Goal: Task Accomplishment & Management: Complete application form

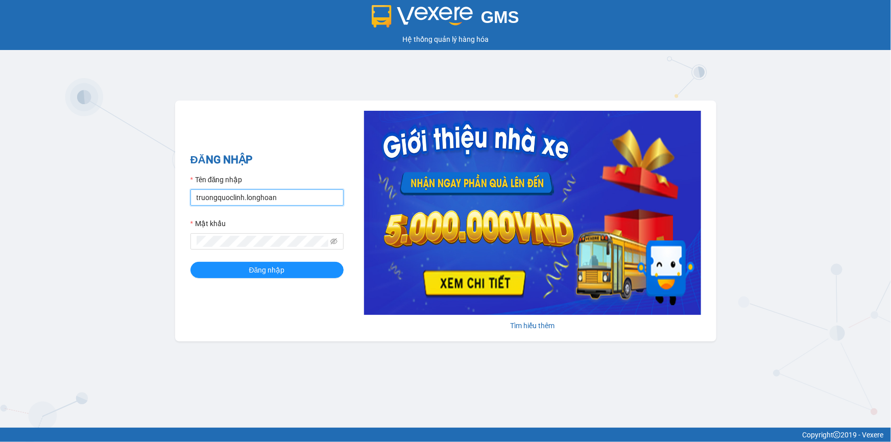
click at [294, 198] on input "truongquoclinh.longhoan" at bounding box center [267, 198] width 153 height 16
type input "phanchuminhquang.longhoan"
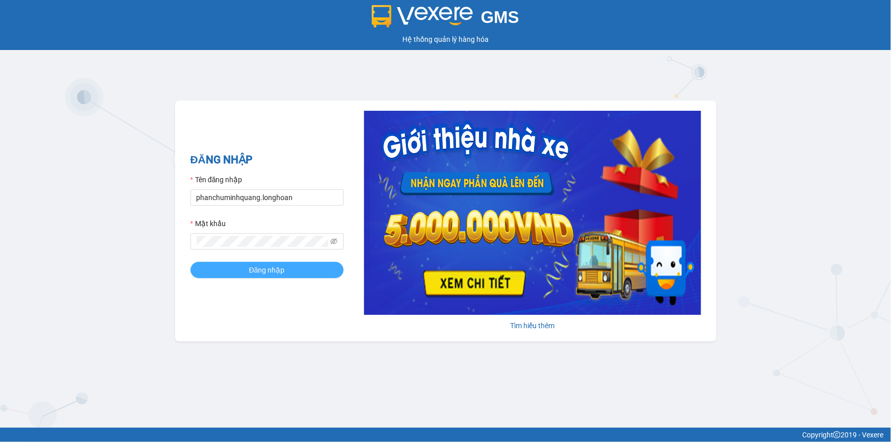
click at [275, 270] on span "Đăng nhập" at bounding box center [267, 270] width 36 height 11
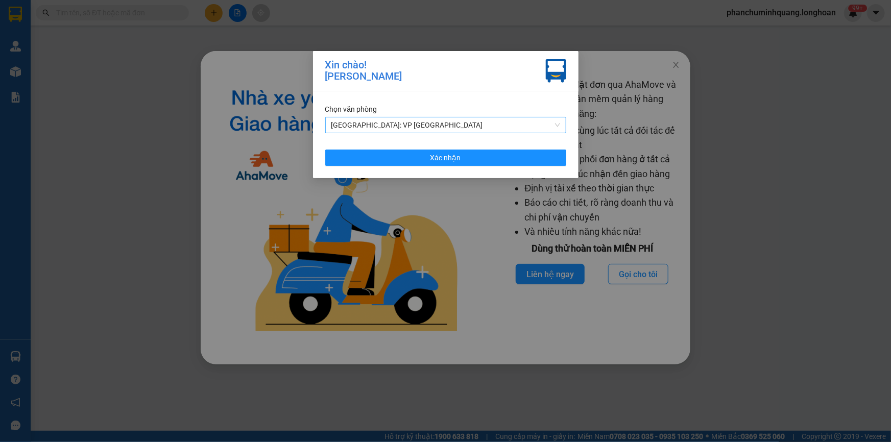
click at [469, 122] on span "[GEOGRAPHIC_DATA]: VP [GEOGRAPHIC_DATA]" at bounding box center [446, 124] width 229 height 15
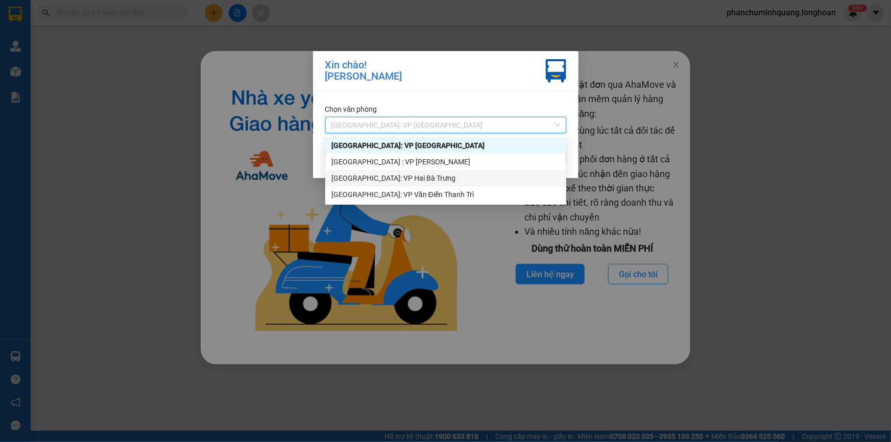
click at [388, 177] on div "[GEOGRAPHIC_DATA]: VP Hai Bà Trưng" at bounding box center [446, 178] width 229 height 11
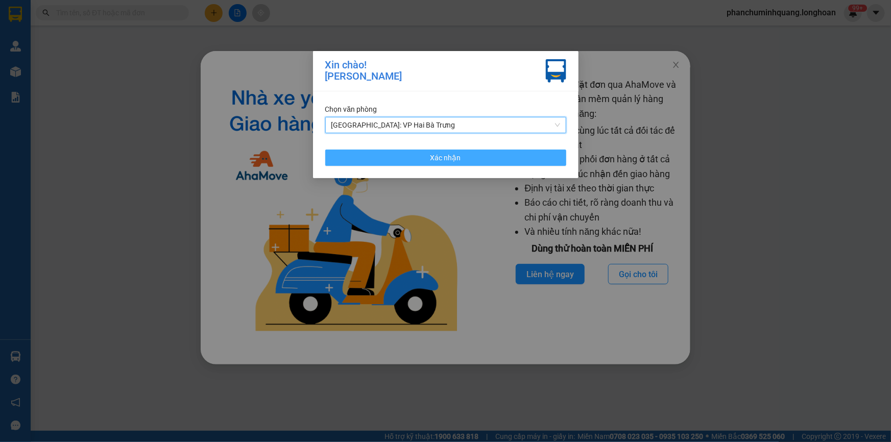
click at [424, 156] on button "Xác nhận" at bounding box center [445, 158] width 241 height 16
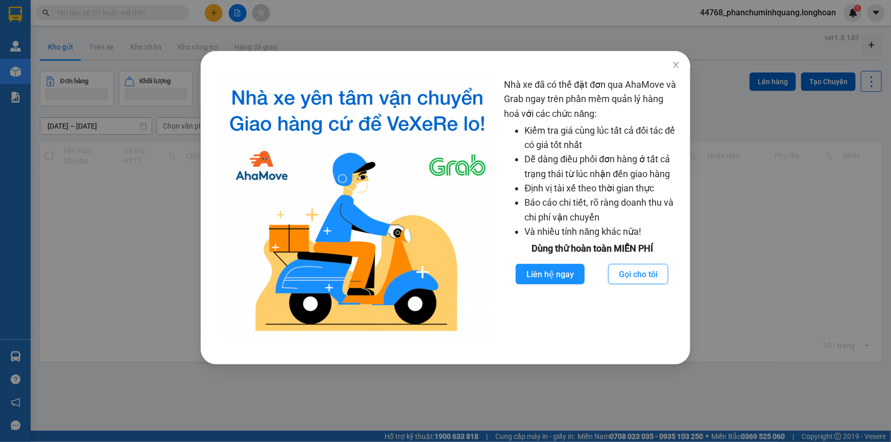
click at [158, 177] on div "Nhà xe đã có thể đặt đơn qua AhaMove và Grab ngay trên phần mềm quản lý hàng ho…" at bounding box center [445, 221] width 891 height 442
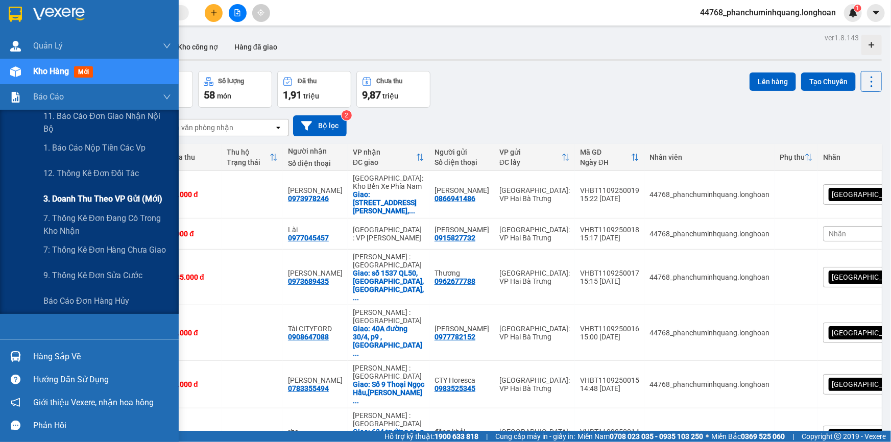
drag, startPoint x: 77, startPoint y: 194, endPoint x: 150, endPoint y: 165, distance: 79.1
click at [77, 194] on span "3. Doanh Thu theo VP Gửi (mới)" at bounding box center [102, 199] width 119 height 13
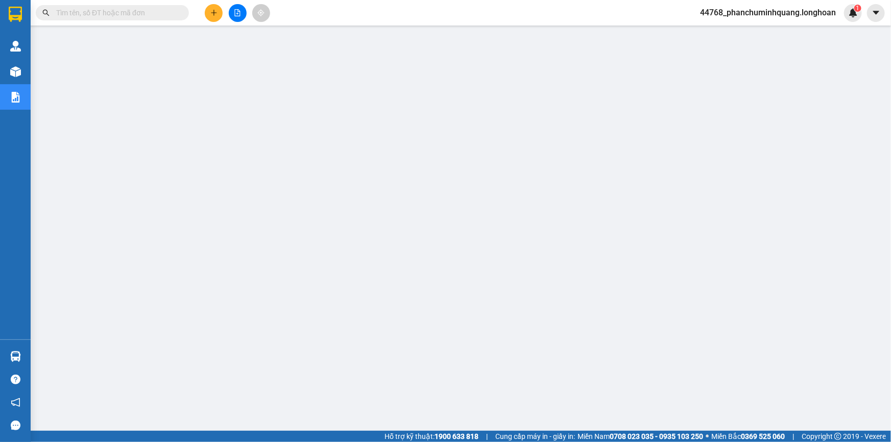
click at [776, 12] on span "44768_phanchuminhquang.longhoan" at bounding box center [768, 12] width 152 height 13
click at [768, 26] on li "Đăng xuất" at bounding box center [768, 31] width 154 height 16
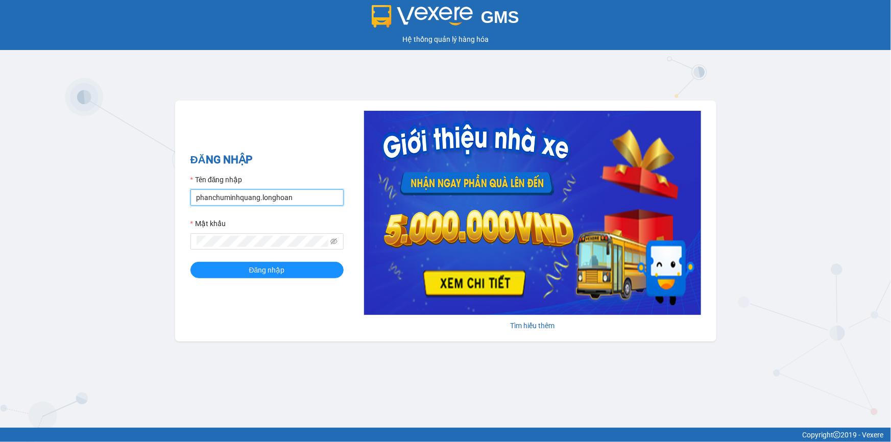
drag, startPoint x: 300, startPoint y: 202, endPoint x: 316, endPoint y: 205, distance: 15.5
click at [300, 202] on input "phanchuminhquang.longhoan" at bounding box center [267, 198] width 153 height 16
type input "truongquoclinh.longhoan"
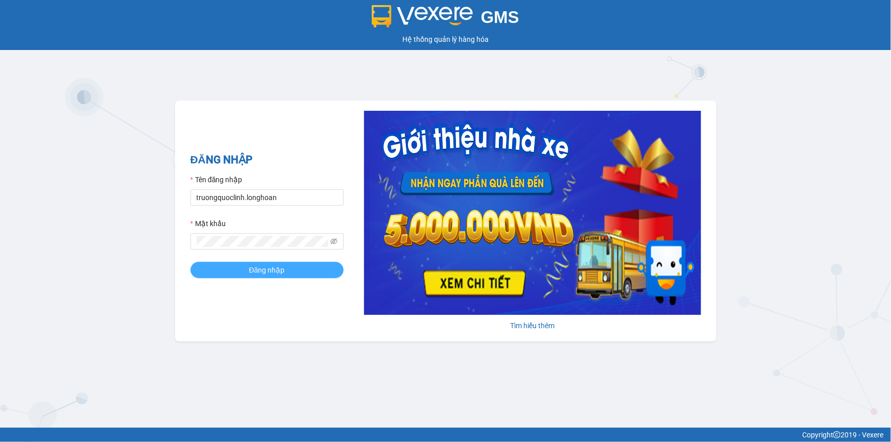
drag, startPoint x: 259, startPoint y: 268, endPoint x: 265, endPoint y: 249, distance: 19.7
click at [258, 269] on span "Đăng nhập" at bounding box center [267, 270] width 36 height 11
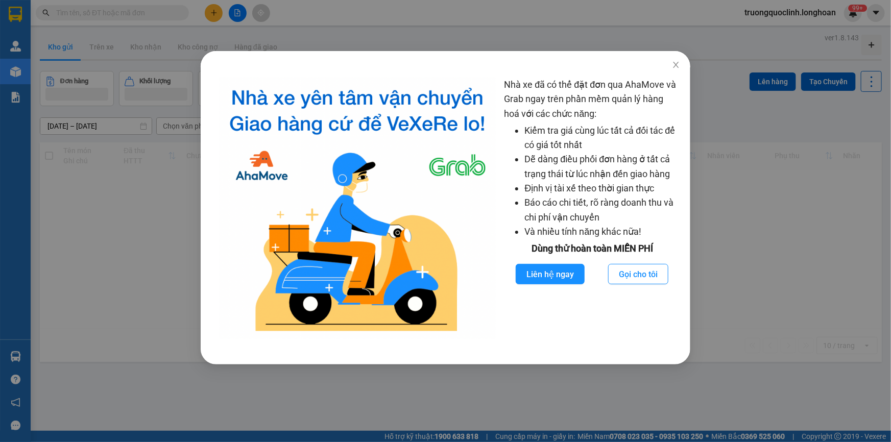
click at [87, 61] on div "Nhà xe đã có thể đặt đơn qua AhaMove và Grab ngay trên phần mềm quản lý hàng ho…" at bounding box center [445, 221] width 891 height 442
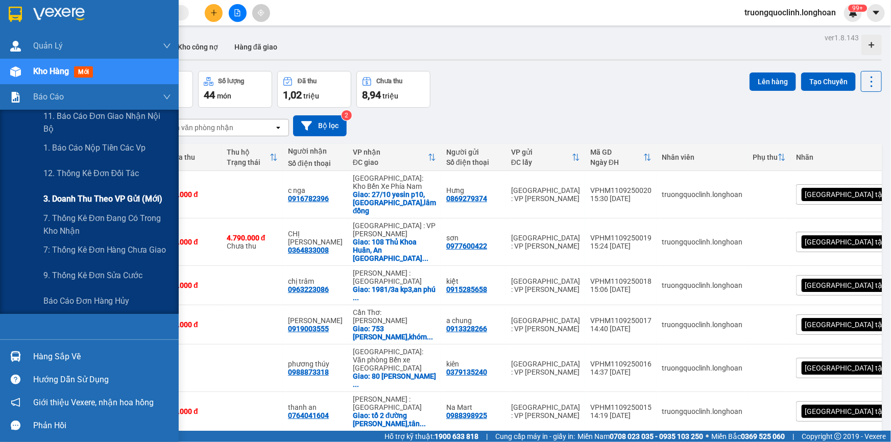
click at [74, 198] on span "3. Doanh Thu theo VP Gửi (mới)" at bounding box center [102, 199] width 119 height 13
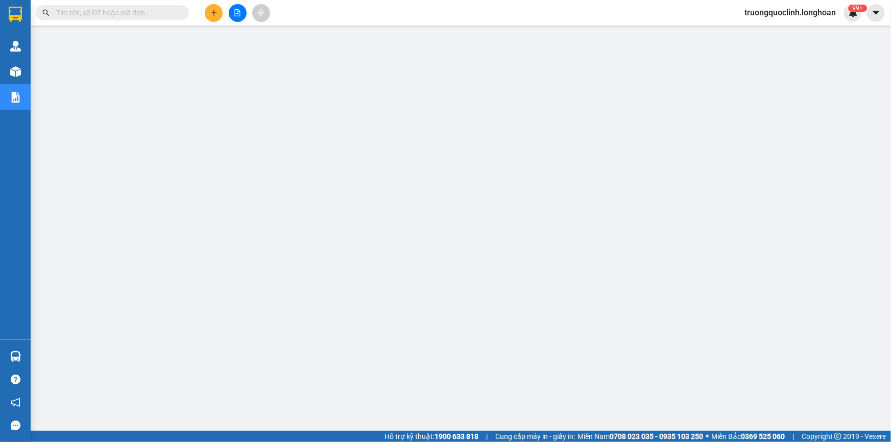
click at [206, 12] on button at bounding box center [214, 13] width 18 height 18
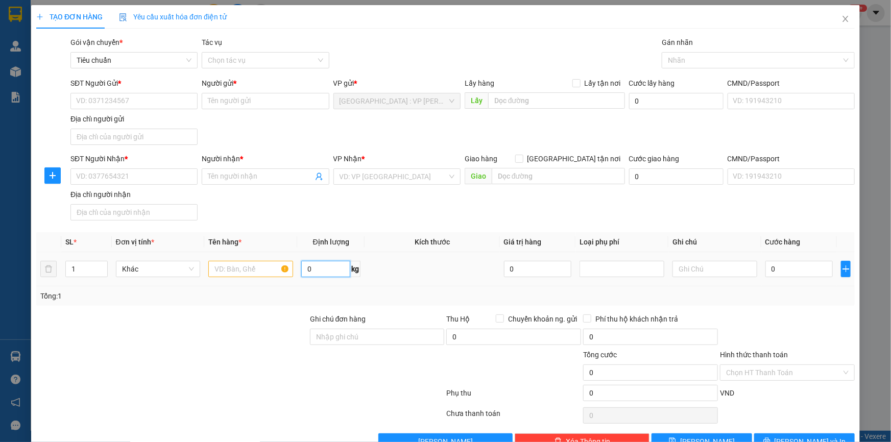
click at [320, 268] on input "0" at bounding box center [325, 269] width 49 height 16
type input "32"
click at [245, 272] on input "text" at bounding box center [250, 269] width 85 height 16
type input "1 kiện bọc pe vuông dài"
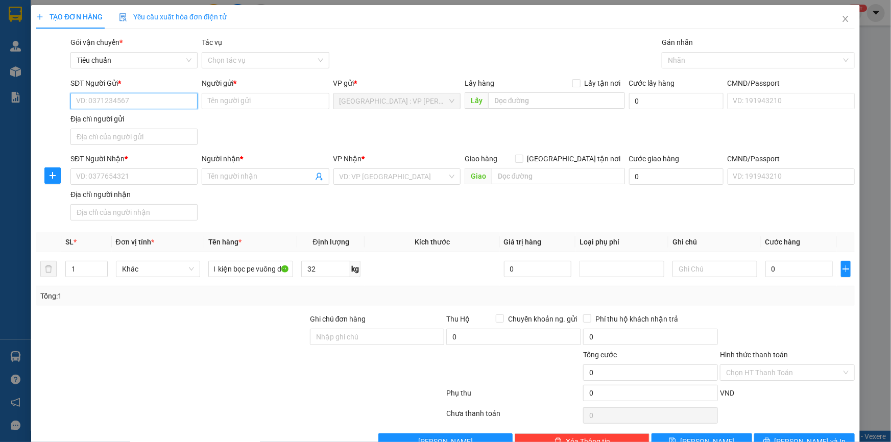
click at [166, 102] on input "SĐT Người Gửi *" at bounding box center [133, 101] width 127 height 16
click at [140, 123] on div "0961437068 - C tươi" at bounding box center [133, 121] width 114 height 11
type input "0961437068"
type input "C tươi"
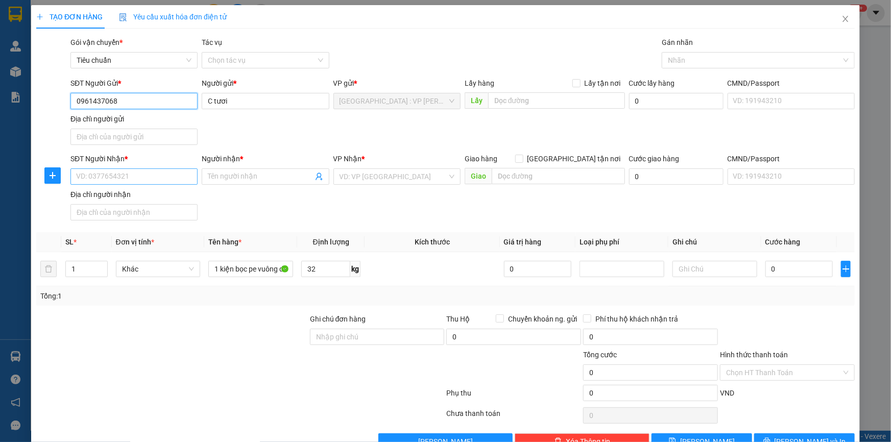
type input "0961437068"
click at [173, 174] on input "SĐT Người Nhận *" at bounding box center [133, 177] width 127 height 16
type input "0909397737"
click at [257, 177] on input "Người nhận *" at bounding box center [260, 176] width 105 height 11
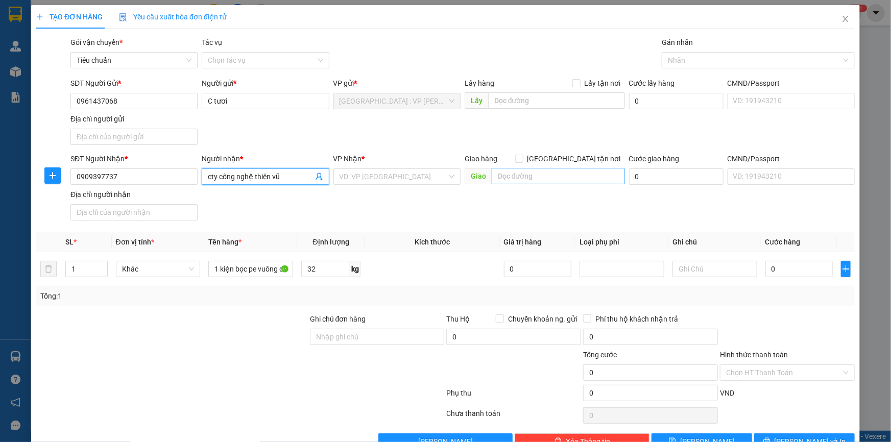
type input "cty công nghệ thiên vũ"
click at [538, 174] on input "text" at bounding box center [558, 176] width 133 height 16
drag, startPoint x: 501, startPoint y: 176, endPoint x: 514, endPoint y: 172, distance: 13.4
click at [502, 176] on input "77 trần hưng đạo,p chợ quán" at bounding box center [558, 176] width 133 height 16
click at [601, 174] on input "779 trần hưng đạo,p chợ quán" at bounding box center [558, 176] width 133 height 16
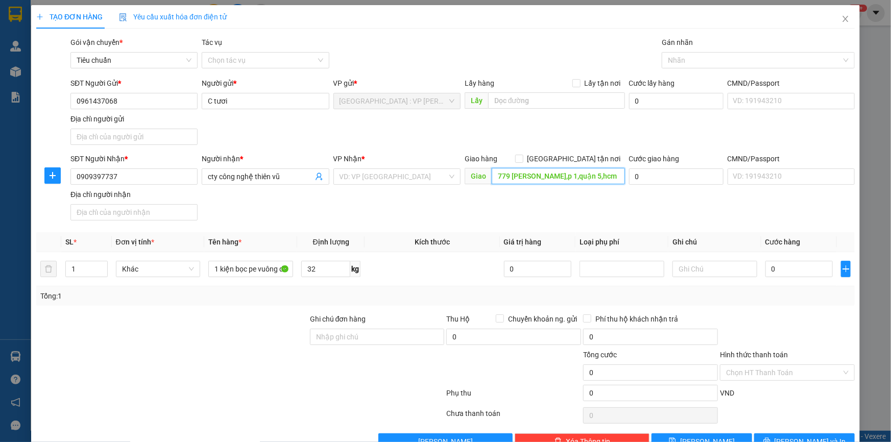
type input "779 trần hưng đạo,p 1,quận 5,hcm"
click at [564, 156] on div "Giao hàng Giao tận nơi" at bounding box center [545, 158] width 160 height 11
drag, startPoint x: 572, startPoint y: 158, endPoint x: 607, endPoint y: 140, distance: 38.8
click at [524, 158] on span at bounding box center [519, 159] width 8 height 8
click at [523, 158] on input "[GEOGRAPHIC_DATA] tận nơi" at bounding box center [518, 158] width 7 height 7
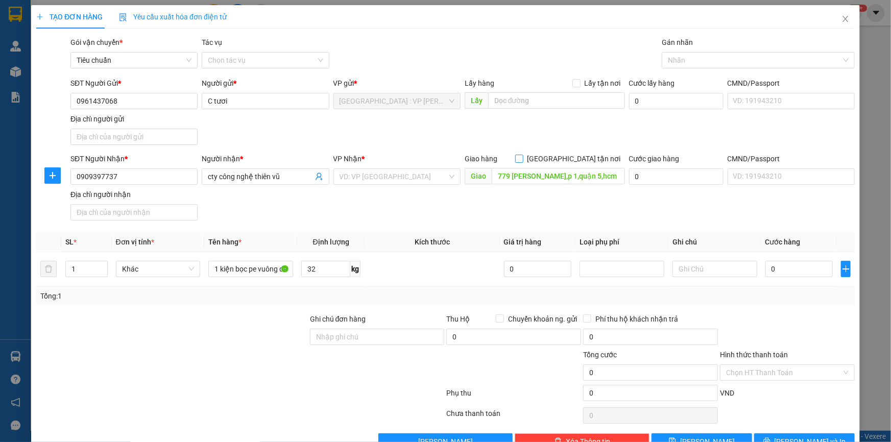
checkbox input "true"
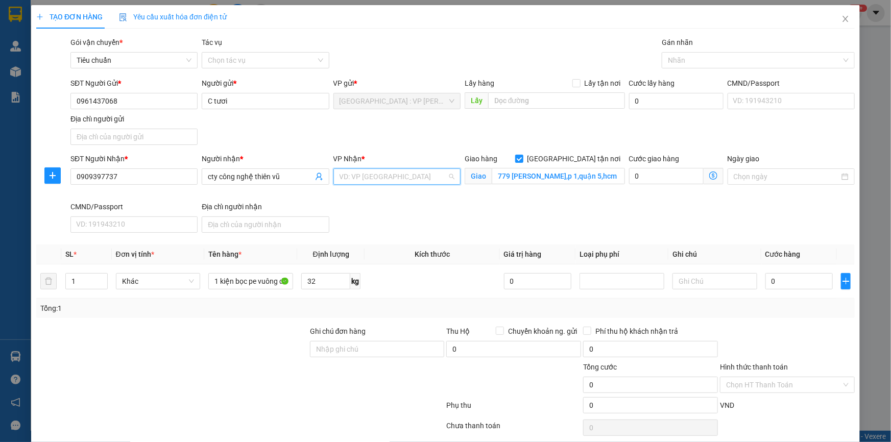
click at [399, 176] on input "search" at bounding box center [394, 176] width 108 height 15
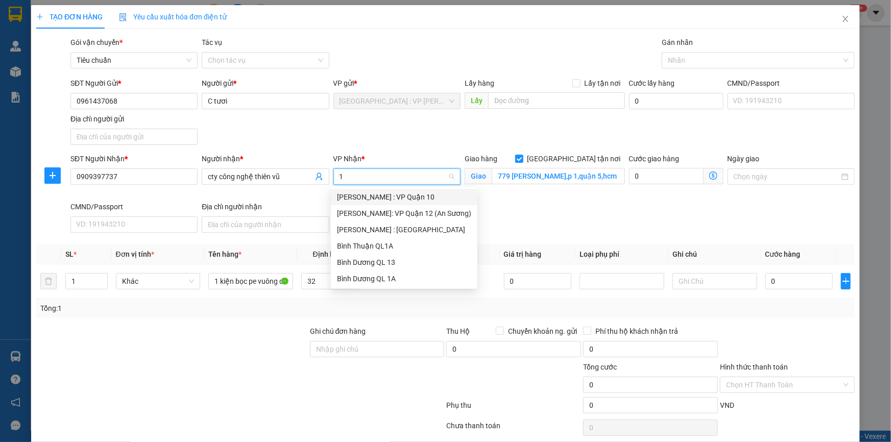
type input "12"
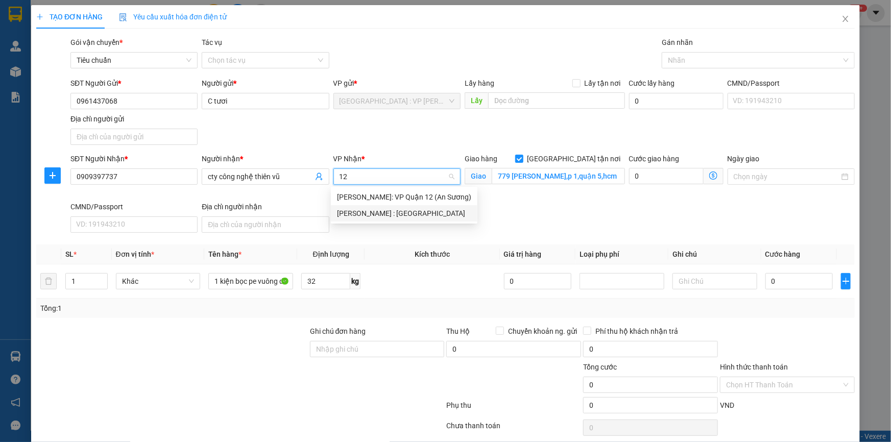
click at [406, 211] on div "[PERSON_NAME] : [GEOGRAPHIC_DATA]" at bounding box center [404, 213] width 134 height 11
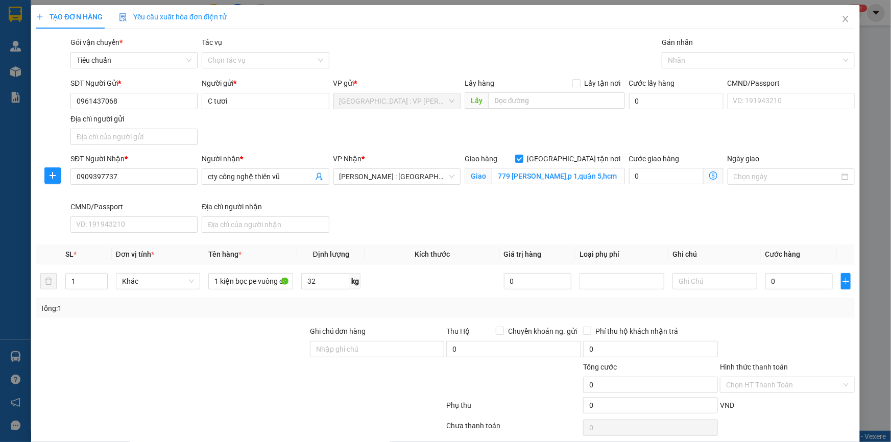
scroll to position [253, 0]
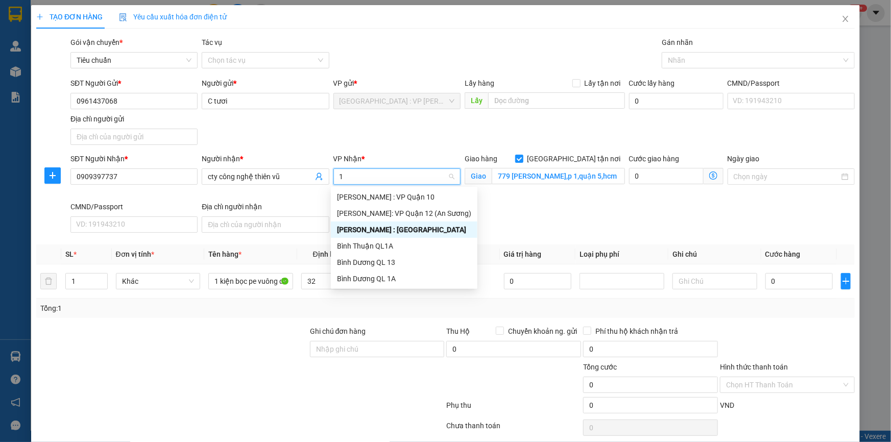
type input "12"
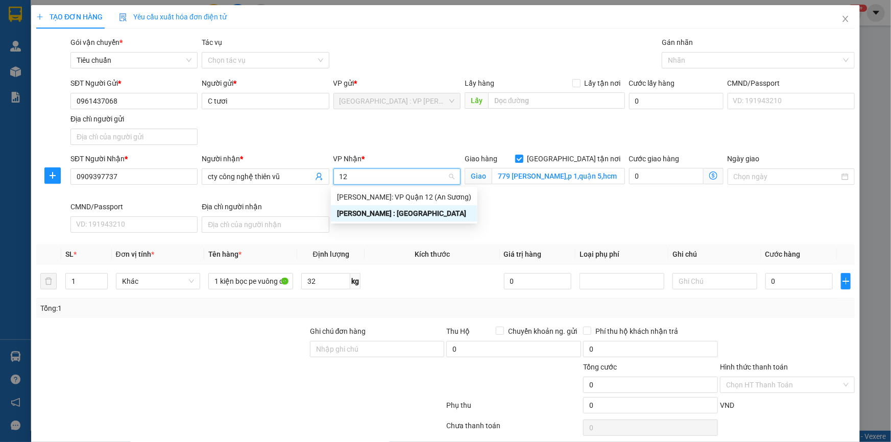
drag, startPoint x: 404, startPoint y: 215, endPoint x: 394, endPoint y: 184, distance: 32.0
click at [402, 215] on div "[PERSON_NAME] : [GEOGRAPHIC_DATA]" at bounding box center [404, 213] width 134 height 11
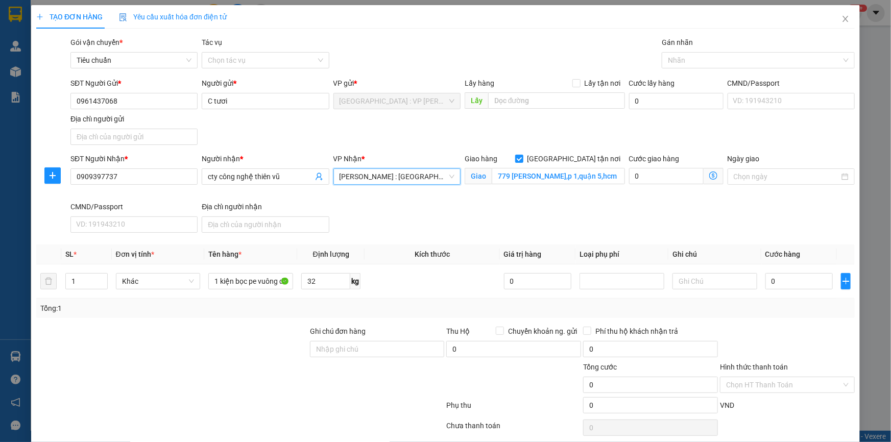
click at [393, 147] on div "SĐT Người Gửi * 0961437068 Người gửi * C tươi VP gửi * Hà Nội : VP Hoàng Mai Lấ…" at bounding box center [462, 114] width 789 height 72
drag, startPoint x: 512, startPoint y: 215, endPoint x: 582, endPoint y: 234, distance: 72.8
click at [512, 215] on div "SĐT Người Nhận * 0909397737 Người nhận * cty công nghệ thiên vũ VP Nhận * Hồ Ch…" at bounding box center [462, 195] width 789 height 84
click at [793, 285] on input "0" at bounding box center [800, 281] width 68 height 16
type input "4"
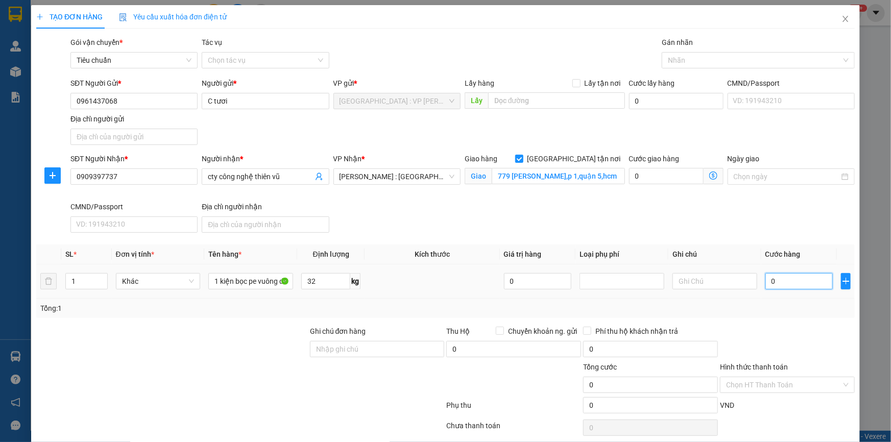
type input "4"
type input "41"
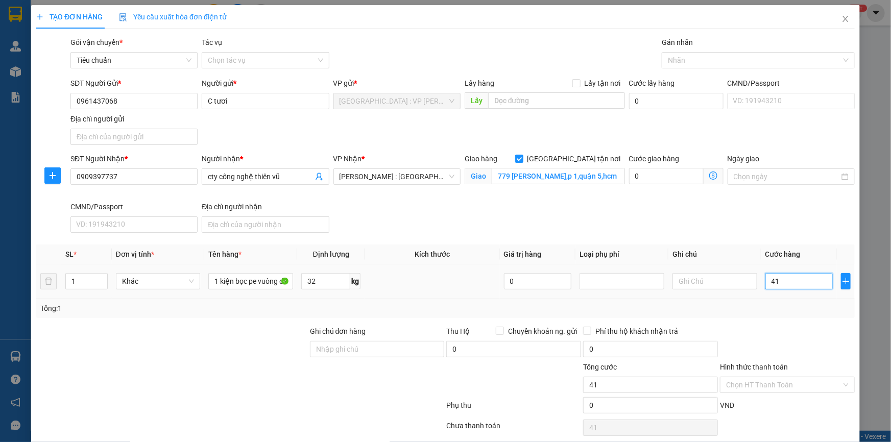
type input "410"
type input "4.100"
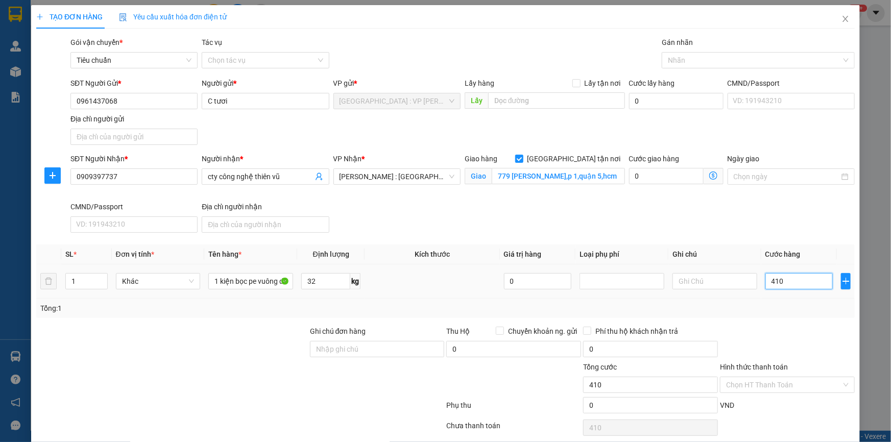
type input "4.100"
type input "41.000"
type input "410.000"
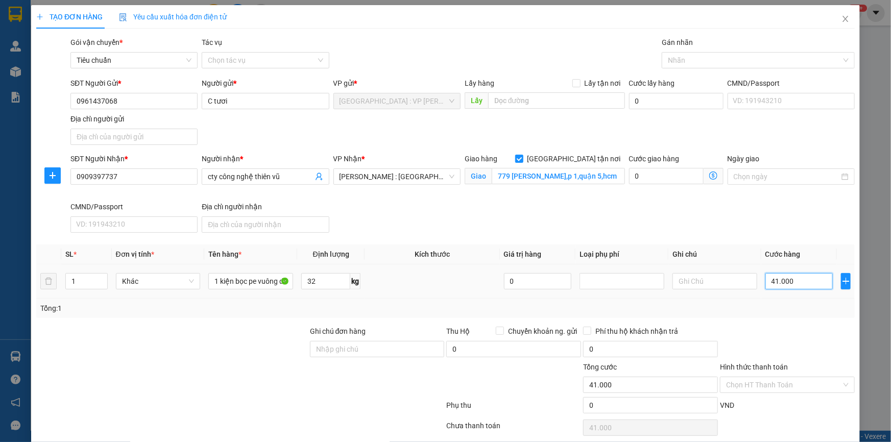
type input "410.000"
drag, startPoint x: 393, startPoint y: 344, endPoint x: 383, endPoint y: 340, distance: 11.0
click at [392, 344] on input "Ghi chú đơn hàng" at bounding box center [377, 349] width 135 height 16
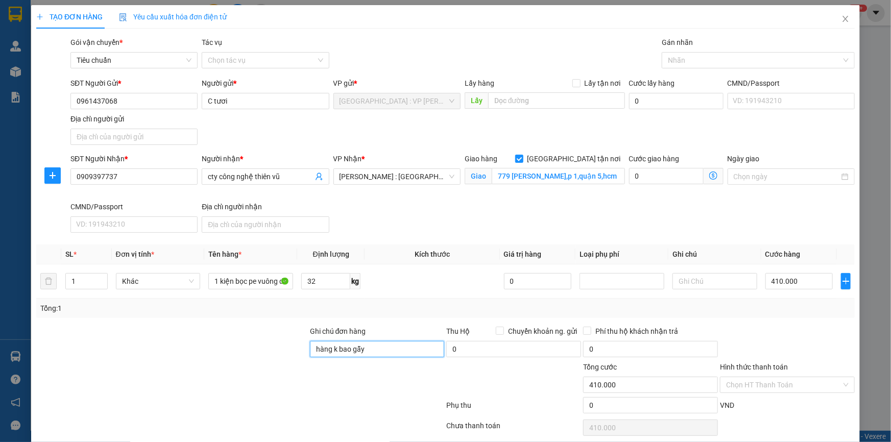
type input "hàng k bao gẫy"
click at [404, 307] on div "Tổng: 1" at bounding box center [445, 308] width 811 height 11
click at [331, 283] on input "32" at bounding box center [325, 281] width 49 height 16
type input "0"
click at [260, 347] on div at bounding box center [172, 344] width 274 height 36
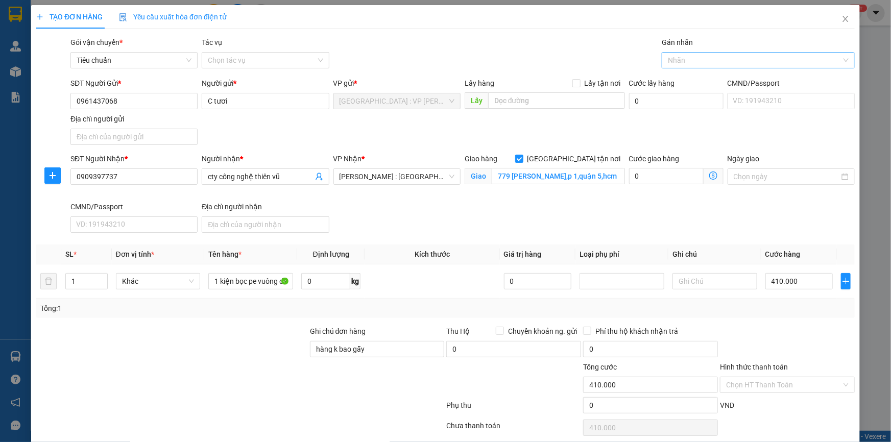
click at [687, 61] on div at bounding box center [754, 60] width 178 height 12
type input "gtn"
click at [691, 83] on div "[GEOGRAPHIC_DATA] tận nơi" at bounding box center [752, 80] width 179 height 11
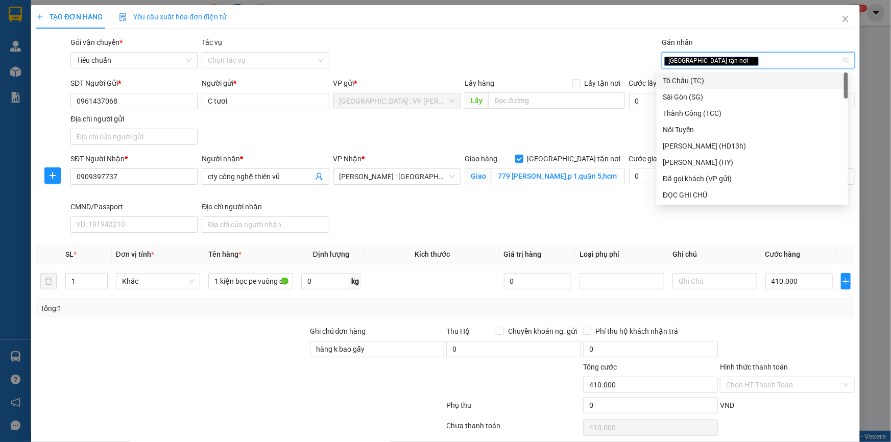
click at [772, 331] on div at bounding box center [787, 344] width 137 height 36
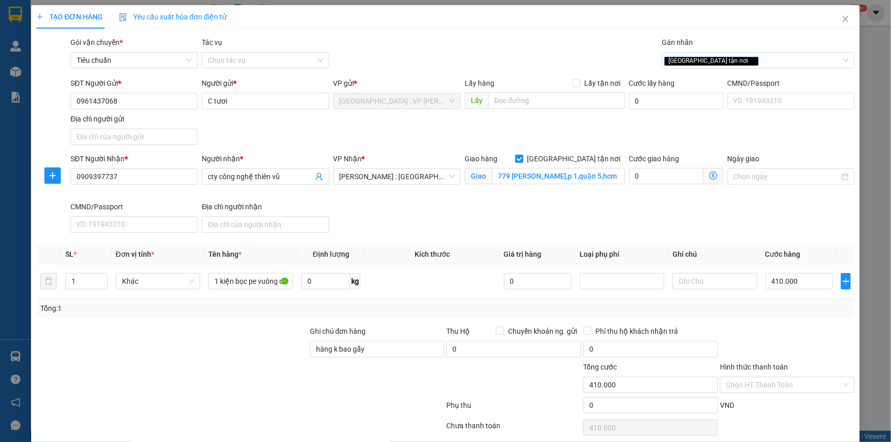
scroll to position [38, 0]
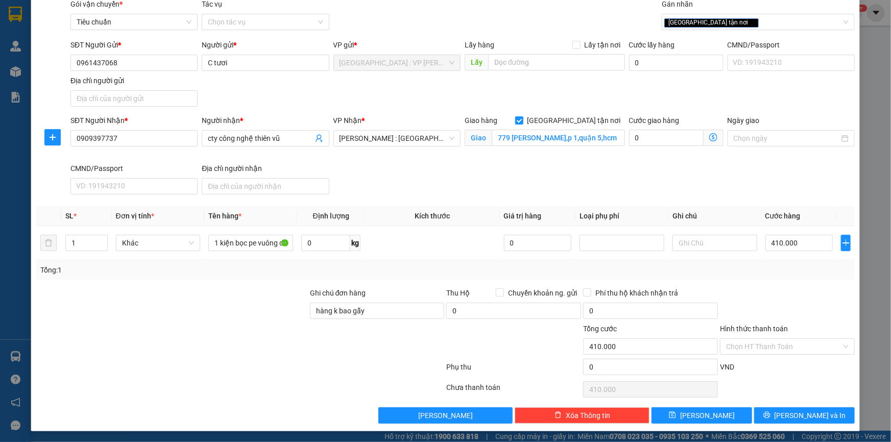
click at [787, 302] on div at bounding box center [787, 306] width 137 height 36
click at [794, 410] on span "[PERSON_NAME] và In" at bounding box center [811, 415] width 72 height 11
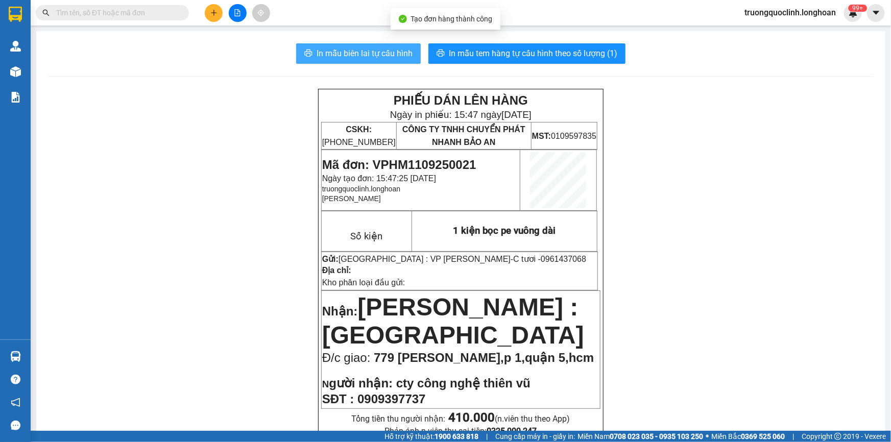
click at [358, 57] on span "In mẫu biên lai tự cấu hình" at bounding box center [365, 53] width 96 height 13
click at [567, 56] on span "In mẫu tem hàng tự cấu hình theo số lượng (1)" at bounding box center [533, 53] width 169 height 13
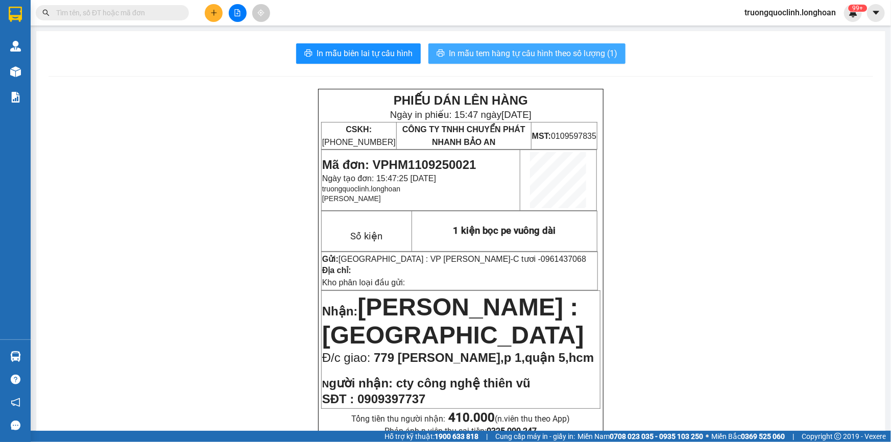
drag, startPoint x: 569, startPoint y: 272, endPoint x: 567, endPoint y: 56, distance: 216.1
click at [567, 56] on span "In mẫu tem hàng tự cấu hình theo số lượng (1)" at bounding box center [533, 53] width 169 height 13
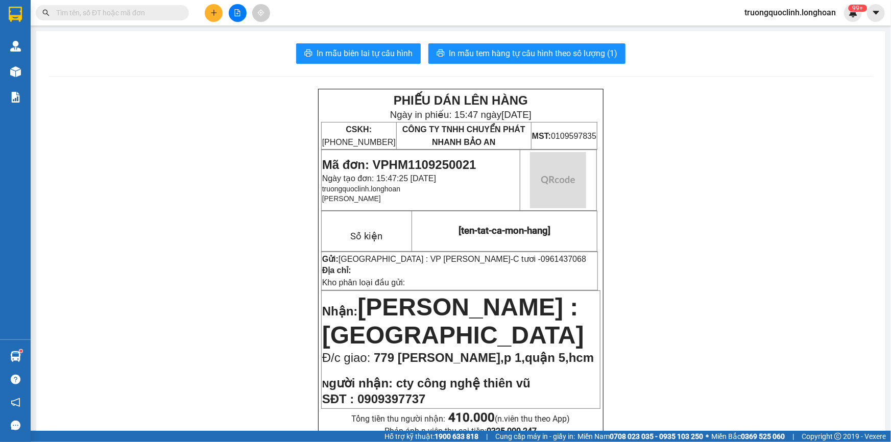
click at [445, 162] on span "Mã đơn: VPHM1109250021" at bounding box center [399, 165] width 154 height 14
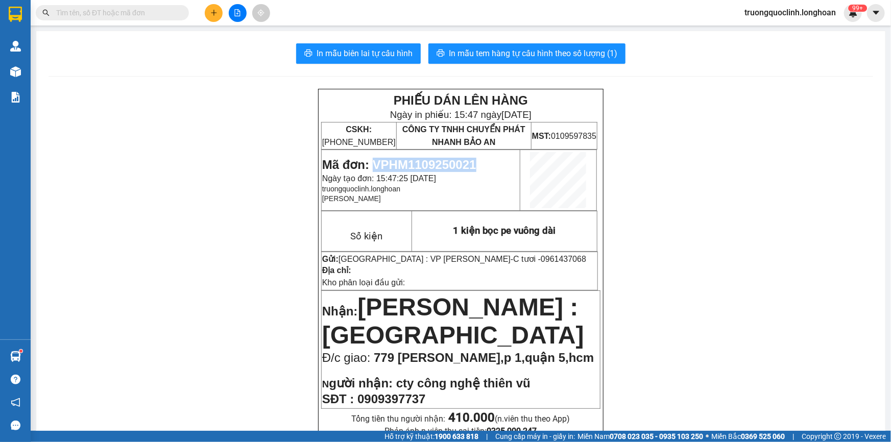
copy span "VPHM1109250021"
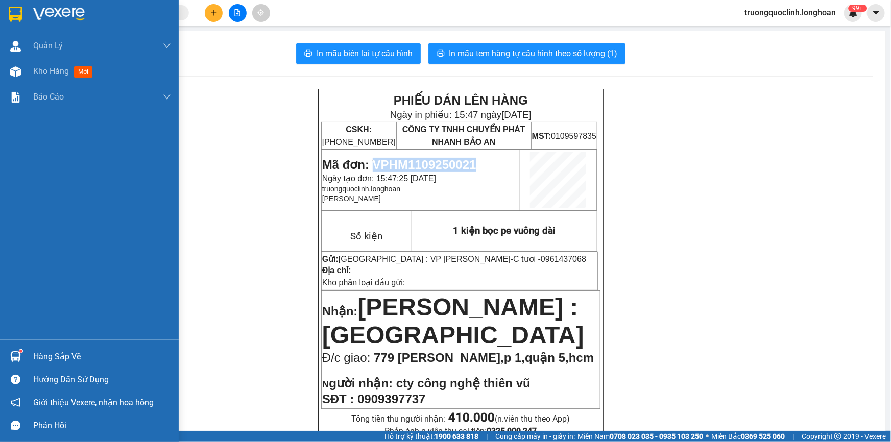
click at [14, 20] on img at bounding box center [15, 14] width 13 height 15
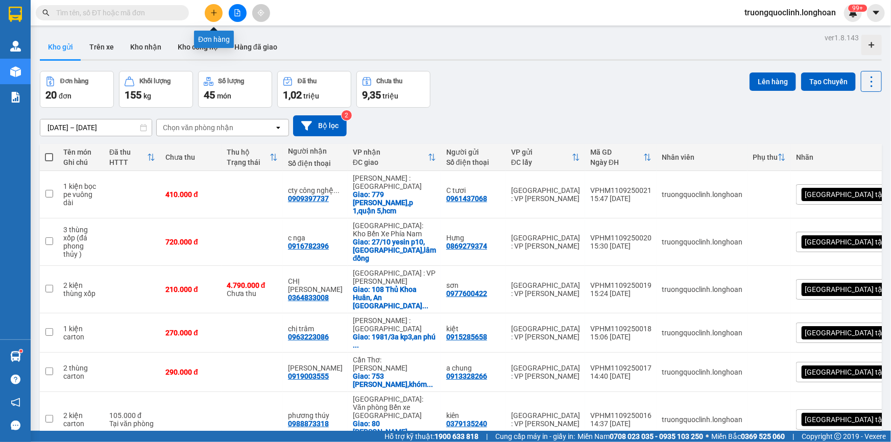
click at [217, 15] on icon "plus" at bounding box center [213, 12] width 7 height 7
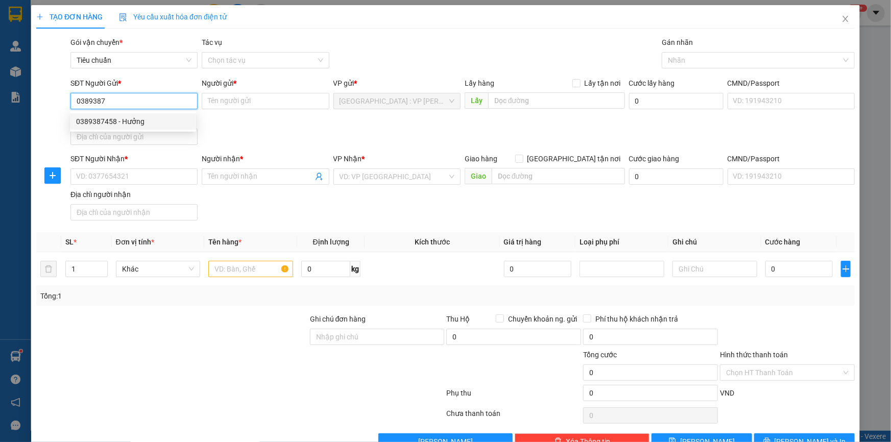
click at [121, 117] on div "0389387458 - Hưởng" at bounding box center [133, 121] width 114 height 11
type input "0389387458"
type input "Hưởng"
type input "0389387458"
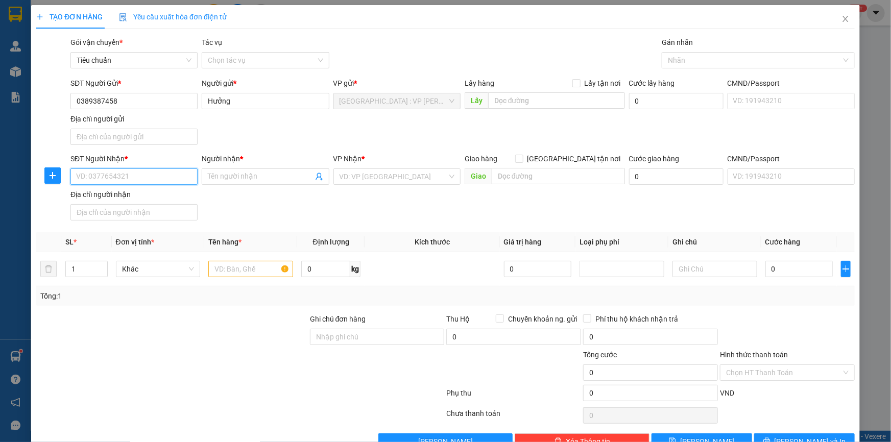
click at [154, 175] on input "SĐT Người Nhận *" at bounding box center [133, 177] width 127 height 16
click at [129, 195] on div "0963531982 - Dũng" at bounding box center [133, 196] width 114 height 11
type input "0963531982"
type input "Dũng"
checkbox input "true"
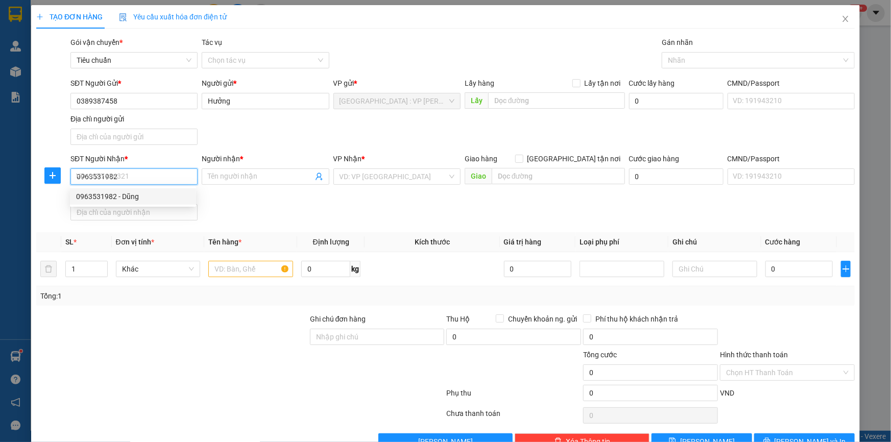
type input "344 đường hùng vương, hồng bàng, hải phòng"
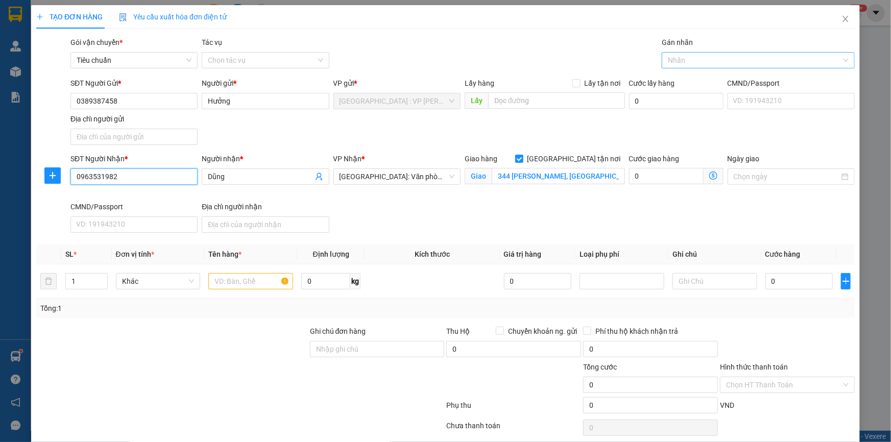
click at [695, 59] on div at bounding box center [754, 60] width 178 height 12
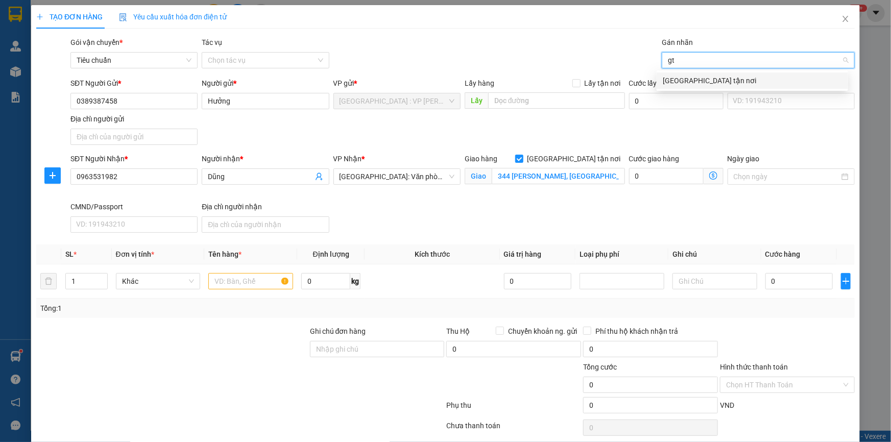
type input "gtn"
click at [684, 83] on div "[GEOGRAPHIC_DATA] tận nơi" at bounding box center [752, 80] width 179 height 11
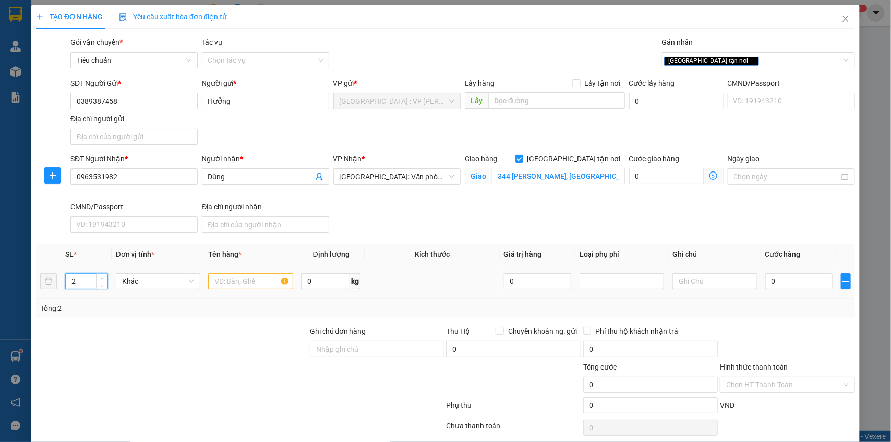
click at [99, 278] on span "up" at bounding box center [102, 279] width 6 height 6
type input "3"
click at [99, 278] on span "up" at bounding box center [102, 279] width 6 height 6
click at [225, 277] on input "text" at bounding box center [250, 281] width 85 height 16
type input "3 kiện bọc nilon"
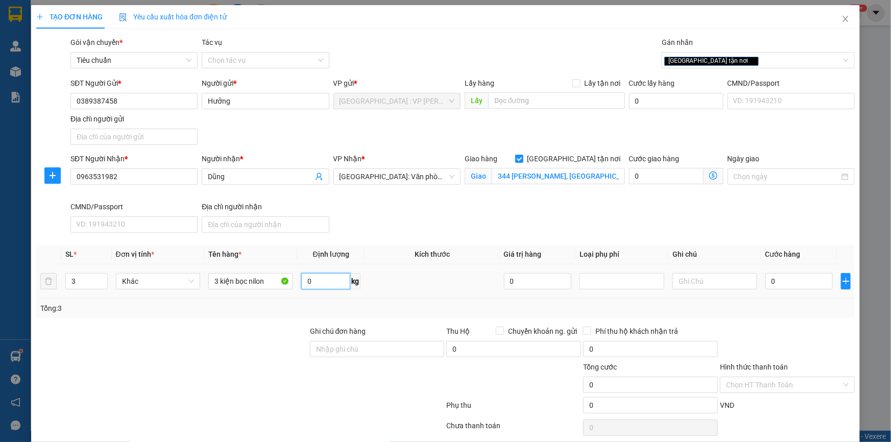
click at [343, 286] on input "0" at bounding box center [325, 281] width 49 height 16
type input "45"
click at [803, 278] on input "0" at bounding box center [800, 281] width 68 height 16
type input "1"
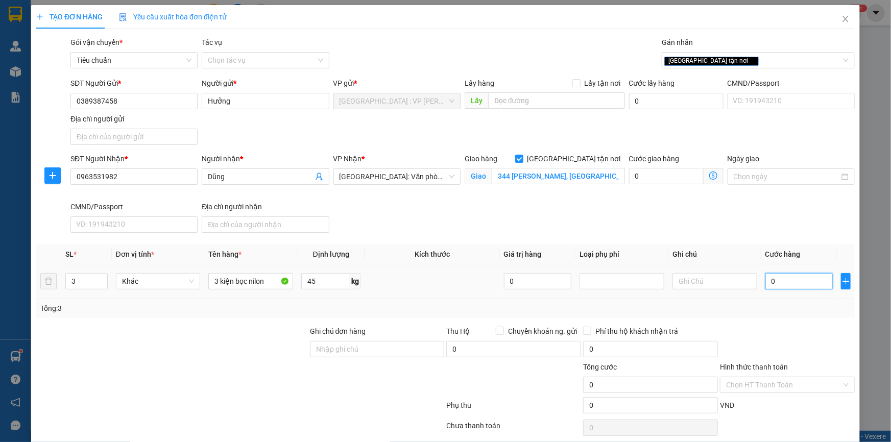
type input "1"
type input "13"
type input "135"
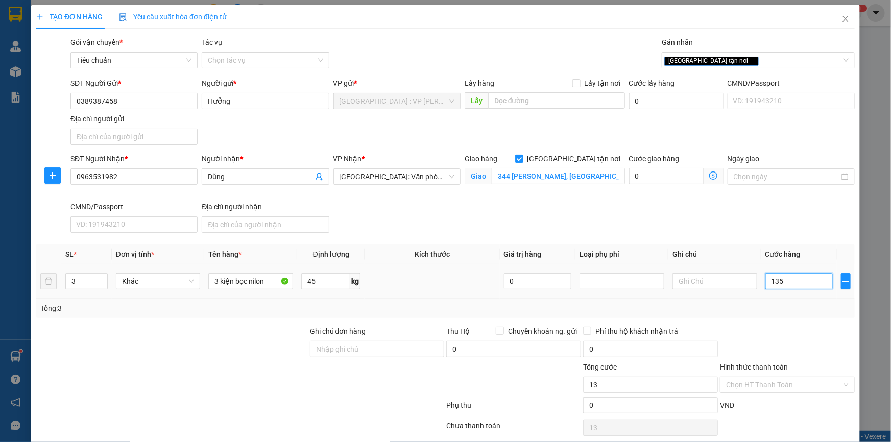
type input "135"
type input "1.350"
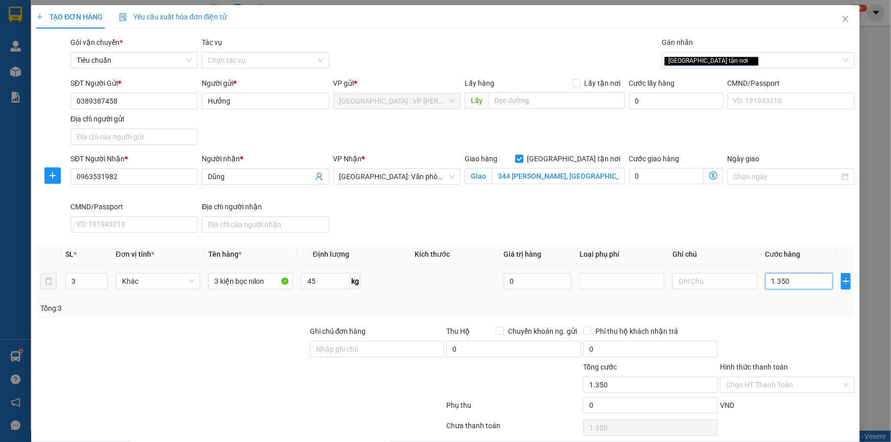
type input "13.500"
type input "135.000"
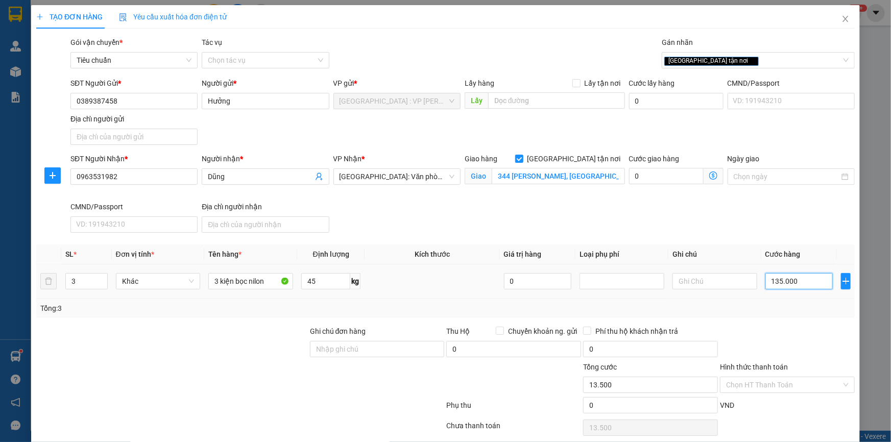
type input "135.000"
type input "13.500"
type input "1.350"
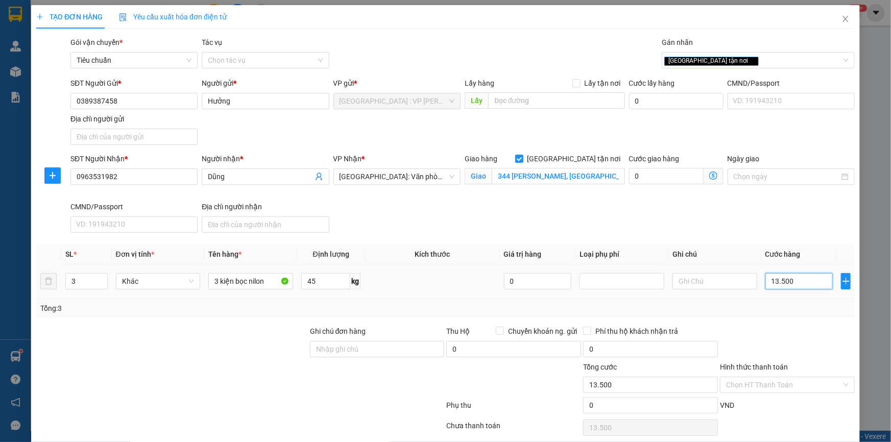
type input "1.350"
type input "135"
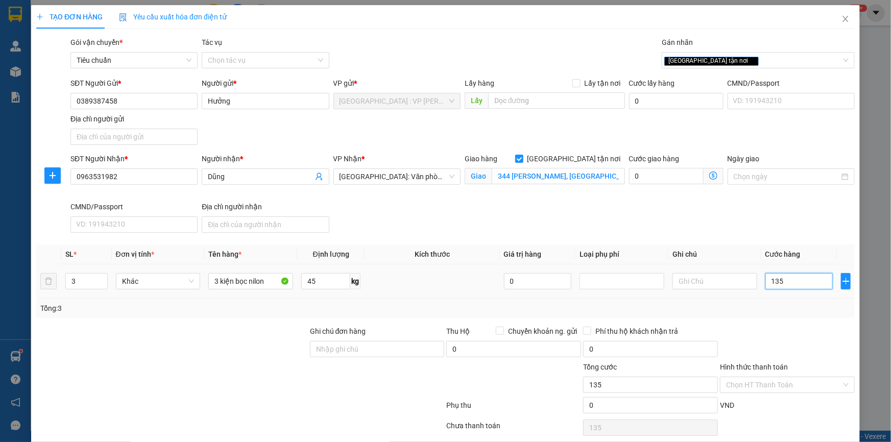
type input "13"
type input "130"
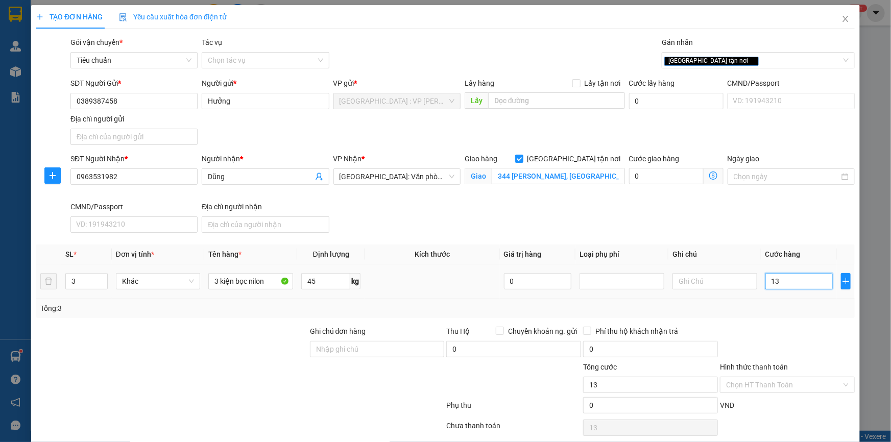
type input "130"
type input "1.300"
type input "13.000"
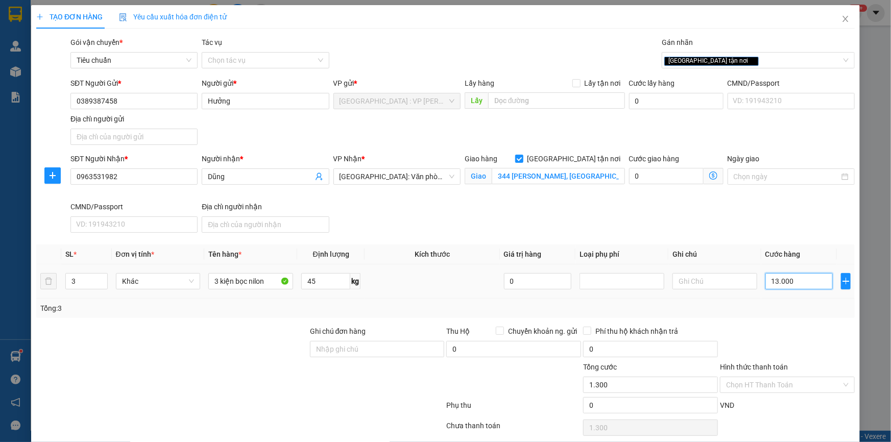
type input "13.000"
type input "130.000"
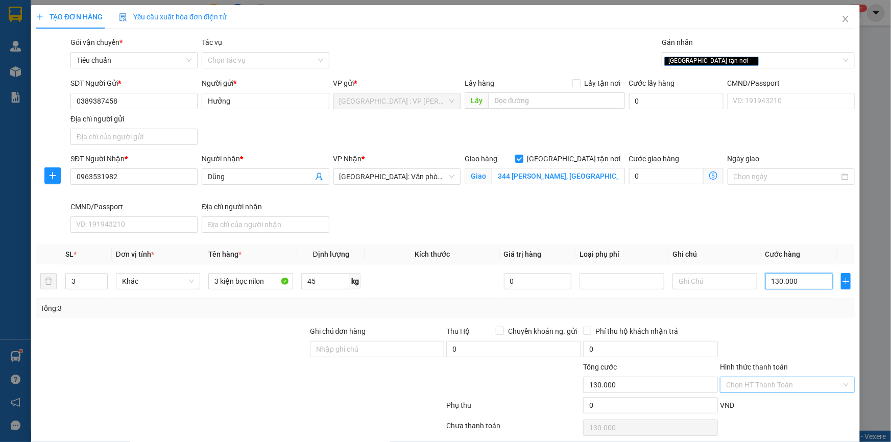
type input "130.000"
click at [796, 384] on input "Hình thức thanh toán" at bounding box center [783, 384] width 115 height 15
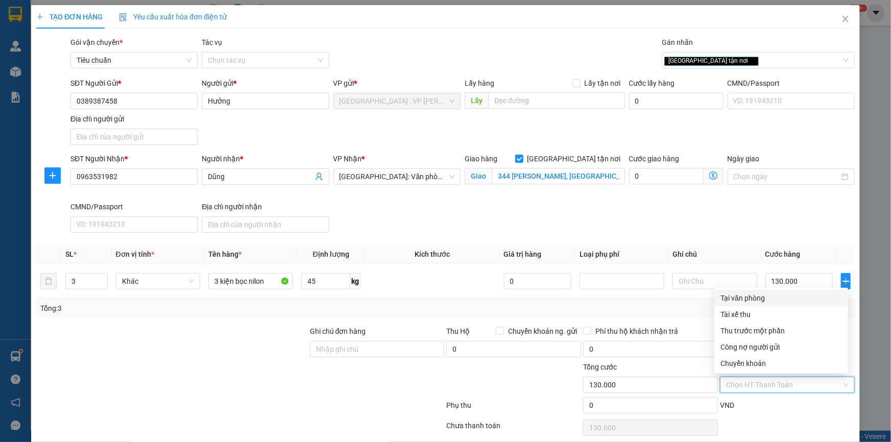
click at [752, 295] on div "Tại văn phòng" at bounding box center [782, 298] width 122 height 11
type input "0"
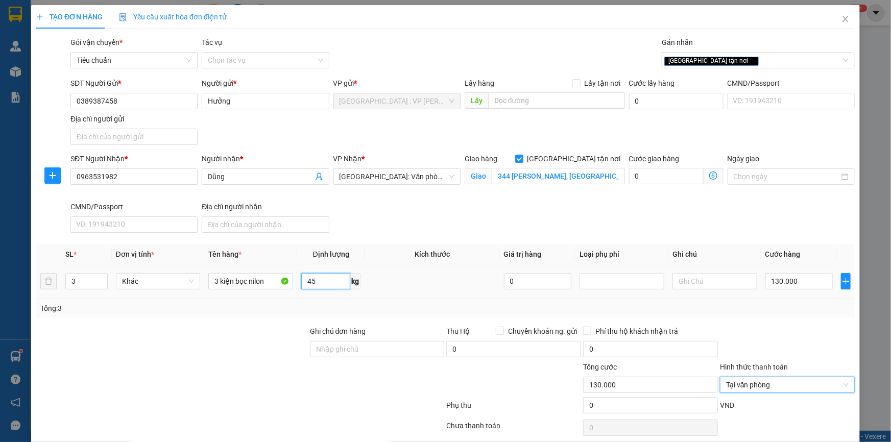
click at [327, 285] on input "45" at bounding box center [325, 281] width 49 height 16
type input "0"
click at [412, 221] on div "SĐT Người Nhận * 0963531982 Người nhận * Dũng VP Nhận * Hải Phòng: Văn phòng Bế…" at bounding box center [462, 195] width 789 height 84
click at [244, 344] on div at bounding box center [172, 344] width 274 height 36
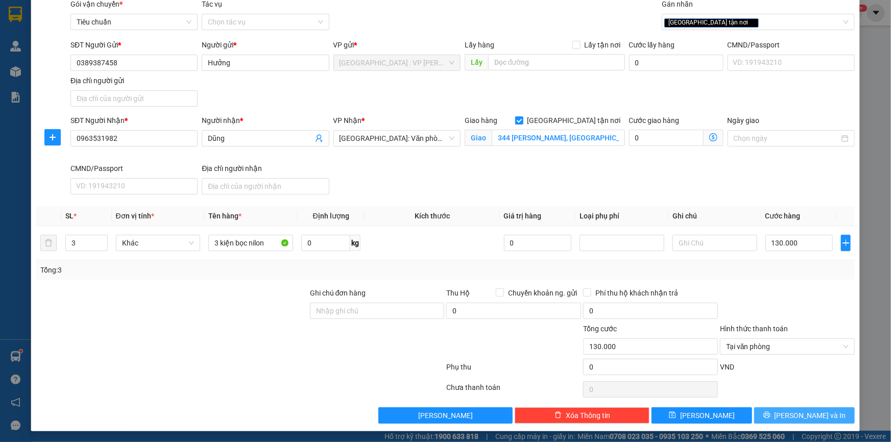
drag, startPoint x: 783, startPoint y: 414, endPoint x: 774, endPoint y: 402, distance: 14.9
click at [771, 414] on icon "printer" at bounding box center [767, 415] width 7 height 7
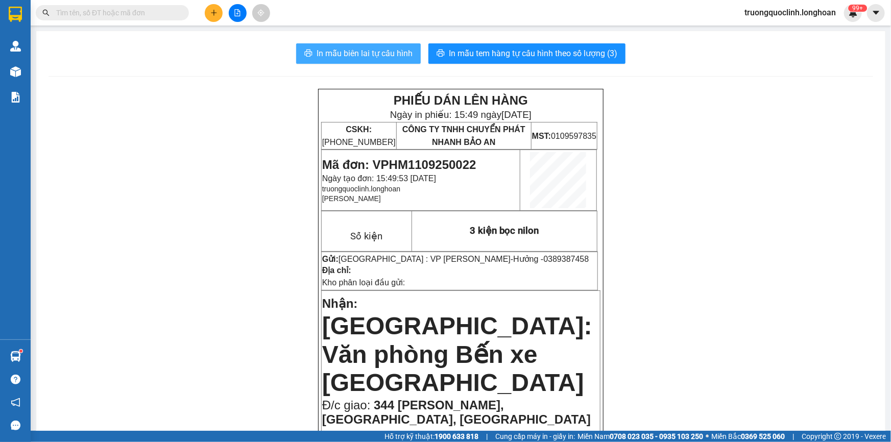
click at [363, 46] on button "In mẫu biên lai tự cấu hình" at bounding box center [358, 53] width 125 height 20
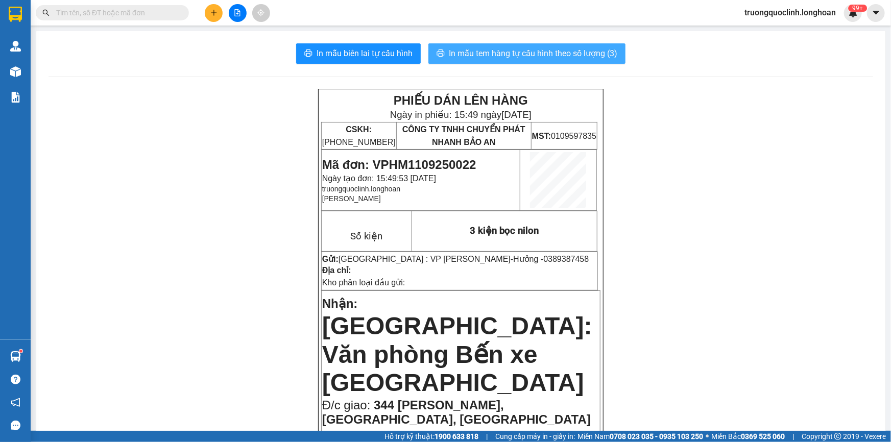
click at [518, 54] on span "In mẫu tem hàng tự cấu hình theo số lượng (3)" at bounding box center [533, 53] width 169 height 13
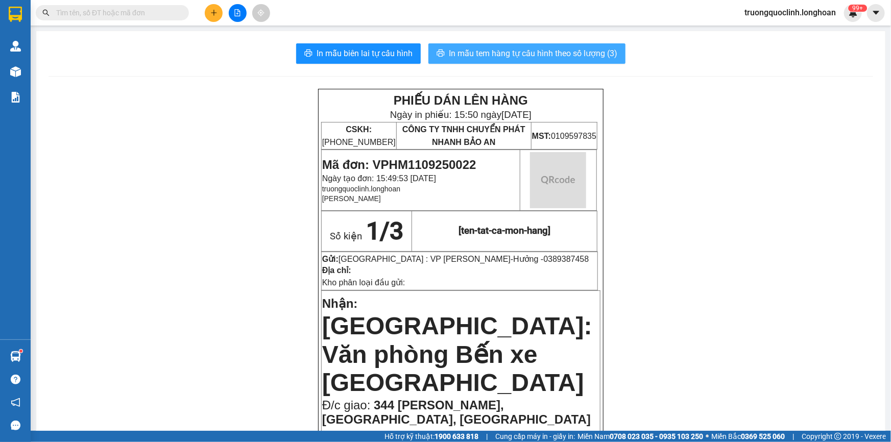
click at [518, 54] on span "In mẫu tem hàng tự cấu hình theo số lượng (3)" at bounding box center [533, 53] width 169 height 13
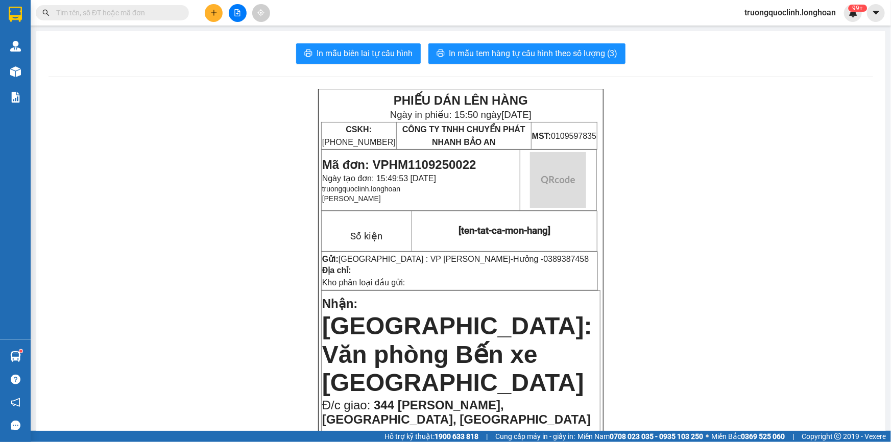
click at [443, 163] on span "Mã đơn: VPHM1109250022" at bounding box center [399, 165] width 154 height 14
click at [450, 163] on span "Mã đơn: VPHM1109250022" at bounding box center [399, 165] width 154 height 14
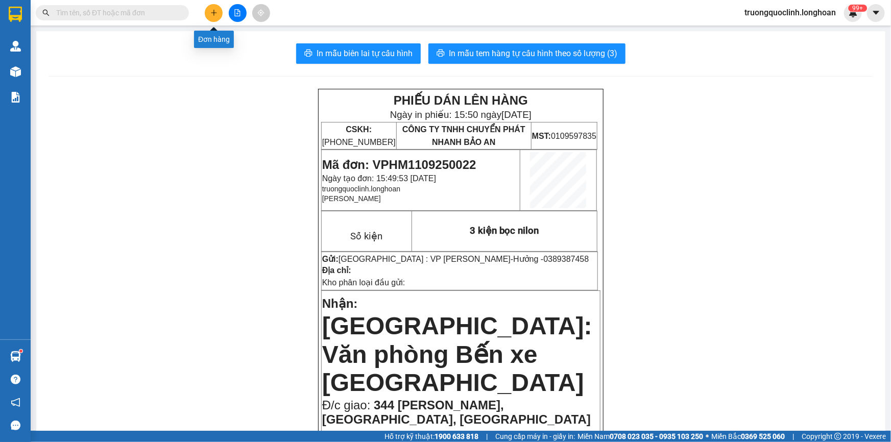
click at [210, 7] on button at bounding box center [214, 13] width 18 height 18
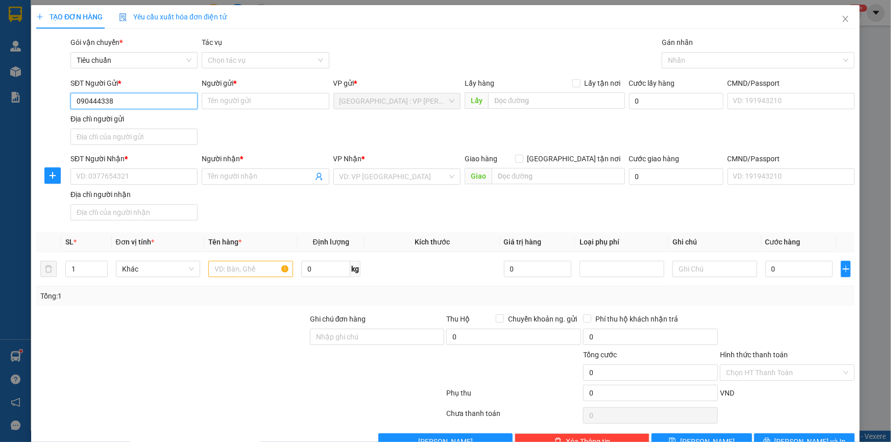
type input "0904443386"
click at [151, 116] on div "0904443386 - C Thủy" at bounding box center [133, 121] width 114 height 11
type input "C Thủy"
checkbox input "true"
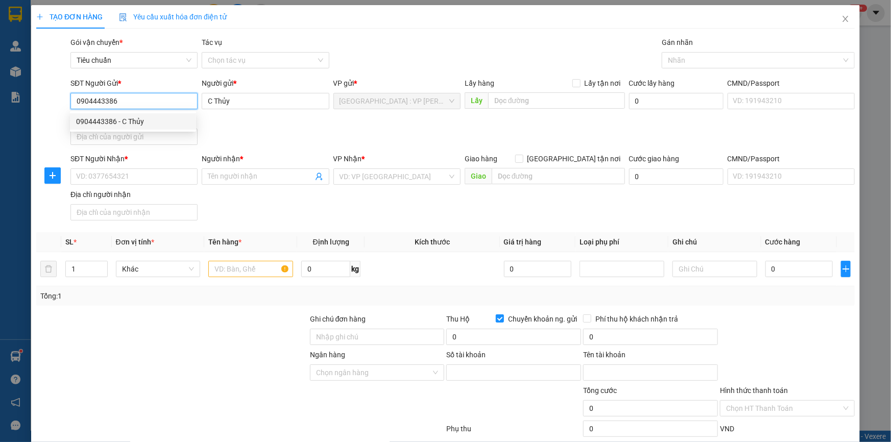
type input "12510002001354"
type input "nguyen thu thuy"
type input "0904443386"
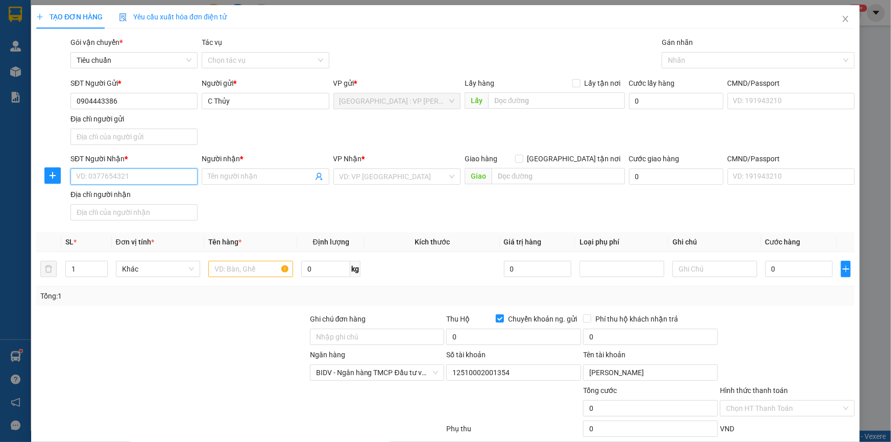
click at [171, 172] on input "SĐT Người Nhận *" at bounding box center [133, 177] width 127 height 16
click at [134, 215] on div "0935656999 - A Thoại" at bounding box center [133, 212] width 114 height 11
type input "0935656999"
type input "A Thoại"
type input "160 lý thường kiệt,phường 5,tp.tuy hòa,phú yên"
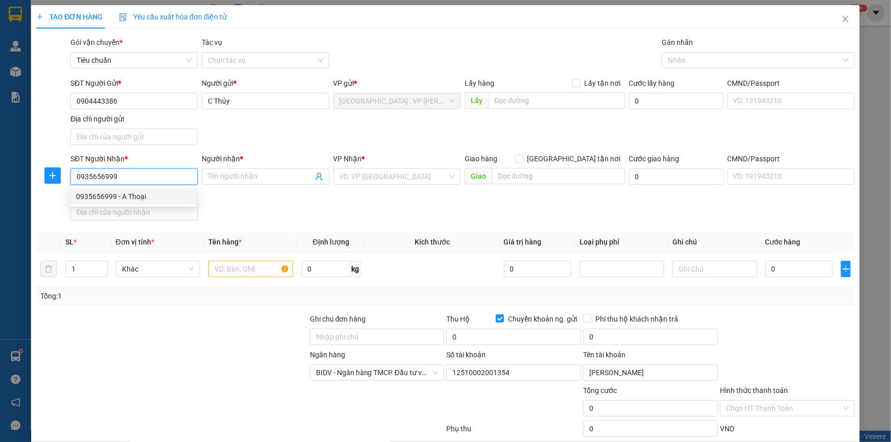
checkbox input "false"
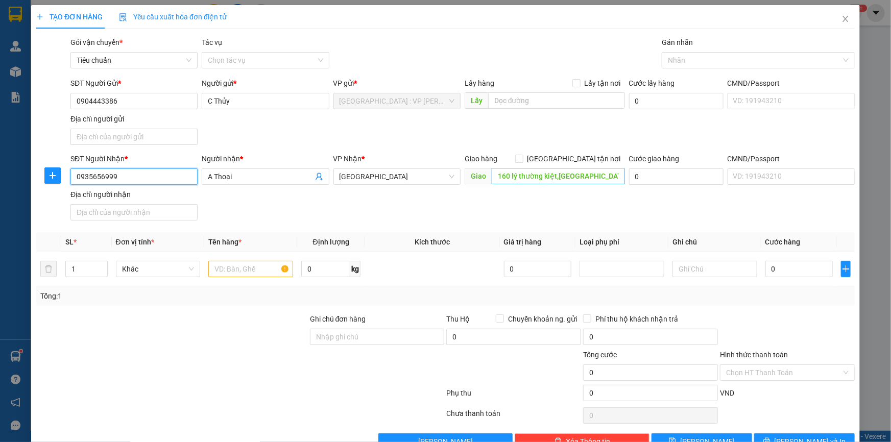
type input "0935656999"
click at [576, 174] on input "160 lý thường kiệt,phường 5,tp.tuy hòa,phú yên" at bounding box center [558, 176] width 133 height 16
click at [577, 159] on span "[GEOGRAPHIC_DATA] tận nơi" at bounding box center [575, 158] width 102 height 11
click at [523, 159] on input "[GEOGRAPHIC_DATA] tận nơi" at bounding box center [518, 158] width 7 height 7
checkbox input "true"
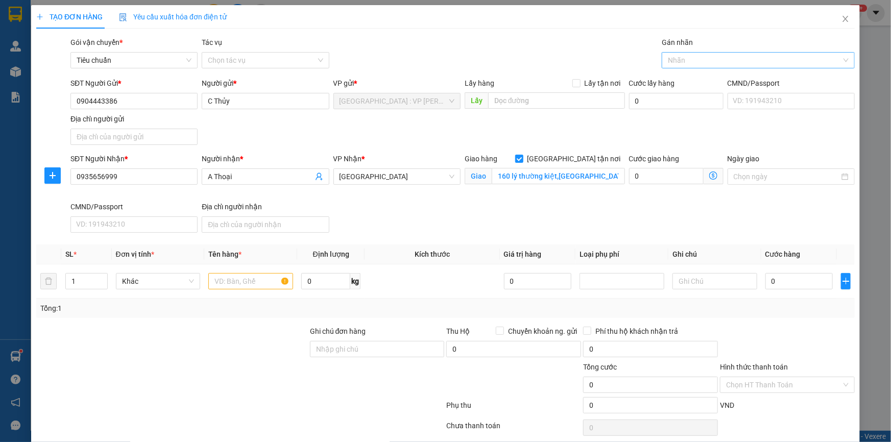
click at [703, 59] on div at bounding box center [754, 60] width 178 height 12
type input "gtn"
drag, startPoint x: 689, startPoint y: 80, endPoint x: 601, endPoint y: 73, distance: 88.2
click at [688, 80] on div "[GEOGRAPHIC_DATA] tận nơi" at bounding box center [752, 80] width 179 height 11
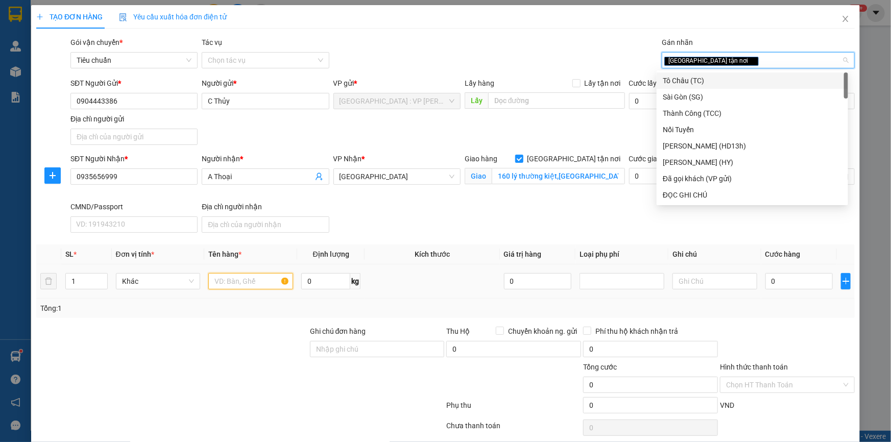
click at [256, 280] on input "text" at bounding box center [250, 281] width 85 height 16
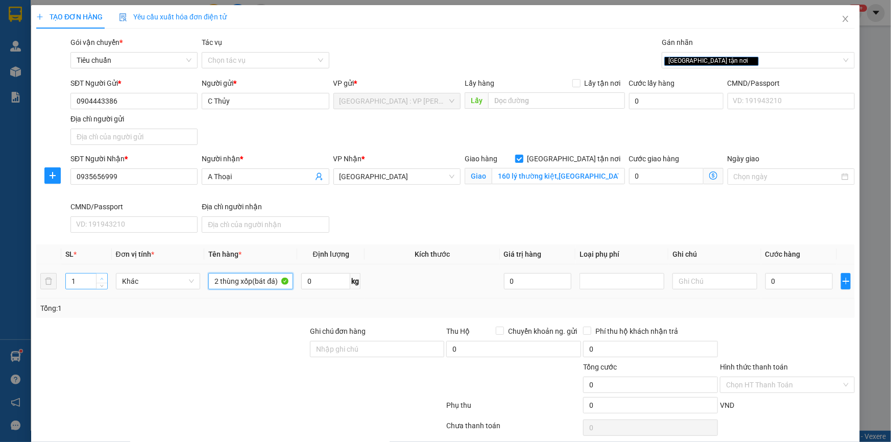
type input "2 thùng xốp(bát đá)"
type input "2"
click at [99, 279] on span "up" at bounding box center [102, 279] width 6 height 6
click at [353, 347] on input "Ghi chú đơn hàng" at bounding box center [377, 349] width 135 height 16
type input "nhận nguyên kiện,giao nguyên kiện,bể vỡ k đền"
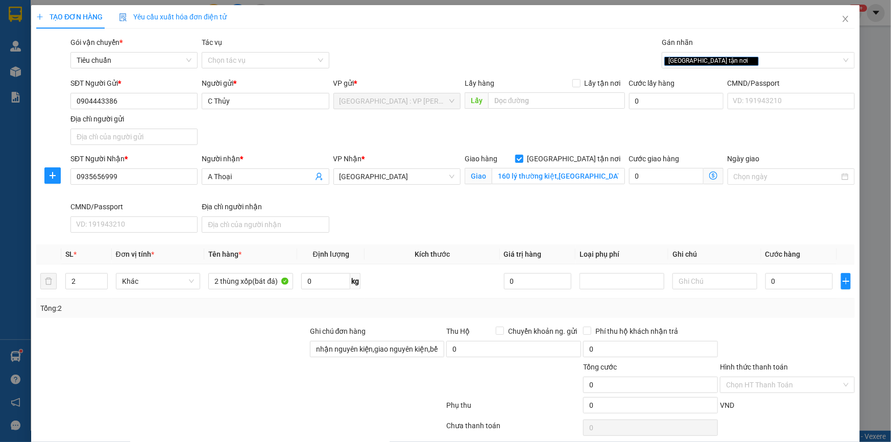
click at [397, 212] on div "SĐT Người Nhận * 0935656999 Người nhận * A Thoại VP Nhận * Phú Yên Giao hàng Gi…" at bounding box center [462, 195] width 789 height 84
click at [151, 99] on input "0904443386" at bounding box center [133, 101] width 127 height 16
click at [100, 123] on div "0904443386 - C Thủy" at bounding box center [133, 121] width 114 height 11
type input "0904443386"
checkbox input "true"
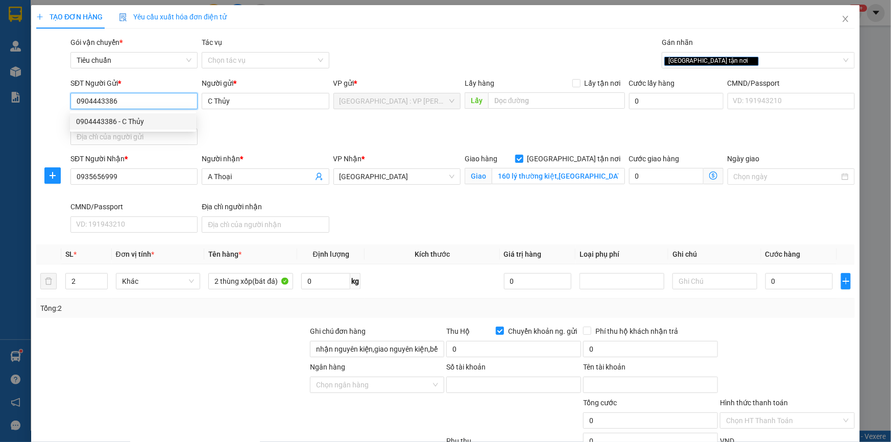
type input "12510002001354"
type input "nguyen thu thuy"
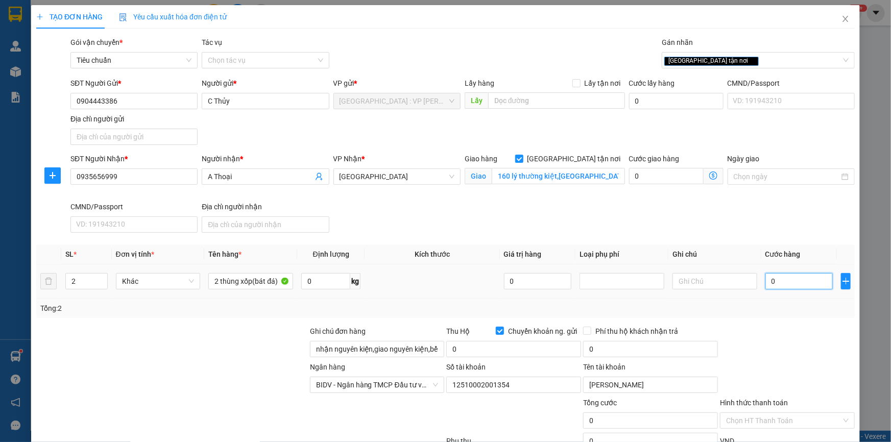
click at [805, 283] on input "0" at bounding box center [800, 281] width 68 height 16
type input "3"
type input "33"
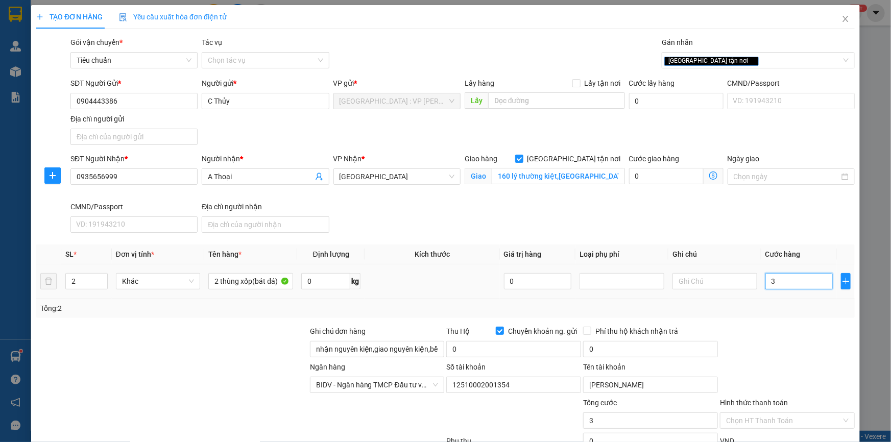
type input "33"
type input "330"
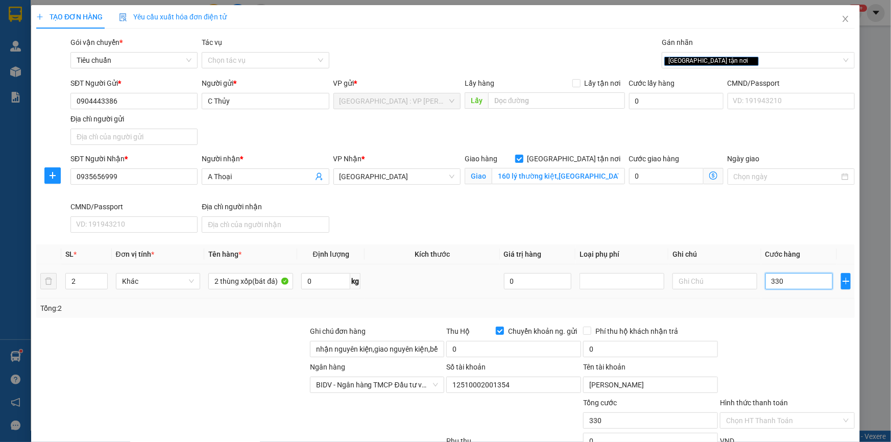
type input "3.300"
type input "33.000"
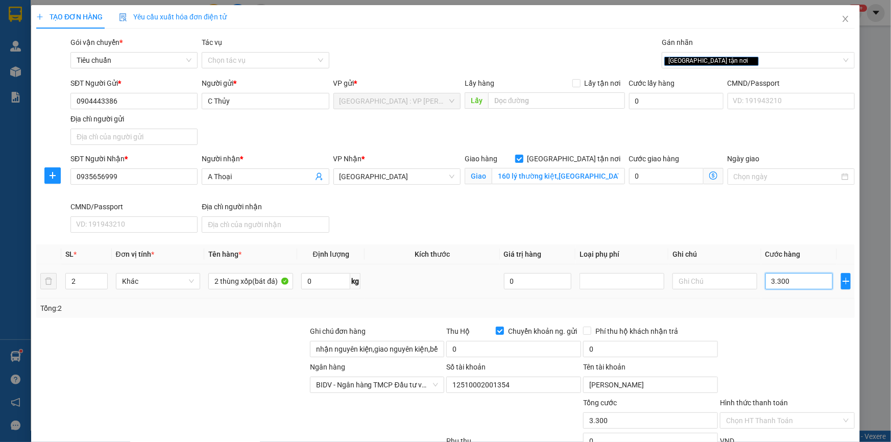
type input "33.000"
type input "330.000"
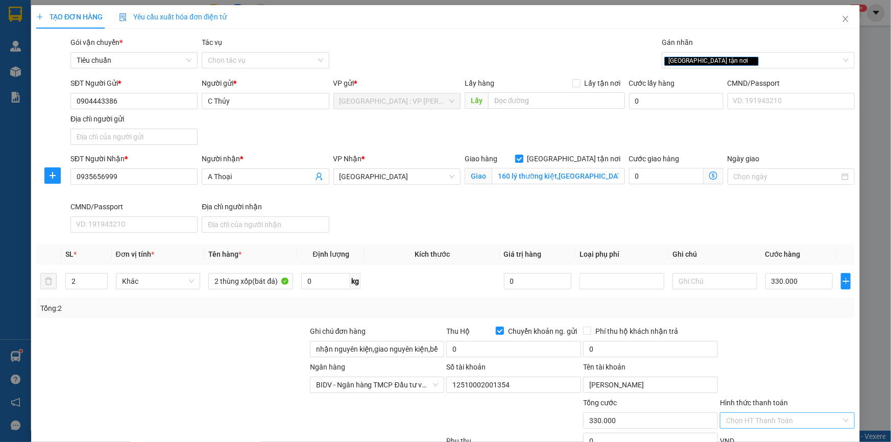
click at [782, 413] on input "Hình thức thanh toán" at bounding box center [783, 420] width 115 height 15
click at [760, 435] on div "Tại văn phòng" at bounding box center [782, 440] width 122 height 11
type input "0"
click at [775, 362] on div "Ngân hàng BIDV - Ngân hàng TMCP Đầu tư và Phát triển Việt Nam Số tài khoản 1251…" at bounding box center [445, 380] width 821 height 36
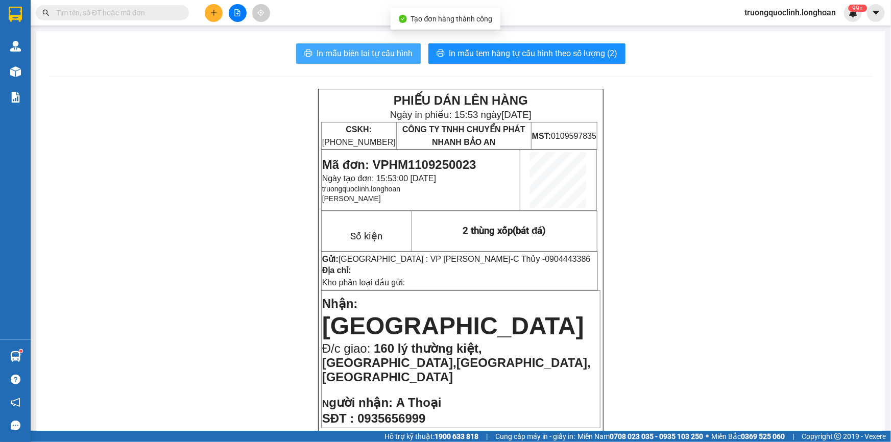
click at [353, 51] on span "In mẫu biên lai tự cấu hình" at bounding box center [365, 53] width 96 height 13
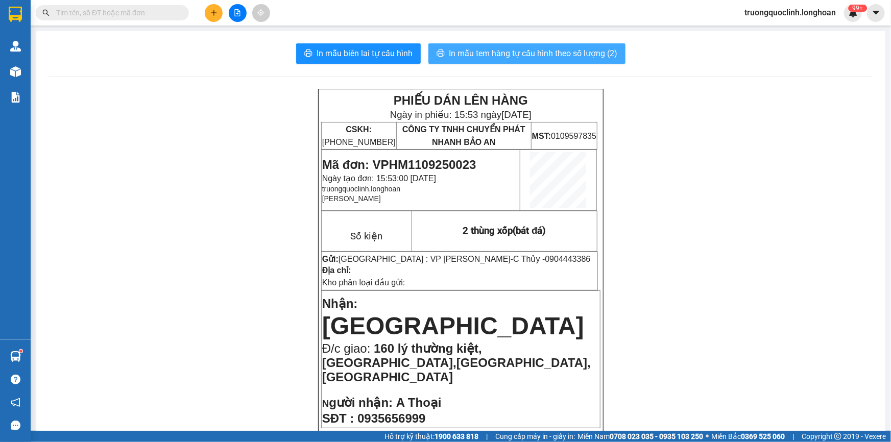
click at [506, 52] on span "In mẫu tem hàng tự cấu hình theo số lượng (2)" at bounding box center [533, 53] width 169 height 13
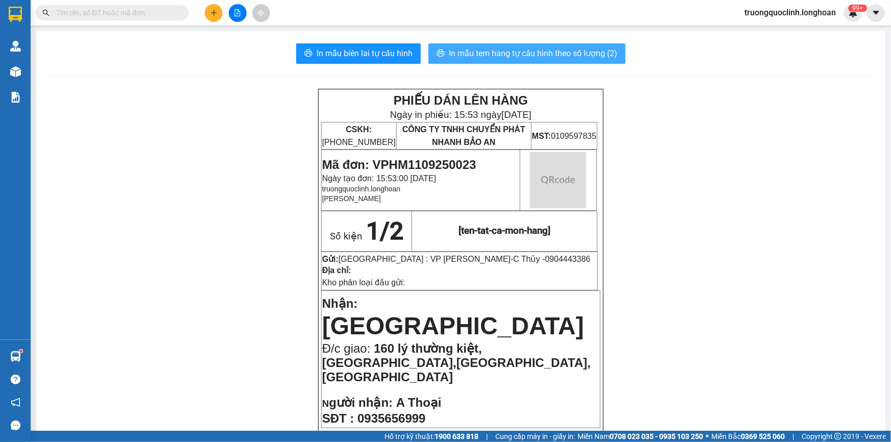
click at [506, 52] on span "In mẫu tem hàng tự cấu hình theo số lượng (2)" at bounding box center [533, 53] width 169 height 13
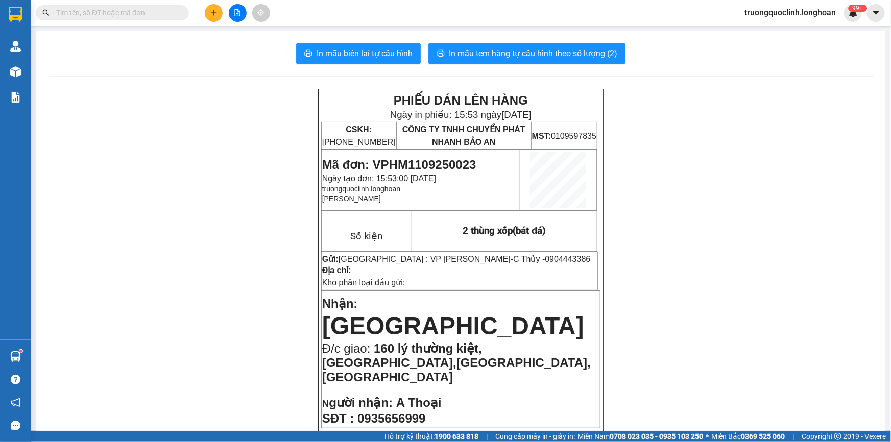
click at [421, 164] on span "Mã đơn: VPHM1109250023" at bounding box center [399, 165] width 154 height 14
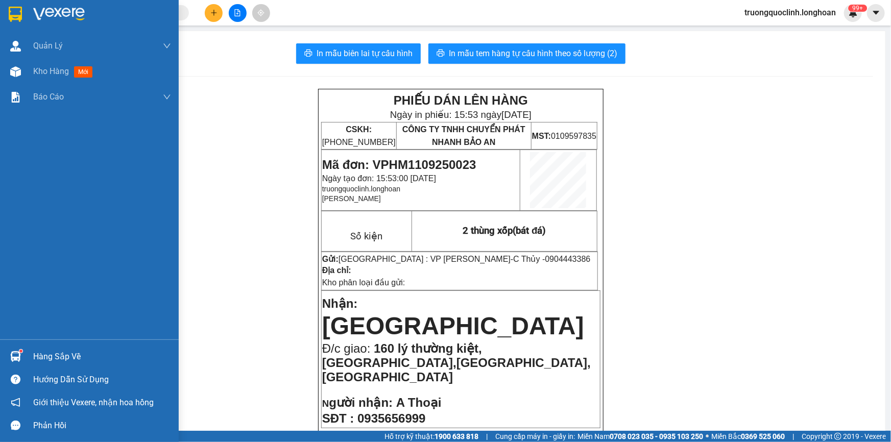
click at [18, 19] on img at bounding box center [15, 14] width 13 height 15
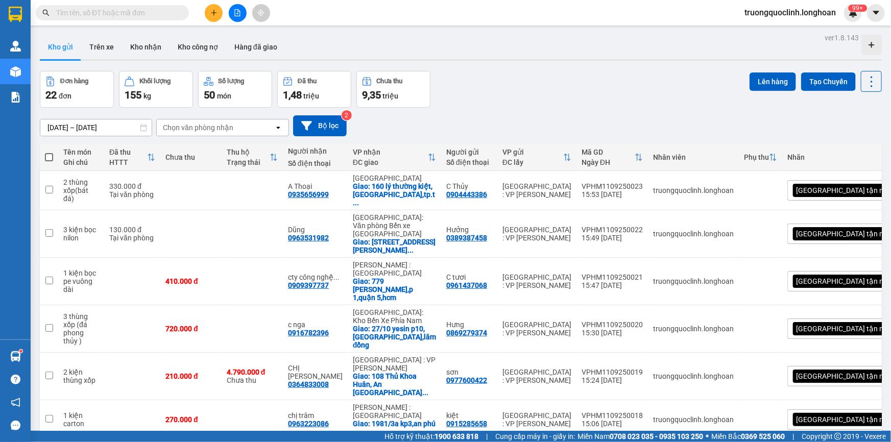
click at [219, 7] on button at bounding box center [214, 13] width 18 height 18
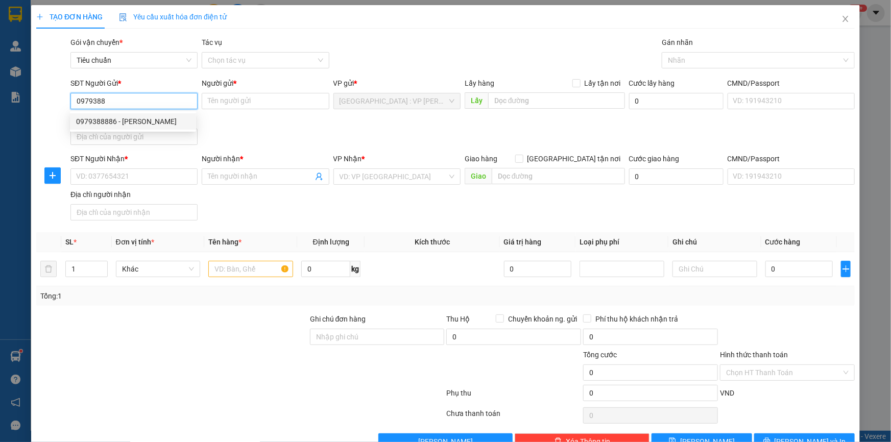
click at [166, 122] on div "0979388886 - Nguyễn Tuân" at bounding box center [133, 121] width 114 height 11
type input "0979388886"
type input "Nguyễn Tuân"
checkbox input "true"
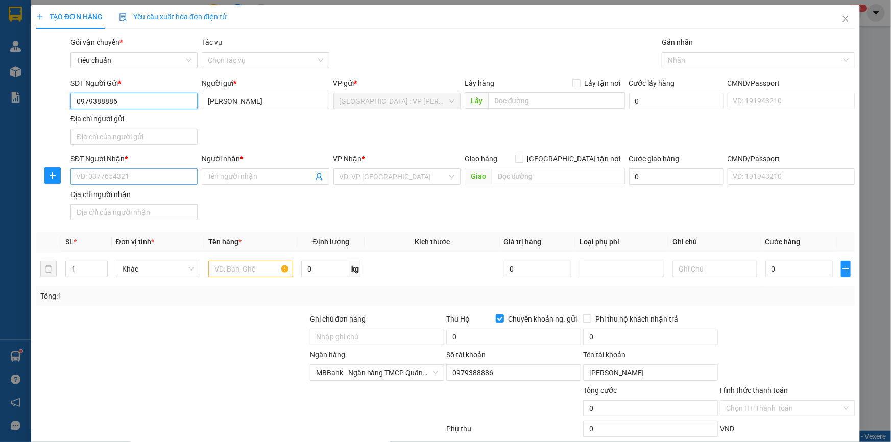
type input "0979388886"
click at [167, 176] on input "SĐT Người Nhận *" at bounding box center [133, 177] width 127 height 16
type input "0975878007"
click at [242, 180] on input "Người nhận *" at bounding box center [260, 176] width 105 height 11
type input "d"
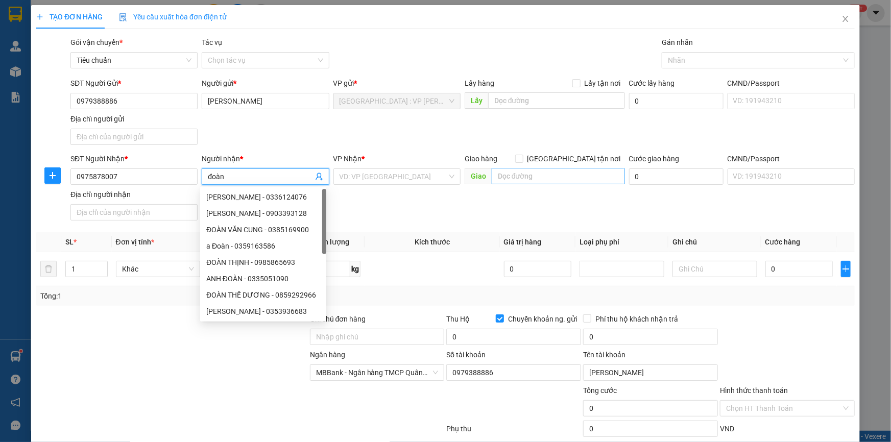
type input "đoàn"
click at [530, 173] on input "text" at bounding box center [558, 176] width 133 height 16
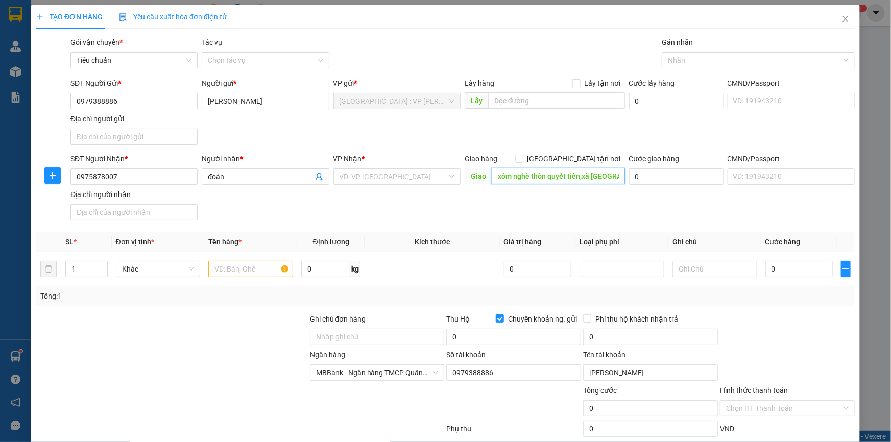
type input "xóm nghè thôn quyết tiến,xã tiền phong,yên dũng"
click at [398, 153] on div "VP Nhận *" at bounding box center [397, 158] width 127 height 11
click at [225, 267] on input "text" at bounding box center [250, 269] width 85 height 16
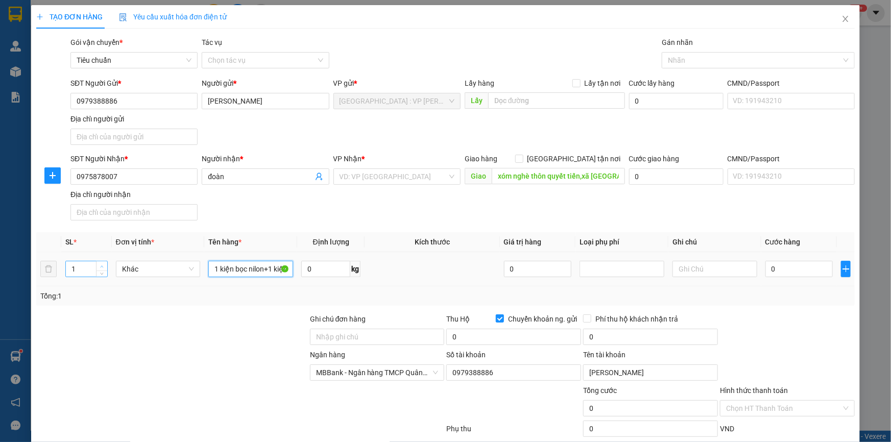
type input "1 kiện bọc nilon+1 kiện carton"
type input "2"
click at [102, 266] on icon "up" at bounding box center [102, 267] width 4 height 4
click at [343, 339] on input "Ghi chú đơn hàng" at bounding box center [377, 337] width 135 height 16
type input "nhận nguyên kiện,giao nguyên kiện,bể vỡ k đền"
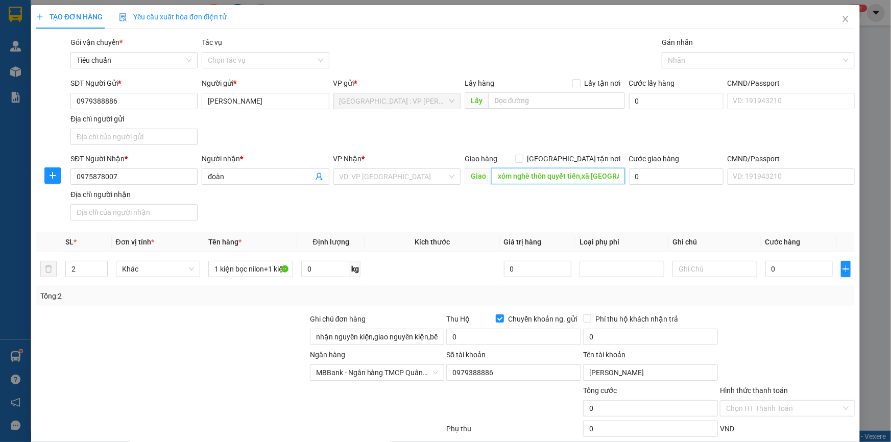
click at [601, 176] on input "xóm nghè thôn quyết tiến,xã tiền phong,yên dũng" at bounding box center [558, 176] width 133 height 16
type input "xóm nghè thôn quyết tiến,xã tiền phong,yên dũng,bắc giang"
click at [582, 158] on span "[GEOGRAPHIC_DATA] tận nơi" at bounding box center [575, 158] width 102 height 11
click at [523, 158] on input "[GEOGRAPHIC_DATA] tận nơi" at bounding box center [518, 158] width 7 height 7
checkbox input "true"
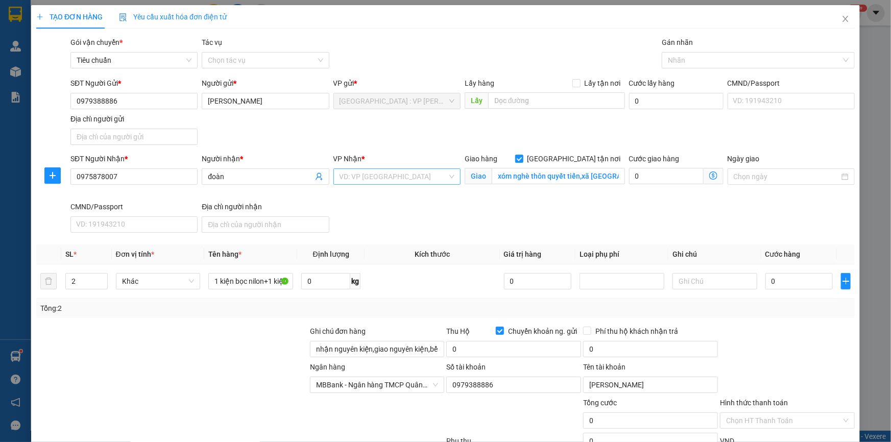
click at [370, 172] on input "search" at bounding box center [394, 176] width 108 height 15
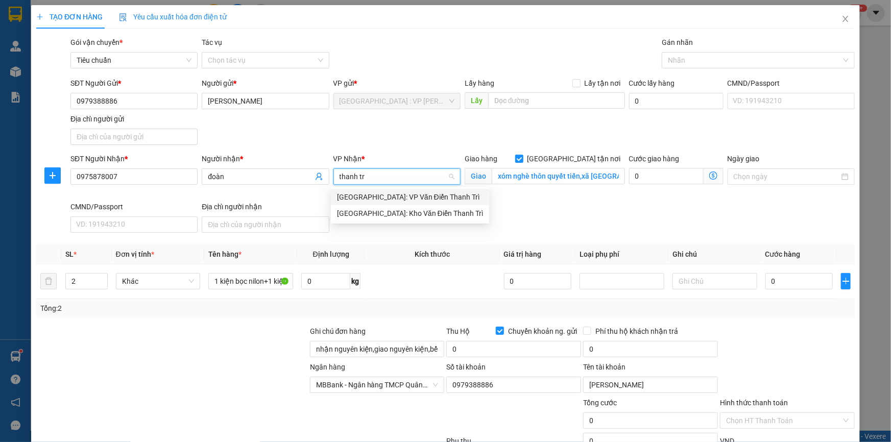
type input "thanh tri"
click at [398, 214] on div "[GEOGRAPHIC_DATA]: Kho Văn Điển Thanh Trì" at bounding box center [410, 213] width 146 height 11
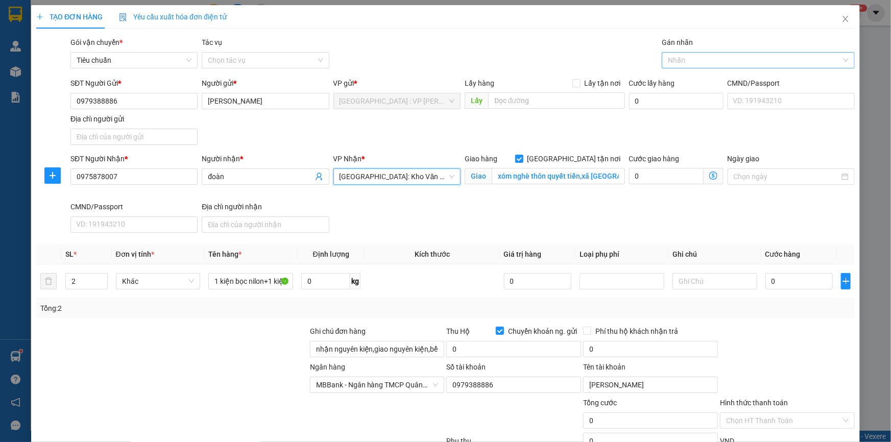
click at [690, 64] on div at bounding box center [754, 60] width 178 height 12
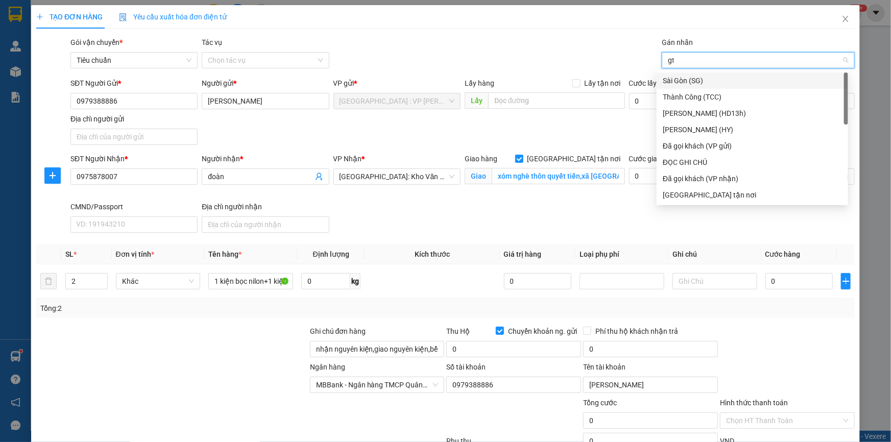
type input "gtn"
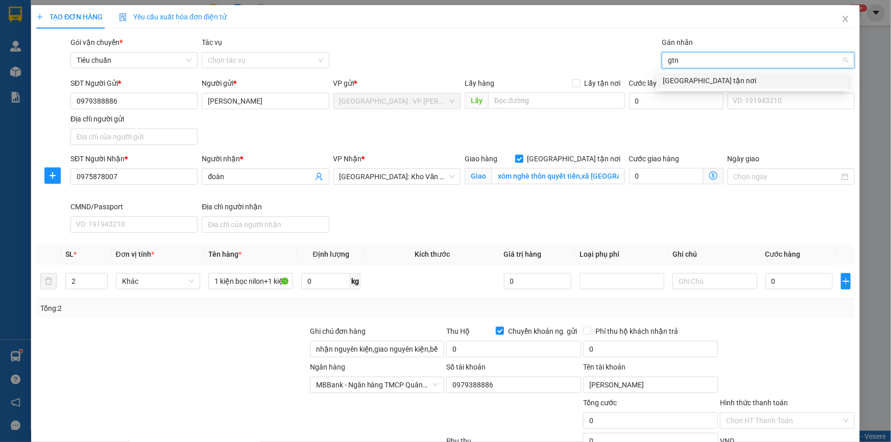
drag, startPoint x: 689, startPoint y: 80, endPoint x: 587, endPoint y: 63, distance: 103.5
click at [687, 81] on div "[GEOGRAPHIC_DATA] tận nơi" at bounding box center [752, 80] width 179 height 11
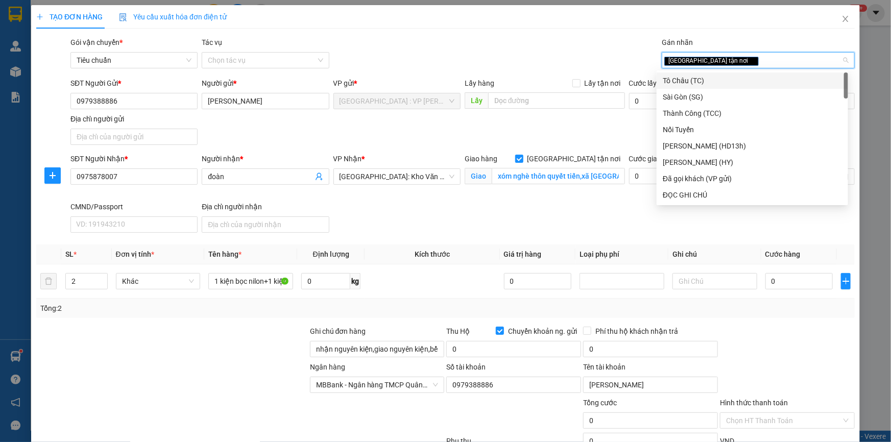
drag, startPoint x: 560, startPoint y: 59, endPoint x: 546, endPoint y: 59, distance: 13.8
click at [558, 59] on div "Gói vận chuyển * Tiêu chuẩn Tác vụ Chọn tác vụ Gán nhãn Giao tận nơi" at bounding box center [462, 55] width 789 height 36
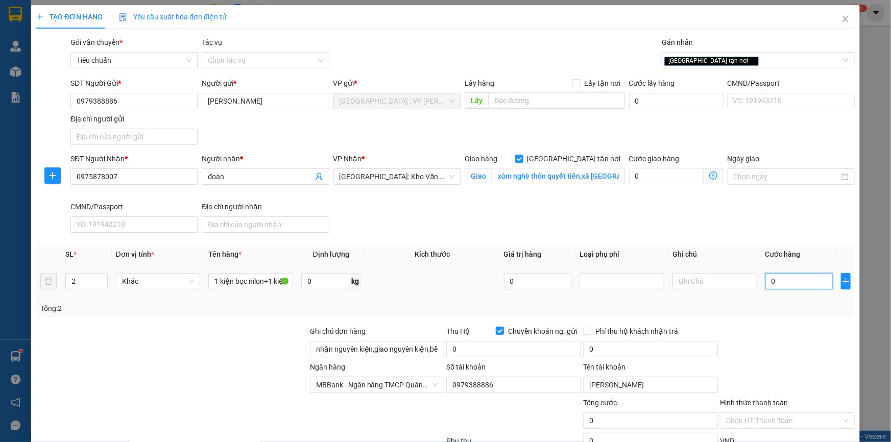
click at [805, 280] on input "0" at bounding box center [800, 281] width 68 height 16
type input "1"
type input "15"
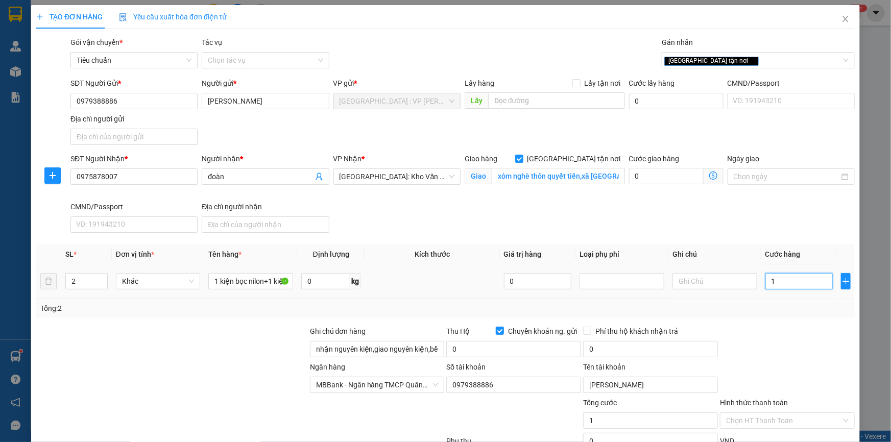
type input "15"
type input "150"
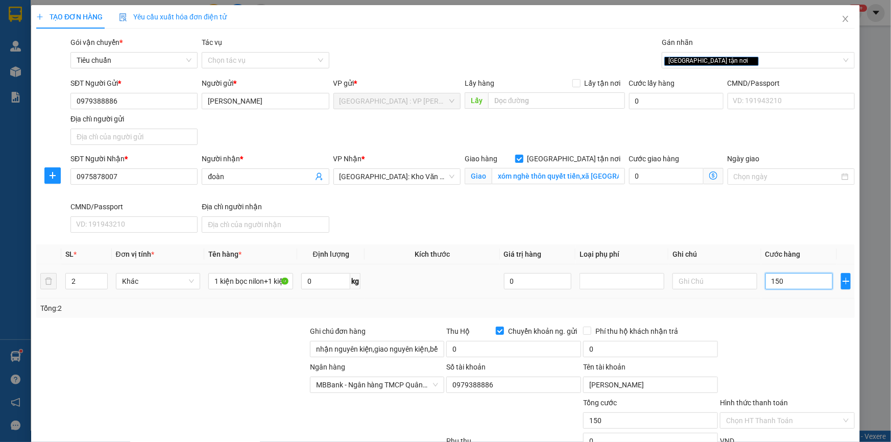
type input "1.500"
type input "15.000"
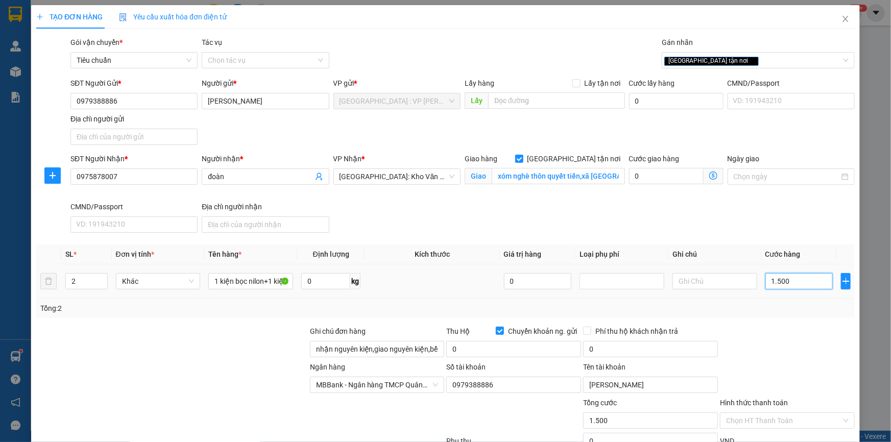
type input "15.000"
type input "150.000"
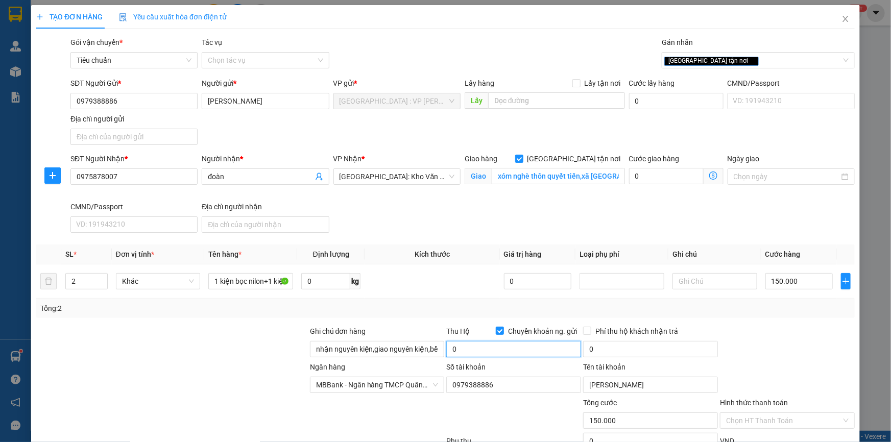
click at [526, 348] on input "0" at bounding box center [513, 349] width 135 height 16
click at [502, 349] on input "10.000.000" at bounding box center [513, 349] width 135 height 16
type input "9.850.000"
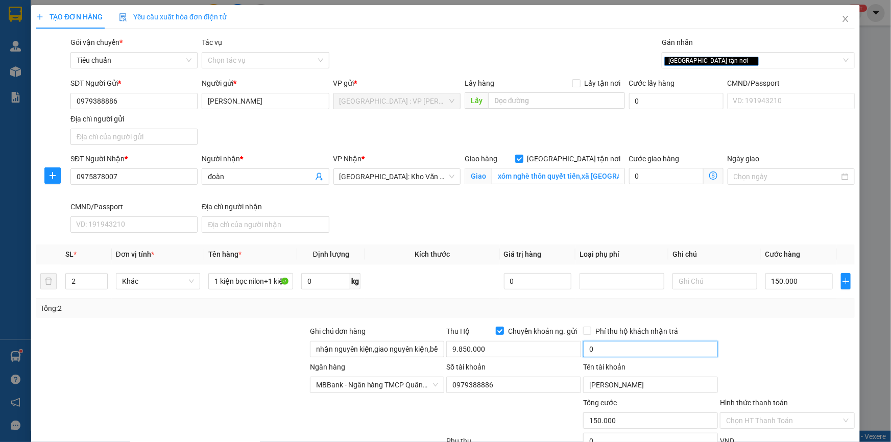
click at [609, 351] on input "0" at bounding box center [650, 349] width 135 height 16
type input "25.000"
click at [755, 351] on div at bounding box center [787, 344] width 137 height 36
click at [239, 326] on div at bounding box center [172, 344] width 274 height 36
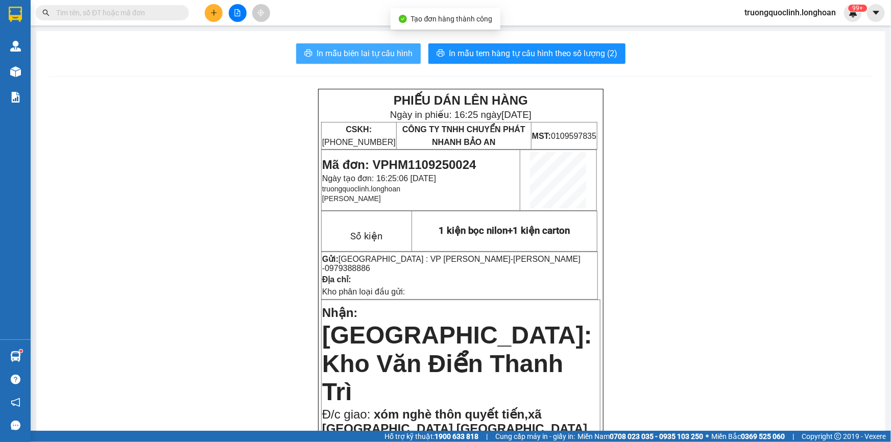
click at [368, 55] on span "In mẫu biên lai tự cấu hình" at bounding box center [365, 53] width 96 height 13
click at [432, 168] on span "Mã đơn: VPHM1109250024" at bounding box center [399, 165] width 154 height 14
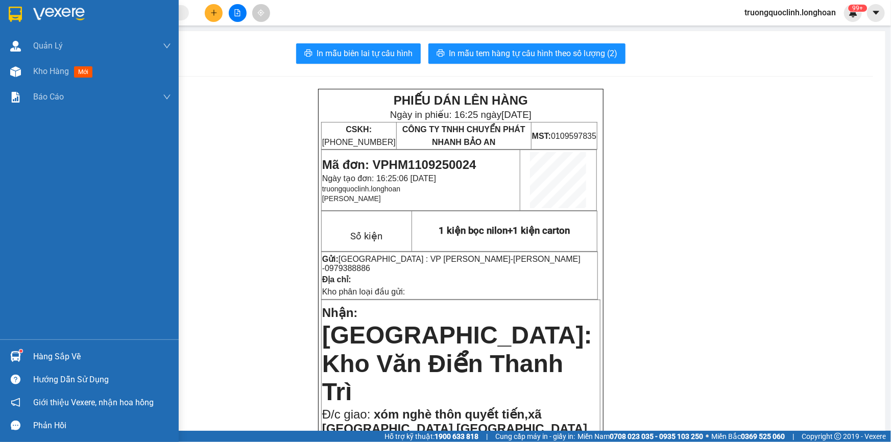
click at [10, 15] on img at bounding box center [15, 14] width 13 height 15
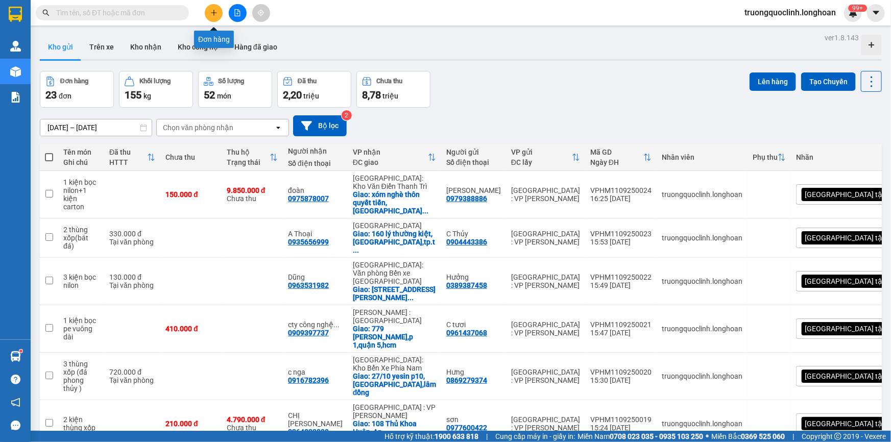
click at [211, 15] on icon "plus" at bounding box center [213, 12] width 7 height 7
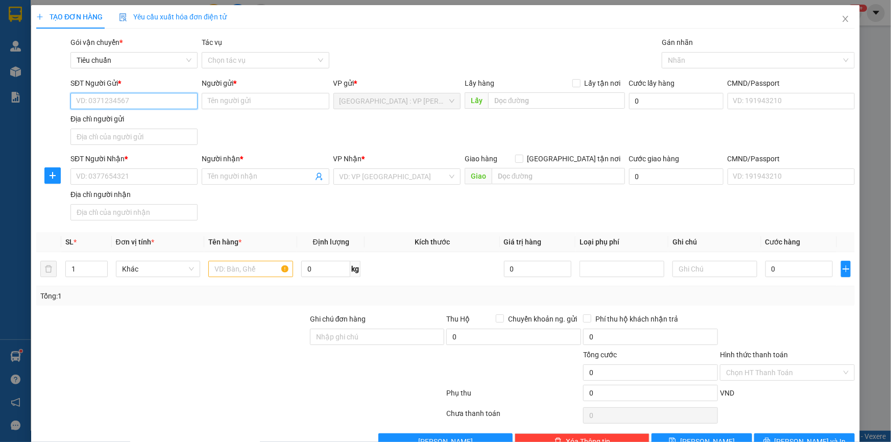
click at [135, 102] on input "SĐT Người Gửi *" at bounding box center [133, 101] width 127 height 16
click at [148, 103] on input "0972" at bounding box center [133, 101] width 127 height 16
type input "0972083366"
click at [223, 106] on input "Người gửi *" at bounding box center [265, 101] width 127 height 16
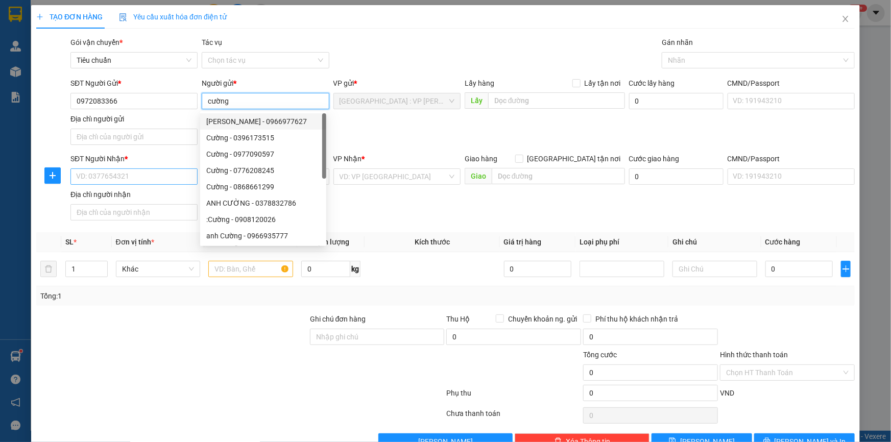
type input "cường"
click at [153, 176] on input "SĐT Người Nhận *" at bounding box center [133, 177] width 127 height 16
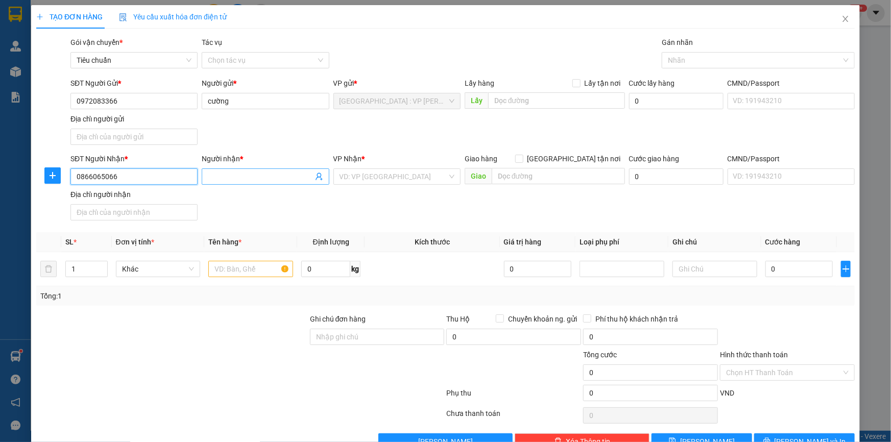
type input "0866065066"
click at [242, 178] on input "Người nhận *" at bounding box center [260, 176] width 105 height 11
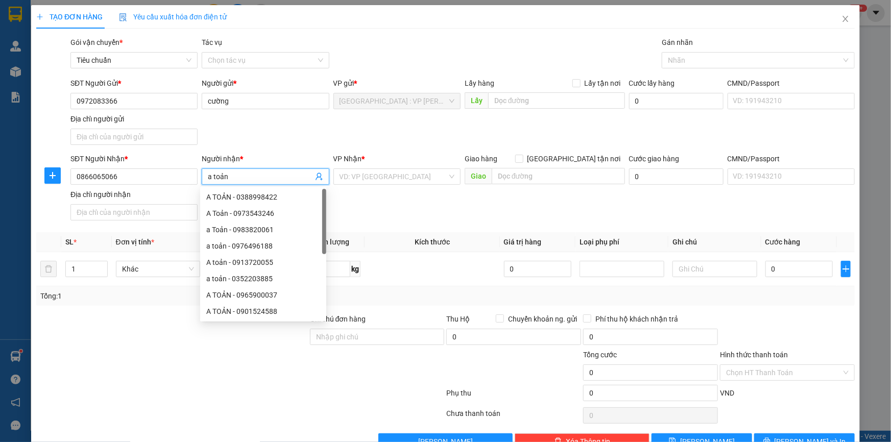
type input "a toản"
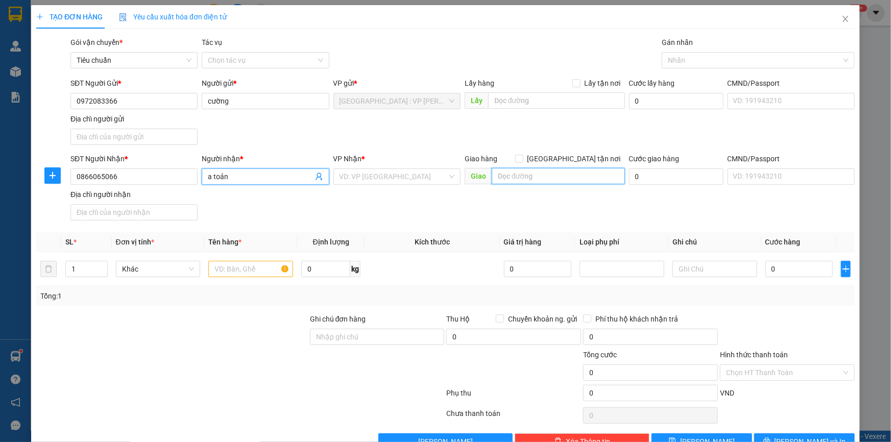
click at [566, 181] on input "text" at bounding box center [558, 176] width 133 height 16
paste input "Tứ Hạ giao trên QL 1A"
type input "Tứ Hạ giao trên QL 1A"
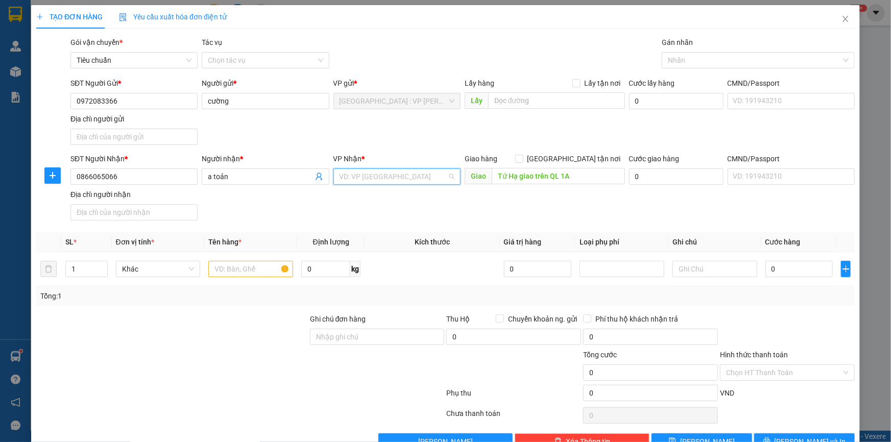
click at [427, 176] on input "search" at bounding box center [394, 176] width 108 height 15
type input "huế"
click at [367, 195] on div "Huế" at bounding box center [394, 197] width 114 height 11
click at [52, 269] on tr "1 Khác 0 kg 0 0" at bounding box center [445, 269] width 819 height 34
type input "8"
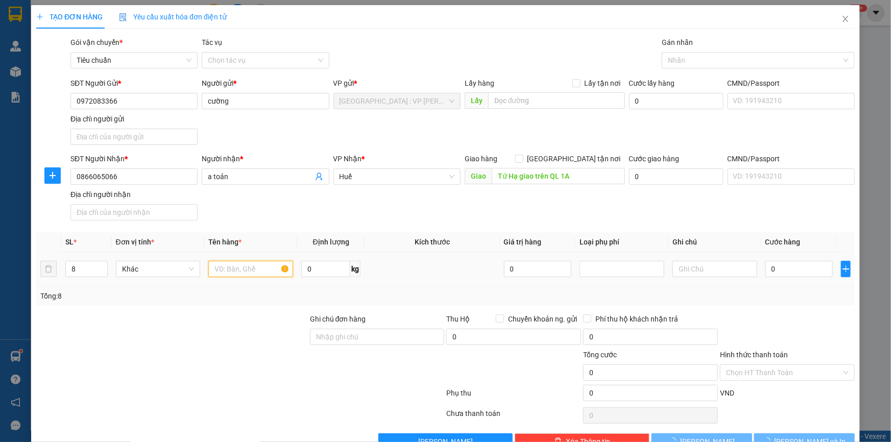
click at [249, 272] on input "text" at bounding box center [250, 269] width 85 height 16
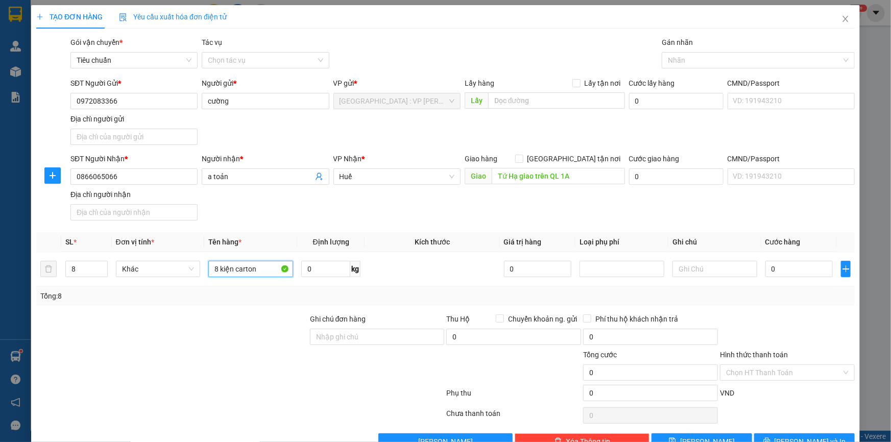
type input "8 kiện carton"
click at [234, 330] on div at bounding box center [172, 332] width 274 height 36
click at [316, 330] on input "Ghi chú đơn hàng" at bounding box center [377, 337] width 135 height 16
type input "nhận nguyên kiện,giao nguyên kiện,bể vỡ k đền"
click at [412, 216] on div "SĐT Người Nhận * 0866065066 Người nhận * a toản VP Nhận * Huế Giao hàng Giao tậ…" at bounding box center [462, 189] width 789 height 72
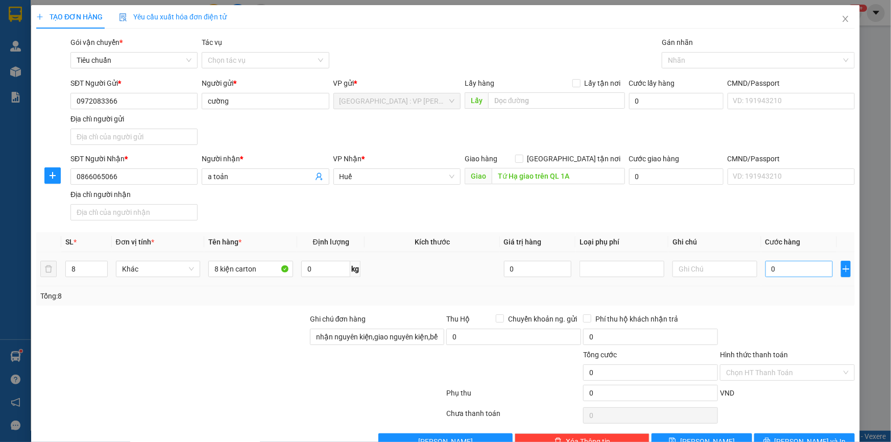
drag, startPoint x: 799, startPoint y: 280, endPoint x: 793, endPoint y: 274, distance: 8.3
click at [797, 278] on td "0" at bounding box center [800, 269] width 76 height 34
click at [793, 274] on input "0" at bounding box center [800, 269] width 68 height 16
type input "5"
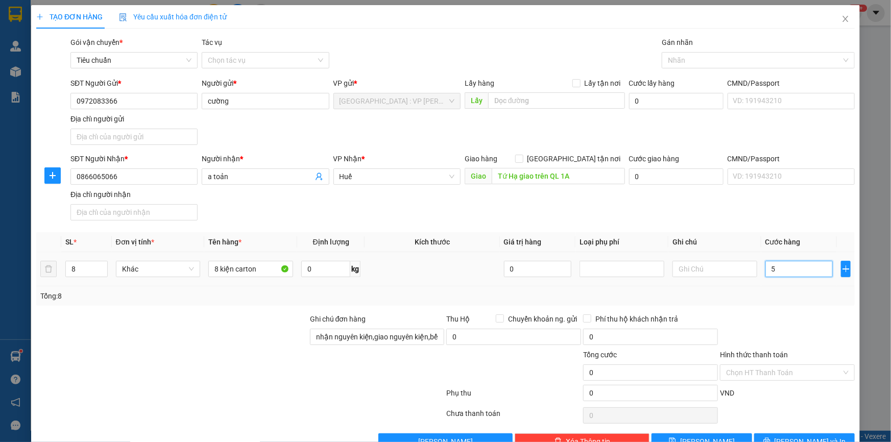
type input "5"
type input "55"
type input "550"
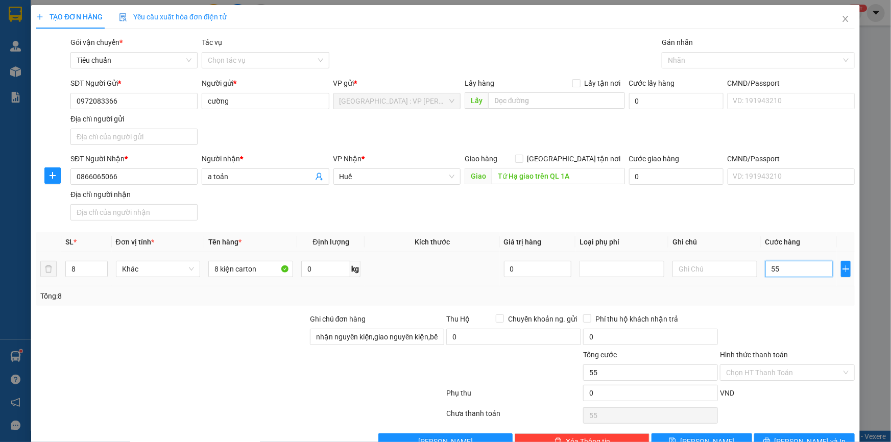
type input "550"
type input "5.500"
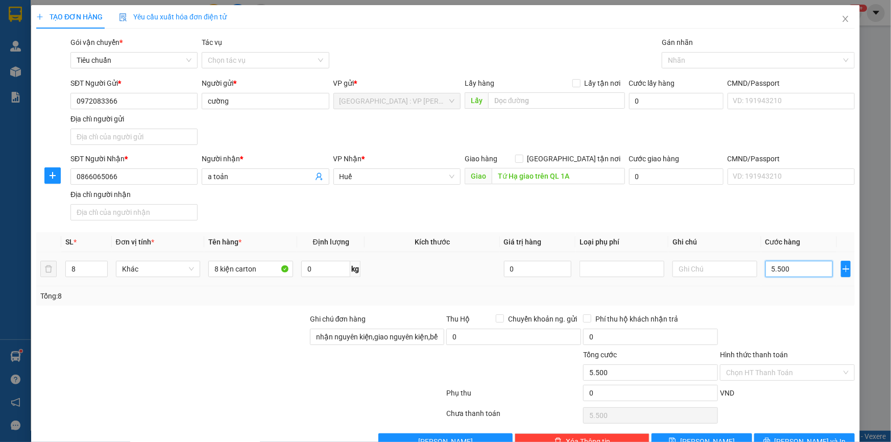
type input "55.000"
type input "550.000"
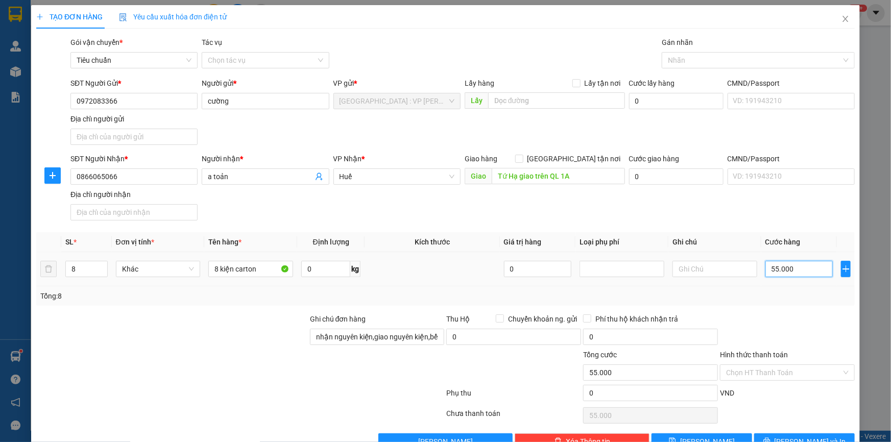
type input "550.000"
click at [211, 317] on div at bounding box center [172, 332] width 274 height 36
click at [809, 434] on button "[PERSON_NAME] và In" at bounding box center [804, 442] width 101 height 16
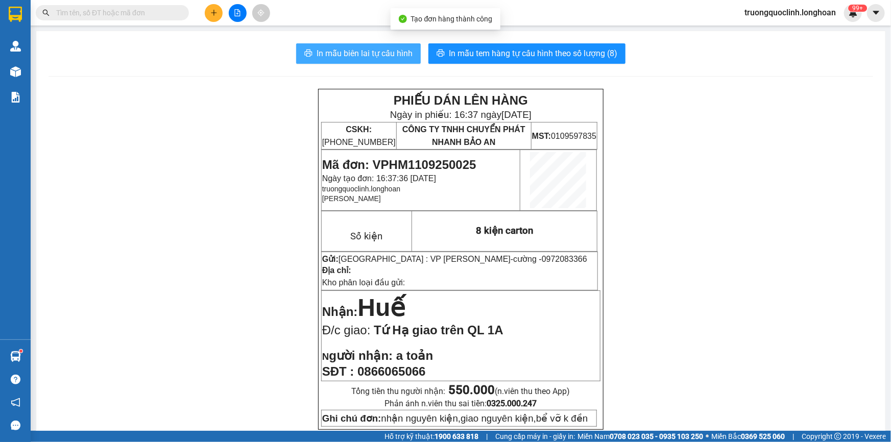
click at [383, 58] on span "In mẫu biên lai tự cấu hình" at bounding box center [365, 53] width 96 height 13
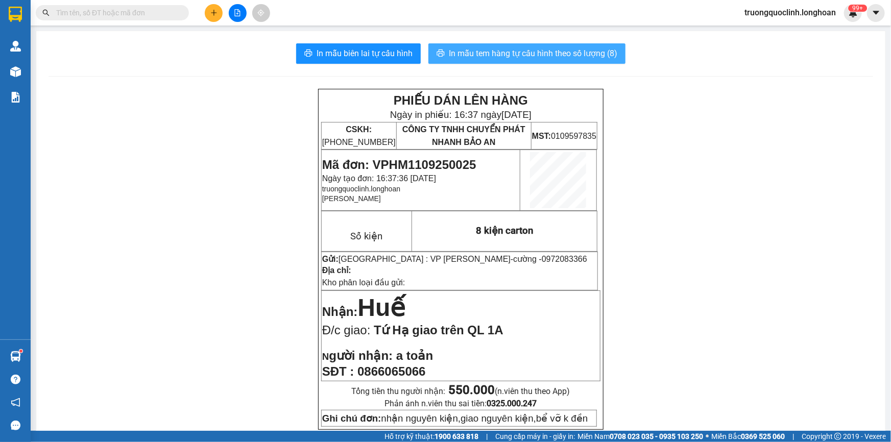
click at [486, 61] on button "In mẫu tem hàng tự cấu hình theo số lượng (8)" at bounding box center [527, 53] width 197 height 20
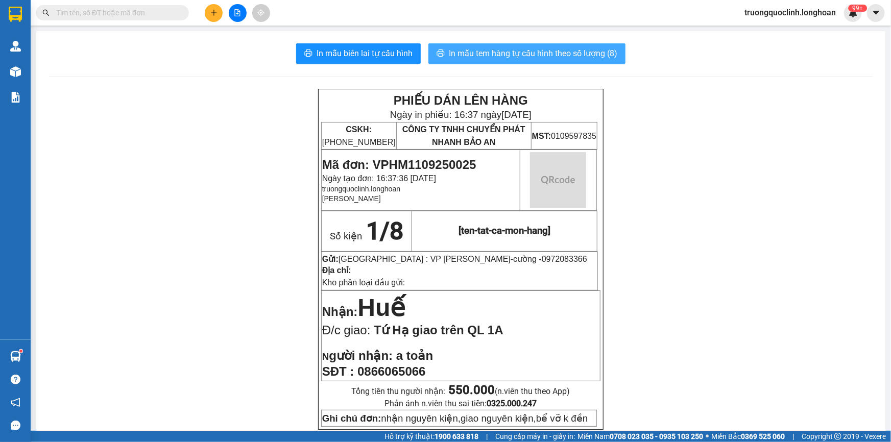
click at [486, 61] on button "In mẫu tem hàng tự cấu hình theo số lượng (8)" at bounding box center [527, 53] width 197 height 20
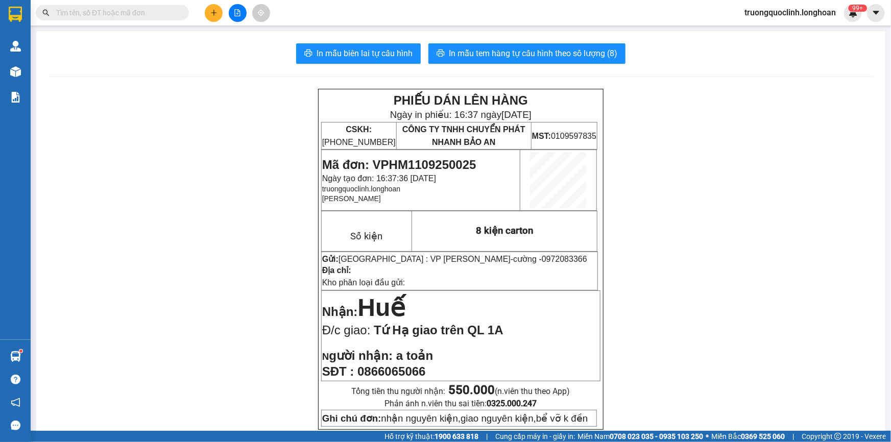
click at [455, 158] on span "Mã đơn: VPHM1109250025" at bounding box center [399, 165] width 154 height 14
click at [215, 10] on icon "plus" at bounding box center [213, 12] width 7 height 7
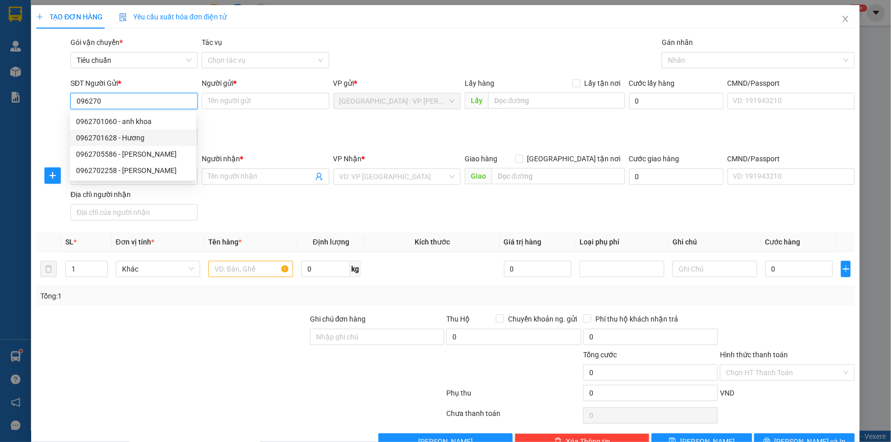
click at [107, 133] on div "0962701628 - Hương" at bounding box center [133, 137] width 114 height 11
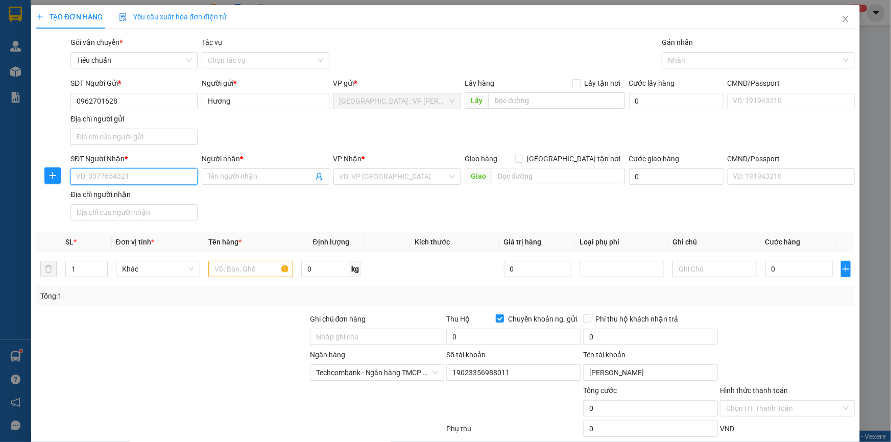
click at [148, 180] on input "SĐT Người Nhận *" at bounding box center [133, 177] width 127 height 16
drag, startPoint x: 163, startPoint y: 176, endPoint x: 160, endPoint y: 164, distance: 12.6
click at [163, 176] on input "SĐT Người Nhận *" at bounding box center [133, 177] width 127 height 16
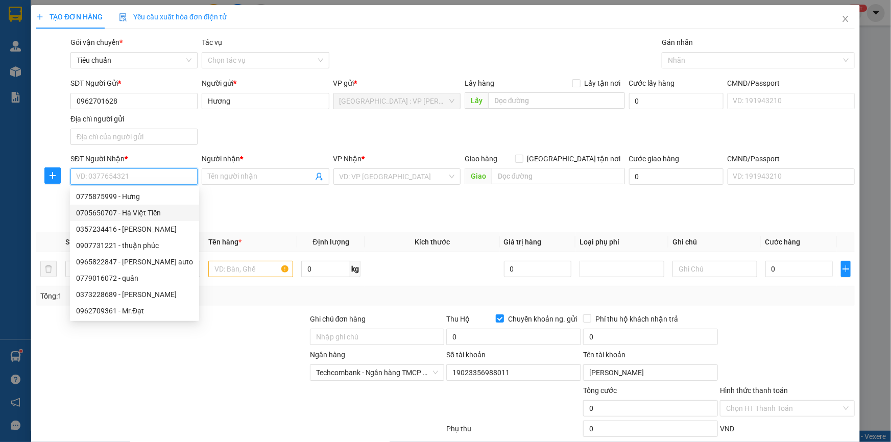
click at [129, 176] on input "SĐT Người Nhận *" at bounding box center [133, 177] width 127 height 16
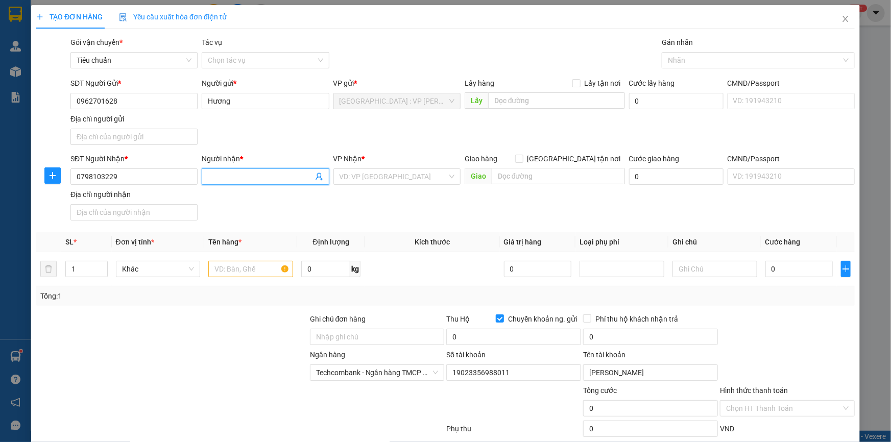
click at [216, 177] on input "Người nhận *" at bounding box center [260, 176] width 105 height 11
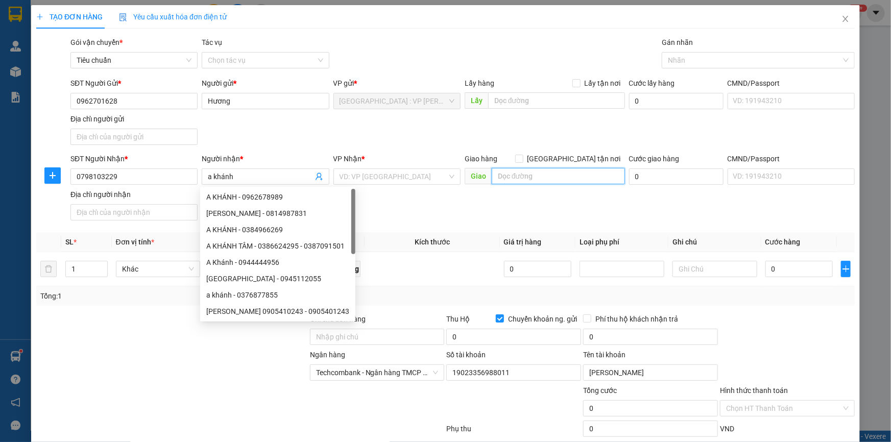
click at [528, 180] on input "text" at bounding box center [558, 176] width 133 height 16
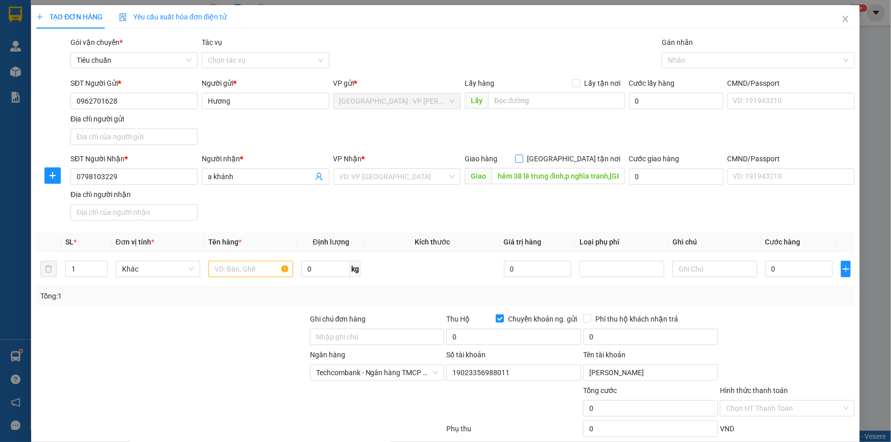
click at [524, 159] on span at bounding box center [519, 159] width 8 height 8
click at [523, 159] on input "[GEOGRAPHIC_DATA] tận nơi" at bounding box center [518, 158] width 7 height 7
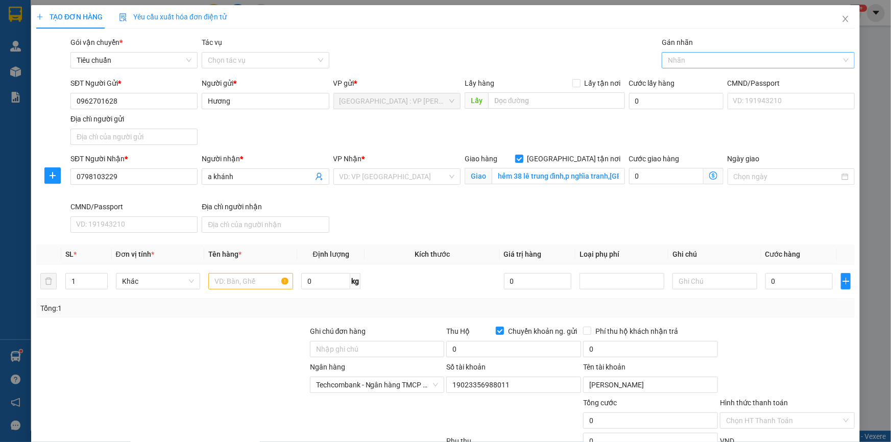
click at [684, 59] on div at bounding box center [754, 60] width 178 height 12
drag, startPoint x: 677, startPoint y: 79, endPoint x: 611, endPoint y: 78, distance: 65.9
click at [676, 80] on div "[GEOGRAPHIC_DATA] tận nơi" at bounding box center [752, 80] width 179 height 11
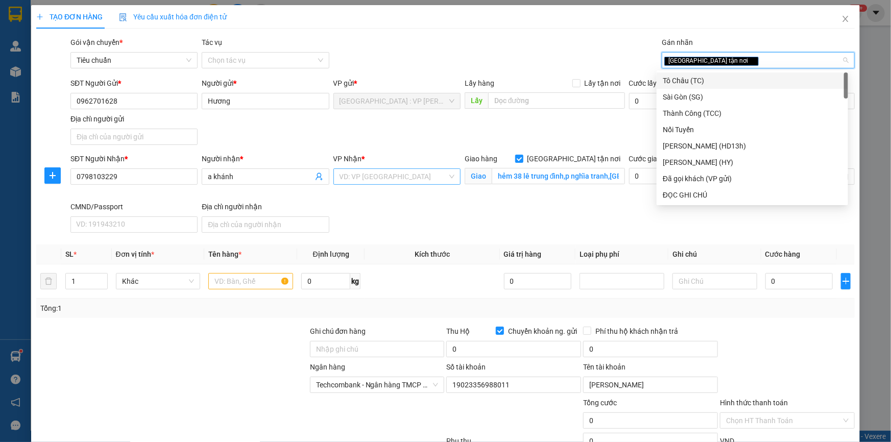
click at [431, 171] on input "search" at bounding box center [394, 176] width 108 height 15
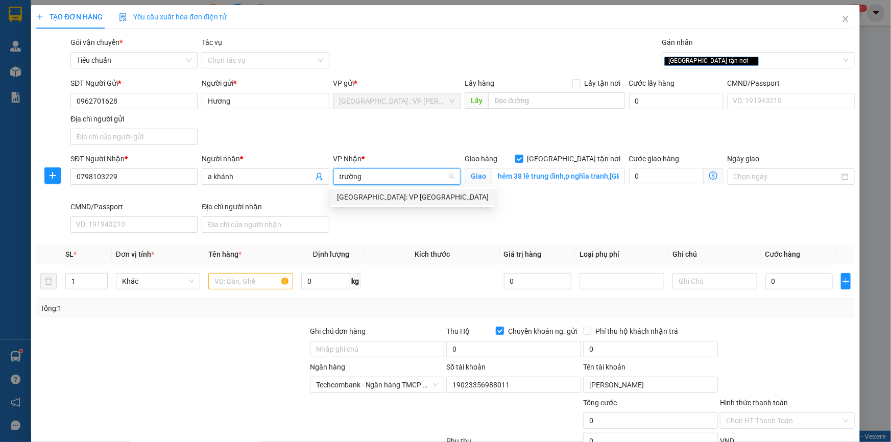
click at [409, 197] on div "[GEOGRAPHIC_DATA]: VP [GEOGRAPHIC_DATA]" at bounding box center [413, 197] width 152 height 11
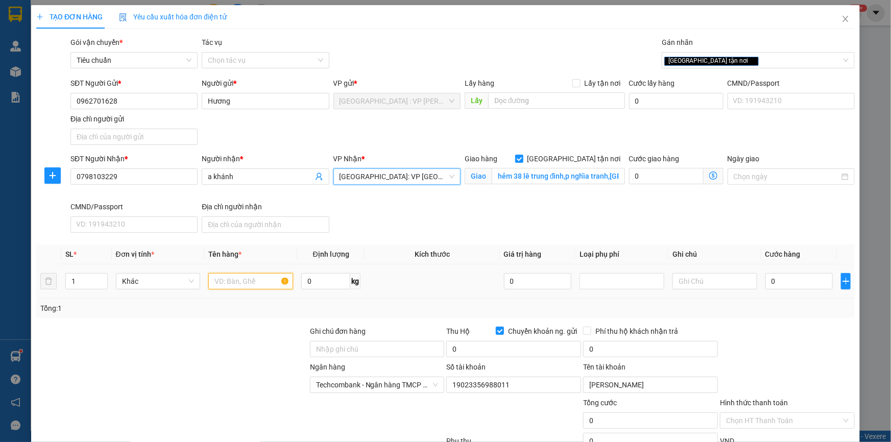
click at [258, 283] on input "text" at bounding box center [250, 281] width 85 height 16
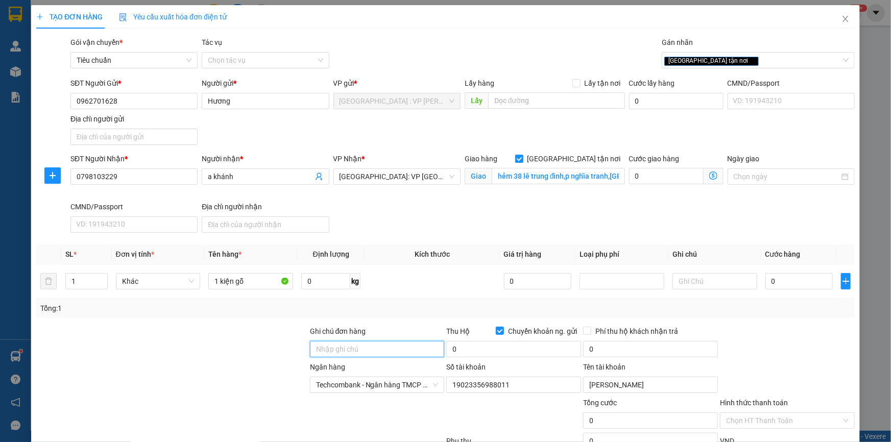
click at [326, 342] on input "Ghi chú đơn hàng" at bounding box center [377, 349] width 135 height 16
click at [781, 283] on input "0" at bounding box center [800, 281] width 68 height 16
click at [521, 350] on input "0" at bounding box center [513, 349] width 135 height 16
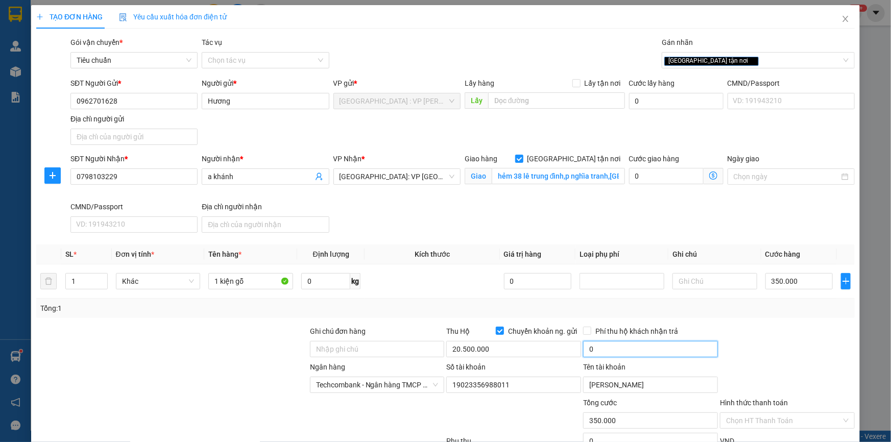
click at [609, 349] on input "0" at bounding box center [650, 349] width 135 height 16
click at [770, 349] on div at bounding box center [787, 344] width 137 height 36
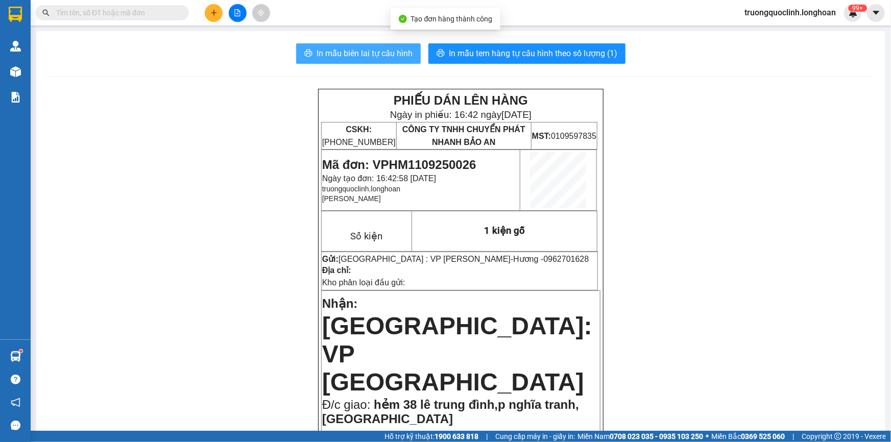
click at [320, 51] on span "In mẫu biên lai tự cấu hình" at bounding box center [365, 53] width 96 height 13
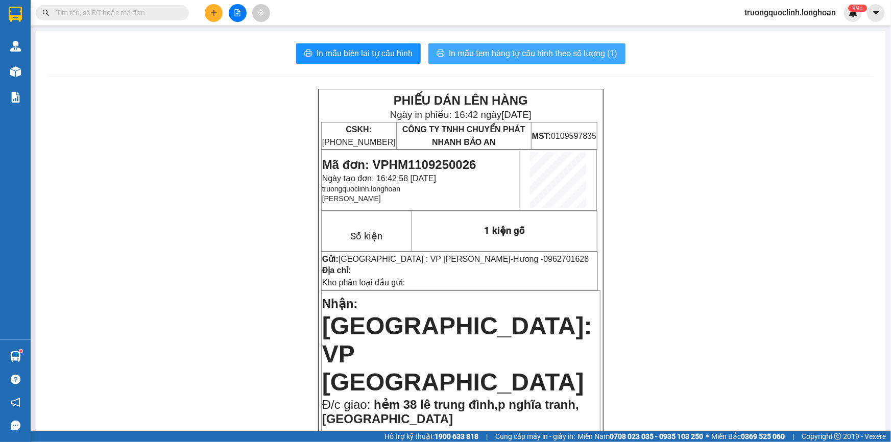
click at [543, 60] on button "In mẫu tem hàng tự cấu hình theo số lượng (1)" at bounding box center [527, 53] width 197 height 20
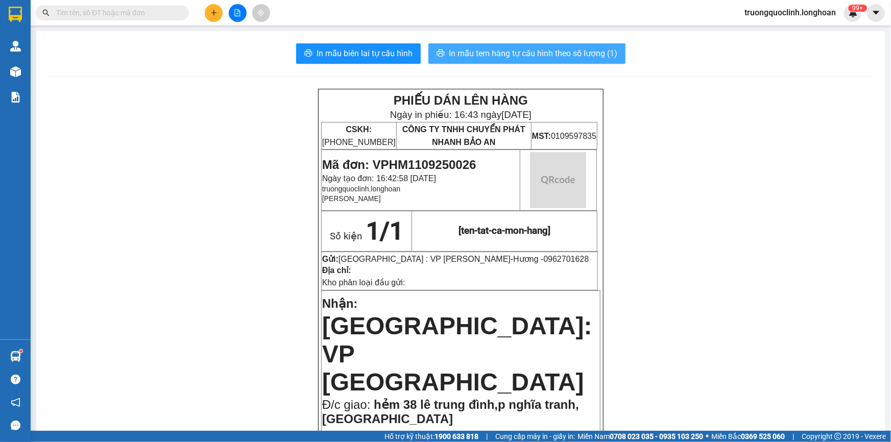
click at [543, 60] on button "In mẫu tem hàng tự cấu hình theo số lượng (1)" at bounding box center [527, 53] width 197 height 20
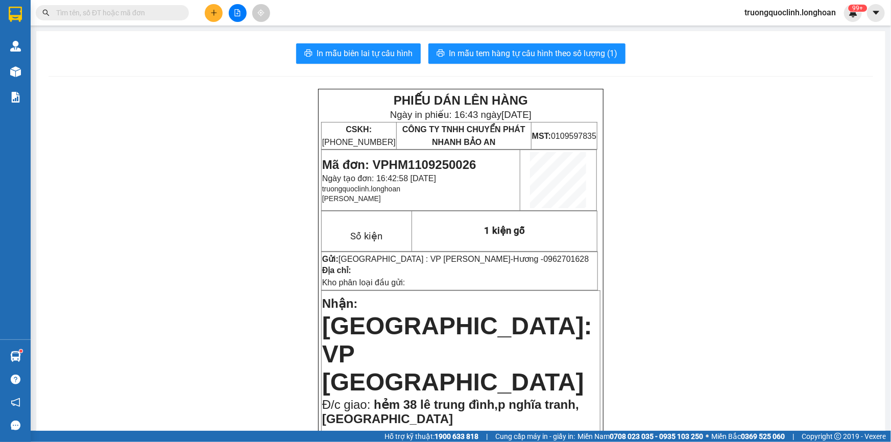
click at [412, 160] on span "Mã đơn: VPHM1109250026" at bounding box center [399, 165] width 154 height 14
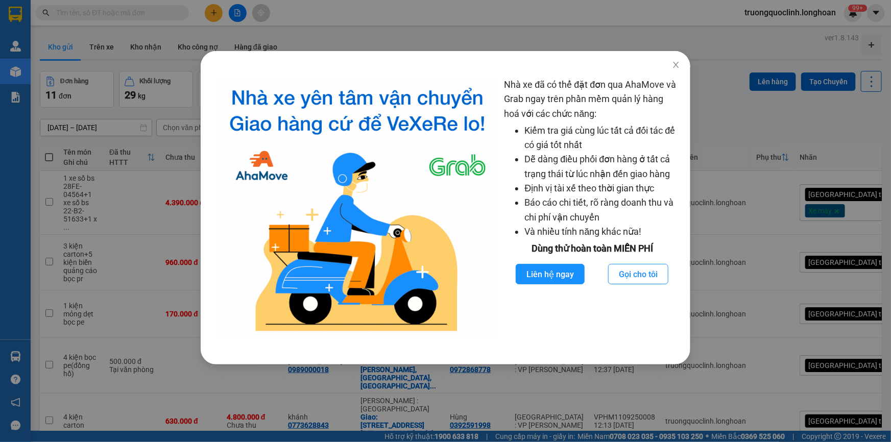
click at [16, 361] on body "Kết quả tìm kiếm ( 0 ) Bộ lọc No Data truongquoclinh.longhoan 99+ Quản Lý Quản …" at bounding box center [445, 221] width 891 height 442
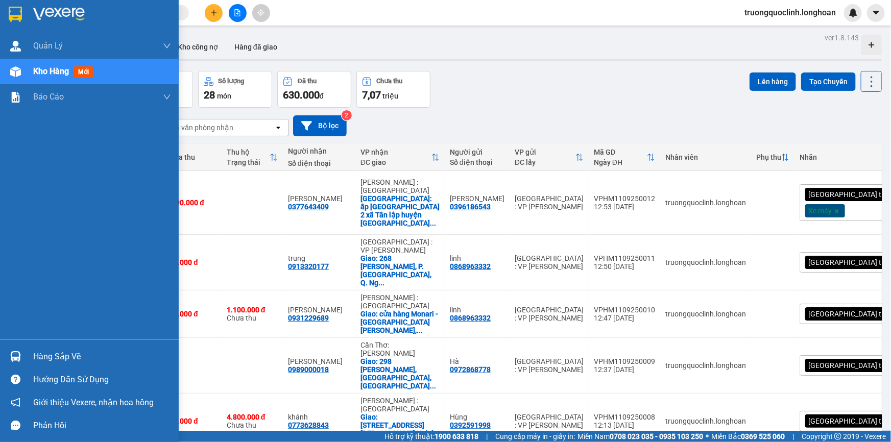
click at [15, 356] on img at bounding box center [15, 356] width 11 height 11
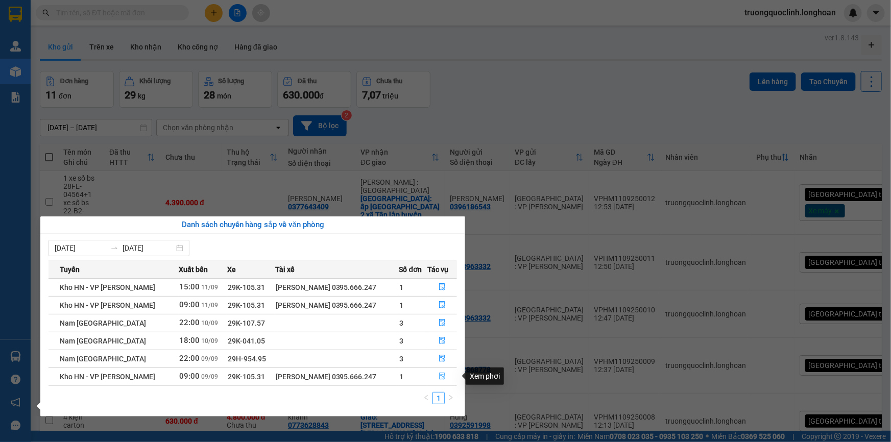
click at [441, 376] on icon "file-done" at bounding box center [442, 376] width 7 height 7
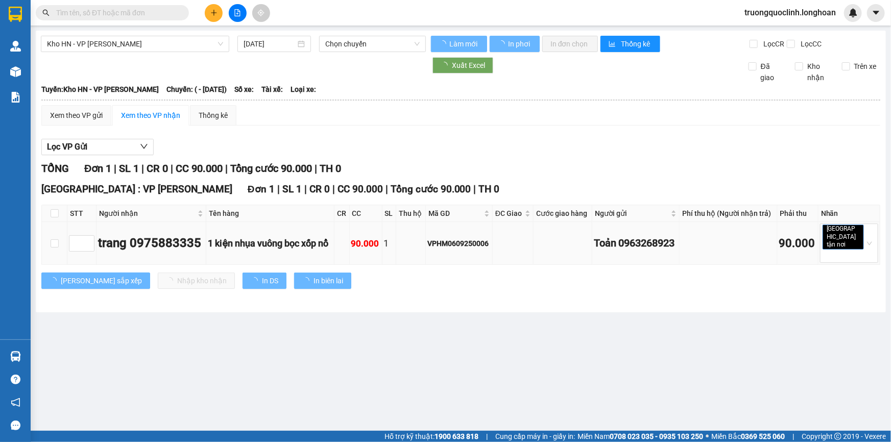
type input "09/09/2025"
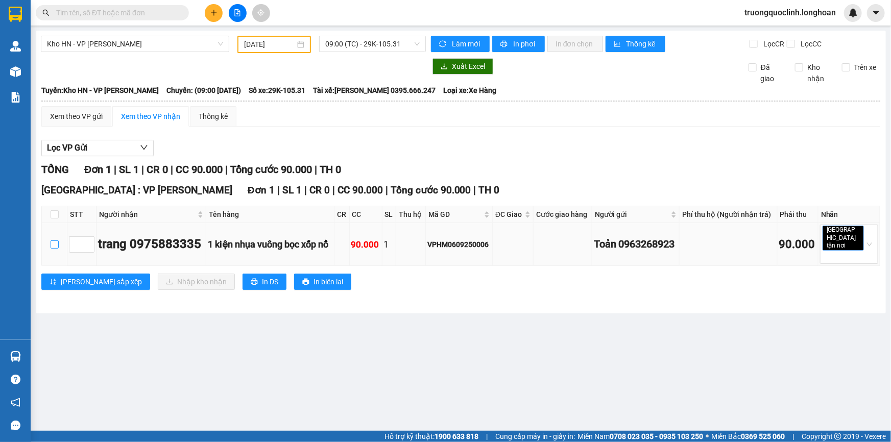
click at [54, 243] on input "checkbox" at bounding box center [55, 245] width 8 height 8
checkbox input "true"
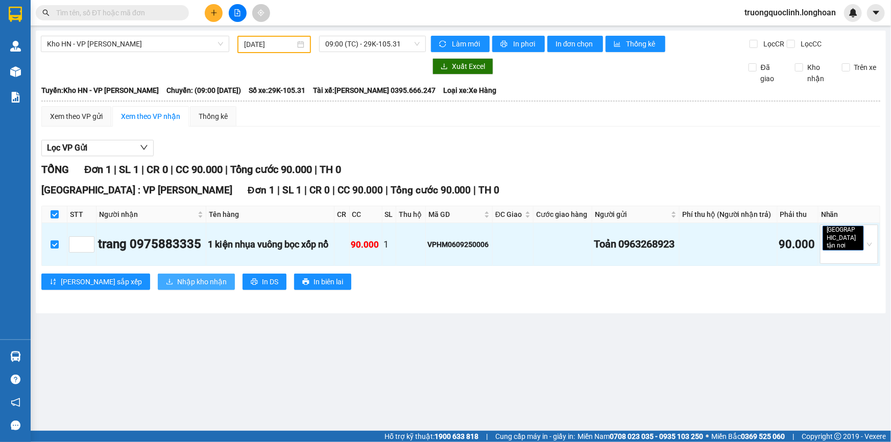
click at [177, 276] on span "Nhập kho nhận" at bounding box center [202, 281] width 50 height 11
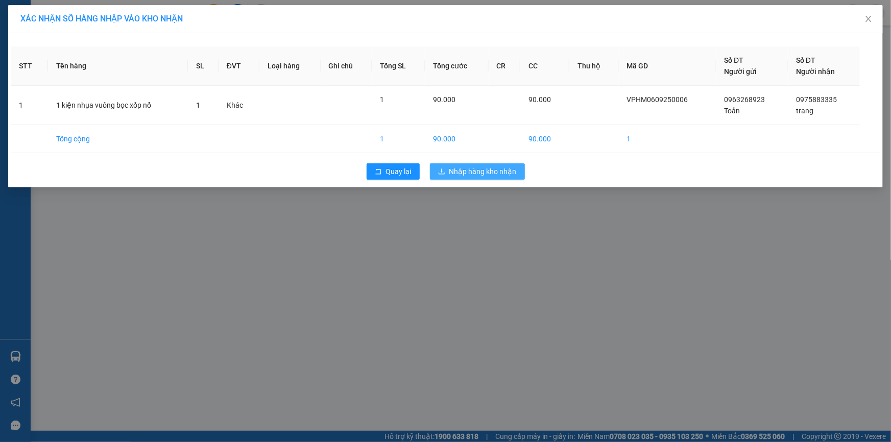
click at [459, 172] on span "Nhập hàng kho nhận" at bounding box center [483, 171] width 67 height 11
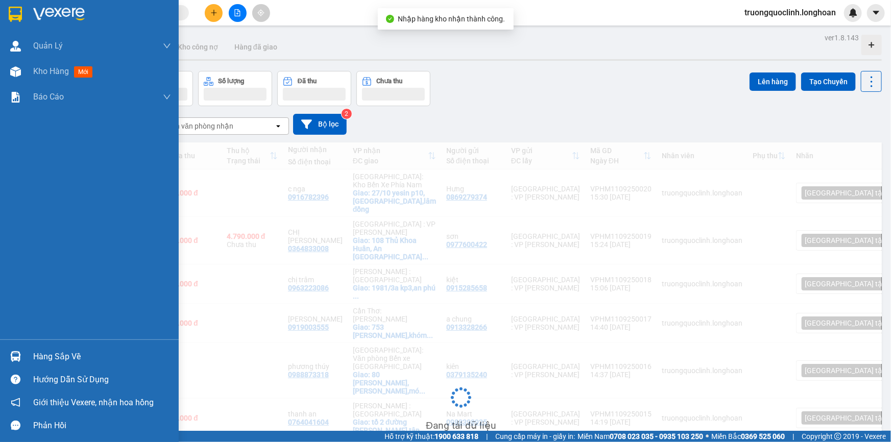
click at [13, 358] on img at bounding box center [15, 356] width 11 height 11
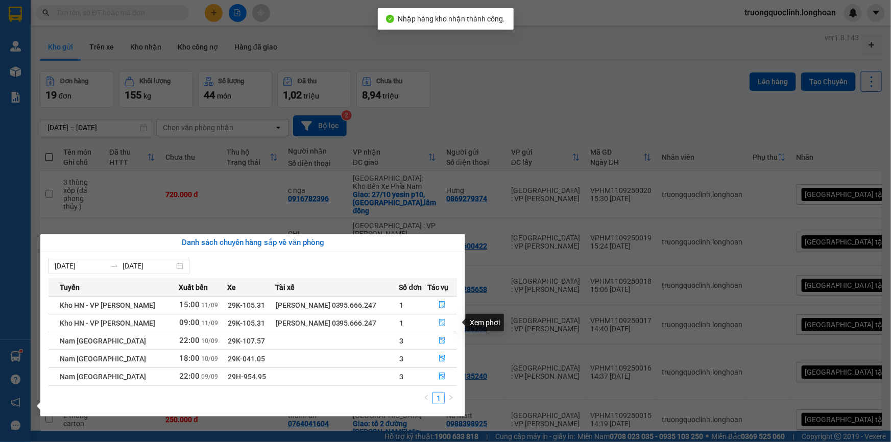
click at [437, 322] on button "button" at bounding box center [442, 323] width 29 height 16
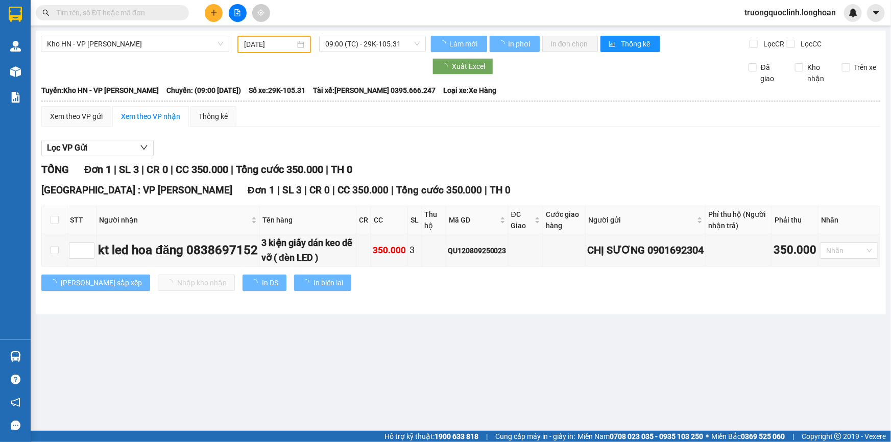
type input "11/09/2025"
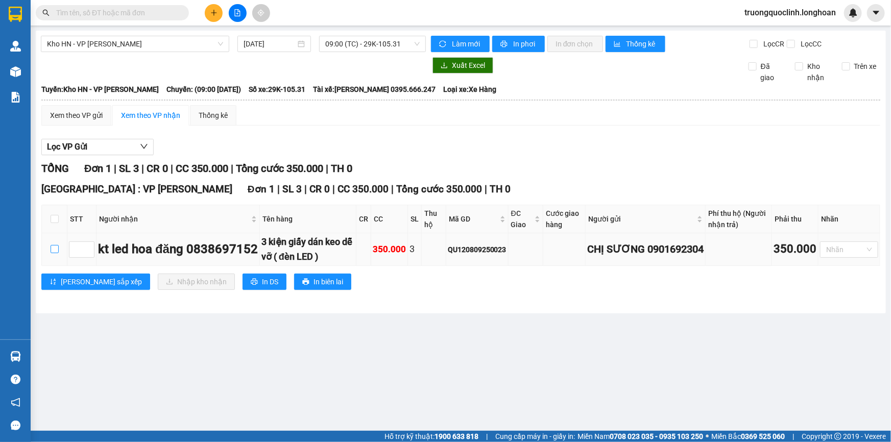
click at [51, 249] on input "checkbox" at bounding box center [55, 249] width 8 height 8
checkbox input "true"
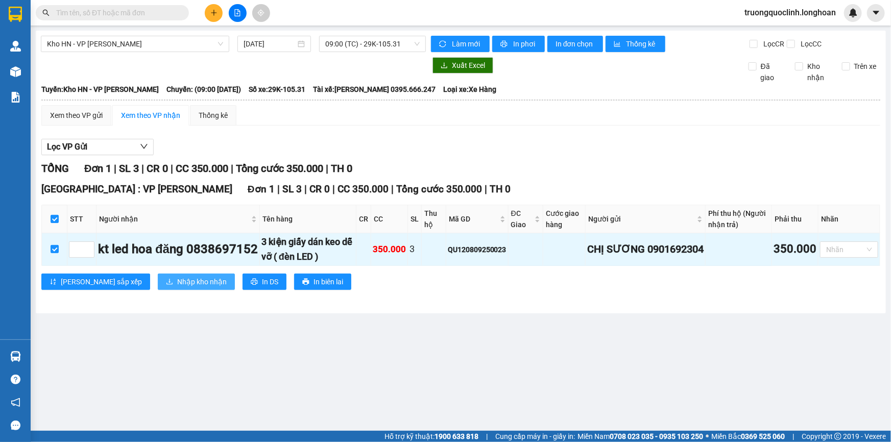
click at [177, 280] on span "Nhập kho nhận" at bounding box center [202, 281] width 50 height 11
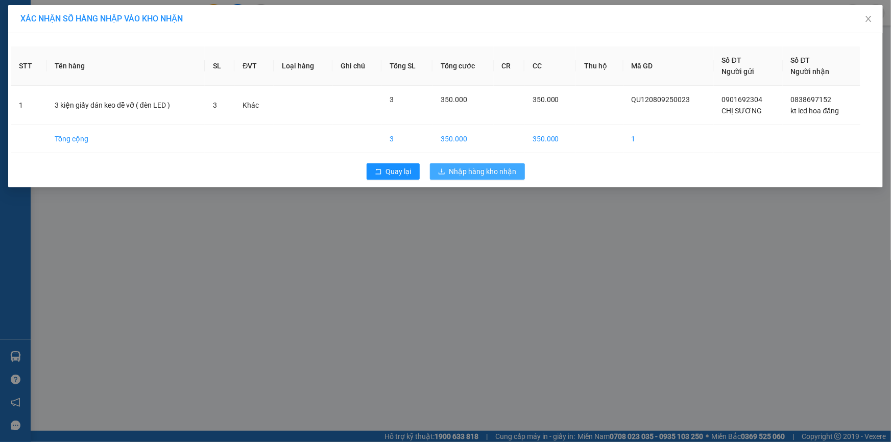
click at [488, 170] on span "Nhập hàng kho nhận" at bounding box center [483, 171] width 67 height 11
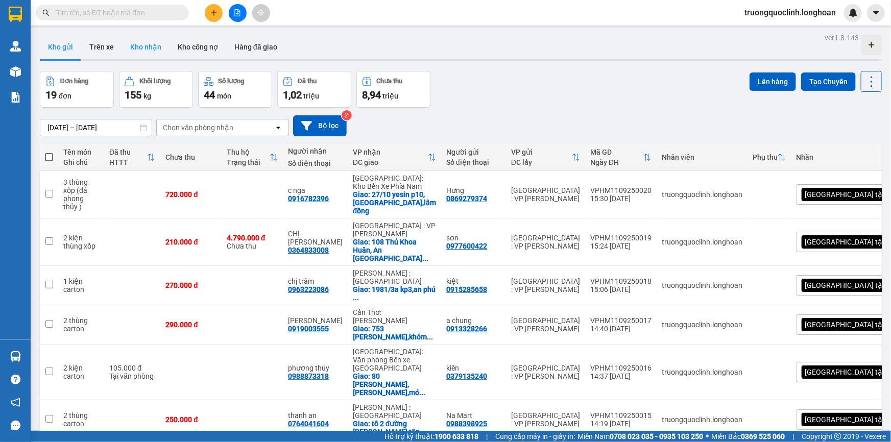
click at [141, 50] on button "Kho nhận" at bounding box center [146, 47] width 48 height 25
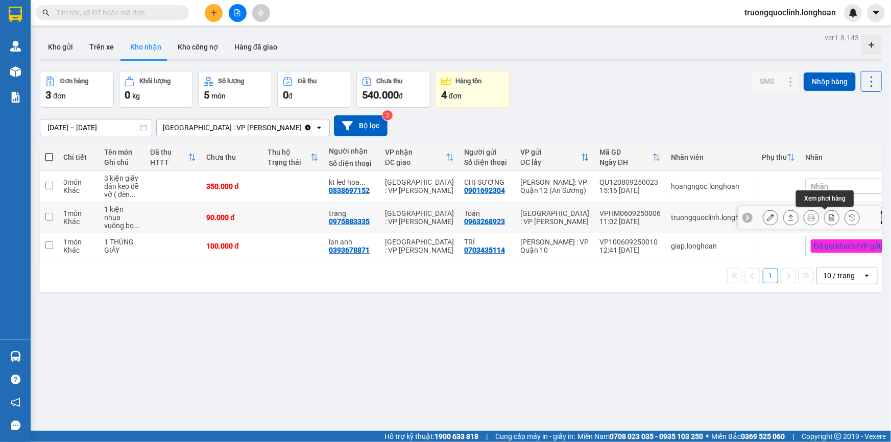
click at [829, 214] on icon at bounding box center [832, 217] width 7 height 7
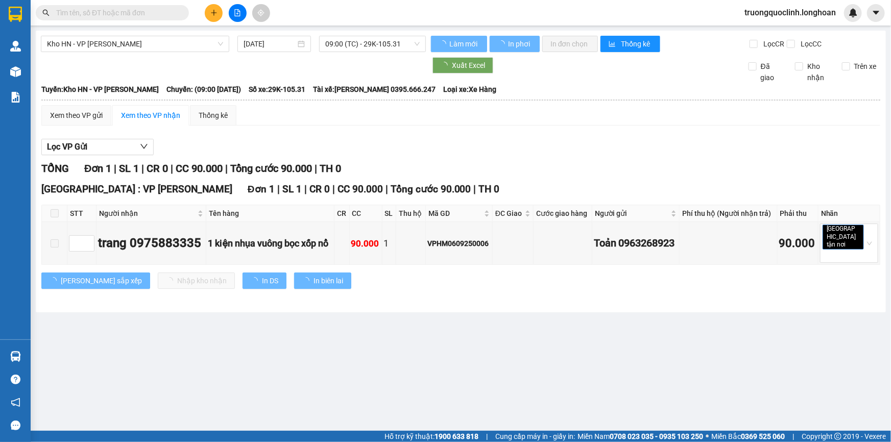
type input "09/09/2025"
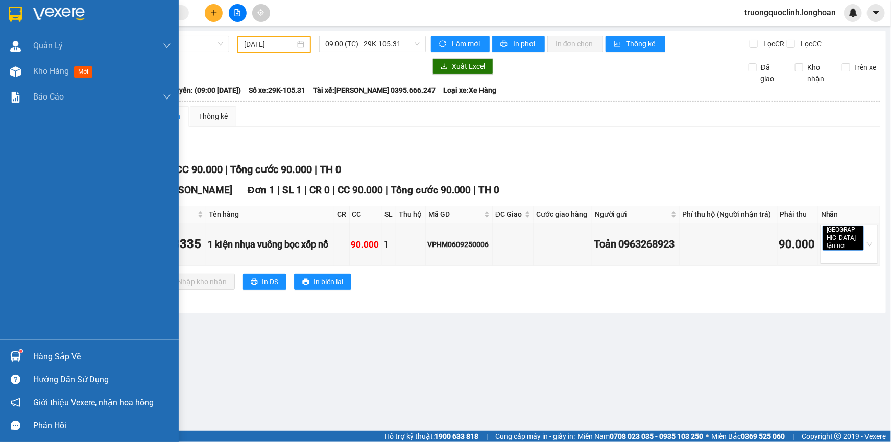
click at [15, 6] on div at bounding box center [89, 16] width 179 height 33
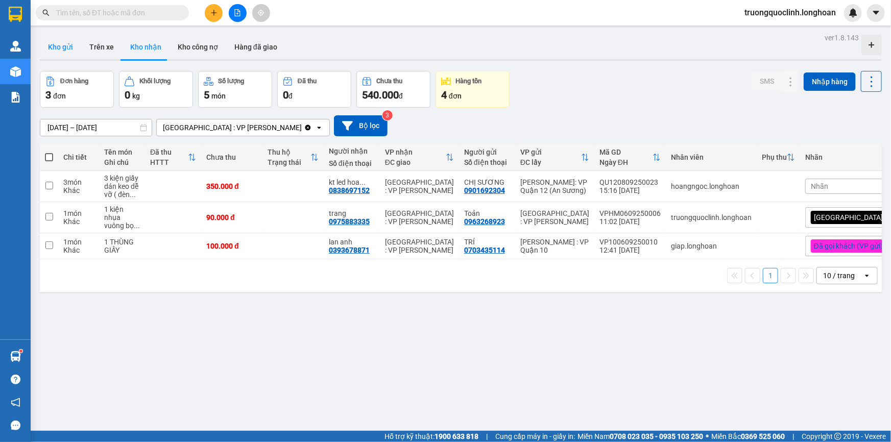
click at [51, 48] on button "Kho gửi" at bounding box center [60, 47] width 41 height 25
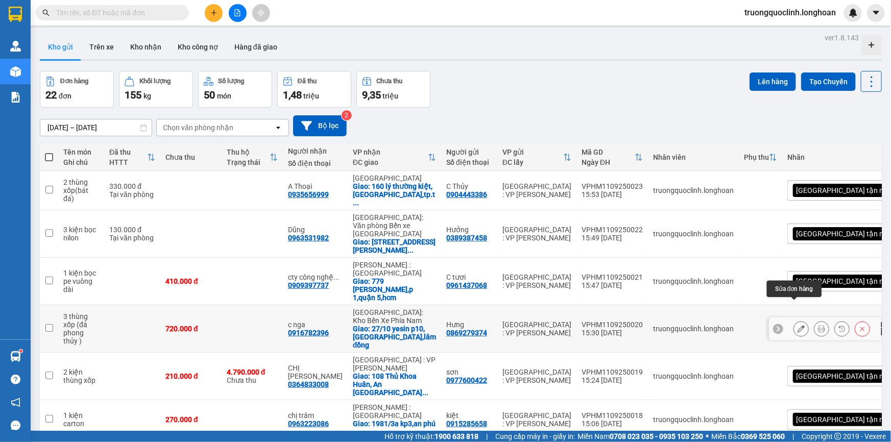
click at [798, 325] on icon at bounding box center [801, 328] width 7 height 7
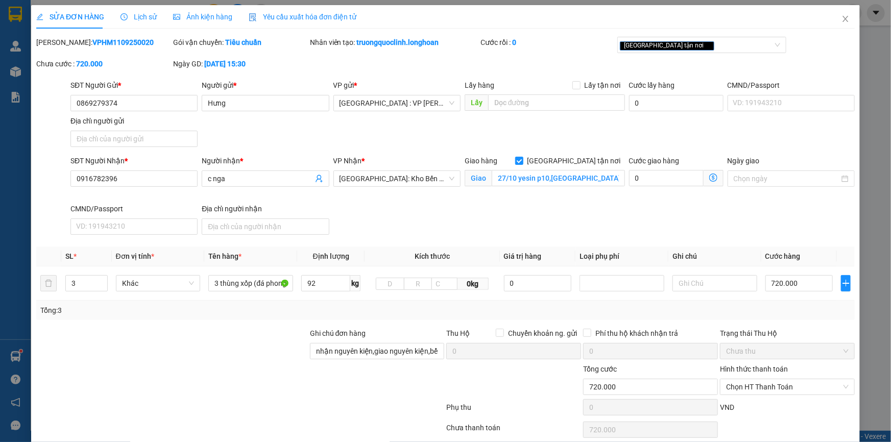
type input "0869279374"
type input "Hưng"
type input "0916782396"
type input "c nga"
checkbox input "true"
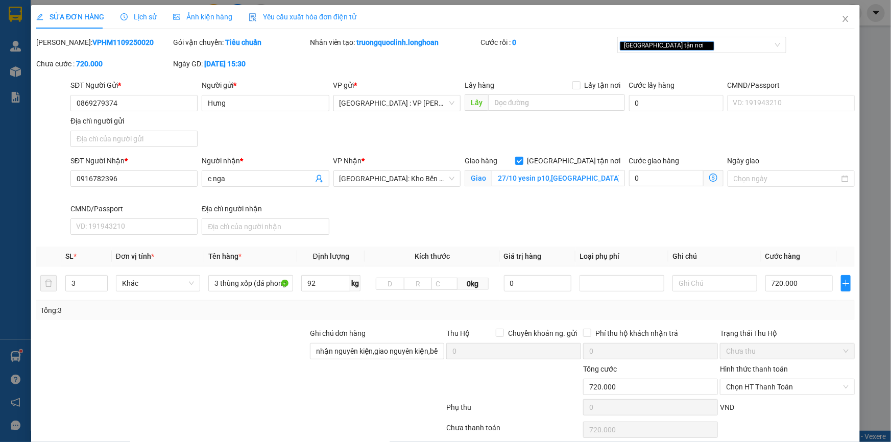
type input "27/10 yesin p10,đà lạt,lâm đồng"
type input "nhận nguyên kiện,giao nguyên kiện,bể vỡ k đền"
type input "720.000"
click at [762, 386] on span "Chọn HT Thanh Toán" at bounding box center [787, 387] width 123 height 15
click at [748, 301] on div "Tại văn phòng" at bounding box center [782, 300] width 122 height 11
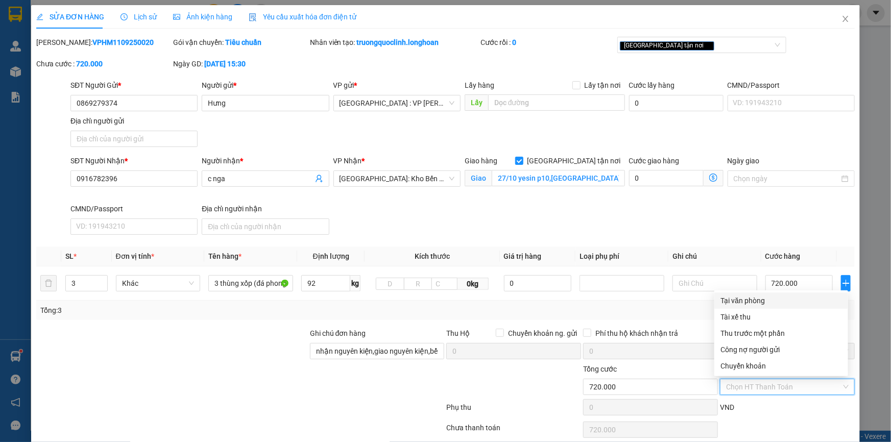
type input "0"
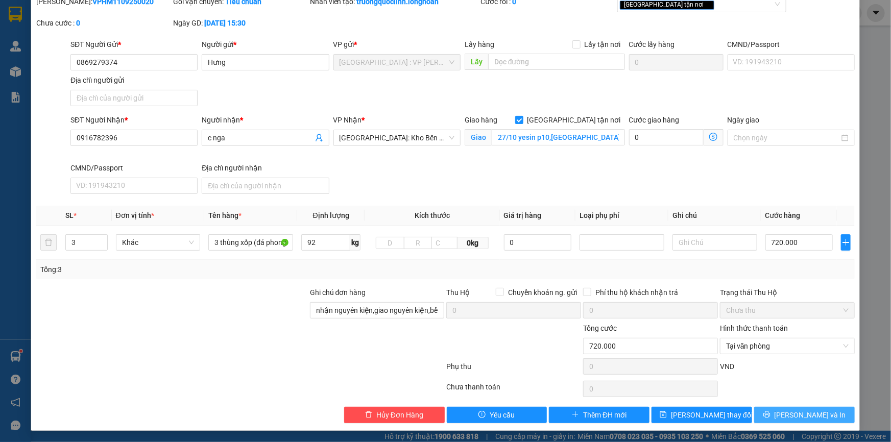
drag, startPoint x: 789, startPoint y: 409, endPoint x: 777, endPoint y: 399, distance: 15.6
click at [789, 409] on button "[PERSON_NAME] và In" at bounding box center [804, 415] width 101 height 16
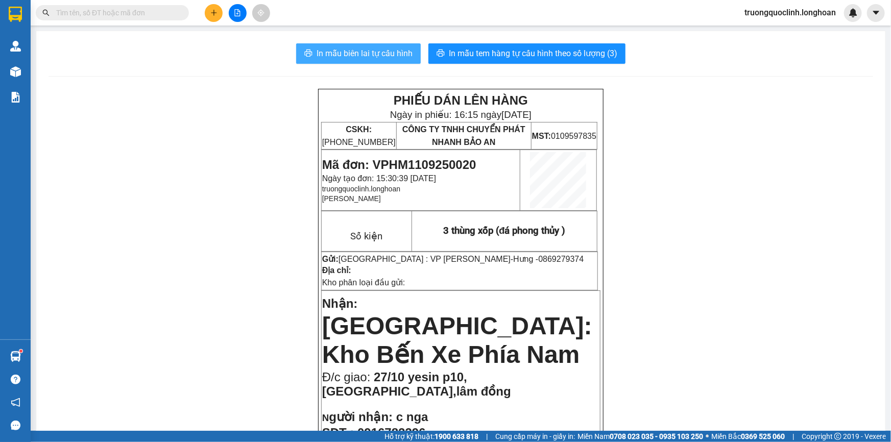
click at [393, 55] on span "In mẫu biên lai tự cấu hình" at bounding box center [365, 53] width 96 height 13
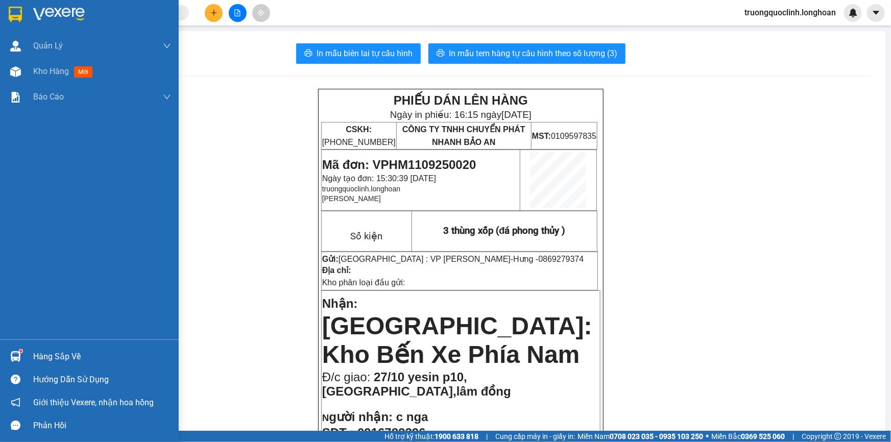
click at [15, 9] on img at bounding box center [15, 14] width 13 height 15
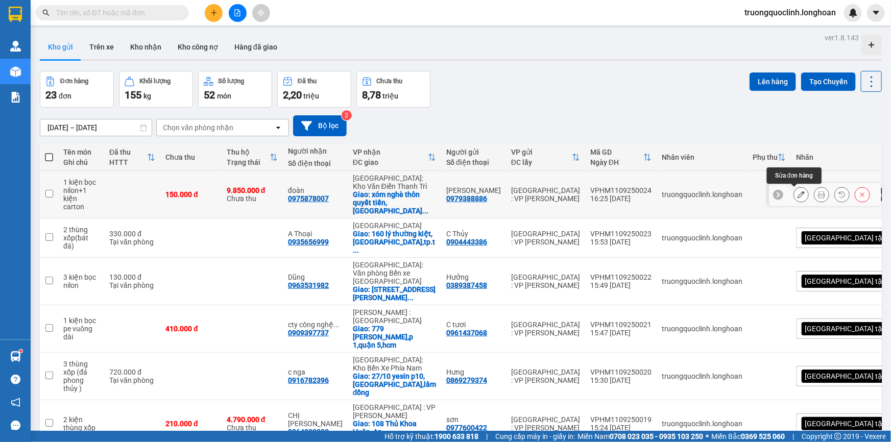
click at [798, 197] on icon at bounding box center [801, 194] width 7 height 7
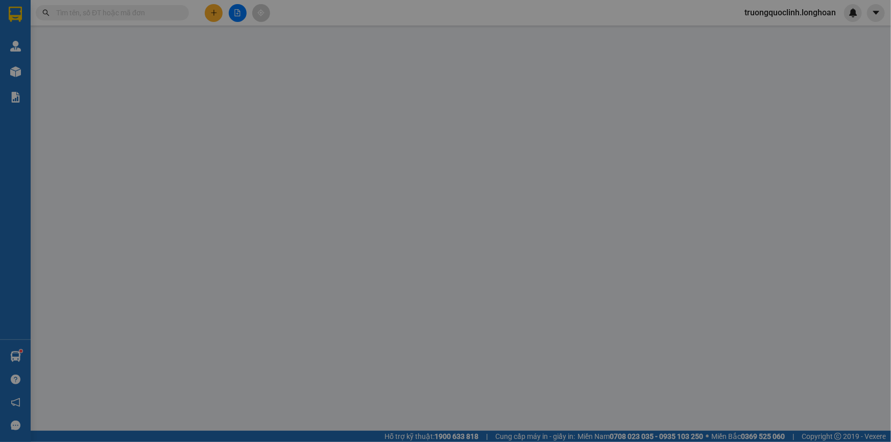
type input "0979388886"
type input "[PERSON_NAME]"
type input "0975878007"
type input "đoàn"
checkbox input "true"
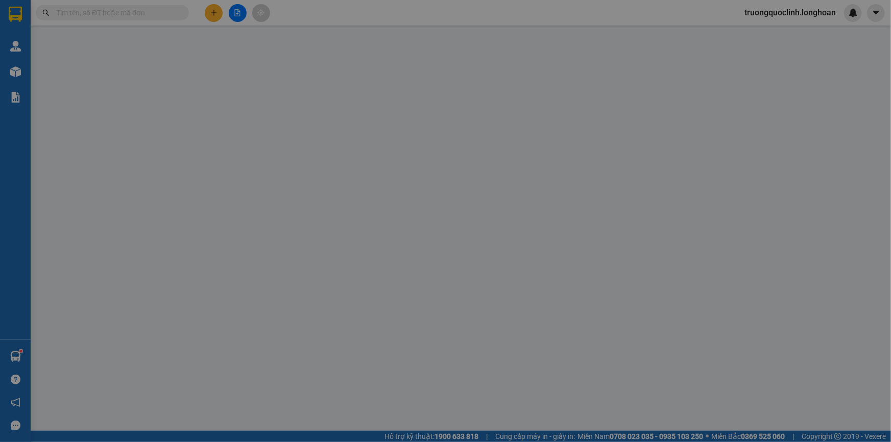
type input "xóm nghè thôn quyết tiến,xã tiền phong,yên dũng,bắc giang"
type input "nhận nguyên kiện,giao nguyên kiện,bể vỡ k đền"
type input "150.000"
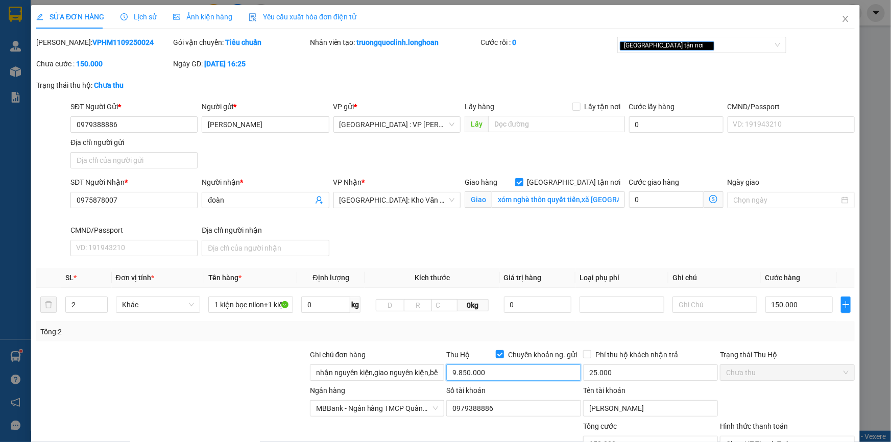
click at [492, 374] on input "9.850.000" at bounding box center [513, 373] width 135 height 16
type input "10.000.000"
click at [505, 341] on div "Total Paid Fee 0 Total UnPaid Fee 150.000 Cash Collection Total Fee Mã ĐH: VPHM…" at bounding box center [445, 279] width 819 height 485
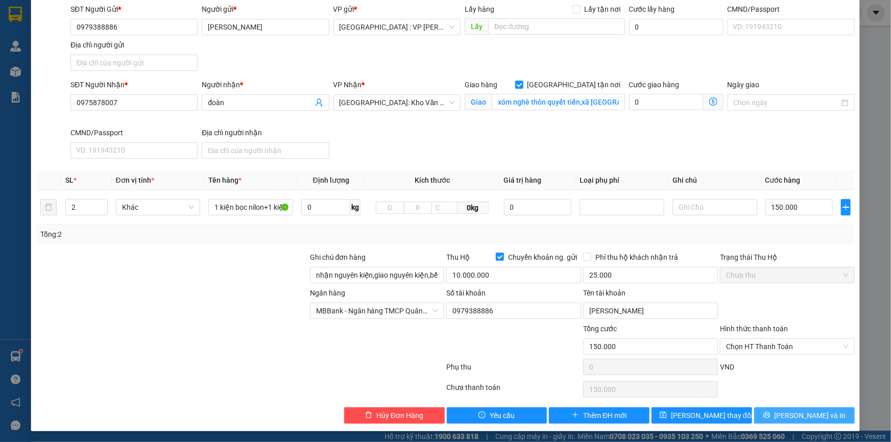
click at [778, 408] on button "[PERSON_NAME] và In" at bounding box center [804, 416] width 101 height 16
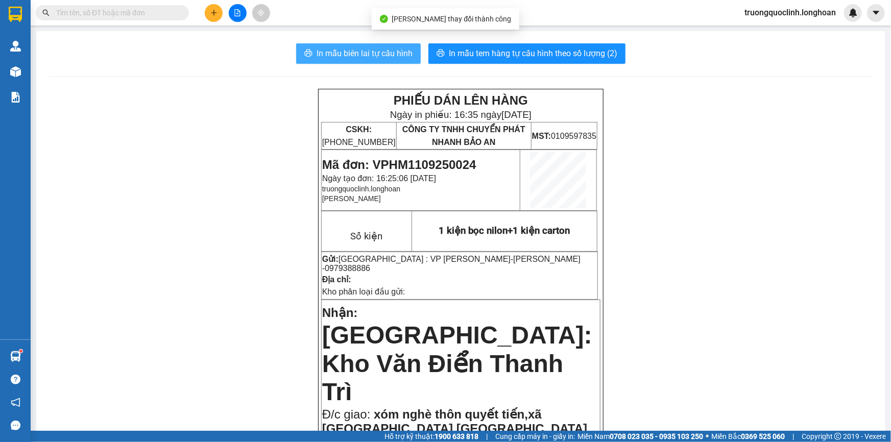
click at [383, 60] on span "In mẫu biên lai tự cấu hình" at bounding box center [365, 53] width 96 height 13
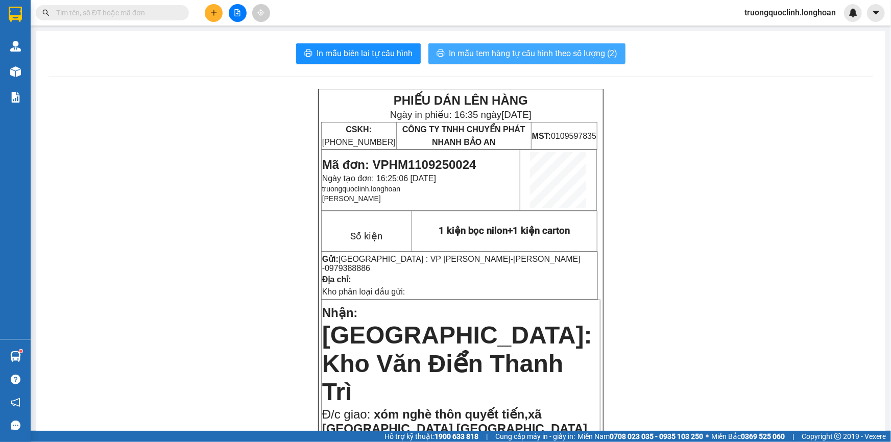
click at [523, 59] on span "In mẫu tem hàng tự cấu hình theo số lượng (2)" at bounding box center [533, 53] width 169 height 13
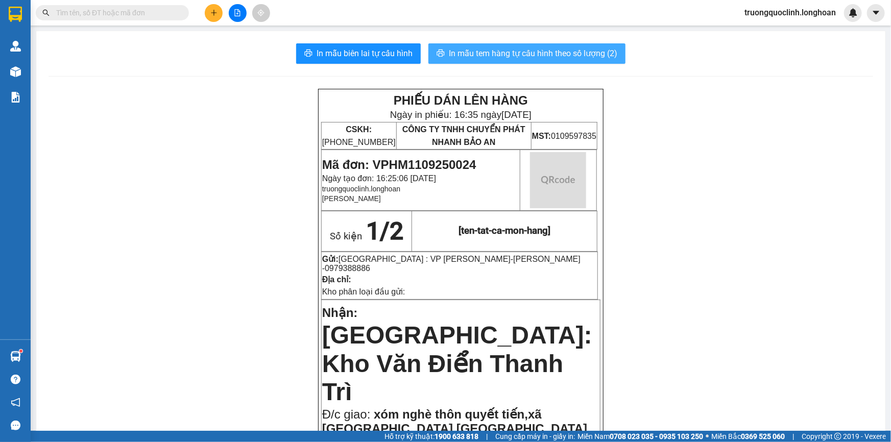
click at [523, 59] on span "In mẫu tem hàng tự cấu hình theo số lượng (2)" at bounding box center [533, 53] width 169 height 13
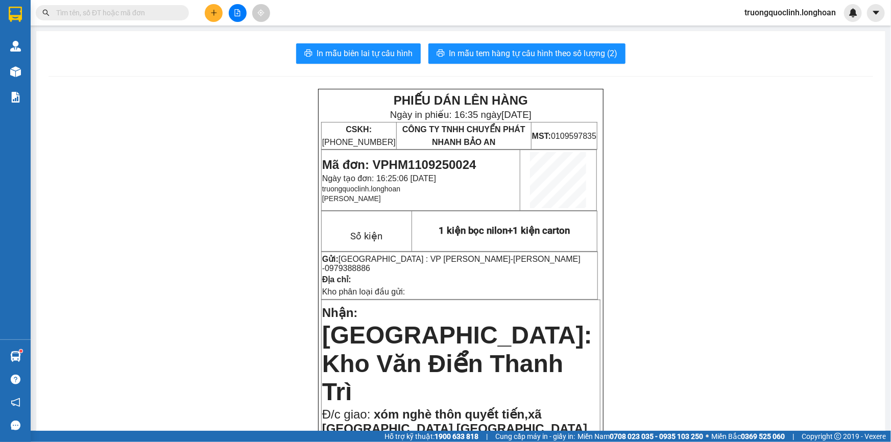
click at [451, 162] on span "Mã đơn: VPHM1109250024" at bounding box center [399, 165] width 154 height 14
copy span "VPHM1109250024"
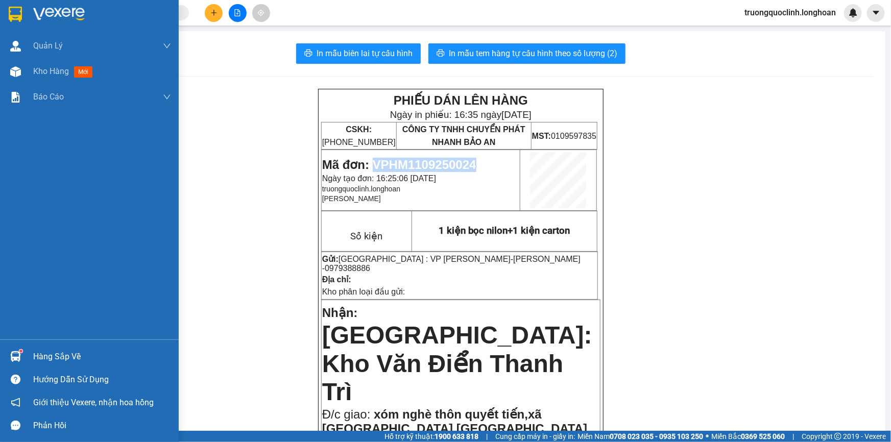
click at [15, 19] on img at bounding box center [15, 14] width 13 height 15
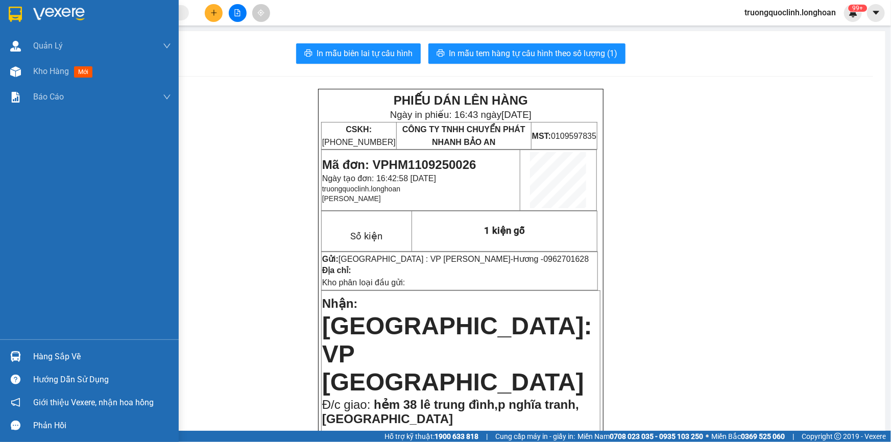
click at [15, 14] on img at bounding box center [15, 14] width 13 height 15
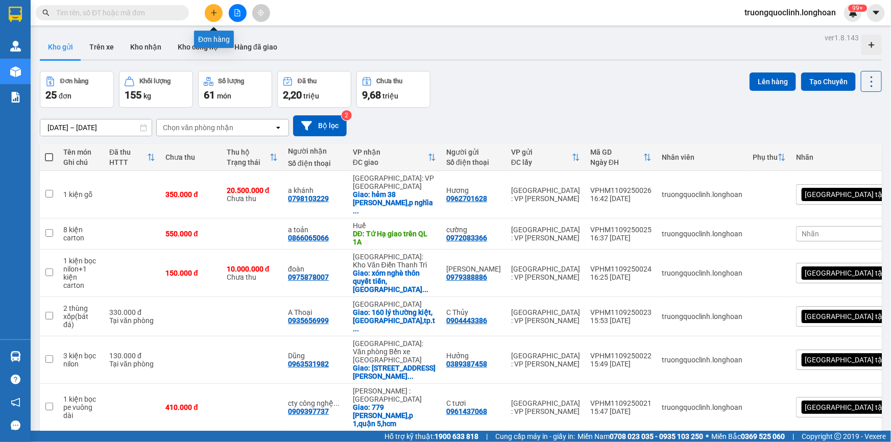
click at [215, 14] on icon "plus" at bounding box center [213, 12] width 7 height 7
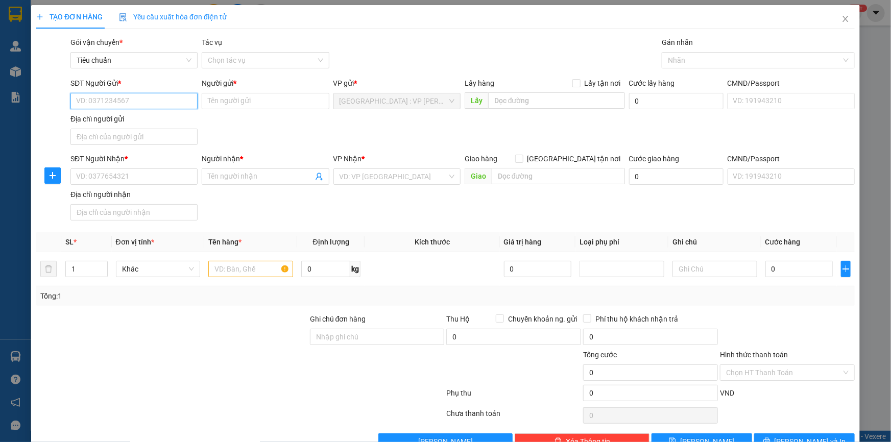
click at [164, 98] on input "SĐT Người Gửi *" at bounding box center [133, 101] width 127 height 16
click at [143, 124] on div "0353467826 - long" at bounding box center [133, 121] width 115 height 11
type input "0353467826"
type input "long"
type input "0353467826"
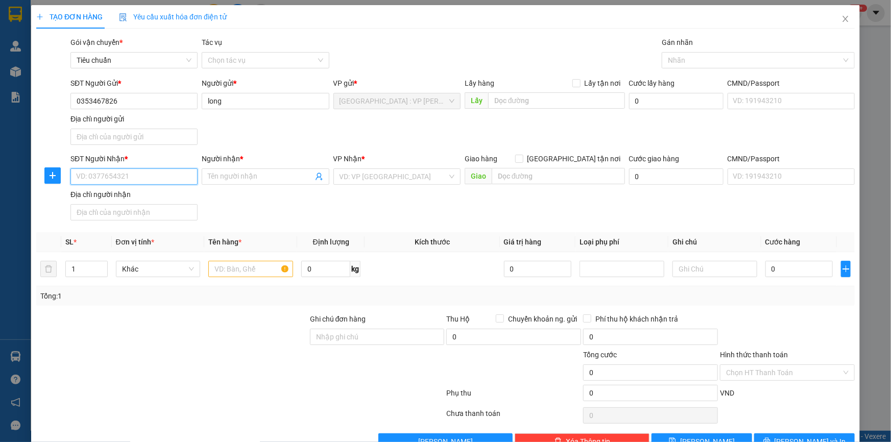
click at [147, 181] on input "SĐT Người Nhận *" at bounding box center [133, 177] width 127 height 16
type input "0969135819"
click at [160, 196] on div "0969135819 - loan (02862729480)" at bounding box center [133, 196] width 114 height 11
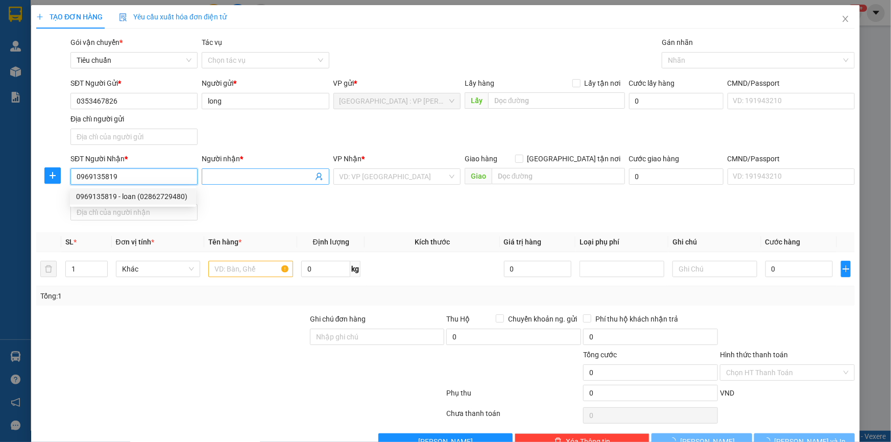
type input "loan (02862729480)"
checkbox input "true"
type input "kho vạn phúc.so 50 duong 36,kđt vạn phúc,hiep bình phước,thủ đức,hcm"
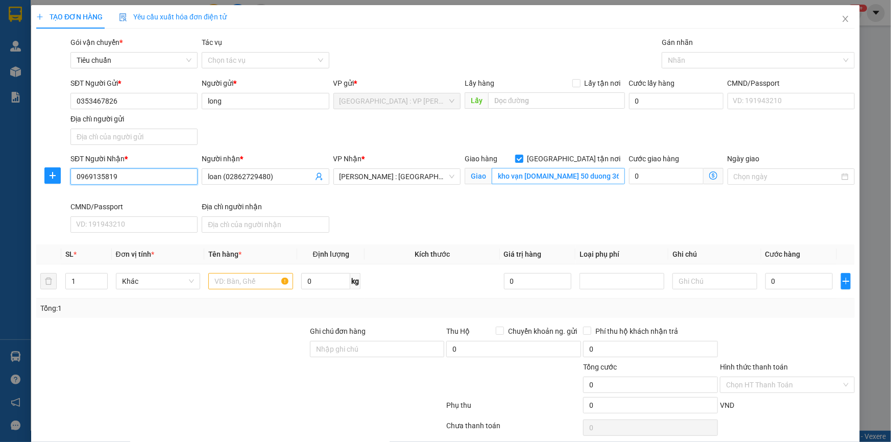
type input "0969135819"
click at [526, 177] on input "kho vạn phúc.so 50 duong 36,kđt vạn phúc,hiep bình phước,thủ đức,hcm" at bounding box center [558, 176] width 133 height 16
click at [697, 52] on div "Nhãn" at bounding box center [758, 60] width 193 height 16
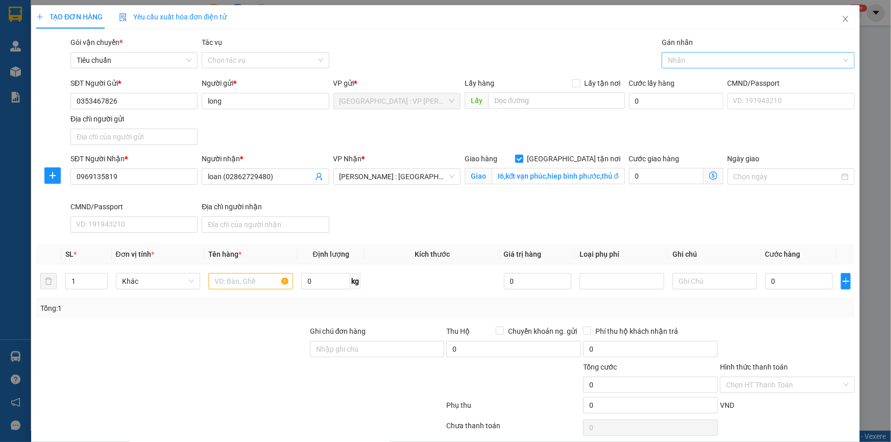
scroll to position [0, 0]
type input "gt"
click at [688, 76] on div "[GEOGRAPHIC_DATA] tận nơi" at bounding box center [752, 80] width 179 height 11
click at [263, 281] on input "text" at bounding box center [250, 281] width 85 height 16
type input "1 kiện carton"
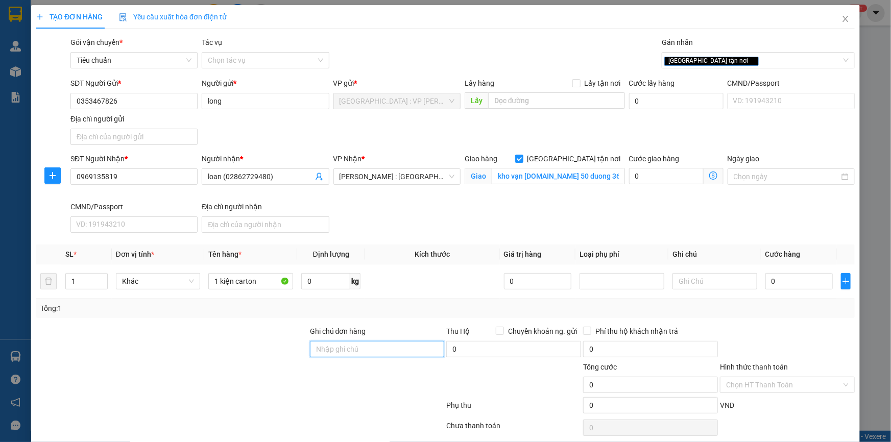
click at [327, 352] on input "Ghi chú đơn hàng" at bounding box center [377, 349] width 135 height 16
type input "nhận nguyên kiện,giao nguyên kiện,bể vỡ k đền"
drag, startPoint x: 794, startPoint y: 281, endPoint x: 779, endPoint y: 278, distance: 15.0
click at [794, 281] on input "0" at bounding box center [800, 281] width 68 height 16
type input "23"
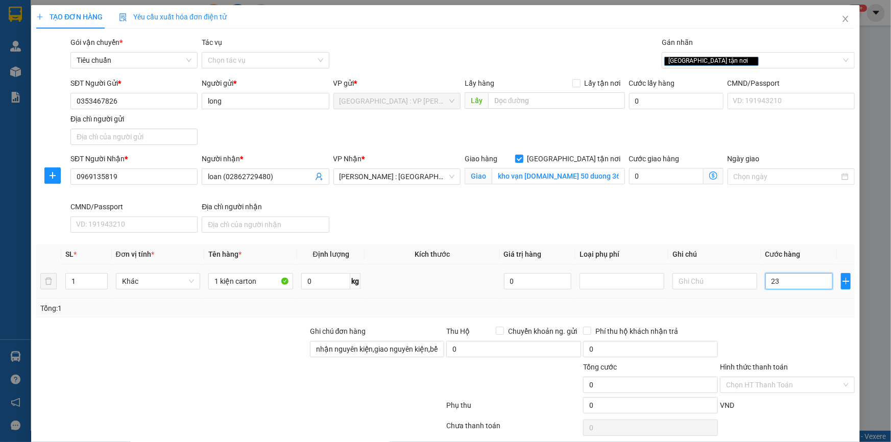
type input "23"
type input "230"
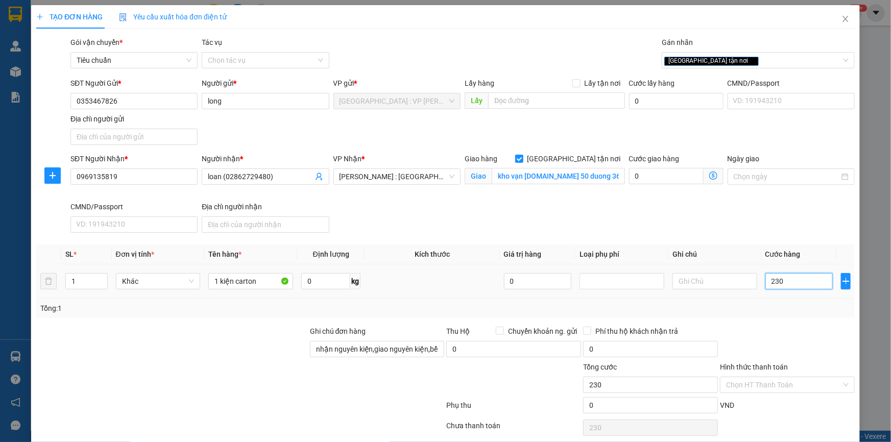
type input "2.300"
type input "23.000"
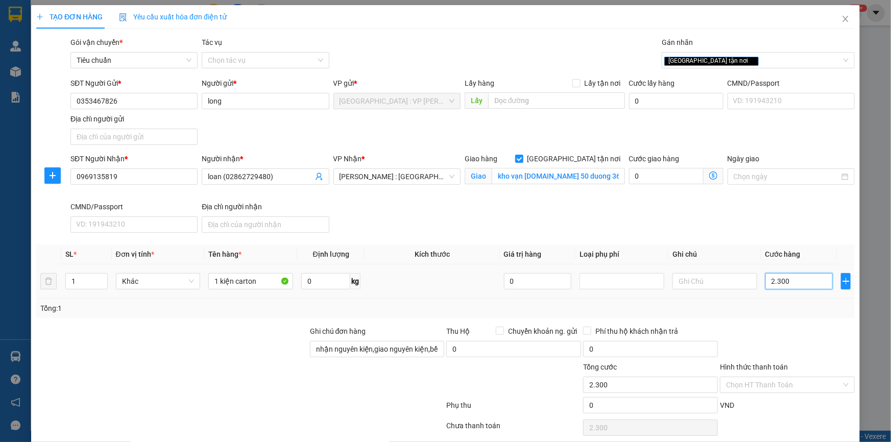
type input "23.000"
type input "230.000"
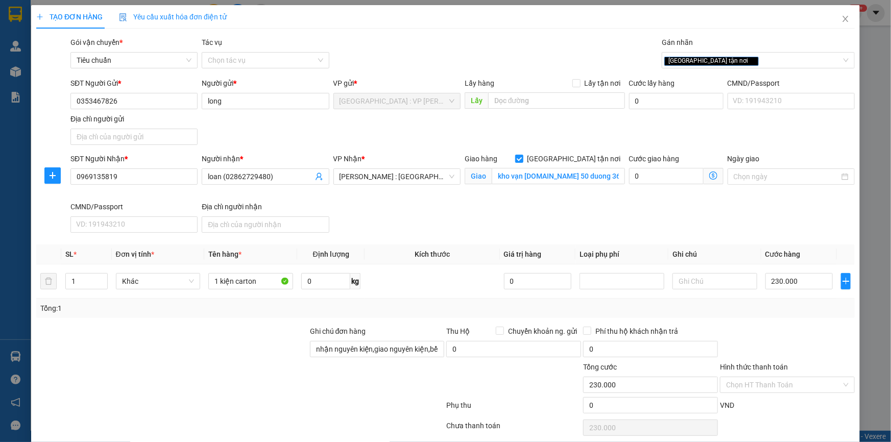
scroll to position [38, 0]
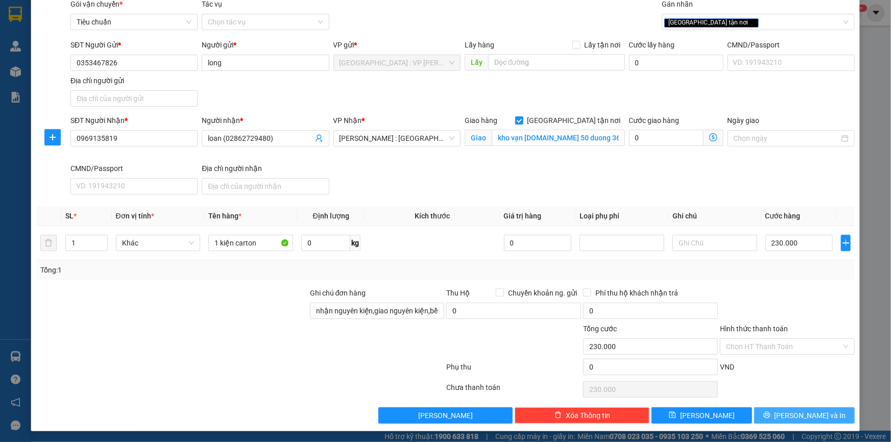
click at [818, 409] on button "[PERSON_NAME] và In" at bounding box center [804, 416] width 101 height 16
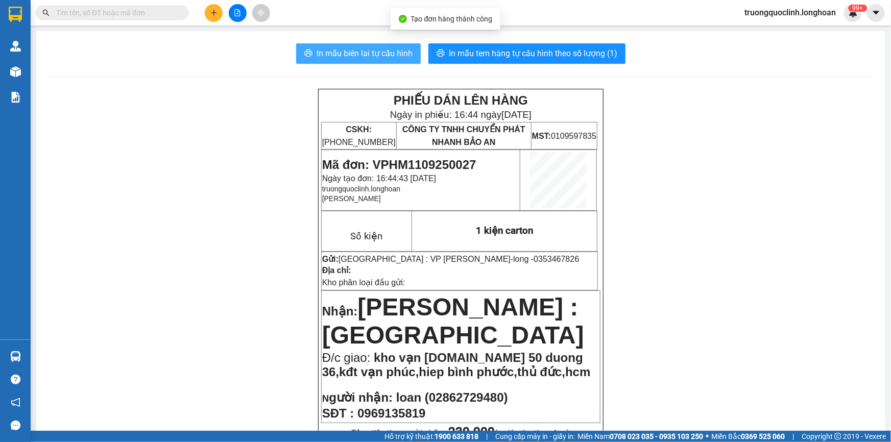
click at [320, 55] on span "In mẫu biên lai tự cấu hình" at bounding box center [365, 53] width 96 height 13
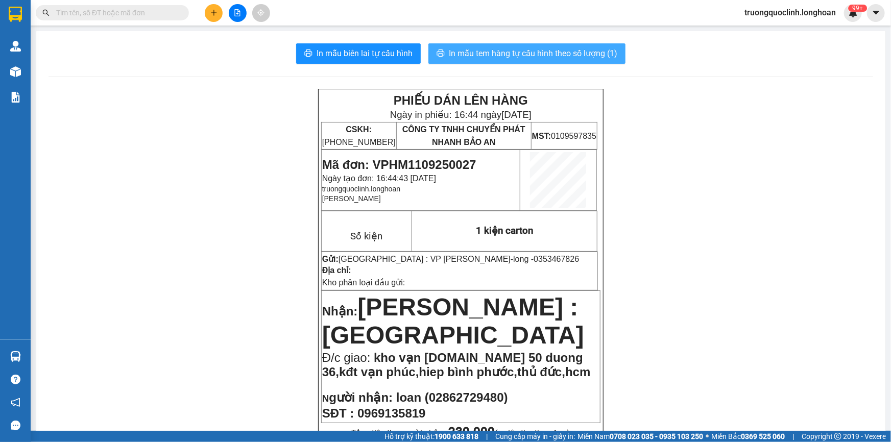
click at [510, 59] on span "In mẫu tem hàng tự cấu hình theo số lượng (1)" at bounding box center [533, 53] width 169 height 13
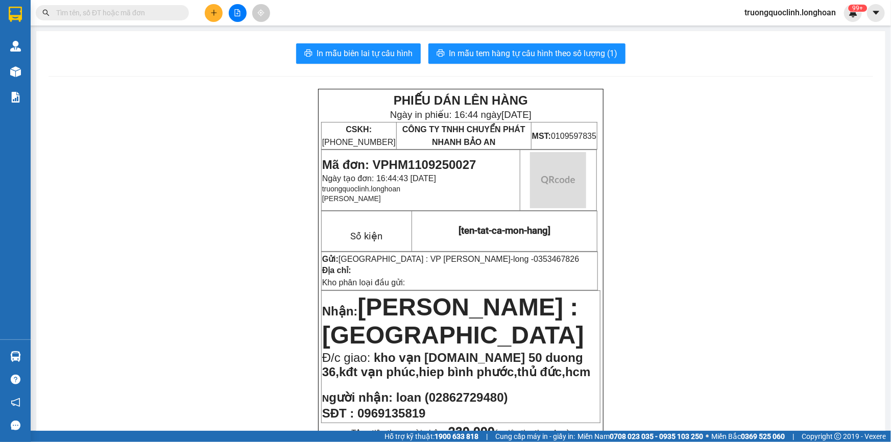
click at [450, 162] on span "Mã đơn: VPHM1109250027" at bounding box center [399, 165] width 154 height 14
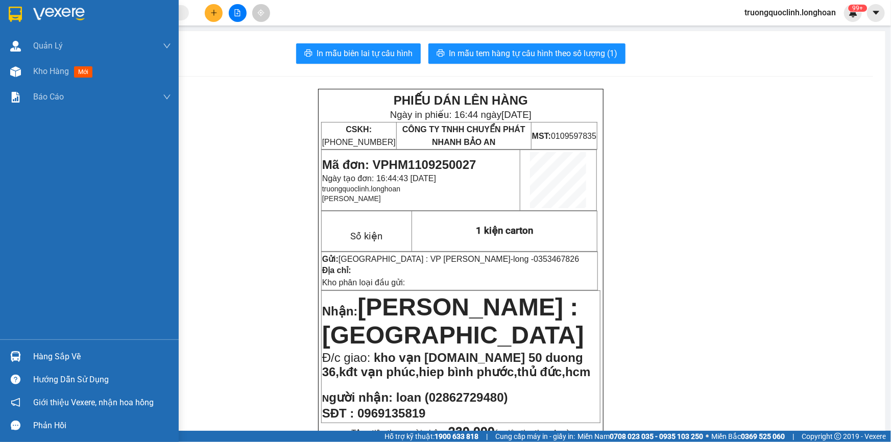
click at [12, 14] on img at bounding box center [15, 14] width 13 height 15
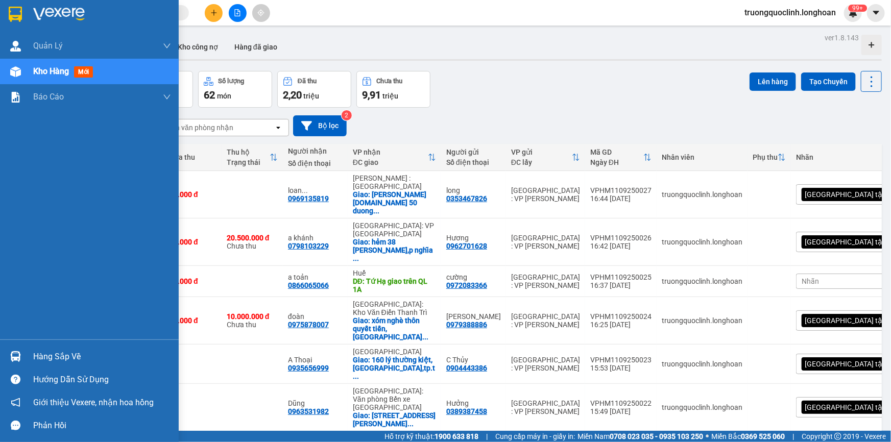
click at [20, 11] on img at bounding box center [15, 14] width 13 height 15
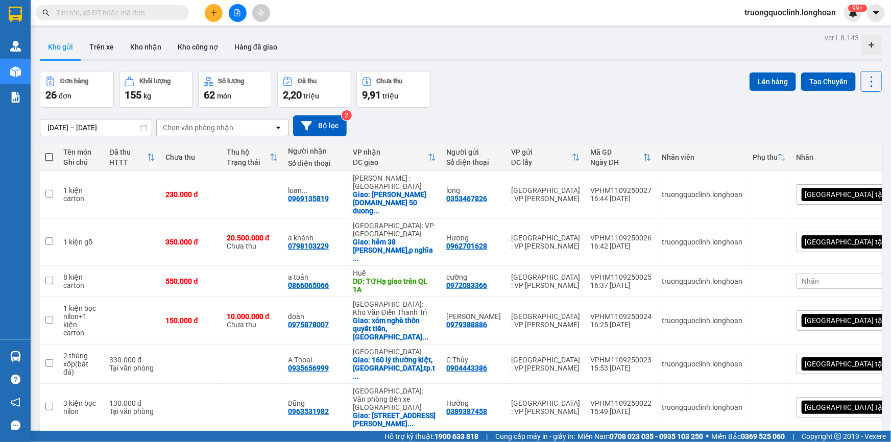
click at [771, 17] on span "truongquoclinh.longhoan" at bounding box center [791, 12] width 108 height 13
click at [763, 27] on span "Đăng xuất" at bounding box center [794, 31] width 89 height 11
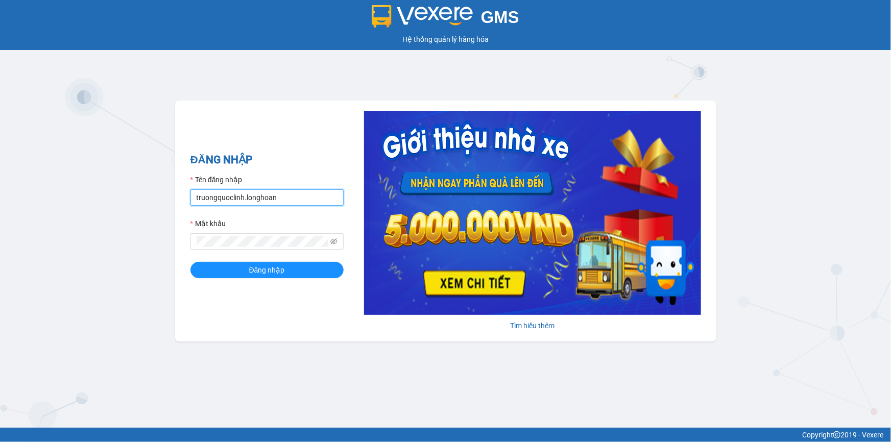
drag, startPoint x: 250, startPoint y: 204, endPoint x: 257, endPoint y: 206, distance: 7.9
click at [250, 204] on input "truongquoclinh.longhoan" at bounding box center [267, 198] width 153 height 16
type input "phanchuminhquang.longhoan"
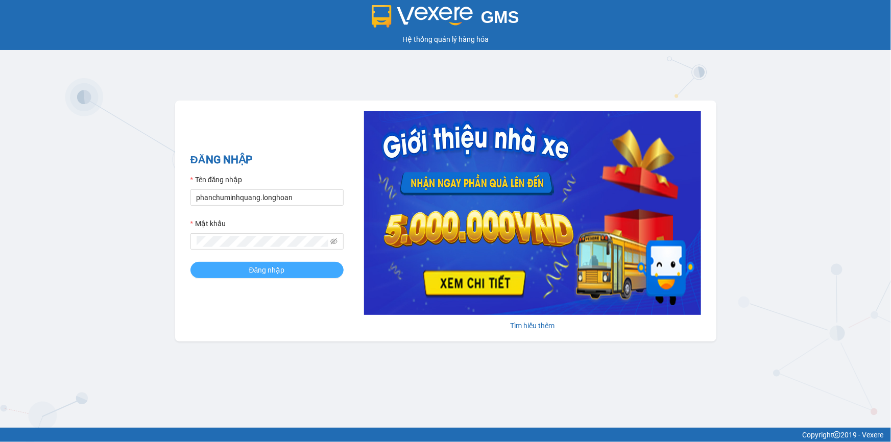
click at [279, 273] on span "Đăng nhập" at bounding box center [267, 270] width 36 height 11
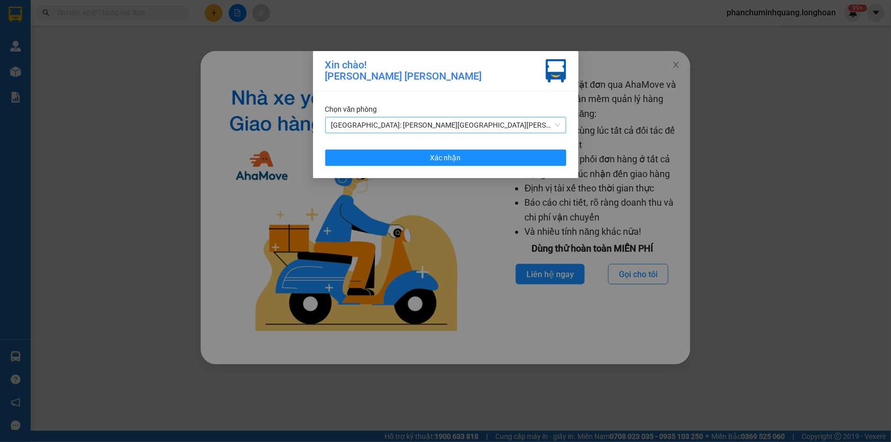
click at [425, 126] on span "Hà Nội: VP Quận Thanh Xuân" at bounding box center [446, 124] width 229 height 15
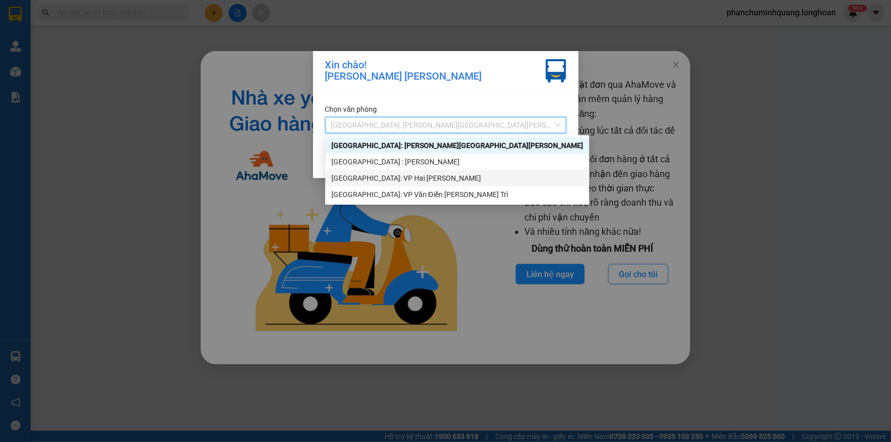
click at [392, 174] on div "Hà Nội: VP Hai Bà Trưng" at bounding box center [458, 178] width 252 height 11
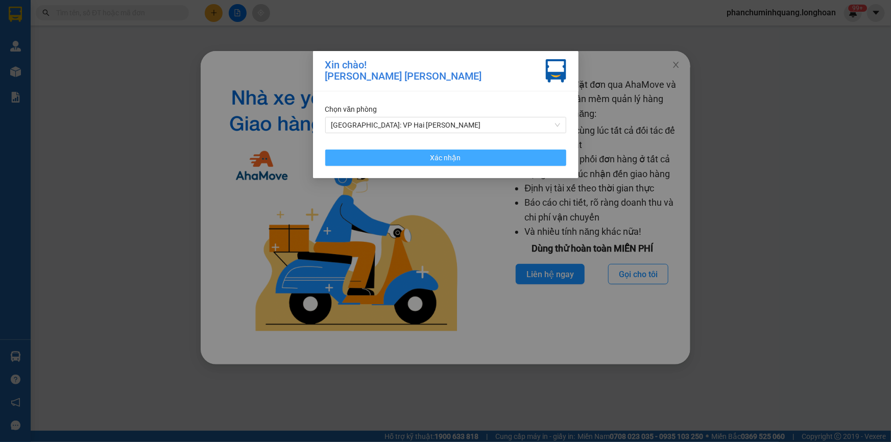
click at [416, 155] on button "Xác nhận" at bounding box center [445, 158] width 241 height 16
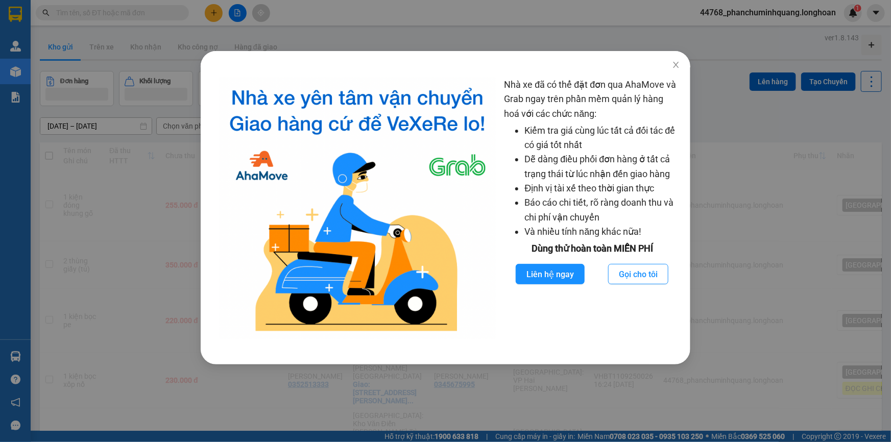
click at [154, 104] on div "Nhà xe đã có thể đặt đơn qua AhaMove và Grab ngay trên phần mềm quản lý hàng ho…" at bounding box center [445, 221] width 891 height 442
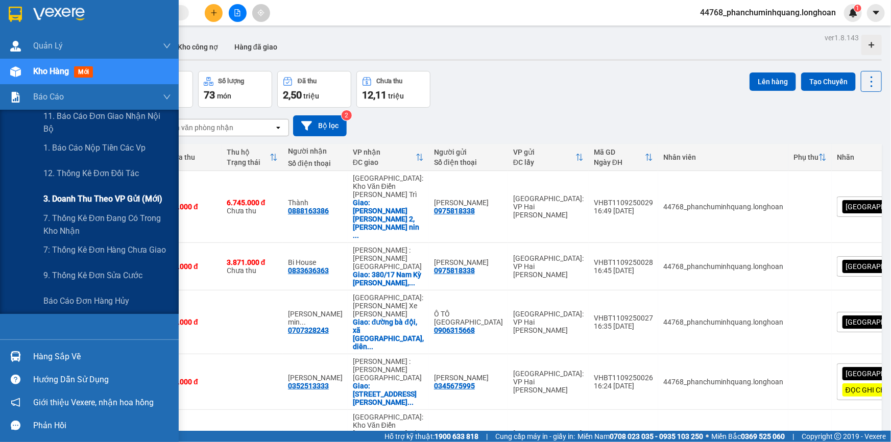
click at [94, 191] on div "3. Doanh Thu theo VP Gửi (mới)" at bounding box center [107, 199] width 128 height 26
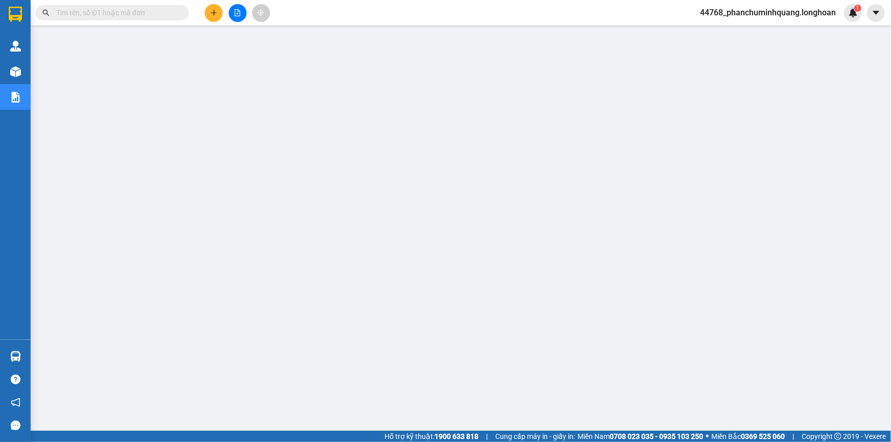
click at [755, 14] on span "44768_phanchuminhquang.longhoan" at bounding box center [768, 12] width 152 height 13
click at [732, 30] on span "Đăng xuất" at bounding box center [773, 31] width 132 height 11
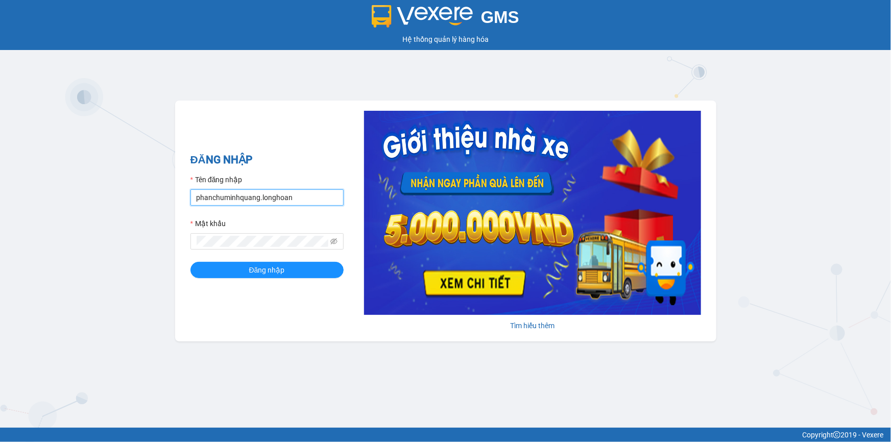
drag, startPoint x: 299, startPoint y: 198, endPoint x: 304, endPoint y: 203, distance: 6.9
click at [299, 198] on input "phanchuminhquang.longhoan" at bounding box center [267, 198] width 153 height 16
type input "truongquoclinh.longhoan"
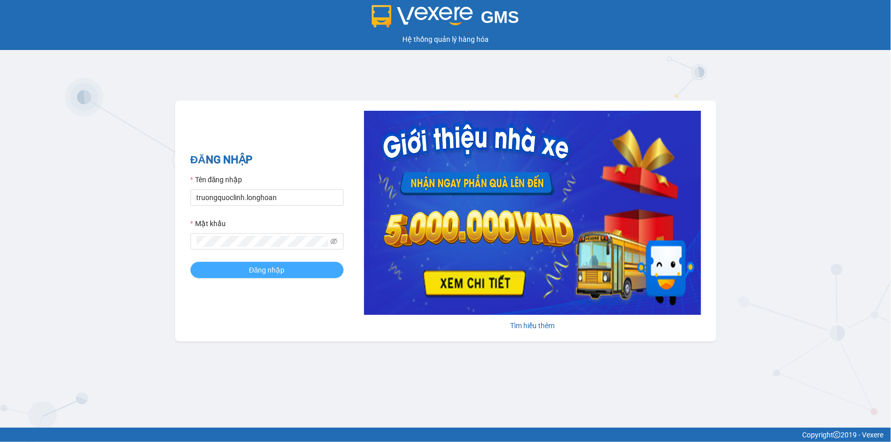
click at [278, 266] on span "Đăng nhập" at bounding box center [267, 270] width 36 height 11
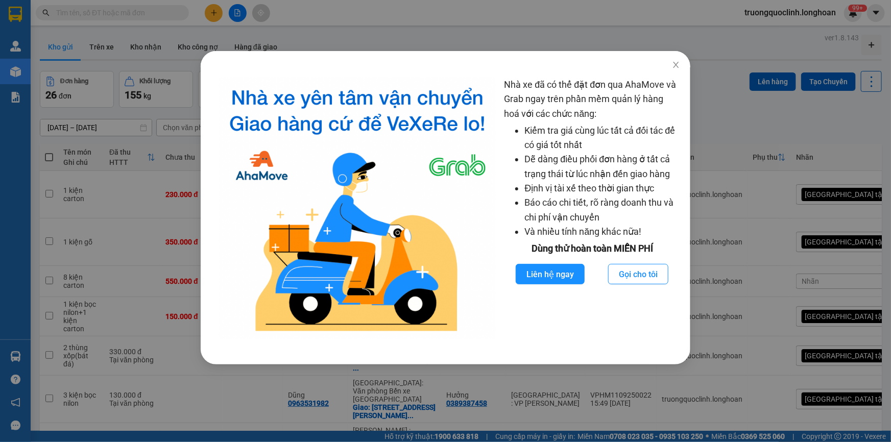
click at [531, 36] on div "Nhà xe đã có thể đặt đơn qua AhaMove và Grab ngay trên phần mềm quản lý hàng ho…" at bounding box center [445, 221] width 891 height 442
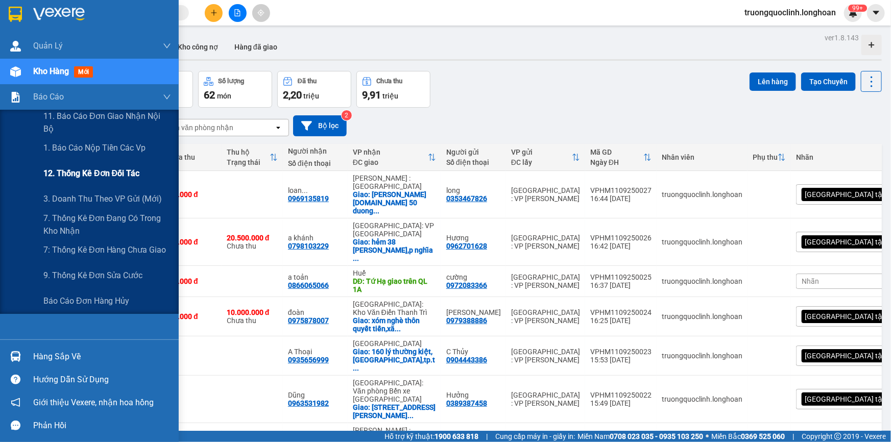
drag, startPoint x: 80, startPoint y: 198, endPoint x: 87, endPoint y: 173, distance: 26.5
click at [79, 198] on span "3. Doanh Thu theo VP Gửi (mới)" at bounding box center [102, 199] width 119 height 13
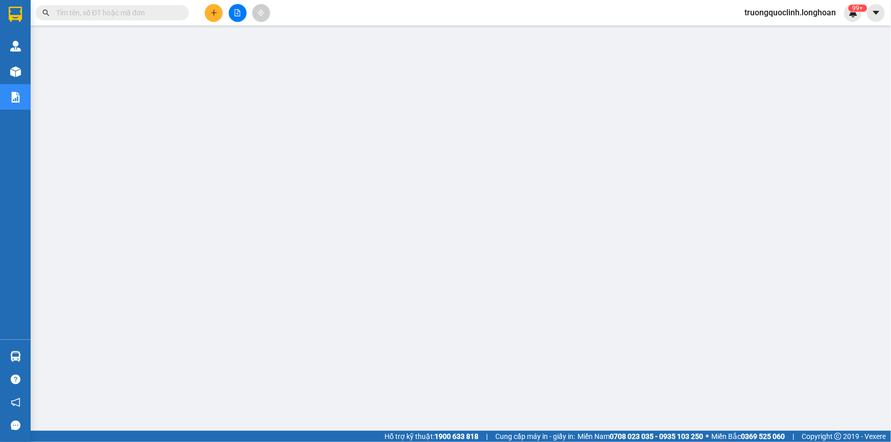
click at [139, 14] on input "text" at bounding box center [116, 12] width 121 height 11
paste input "ABCD923423423"
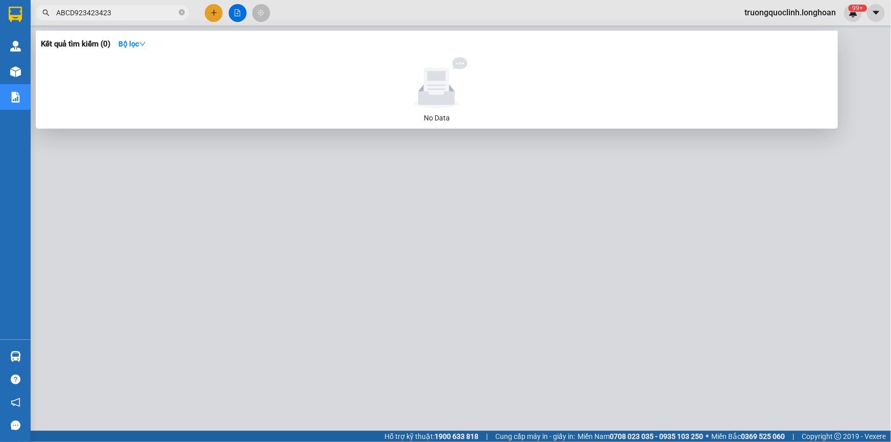
type input "ABCD923423423"
click at [215, 11] on div at bounding box center [445, 221] width 891 height 442
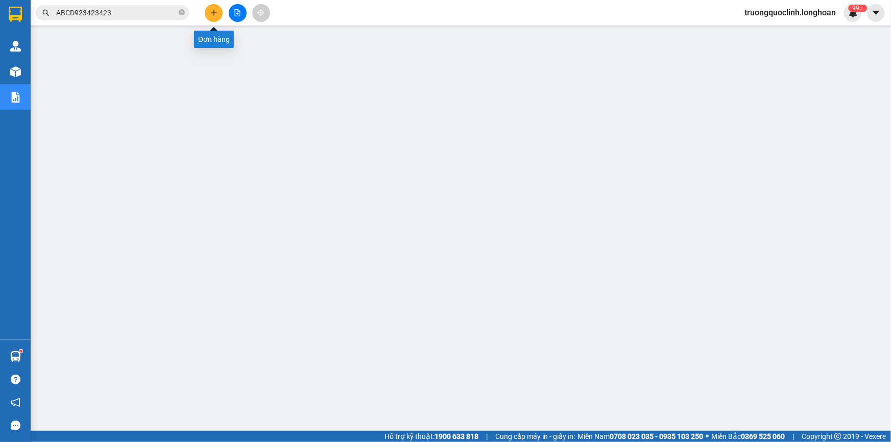
click at [215, 15] on icon "plus" at bounding box center [213, 12] width 7 height 7
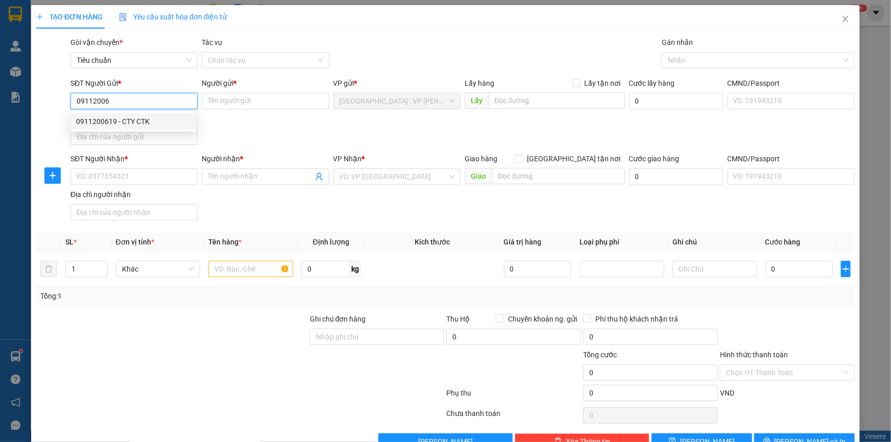
click at [139, 128] on div "0911200619 - CTY CTK" at bounding box center [133, 121] width 126 height 16
type input "0911200619"
type input "CTY CTK"
type input "0911200619"
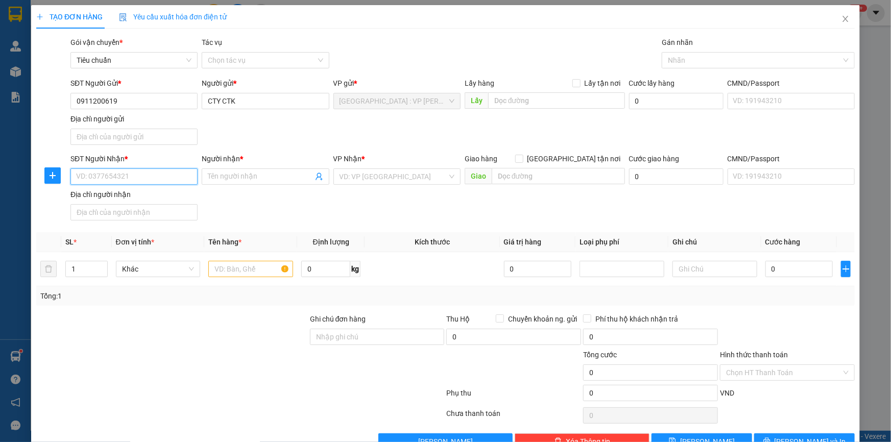
click at [159, 174] on input "SĐT Người Nhận *" at bounding box center [133, 177] width 127 height 16
click at [131, 211] on div "0984482974 - tĩnh" at bounding box center [133, 212] width 114 height 11
type input "0984482974"
type input "tĩnh"
type input "Cầu Bà Di - bình định - QL 1A"
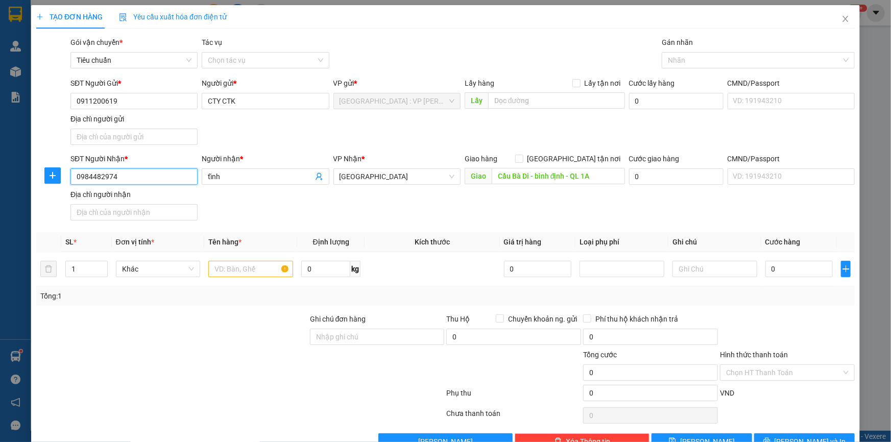
type input "0984482974"
click at [77, 268] on input "1" at bounding box center [86, 269] width 41 height 15
type input "15"
click at [236, 269] on input "text" at bounding box center [250, 269] width 85 height 16
type input "15 kiện carton(sơn)"
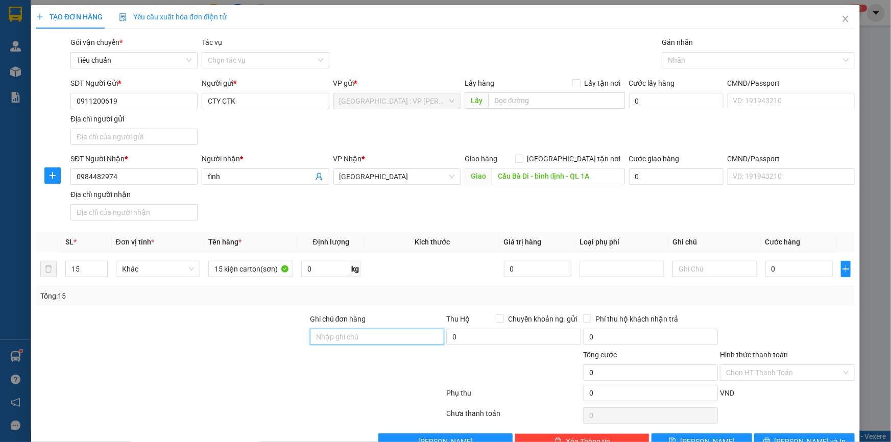
click at [335, 336] on input "Ghi chú đơn hàng" at bounding box center [377, 337] width 135 height 16
type input "nhận nguyên kiện,giao nguyên kiện,bể vỡ k đền"
click at [398, 222] on div "SĐT Người Nhận * 0984482974 Người nhận * tĩnh VP Nhận * Bình Định Giao hàng [GE…" at bounding box center [462, 189] width 789 height 72
click at [779, 277] on div "0" at bounding box center [800, 269] width 68 height 20
click at [782, 273] on input "0" at bounding box center [800, 269] width 68 height 16
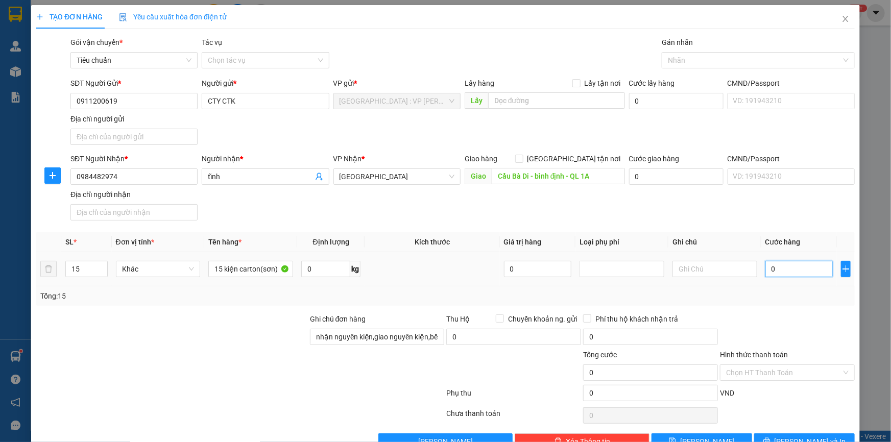
type input "9"
type input "95"
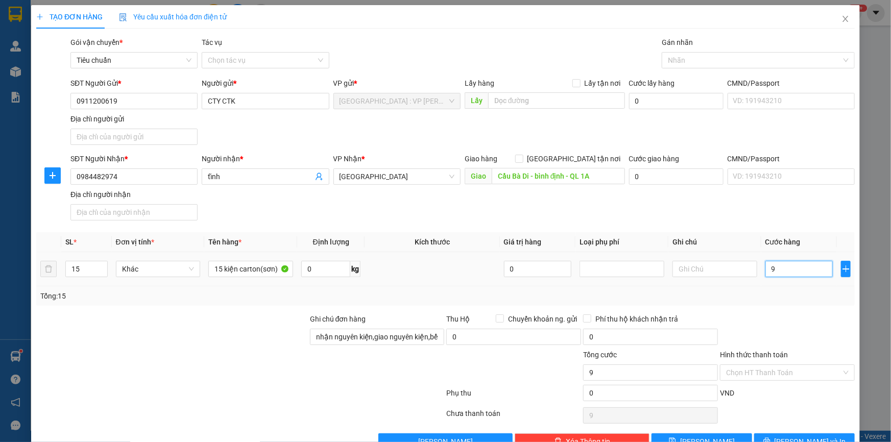
type input "95"
type input "950"
type input "9.500"
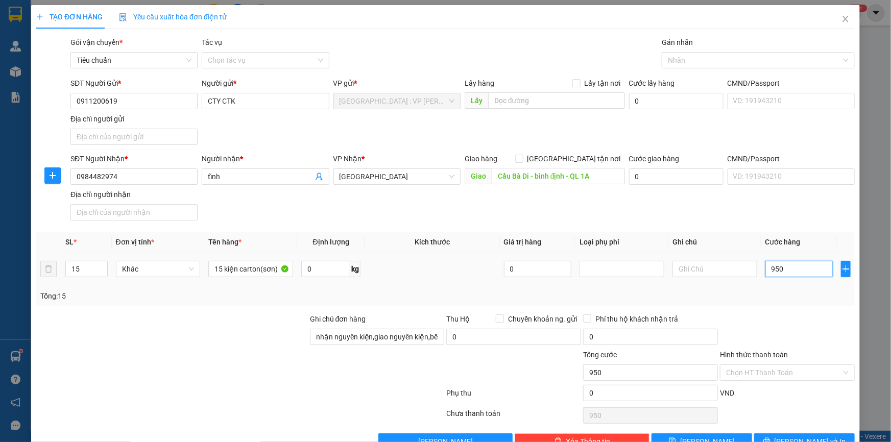
type input "9.500"
type input "95.000"
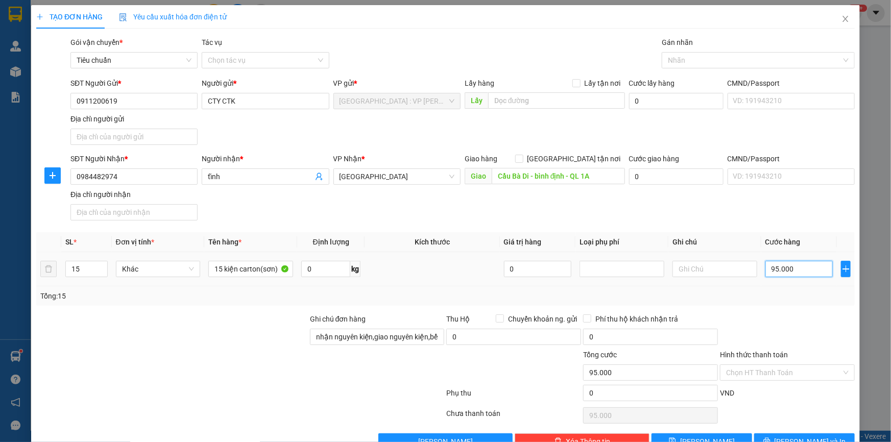
type input "950.000"
type input "9.500.000"
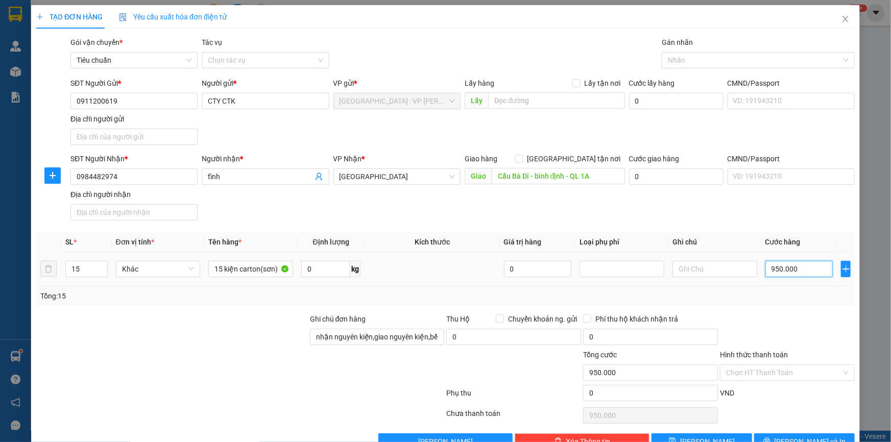
type input "9.500.000"
type input "950.000"
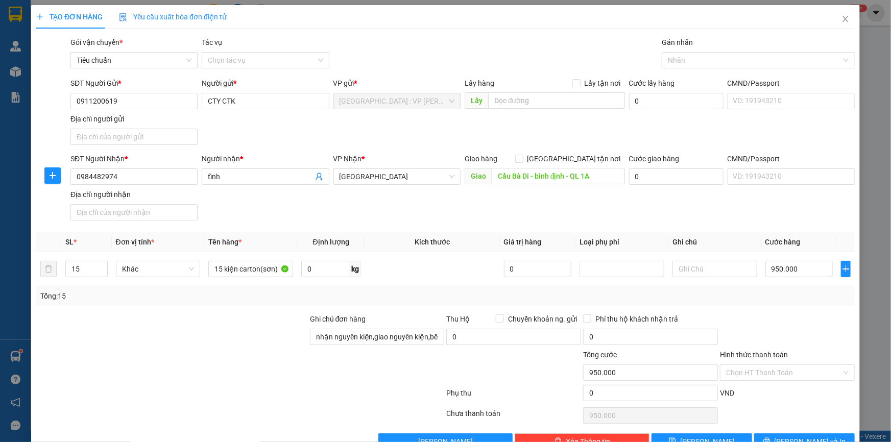
click at [793, 325] on div at bounding box center [787, 332] width 137 height 36
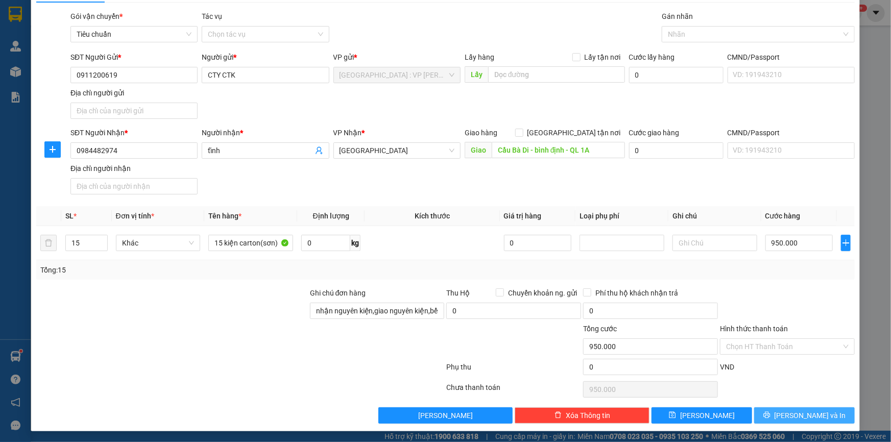
drag, startPoint x: 799, startPoint y: 413, endPoint x: 777, endPoint y: 282, distance: 132.1
click at [777, 282] on div "Transit Pickup Surcharge Ids Transit Deliver Surcharge Ids Transit Deliver Surc…" at bounding box center [445, 217] width 819 height 413
click at [788, 416] on button "[PERSON_NAME] và In" at bounding box center [804, 416] width 101 height 16
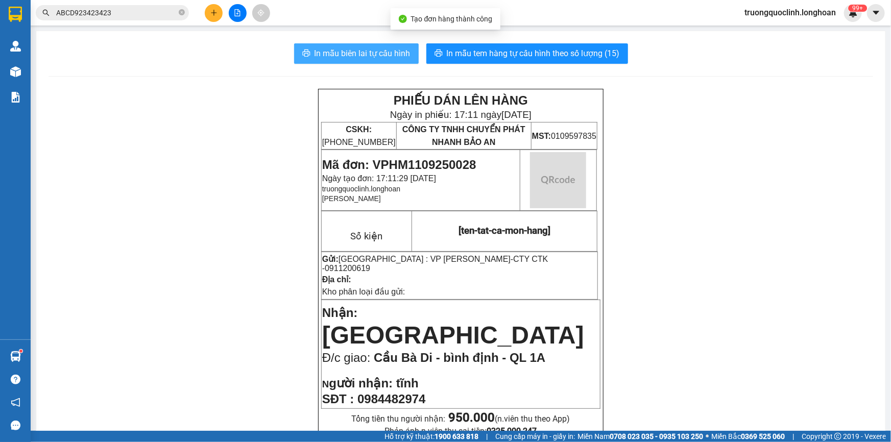
click at [336, 57] on span "In mẫu biên lai tự cấu hình" at bounding box center [363, 53] width 96 height 13
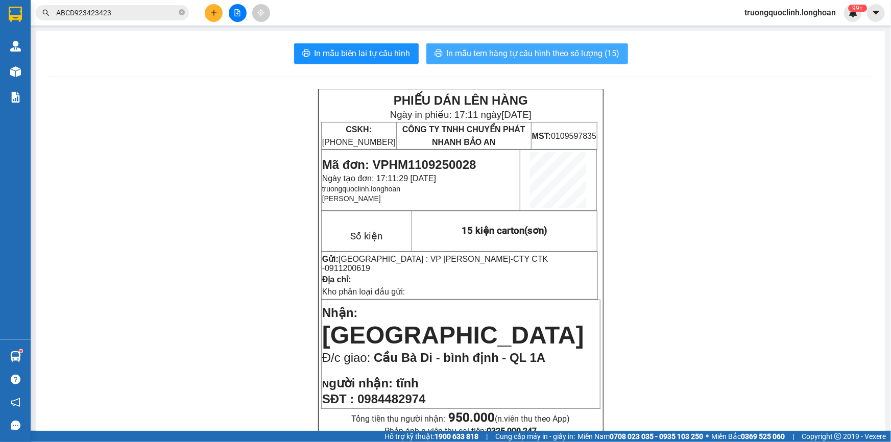
click at [525, 51] on span "In mẫu tem hàng tự cấu hình theo số lượng (15)" at bounding box center [533, 53] width 173 height 13
click at [370, 264] on span "0911200619" at bounding box center [347, 268] width 45 height 9
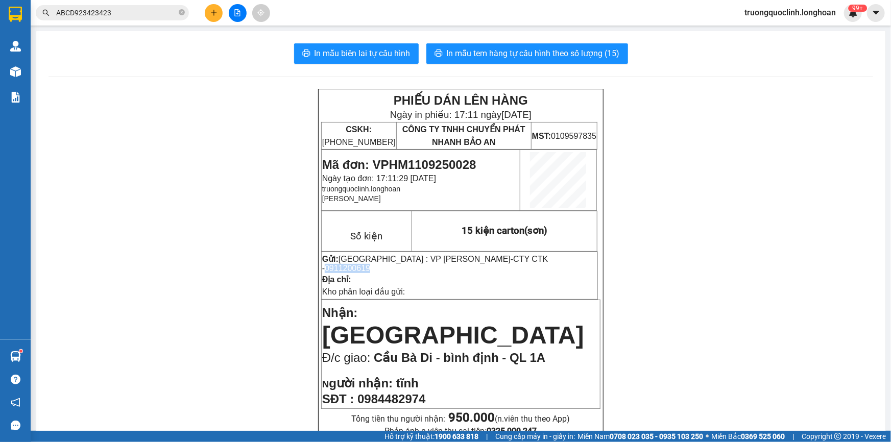
click at [370, 264] on span "0911200619" at bounding box center [347, 268] width 45 height 9
copy span "0911200619"
click at [212, 18] on button at bounding box center [214, 13] width 18 height 18
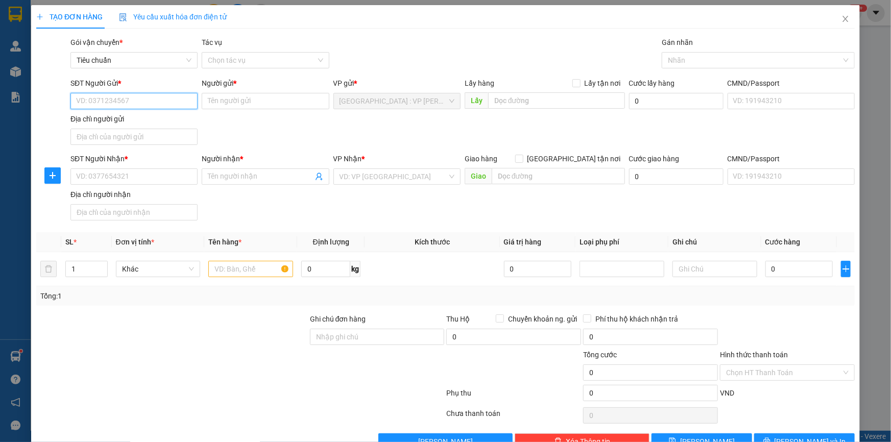
paste input "0911200619"
type input "0911200619"
click at [117, 122] on div "0911200619 - CTY CTK" at bounding box center [133, 121] width 114 height 11
type input "CTY CTK"
type input "0911200619"
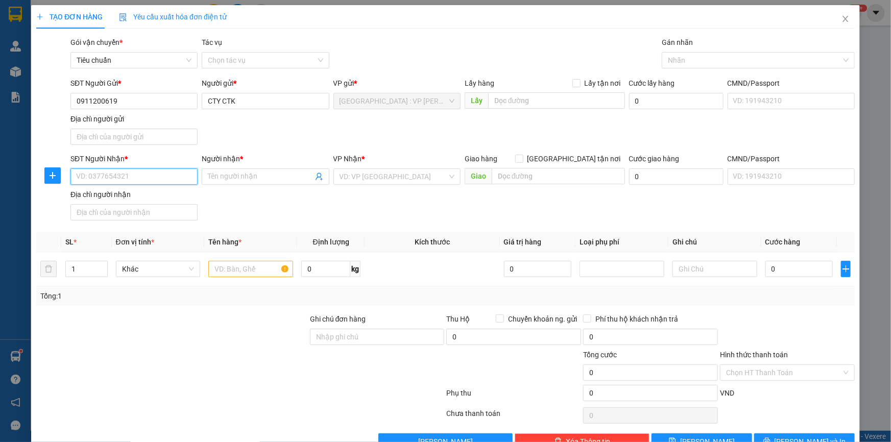
click at [127, 173] on input "SĐT Người Nhận *" at bounding box center [133, 177] width 127 height 16
click at [117, 195] on div "0879493691 - A Vũ" at bounding box center [139, 196] width 127 height 11
type input "0879493691"
type input "A Vũ"
checkbox input "true"
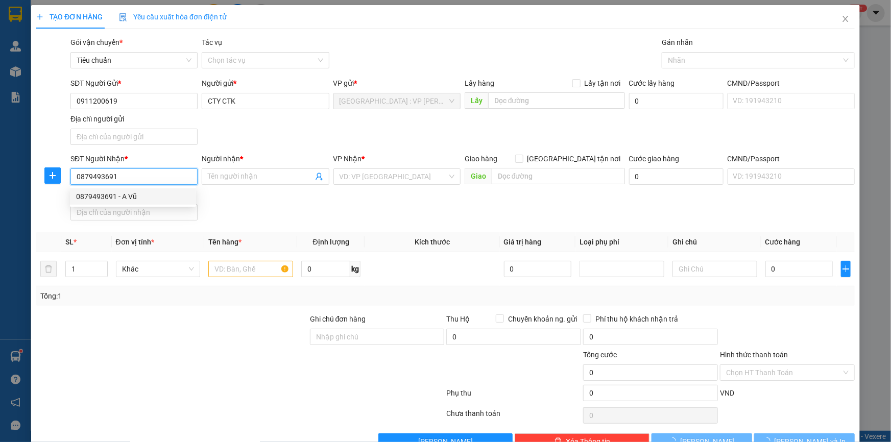
type input "56 Đường số 6, Lô 56, P.An Khánh, Quận Ninh Kiều, Cần Thơ"
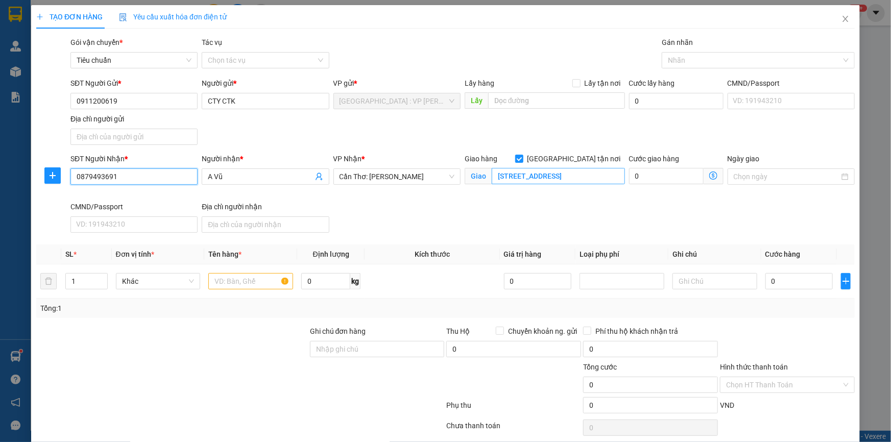
type input "0879493691"
click at [602, 177] on input "56 Đường số 6, Lô 56, P.An Khánh, Quận Ninh Kiều, Cần Thơ" at bounding box center [558, 176] width 133 height 16
click at [684, 58] on div at bounding box center [754, 60] width 178 height 12
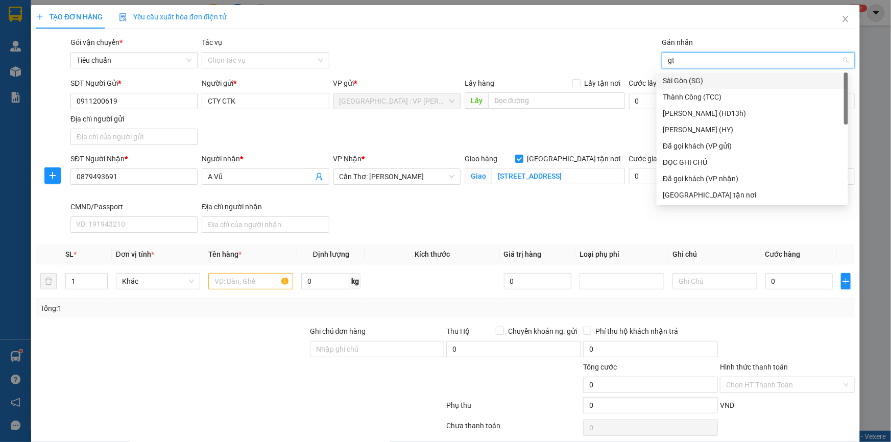
type input "gtn"
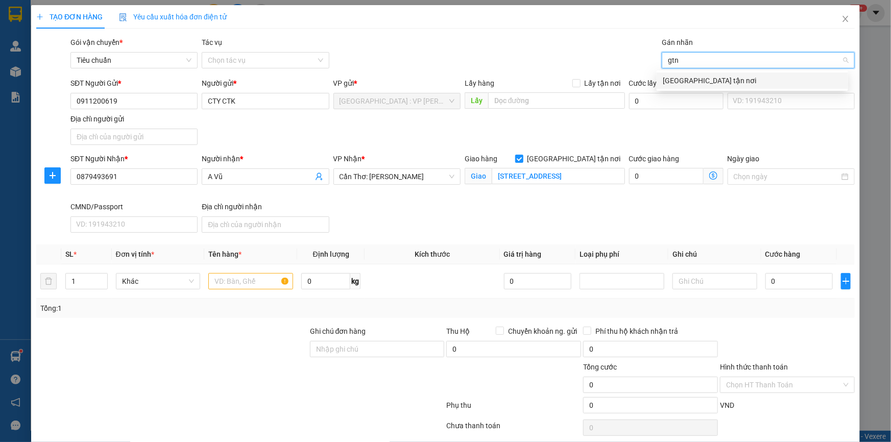
click at [681, 81] on div "[GEOGRAPHIC_DATA] tận nơi" at bounding box center [752, 80] width 179 height 11
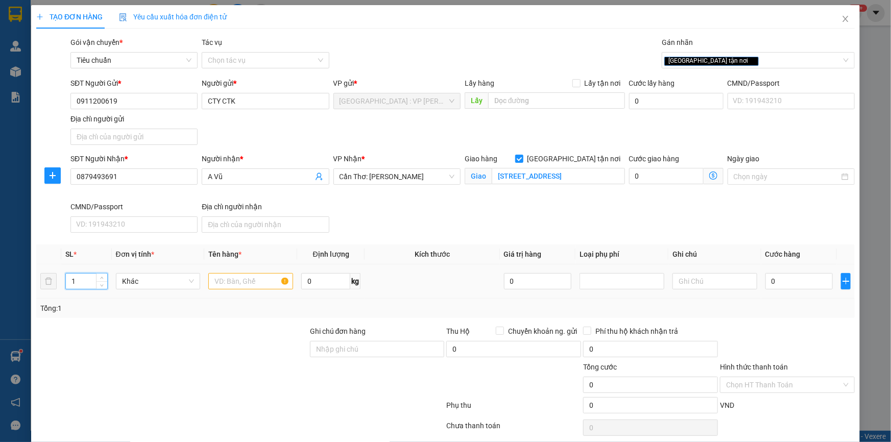
drag, startPoint x: 81, startPoint y: 281, endPoint x: 66, endPoint y: 279, distance: 15.0
click at [70, 278] on input "1" at bounding box center [86, 281] width 41 height 15
type input "8"
click at [246, 278] on input "text" at bounding box center [250, 281] width 85 height 16
type input "8 kiện carton"
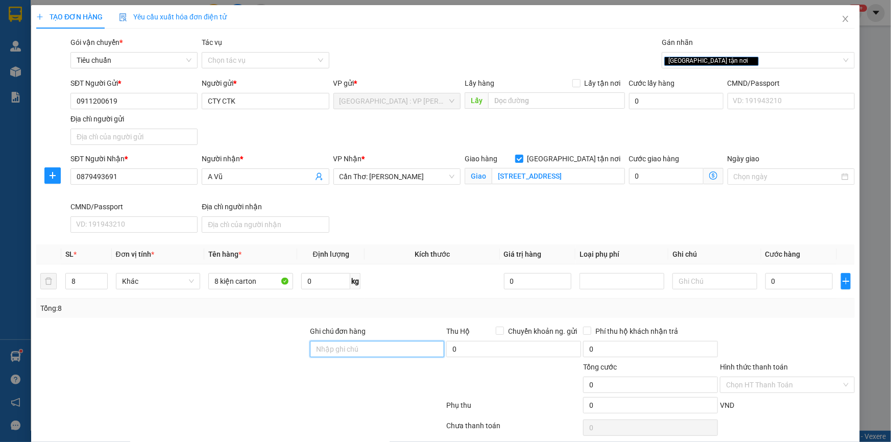
click at [347, 346] on input "Ghi chú đơn hàng" at bounding box center [377, 349] width 135 height 16
type input "nhận nguyên kiện,giao nguyên kiện,bể vỡ k đền"
click at [406, 215] on div "SĐT Người Nhận * 0879493691 Người nhận * A Vũ VP Nhận * Cần Thơ: Kho Ninh Kiều …" at bounding box center [462, 195] width 789 height 84
click at [802, 285] on input "0" at bounding box center [800, 281] width 68 height 16
type input "9"
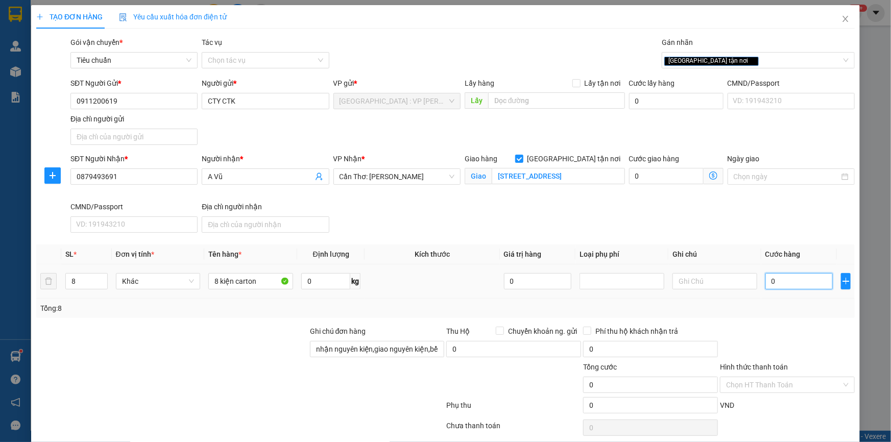
type input "9"
type input "97"
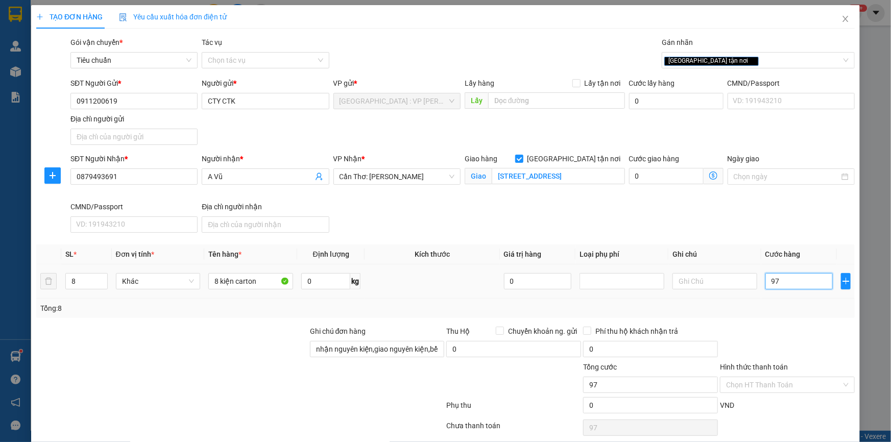
type input "970"
type input "9.700"
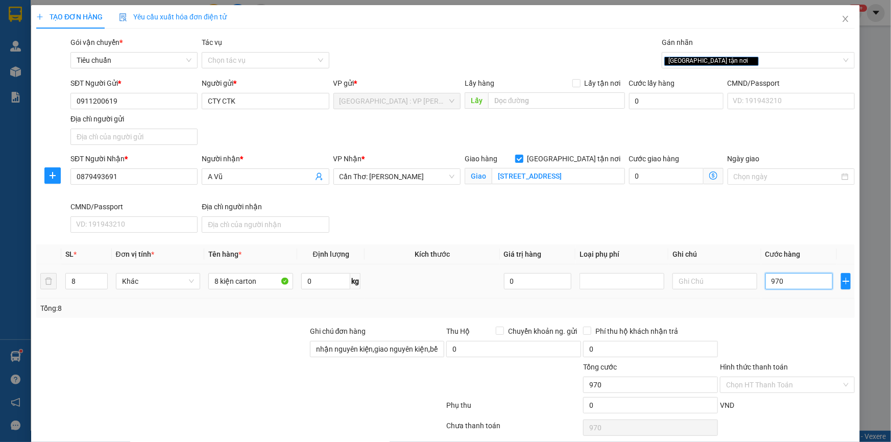
type input "9.700"
type input "97.000"
type input "970.000"
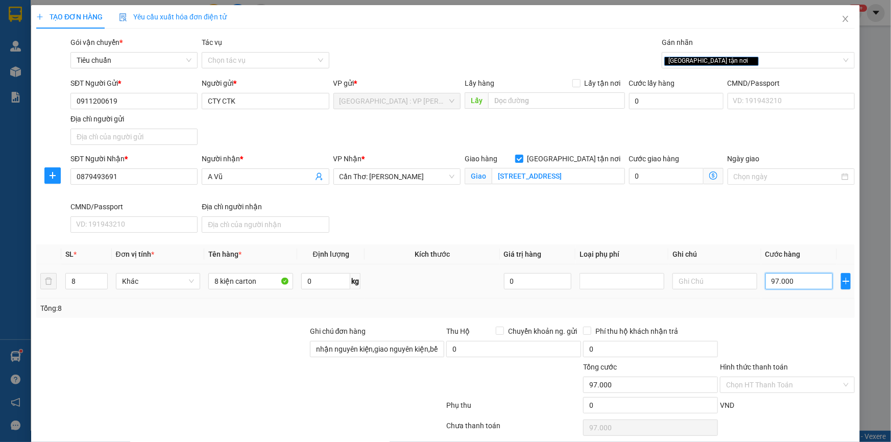
type input "970.000"
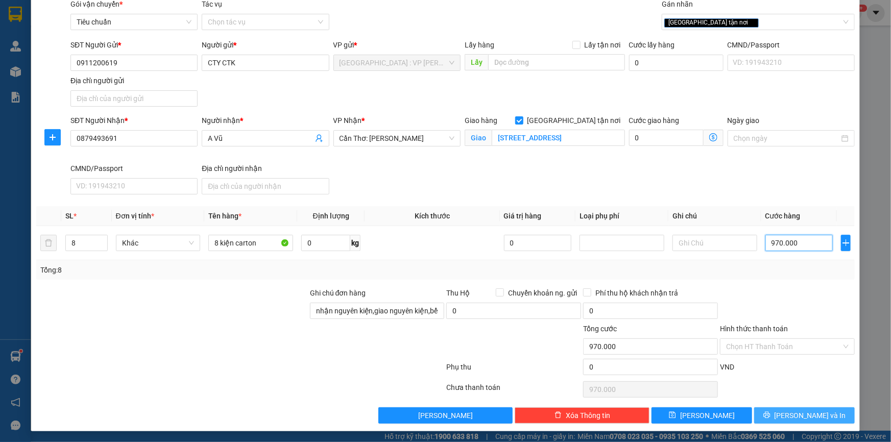
type input "970.000"
click at [799, 410] on span "[PERSON_NAME] và In" at bounding box center [811, 415] width 72 height 11
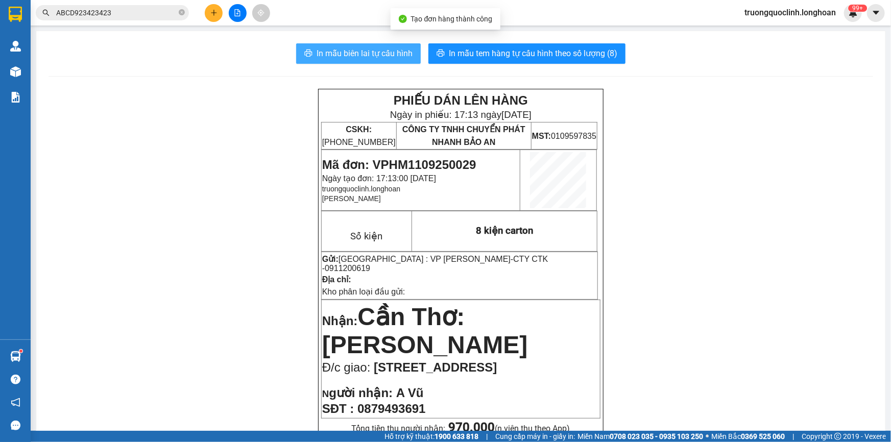
click at [372, 55] on span "In mẫu biên lai tự cấu hình" at bounding box center [365, 53] width 96 height 13
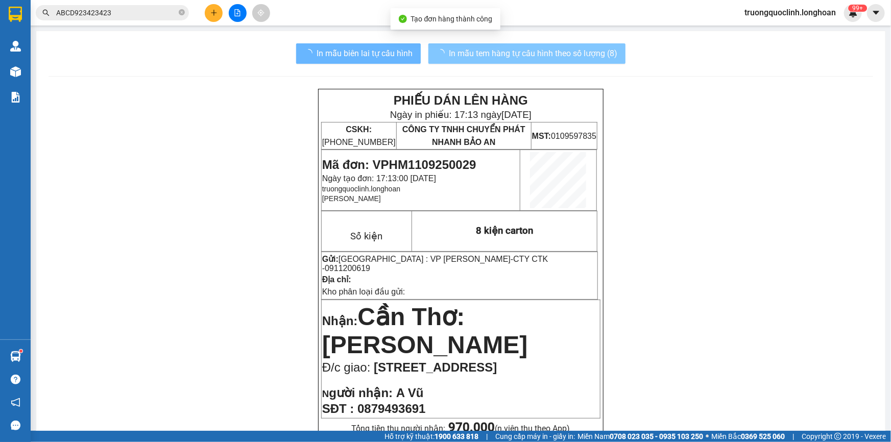
click at [486, 51] on span "In mẫu tem hàng tự cấu hình theo số lượng (8)" at bounding box center [533, 53] width 169 height 13
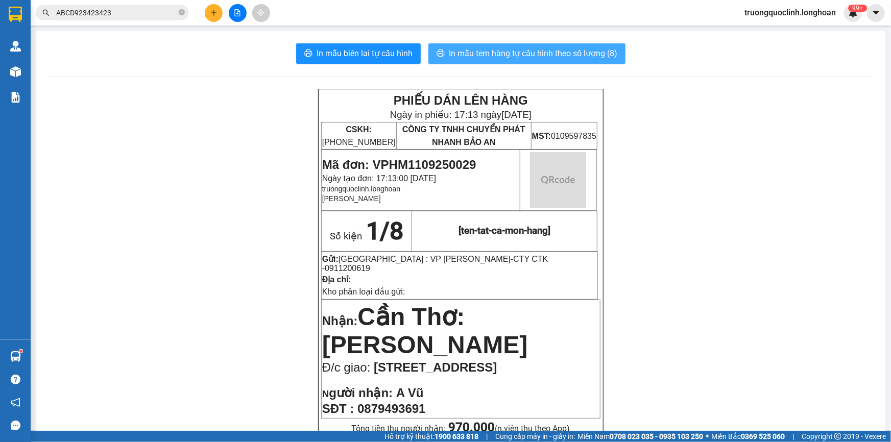
click at [486, 51] on span "In mẫu tem hàng tự cấu hình theo số lượng (8)" at bounding box center [533, 53] width 169 height 13
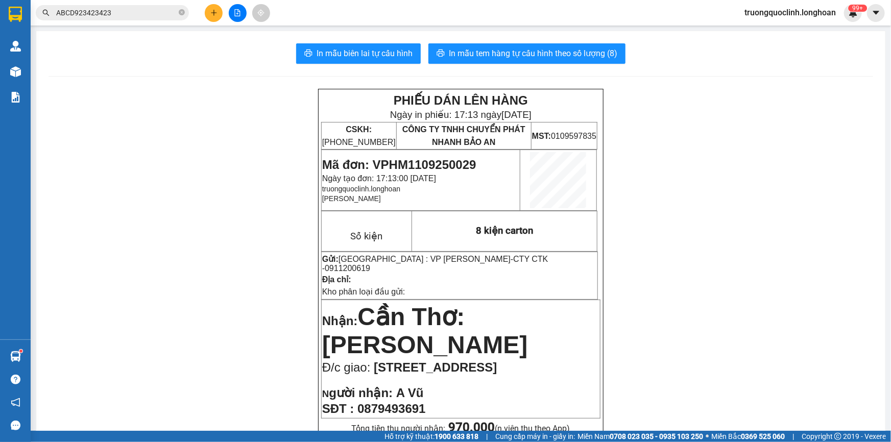
click at [464, 163] on span "Mã đơn: VPHM1109250029" at bounding box center [399, 165] width 154 height 14
click at [370, 264] on span "0911200619" at bounding box center [347, 268] width 45 height 9
click at [212, 10] on icon "plus" at bounding box center [213, 12] width 7 height 7
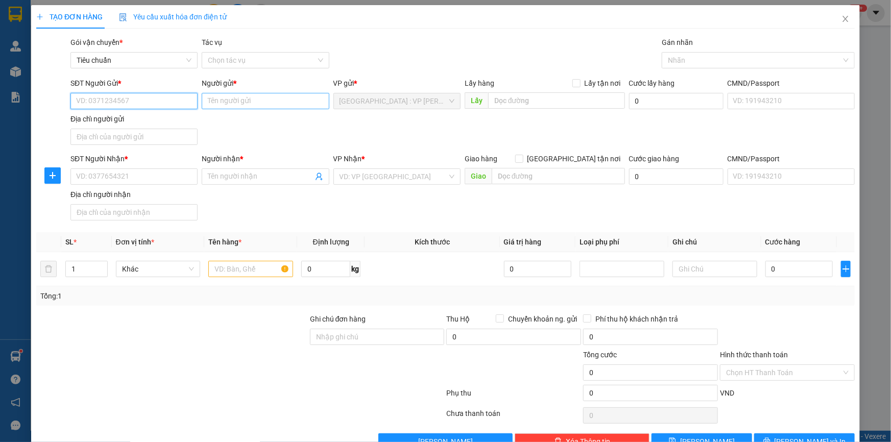
paste input "0911200619"
type input "0911200619"
click at [159, 120] on div "0911200619 - CTY CTK" at bounding box center [133, 121] width 114 height 11
type input "CTY CTK"
type input "0911200619"
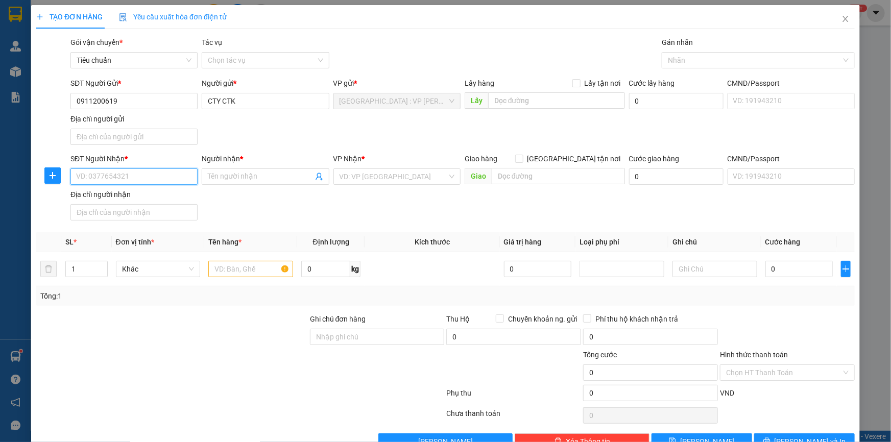
click at [175, 175] on input "SĐT Người Nhận *" at bounding box center [133, 177] width 127 height 16
click at [136, 197] on div "0938580568 - Sơn Inox Iwa" at bounding box center [133, 196] width 114 height 11
type input "0938580568"
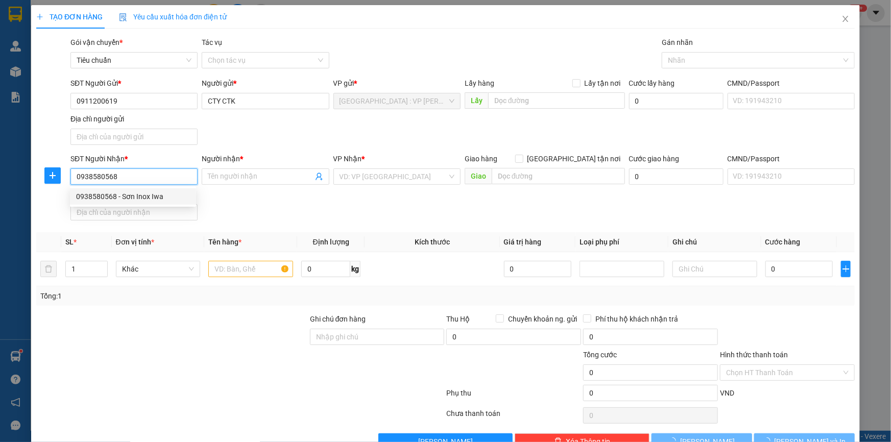
type input "Sơn Inox Iwa"
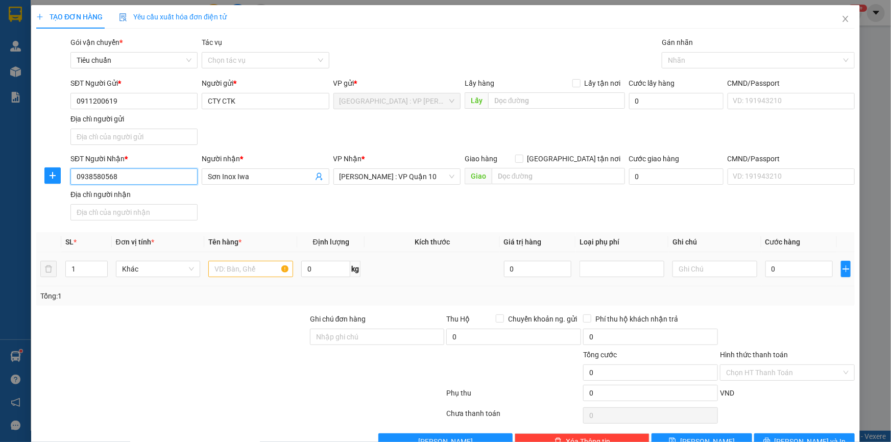
type input "0938580568"
click at [249, 273] on input "text" at bounding box center [250, 269] width 85 height 16
type input "1 kiện carton(sơn)"
click at [775, 275] on input "0" at bounding box center [800, 269] width 68 height 16
type input "1"
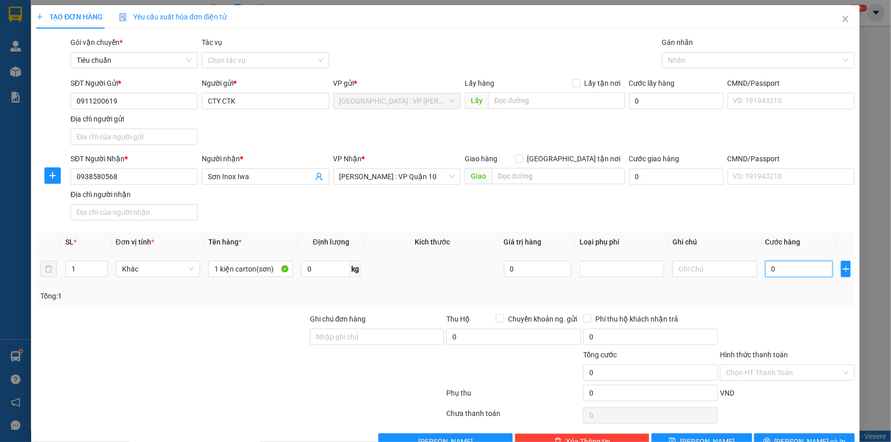
type input "1"
type input "10"
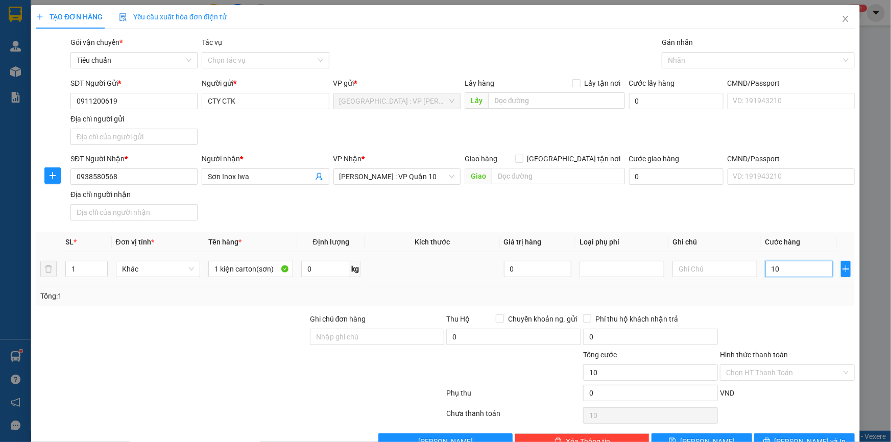
type input "100"
type input "1.000"
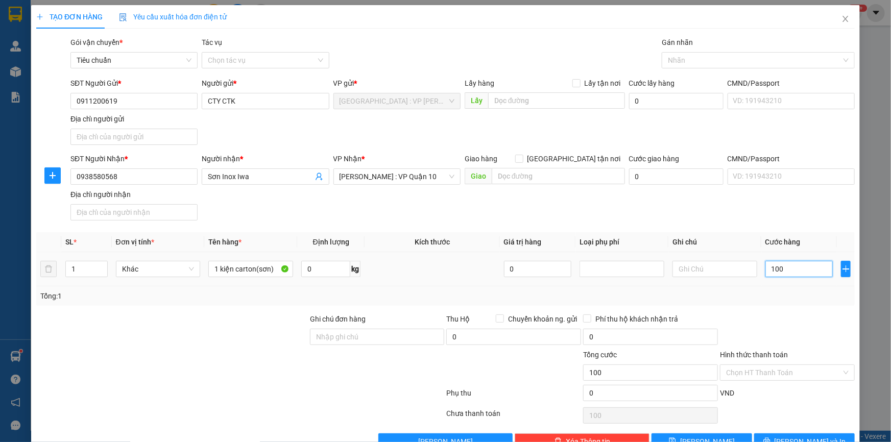
type input "1.000"
type input "10.000"
type input "100.000"
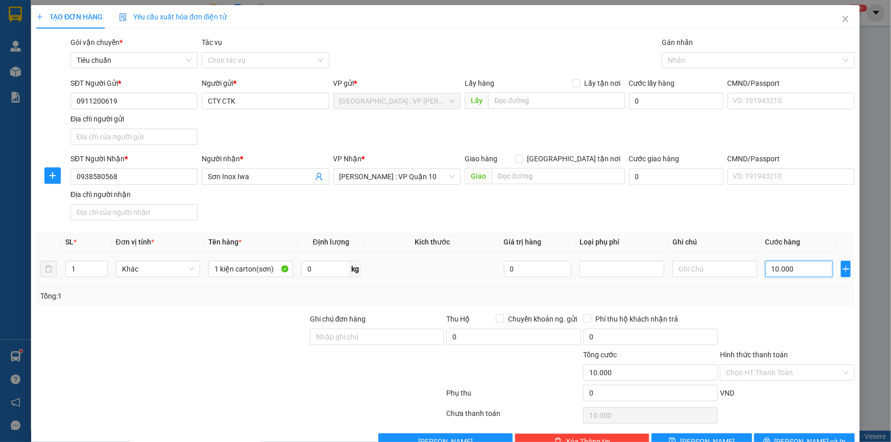
type input "100.000"
click at [412, 329] on input "Ghi chú đơn hàng" at bounding box center [377, 337] width 135 height 16
type input "nhận"
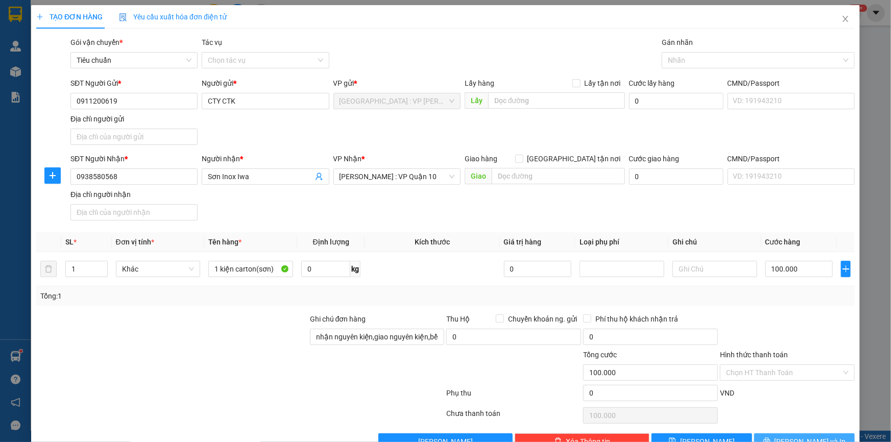
click at [794, 436] on span "Lưu và In" at bounding box center [811, 441] width 72 height 11
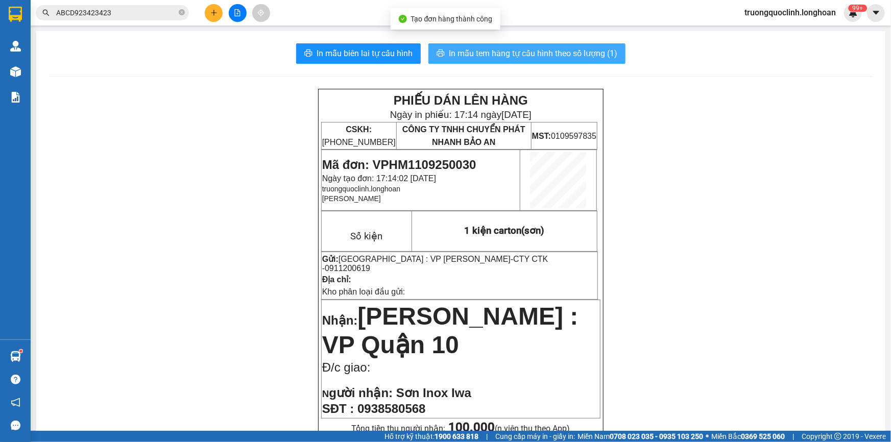
click at [459, 52] on span "In mẫu tem hàng tự cấu hình theo số lượng (1)" at bounding box center [533, 53] width 169 height 13
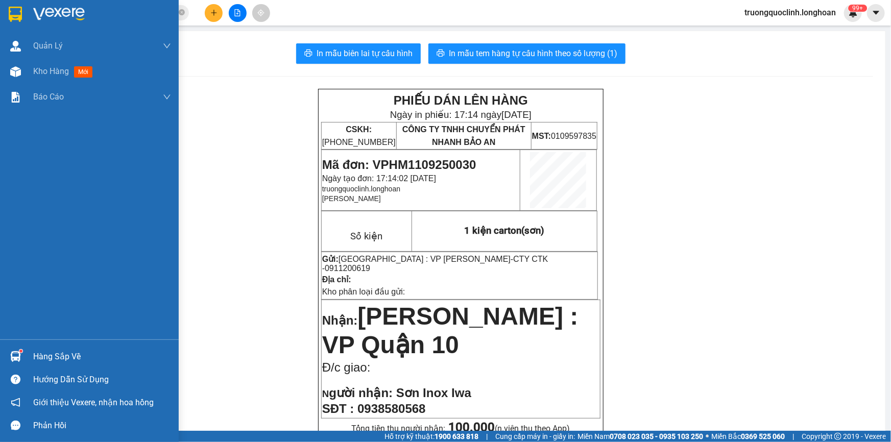
click at [21, 15] on img at bounding box center [15, 14] width 13 height 15
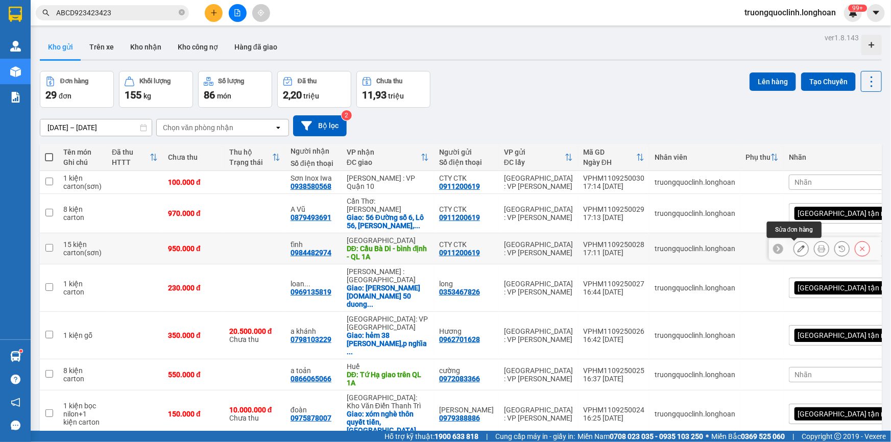
click at [798, 248] on icon at bounding box center [801, 248] width 7 height 7
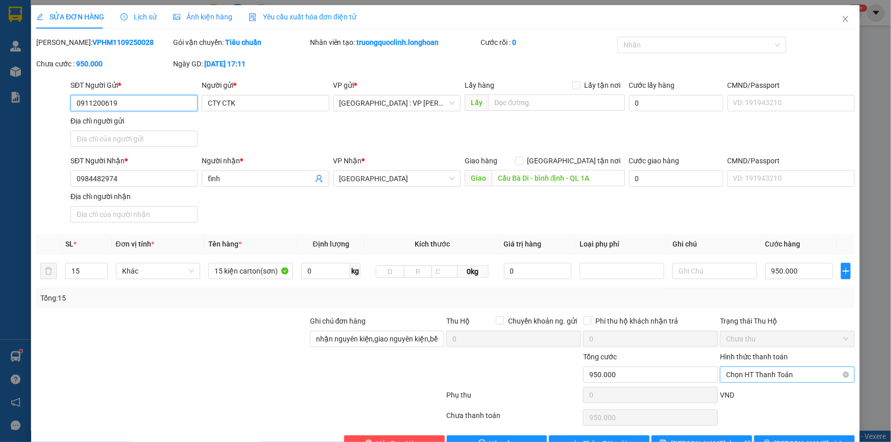
click at [763, 373] on span "Chọn HT Thanh Toán" at bounding box center [787, 374] width 123 height 15
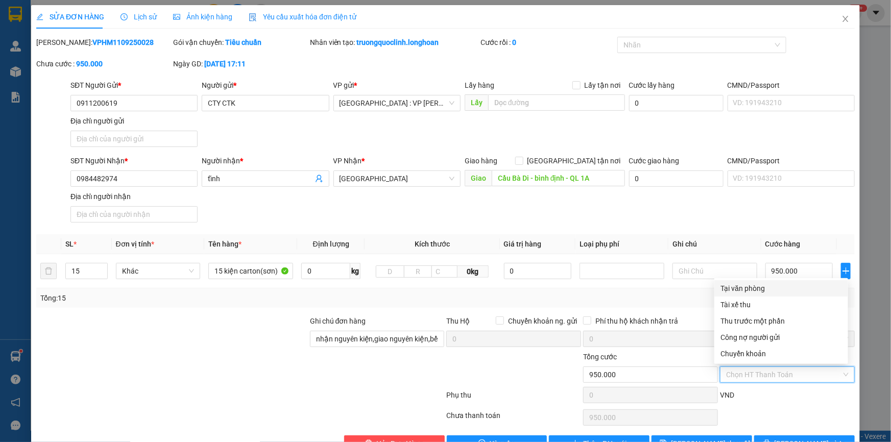
click at [747, 287] on div "Tại văn phòng" at bounding box center [782, 288] width 122 height 11
click at [784, 436] on button "Lưu và In" at bounding box center [804, 444] width 101 height 16
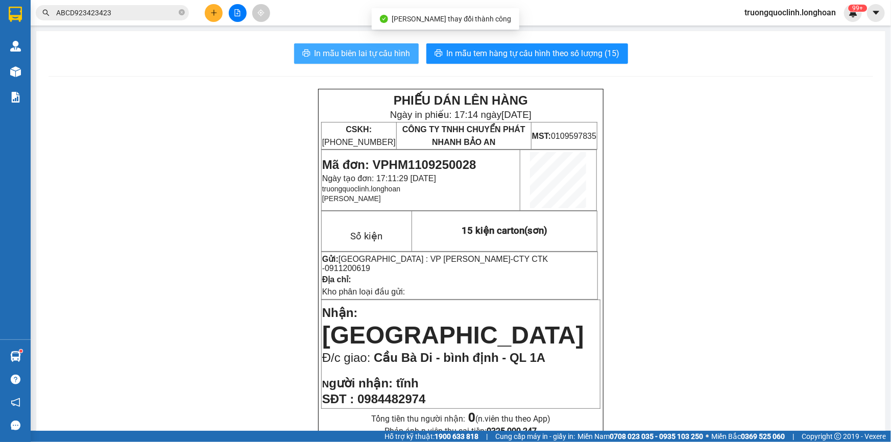
click at [393, 46] on button "In mẫu biên lai tự cấu hình" at bounding box center [356, 53] width 125 height 20
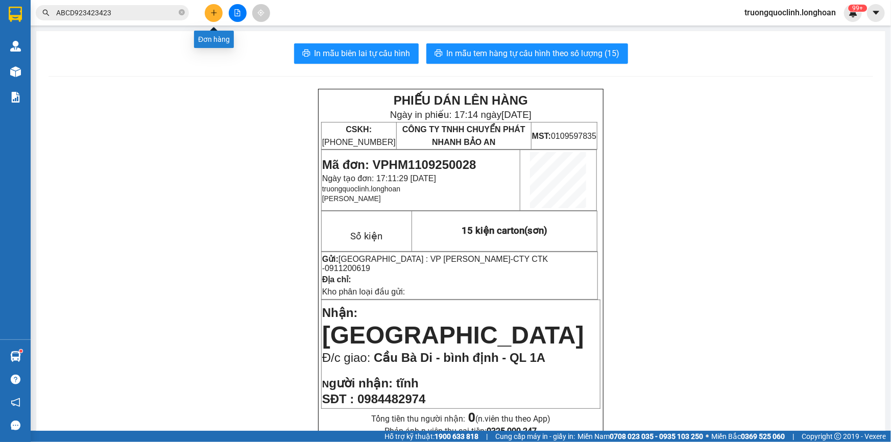
click at [216, 9] on icon "plus" at bounding box center [213, 12] width 7 height 7
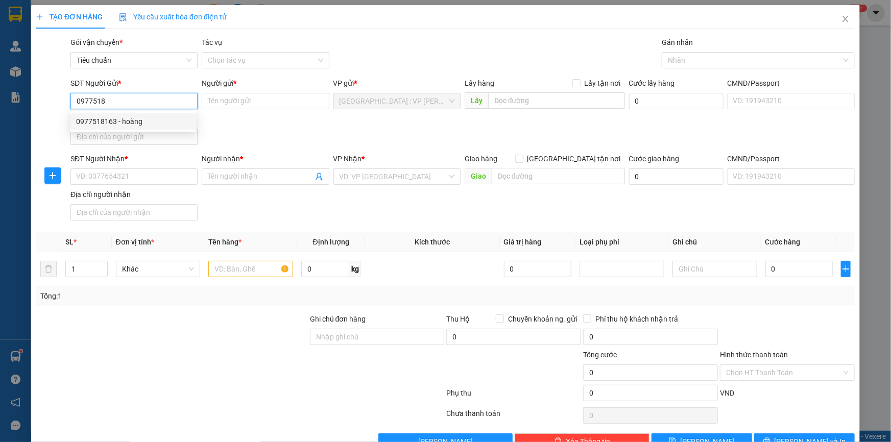
click at [120, 124] on div "0977518163 - hoàng" at bounding box center [133, 121] width 114 height 11
type input "0977518163"
type input "hoàng"
checkbox input "true"
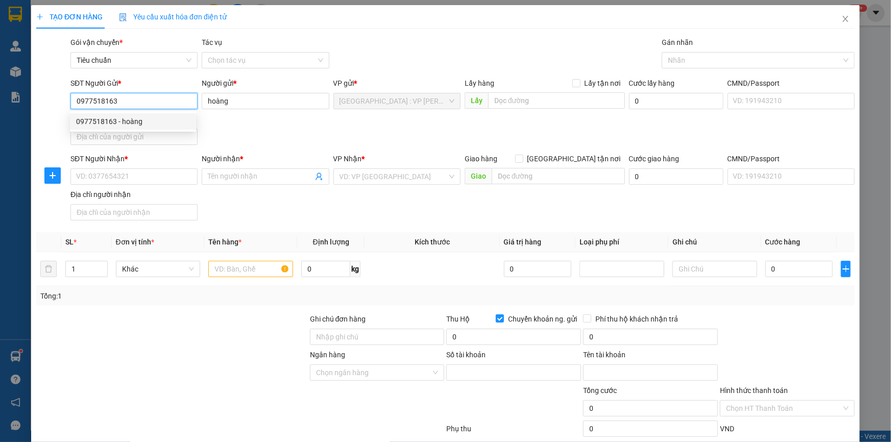
type input "838323456789"
type input "Nguyễn Huy Hoàng"
type input "0977518163"
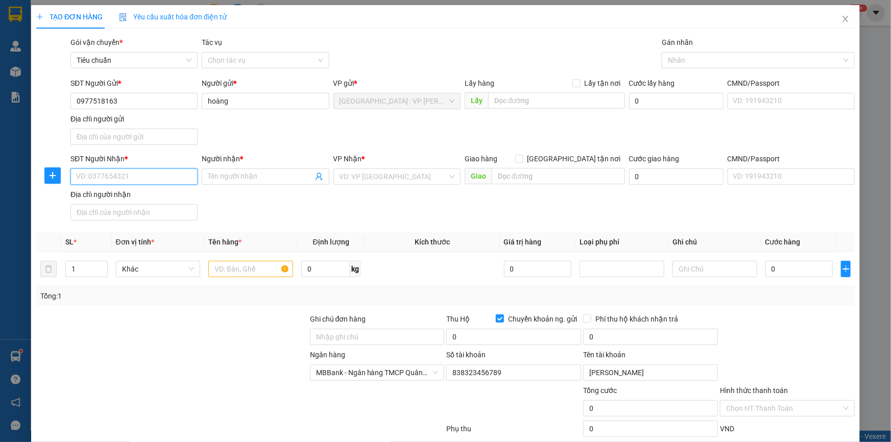
click at [119, 172] on input "SĐT Người Nhận *" at bounding box center [133, 177] width 127 height 16
click at [105, 179] on input "09328466484" at bounding box center [133, 177] width 127 height 16
type input "0932846484"
click at [238, 177] on input "Người nhận *" at bounding box center [260, 176] width 105 height 11
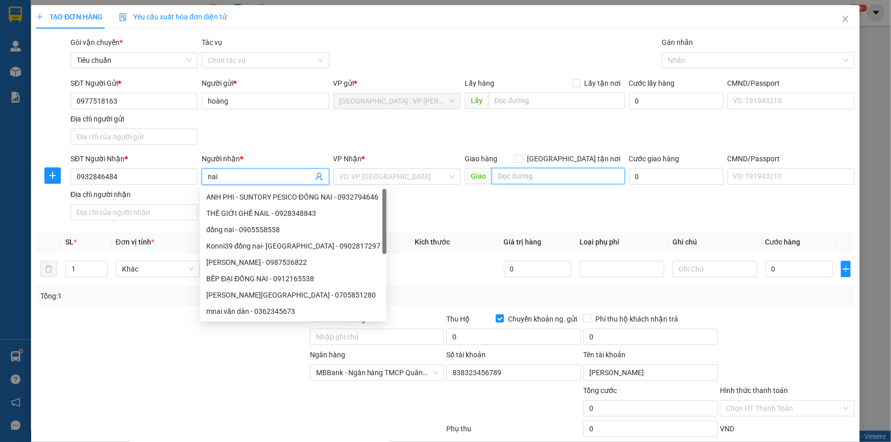
click at [533, 180] on input "text" at bounding box center [558, 176] width 133 height 16
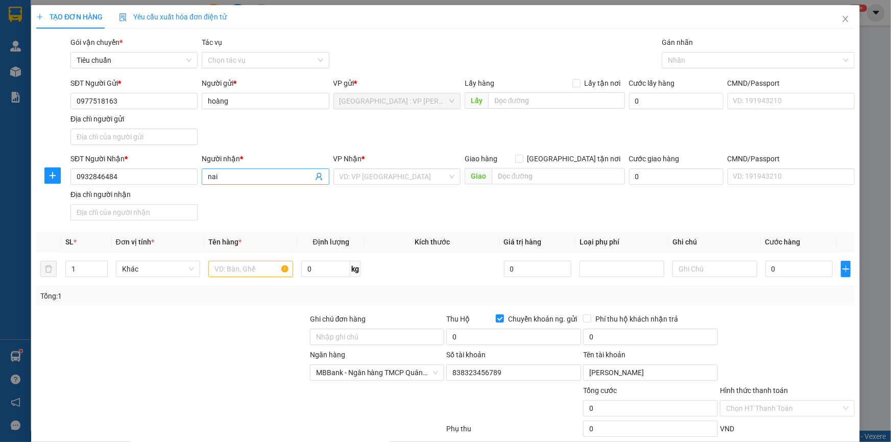
click at [230, 174] on input "nai" at bounding box center [260, 176] width 105 height 11
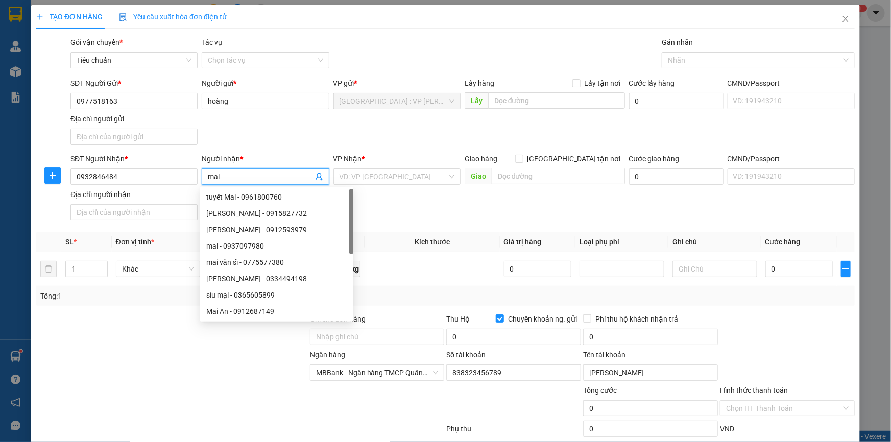
type input "mai"
click at [399, 142] on div "SĐT Người Gửi * 0977518163 Người gửi * hoàng VP gửi * Hà Nội : VP Hoàng Mai Lấy…" at bounding box center [462, 114] width 789 height 72
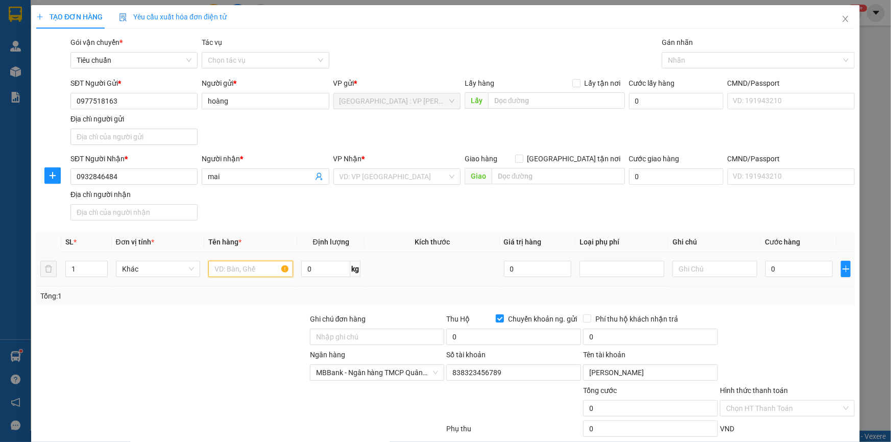
click at [240, 269] on input "text" at bounding box center [250, 269] width 85 height 16
type input "1 kiện chậu cây quấn pe"
click at [357, 339] on input "Ghi chú đơn hàng" at bounding box center [377, 337] width 135 height 16
click at [291, 205] on div "SĐT Người Nhận * 0932846484 Người nhận * mai VP Nhận * VD: VP Sài Gòn Giao hàng…" at bounding box center [462, 189] width 789 height 72
click at [531, 177] on input "text" at bounding box center [558, 176] width 133 height 16
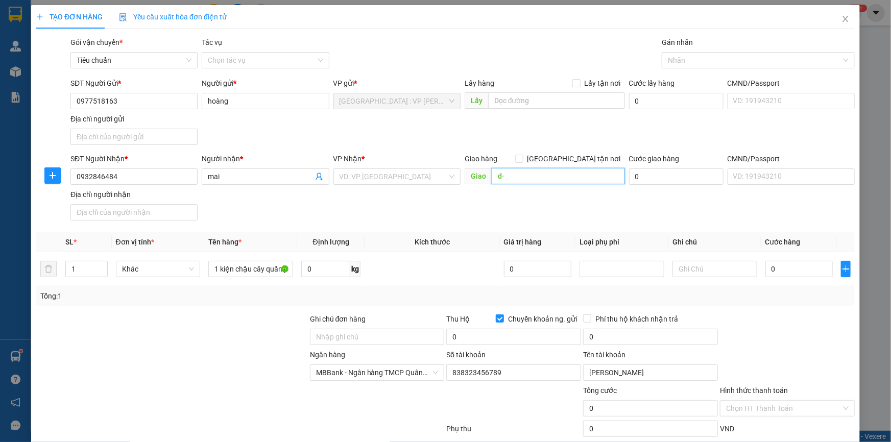
type input "d"
type input "đông thịnh 4,mỹ phước,long xuyên,an giang"
click at [571, 153] on label "[GEOGRAPHIC_DATA] tận nơi" at bounding box center [570, 158] width 110 height 11
click at [523, 155] on input "[GEOGRAPHIC_DATA] tận nơi" at bounding box center [518, 158] width 7 height 7
checkbox input "true"
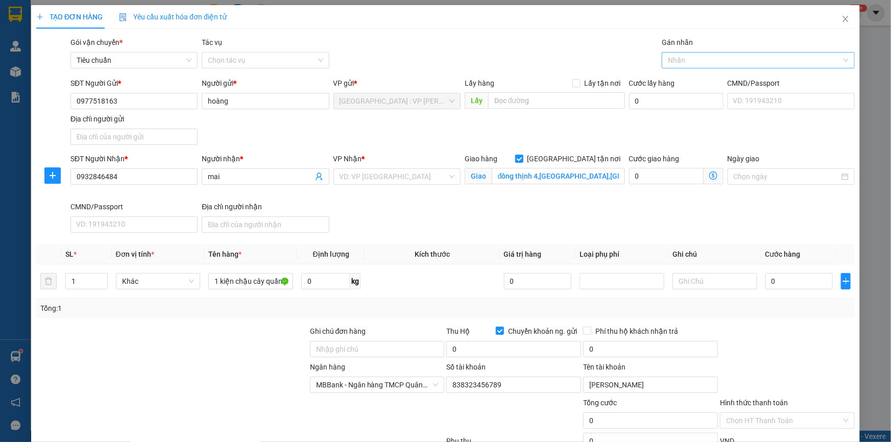
click at [682, 56] on div at bounding box center [754, 60] width 178 height 12
type input "gtn"
click at [681, 80] on div "[GEOGRAPHIC_DATA] tận nơi" at bounding box center [752, 80] width 179 height 11
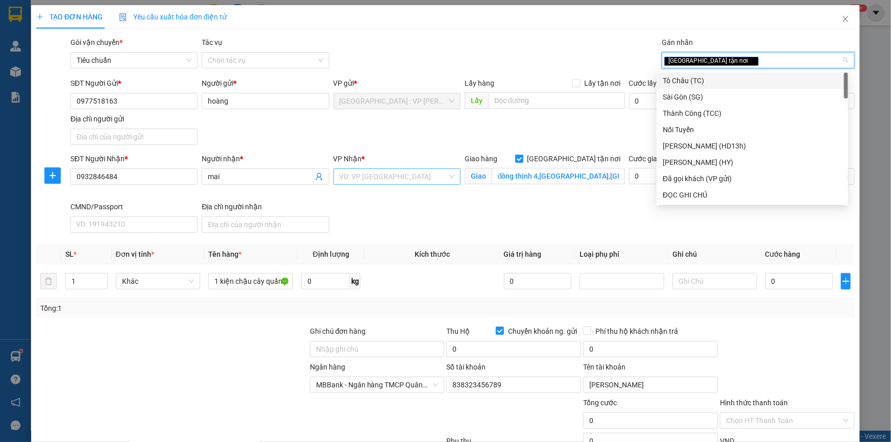
click at [415, 171] on input "search" at bounding box center [394, 176] width 108 height 15
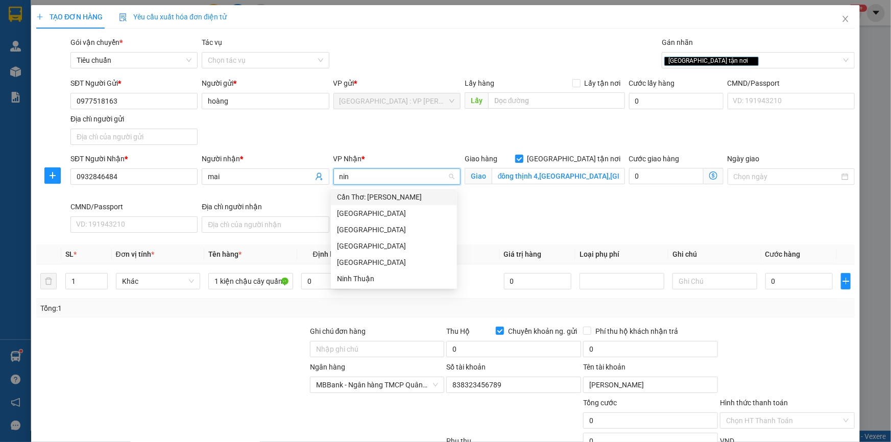
type input "ninh"
click at [408, 200] on div "Cần Thơ: Kho Ninh Kiều" at bounding box center [394, 197] width 114 height 11
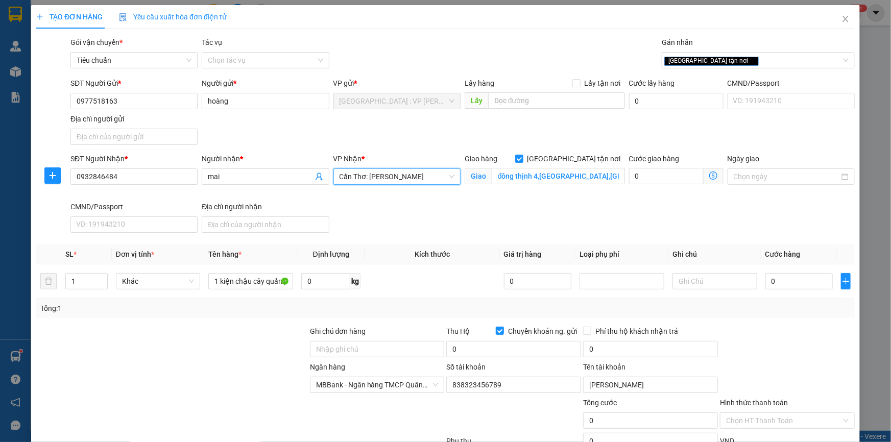
click at [394, 125] on div "SĐT Người Gửi * 0977518163 Người gửi * hoàng VP gửi * Hà Nội : VP Hoàng Mai Lấy…" at bounding box center [462, 114] width 789 height 72
click at [785, 281] on input "0" at bounding box center [800, 281] width 68 height 16
type input "1"
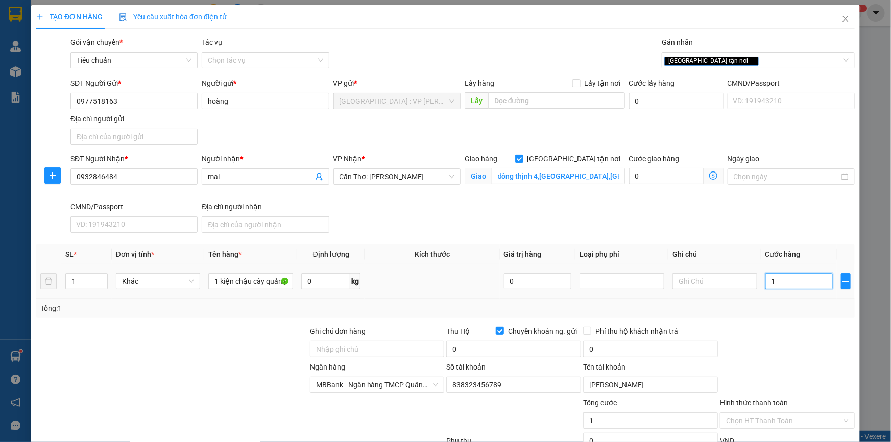
type input "17"
type input "170"
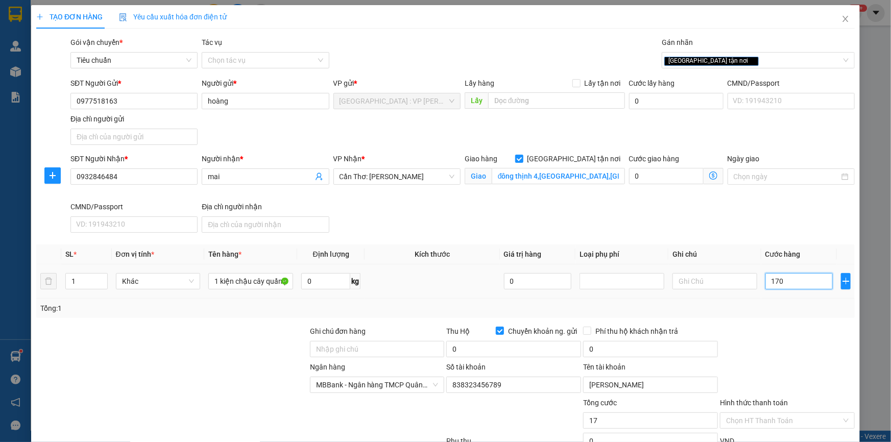
type input "170"
type input "1.700"
type input "17.000"
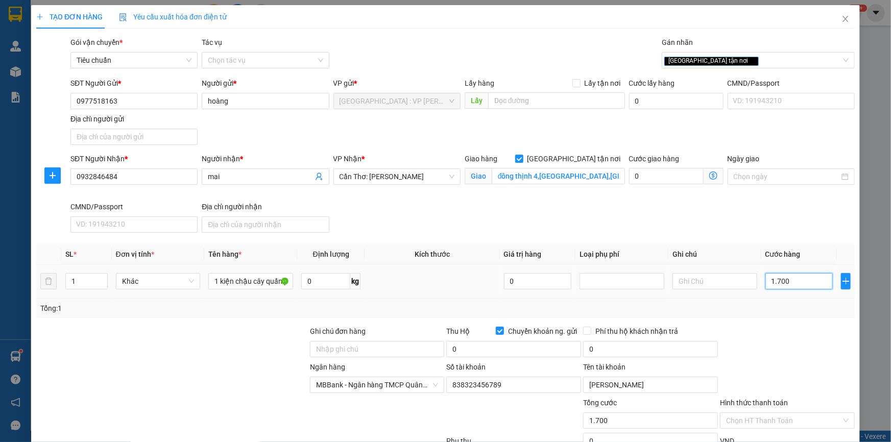
type input "17.000"
type input "170.000"
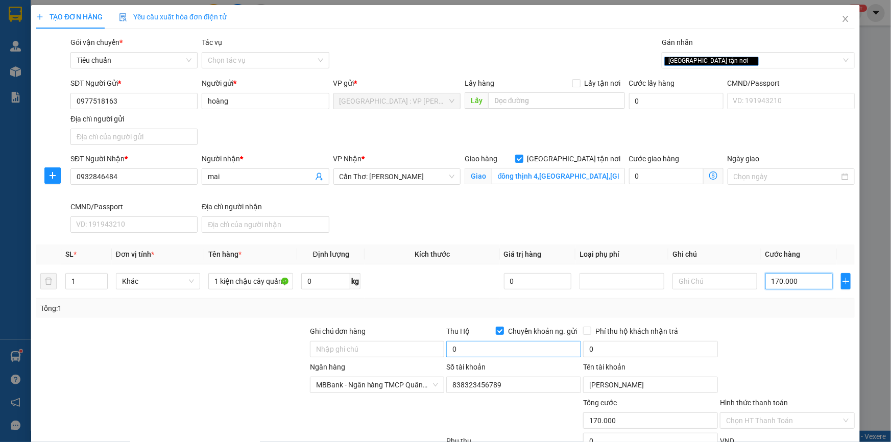
type input "170.000"
click at [538, 346] on input "0" at bounding box center [513, 349] width 135 height 16
type input "1.430.000"
click at [655, 317] on div "Tổng: 1" at bounding box center [445, 308] width 819 height 19
click at [597, 341] on input "0" at bounding box center [650, 349] width 135 height 16
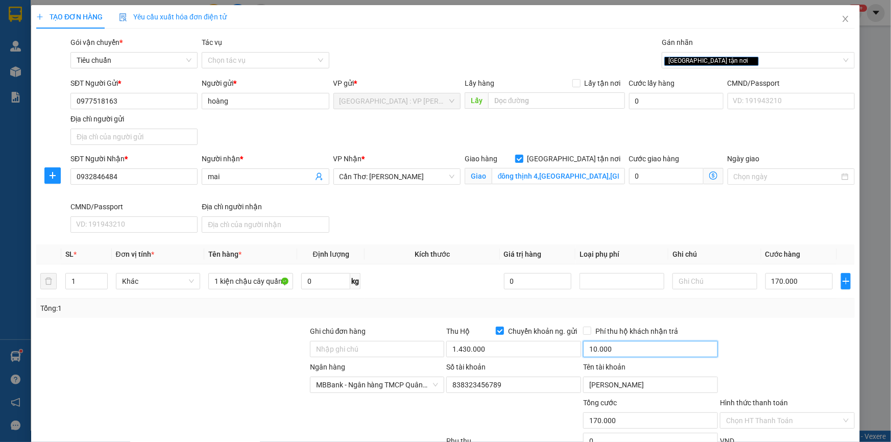
type input "10.000"
click at [758, 326] on div at bounding box center [787, 344] width 137 height 36
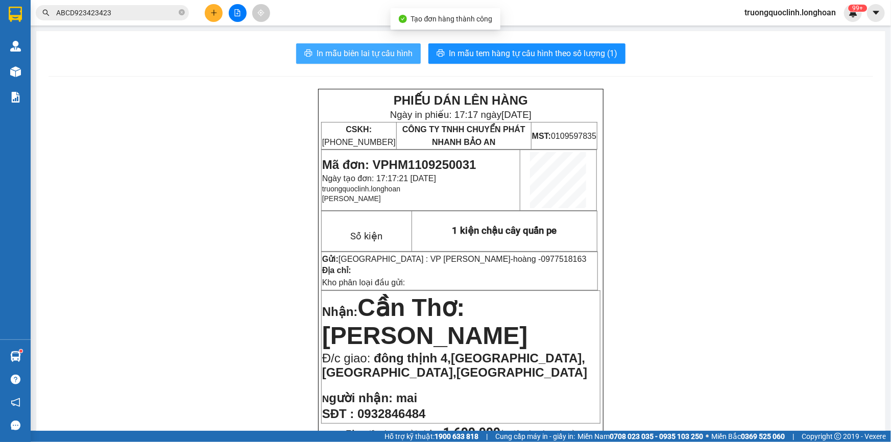
click at [339, 58] on span "In mẫu biên lai tự cấu hình" at bounding box center [365, 53] width 96 height 13
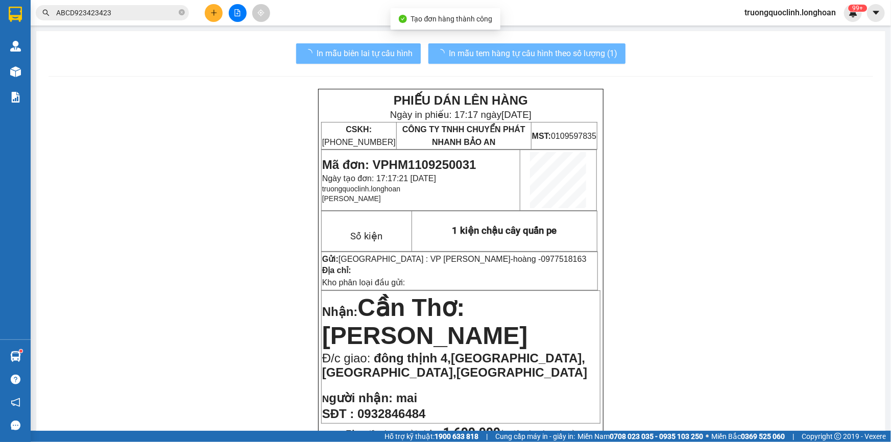
click at [498, 61] on button "In mẫu tem hàng tự cấu hình theo số lượng (1)" at bounding box center [527, 53] width 197 height 20
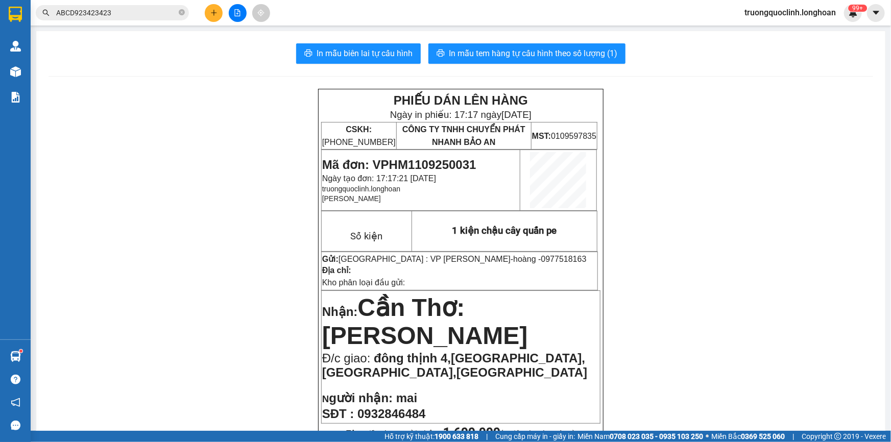
click at [498, 61] on button "In mẫu tem hàng tự cấu hình theo số lượng (1)" at bounding box center [527, 53] width 197 height 20
click at [214, 15] on icon "plus" at bounding box center [214, 13] width 1 height 6
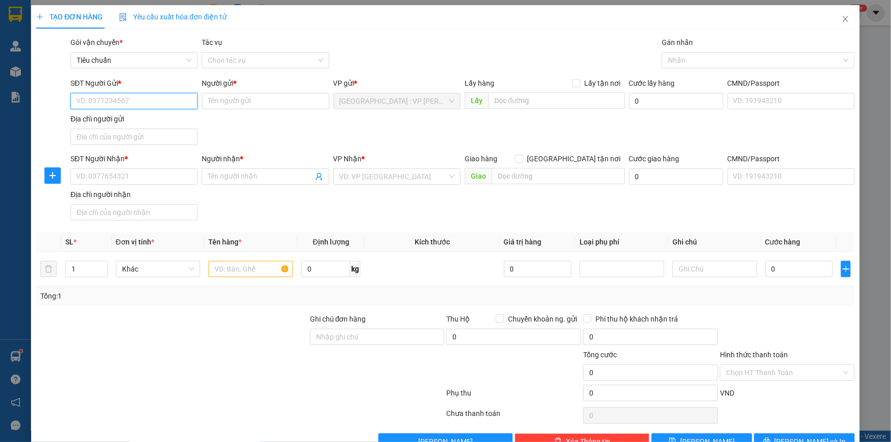
click at [176, 103] on input "SĐT Người Gửi *" at bounding box center [133, 101] width 127 height 16
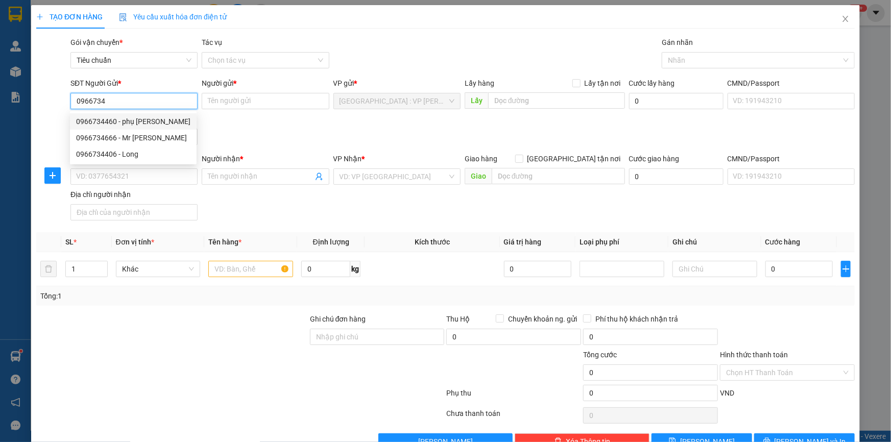
click at [120, 120] on div "0966734460 - phụ tùng oto" at bounding box center [133, 121] width 114 height 11
type input "0966734460"
type input "phụ tùng oto"
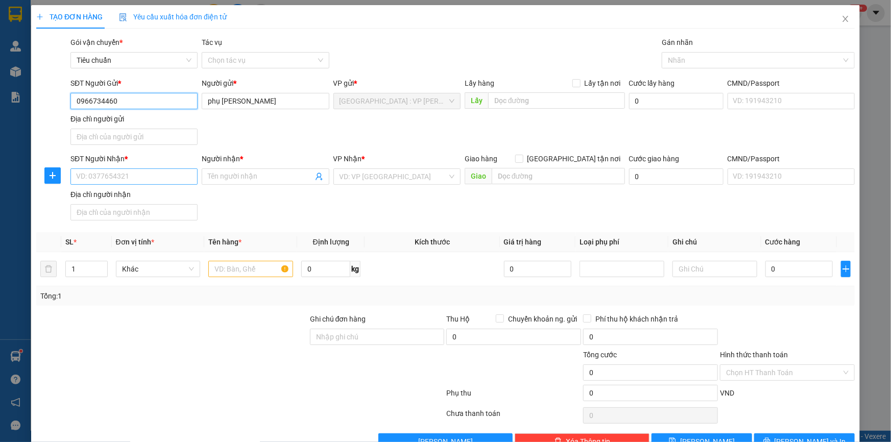
type input "0966734460"
click at [177, 178] on input "SĐT Người Nhận *" at bounding box center [133, 177] width 127 height 16
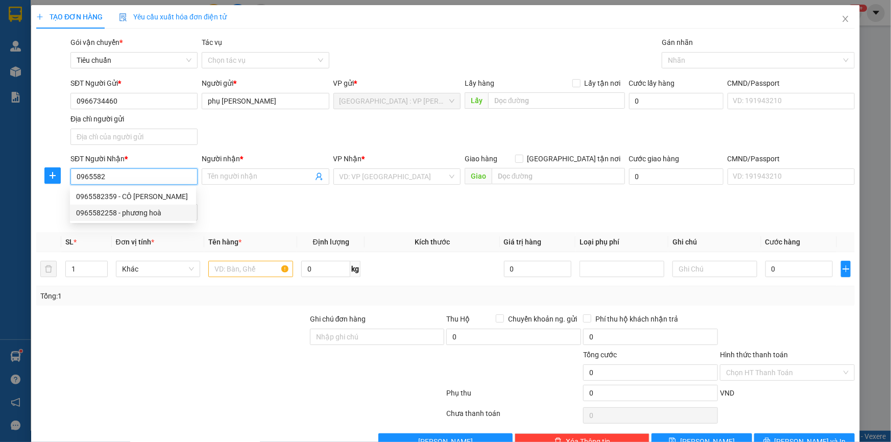
click at [159, 213] on div "0965582258 - phương hoà" at bounding box center [133, 212] width 114 height 11
type input "0965582258"
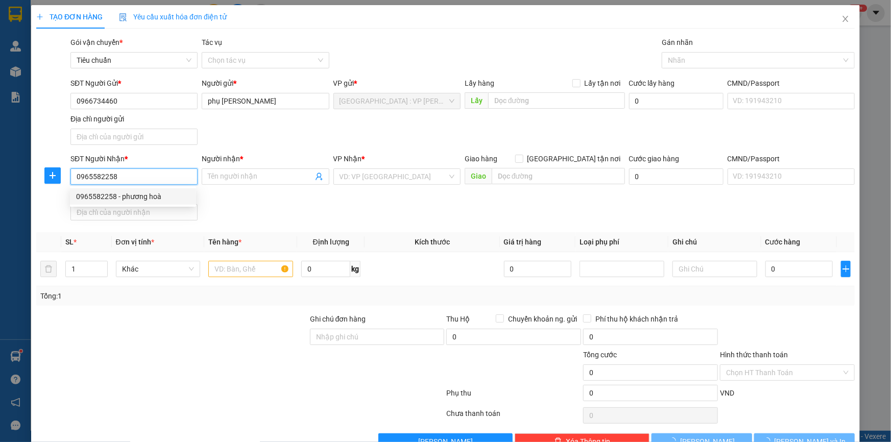
type input "phương hoà"
type input "TP Đồng Xoài (SG): 88 Quốc lộ 14, Phường Tân Đồng, Thành Phố Đồng Xoài, Tỉnh Bì…"
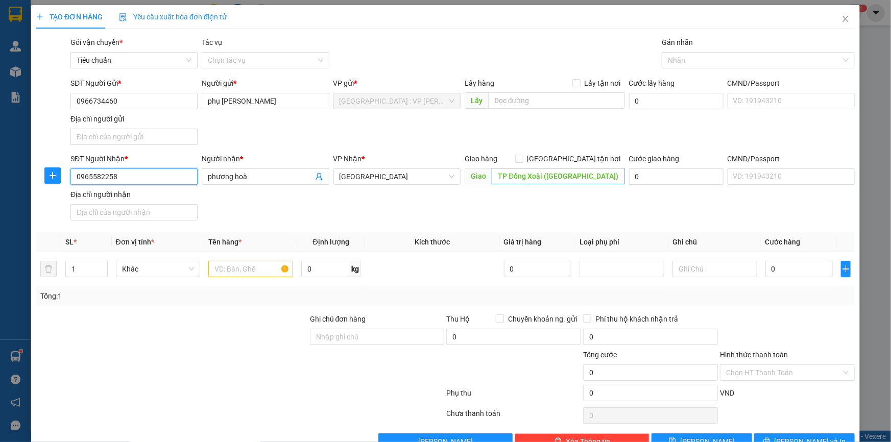
type input "0965582258"
click at [556, 176] on input "TP Đồng Xoài (SG): 88 Quốc lộ 14, Phường Tân Đồng, Thành Phố Đồng Xoài, Tỉnh Bì…" at bounding box center [558, 176] width 133 height 16
click at [99, 264] on span "up" at bounding box center [102, 267] width 6 height 6
type input "3"
click at [99, 264] on span "up" at bounding box center [102, 267] width 6 height 6
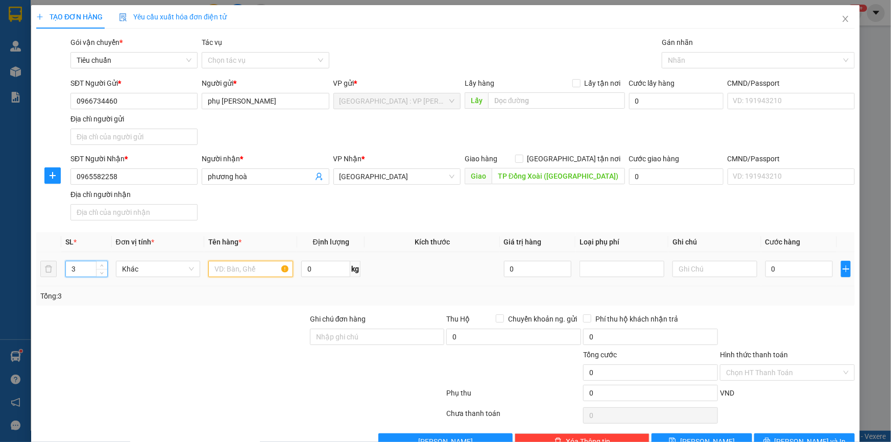
click at [220, 270] on input "text" at bounding box center [250, 269] width 85 height 16
click at [266, 271] on input "text" at bounding box center [250, 269] width 85 height 16
type input "2 keienj bọc pe+1 kiện bọc xốp nổ"
drag, startPoint x: 358, startPoint y: 337, endPoint x: 349, endPoint y: 330, distance: 10.2
click at [356, 336] on input "Ghi chú đơn hàng" at bounding box center [377, 337] width 135 height 16
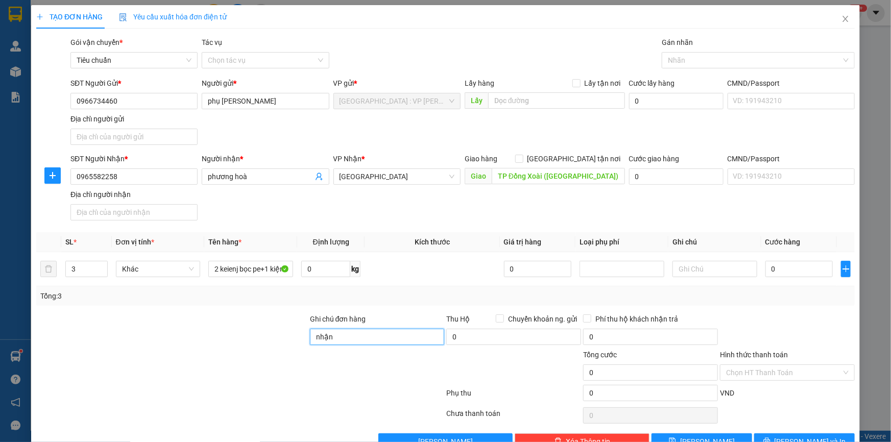
type input "nhận nguyên kiện,giao nguyên kiện,bể vỡ k đền"
drag, startPoint x: 398, startPoint y: 208, endPoint x: 408, endPoint y: 204, distance: 11.0
click at [398, 208] on div "SĐT Người Nhận * 0965582258 Người nhận * phương hoà VP Nhận * Bình Phước Giao h…" at bounding box center [462, 189] width 789 height 72
click at [535, 176] on input "TP Đồng Xoài (SG): 88 Quốc lộ 14, Phường Tân Đồng, Thành Phố Đồng Xoài, Tỉnh Bì…" at bounding box center [558, 176] width 133 height 16
click at [417, 174] on span "Bình Phước" at bounding box center [397, 176] width 115 height 15
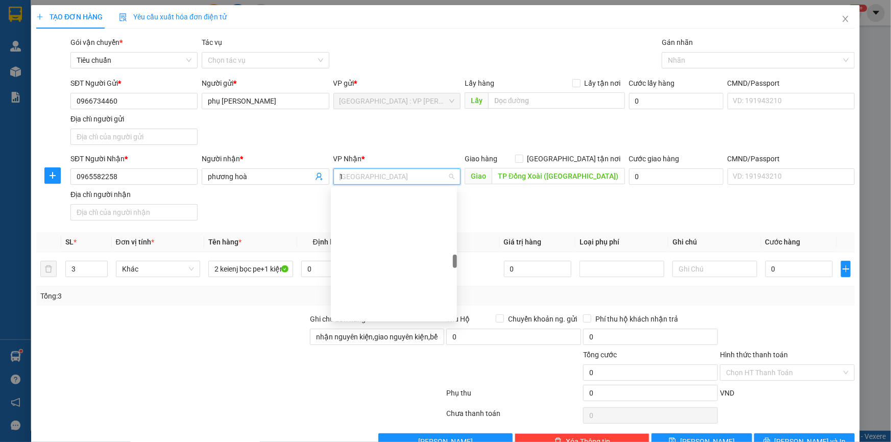
type input "12"
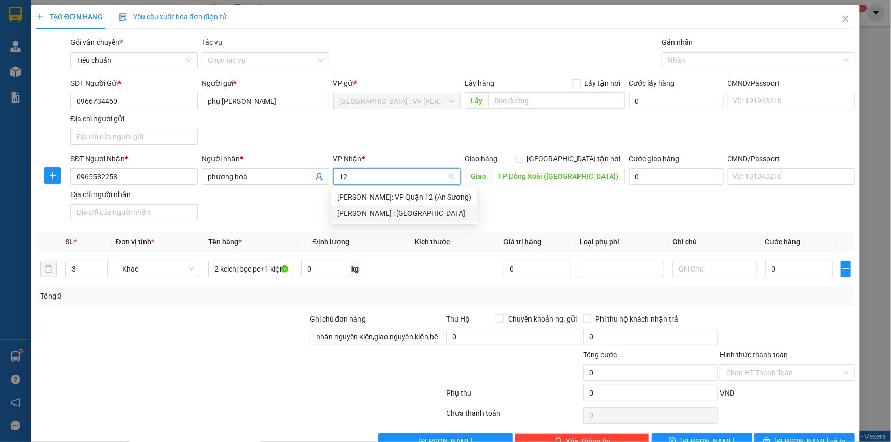
click at [424, 219] on div "[PERSON_NAME] : [GEOGRAPHIC_DATA]" at bounding box center [404, 213] width 134 height 11
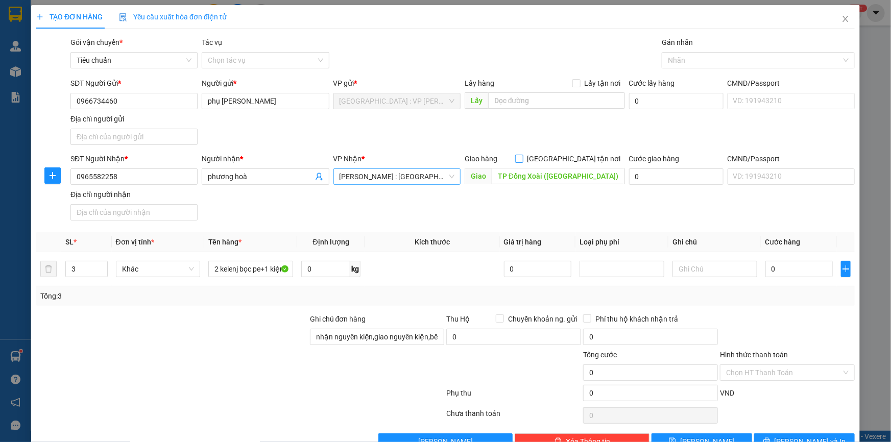
drag, startPoint x: 567, startPoint y: 160, endPoint x: 632, endPoint y: 113, distance: 80.0
click at [523, 159] on input "[GEOGRAPHIC_DATA] tận nơi" at bounding box center [518, 158] width 7 height 7
checkbox input "true"
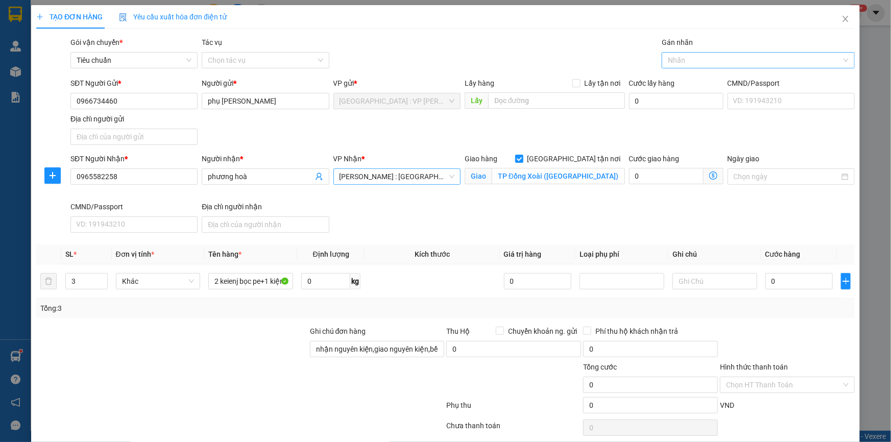
click at [687, 59] on div at bounding box center [754, 60] width 178 height 12
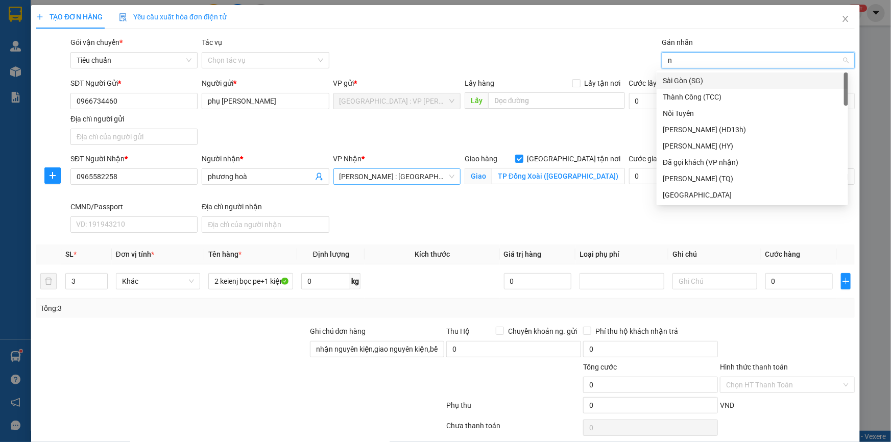
type input "nt"
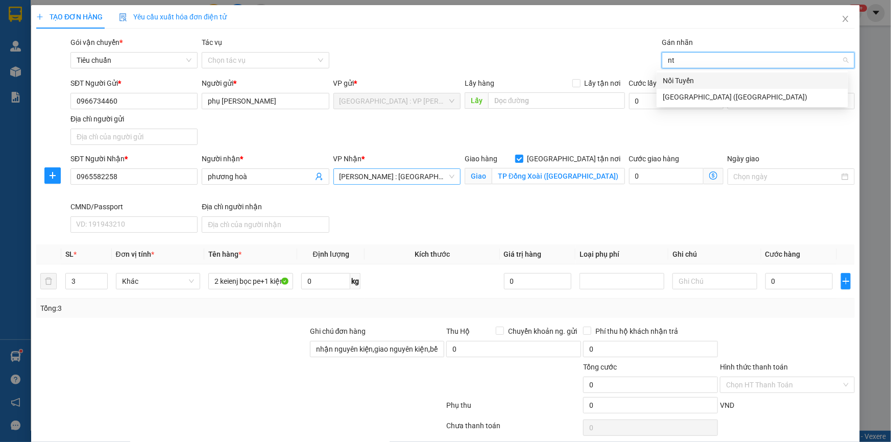
click at [669, 80] on div "Nối Tuyến" at bounding box center [752, 80] width 179 height 11
type input "sg"
click at [678, 80] on div "Sài Gòn (SG)" at bounding box center [752, 80] width 179 height 11
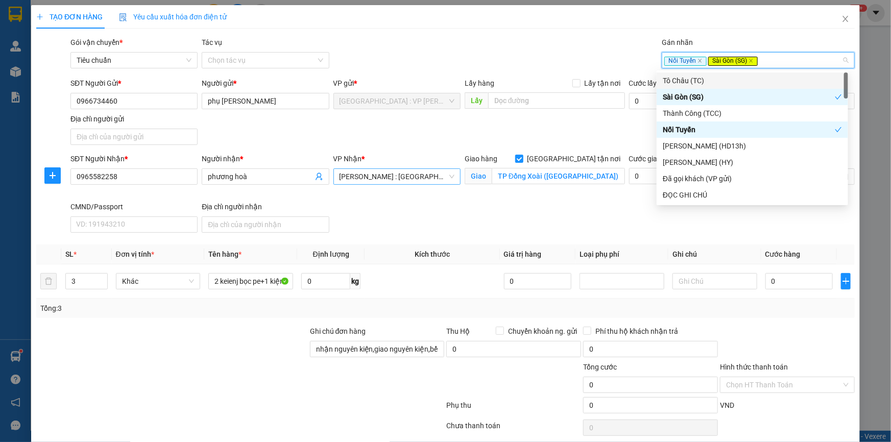
click at [577, 56] on div "Gói vận chuyển * Tiêu chuẩn Tác vụ Chọn tác vụ Gán nhãn Nối Tuyến Sài Gòn (SG)" at bounding box center [462, 55] width 789 height 36
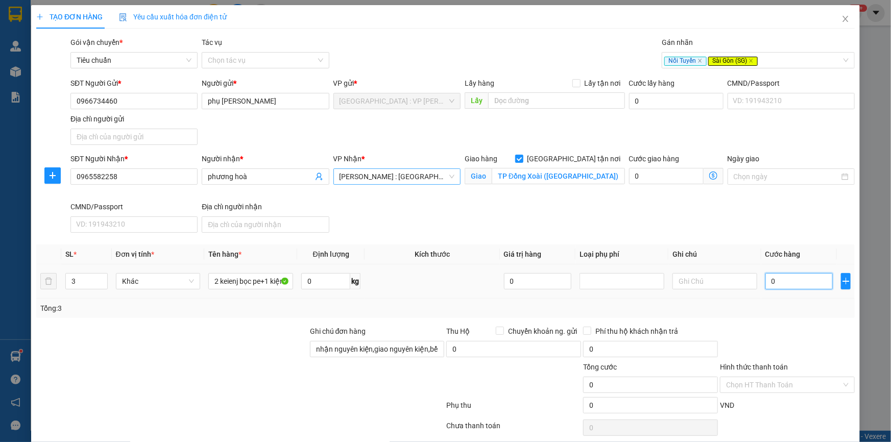
click at [817, 279] on input "0" at bounding box center [800, 281] width 68 height 16
type input "4"
type input "40"
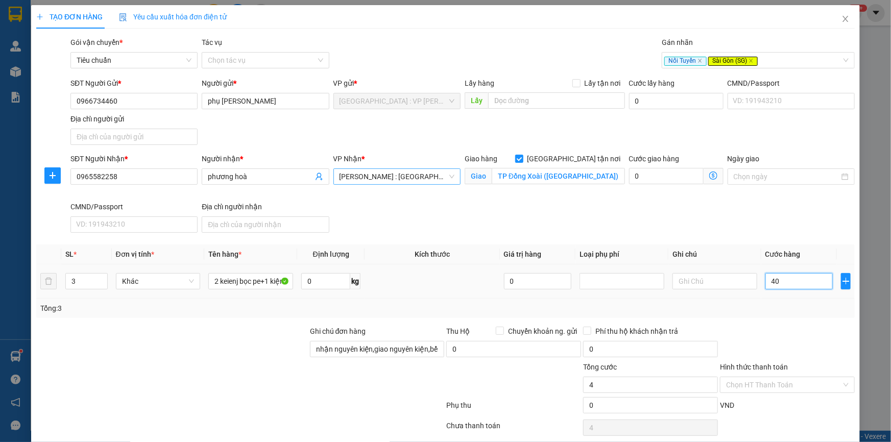
type input "40"
type input "400"
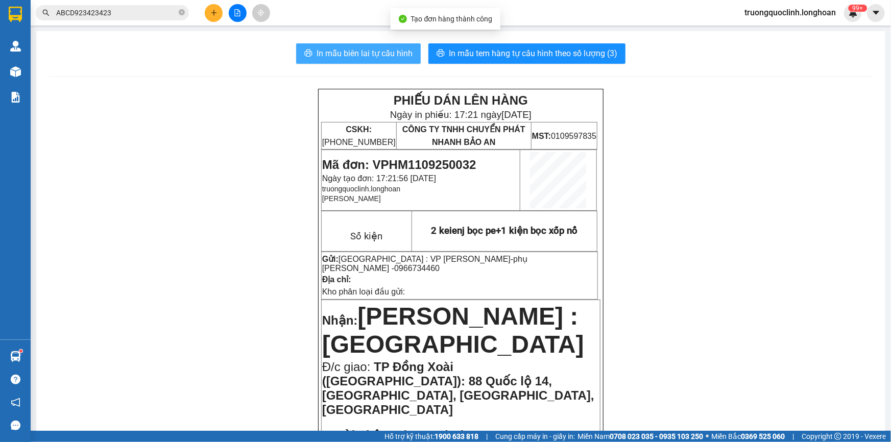
click at [383, 61] on button "In mẫu biên lai tự cấu hình" at bounding box center [358, 53] width 125 height 20
click at [377, 49] on span "In mẫu biên lai tự cấu hình" at bounding box center [365, 53] width 96 height 13
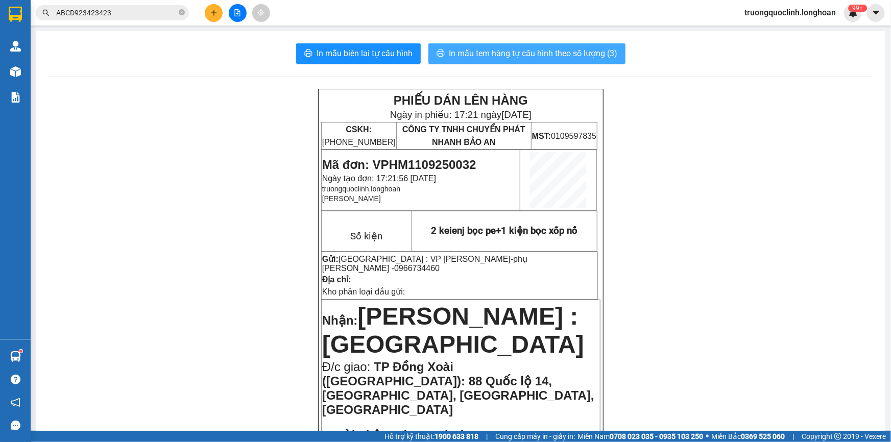
click at [492, 46] on button "In mẫu tem hàng tự cấu hình theo số lượng (3)" at bounding box center [527, 53] width 197 height 20
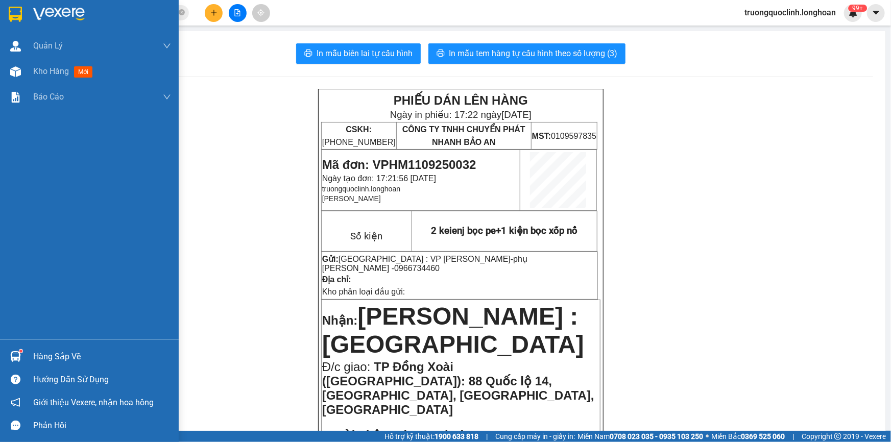
click at [12, 8] on img at bounding box center [15, 14] width 13 height 15
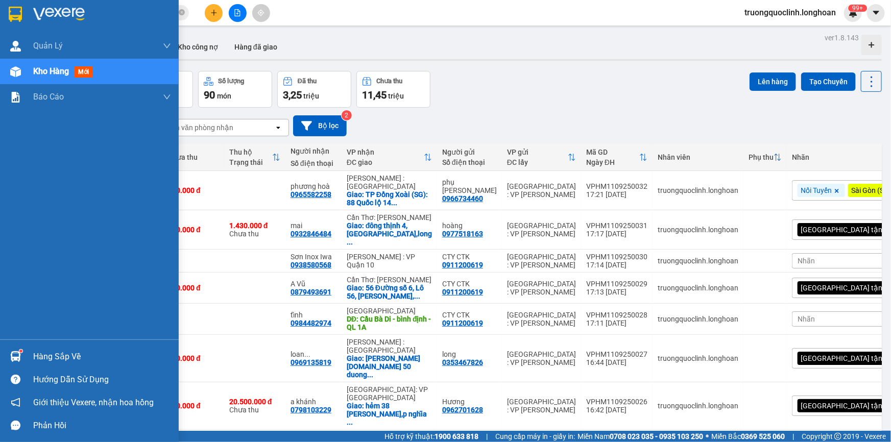
click at [16, 9] on img at bounding box center [15, 14] width 13 height 15
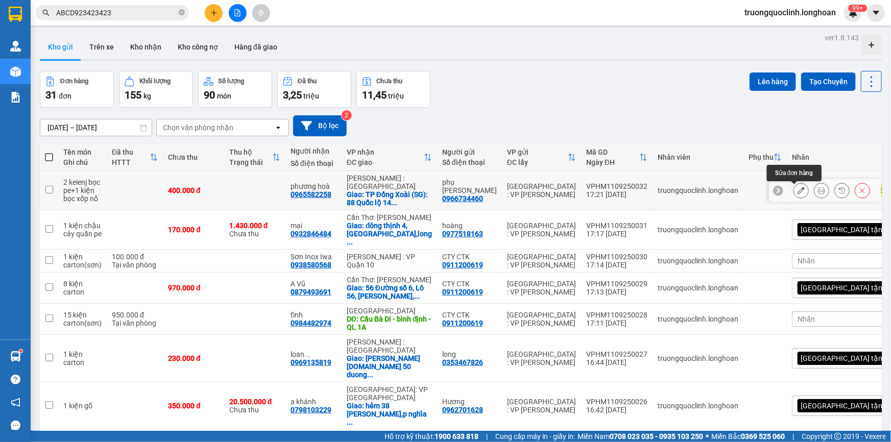
click at [798, 195] on button at bounding box center [801, 191] width 14 height 18
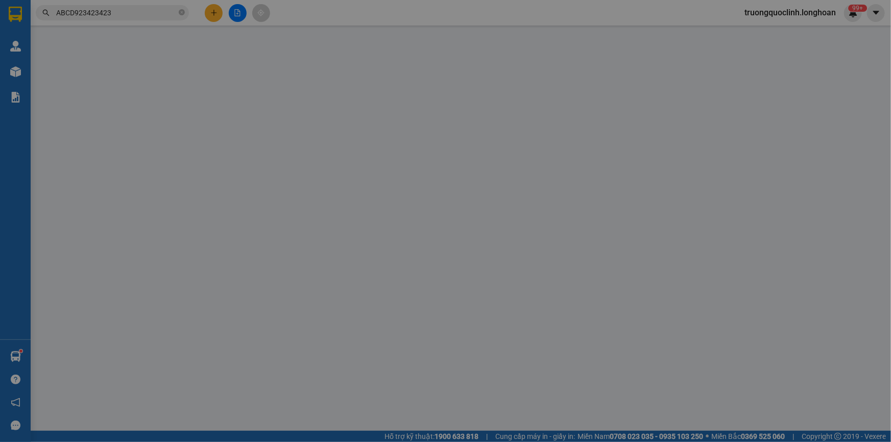
type input "0966734460"
type input "phụ [PERSON_NAME]"
type input "0965582258"
type input "phương hoà"
checkbox input "true"
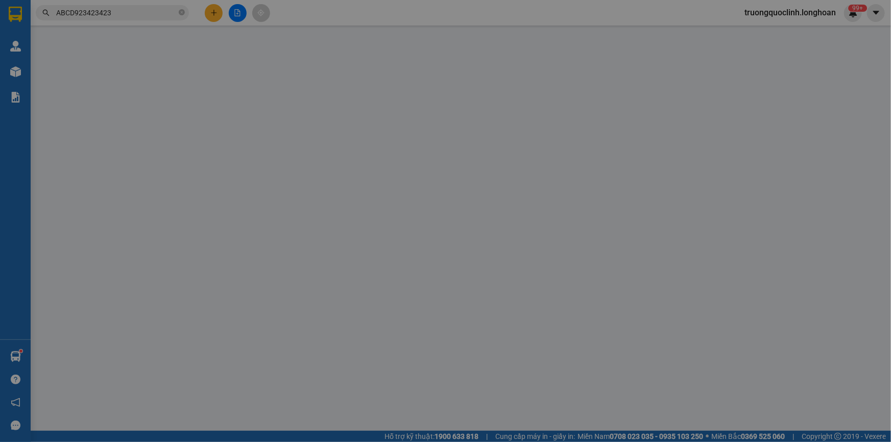
type input "TP Đồng Xoài (SG): 88 Quốc lộ 14, Phường Tân Đồng, Thành Phố Đồng Xoài, Tỉnh Bì…"
type input "nhận nguyên kiện,giao nguyên kiện,bể vỡ k đền"
type input "400.000"
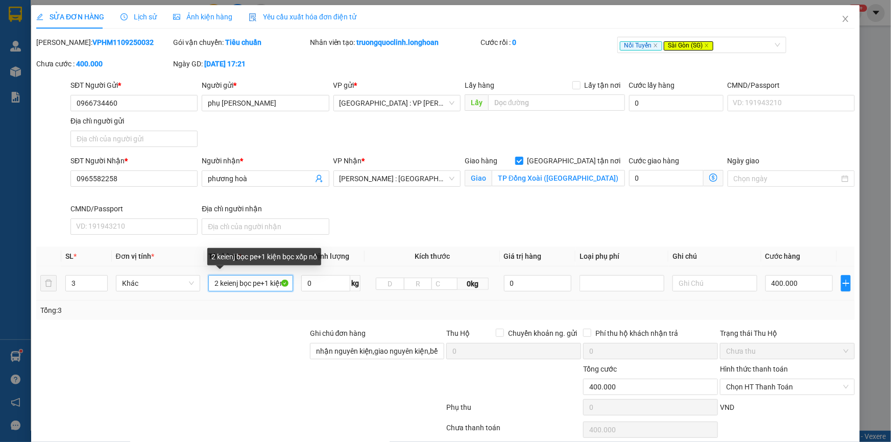
drag, startPoint x: 236, startPoint y: 282, endPoint x: 219, endPoint y: 282, distance: 16.9
click at [219, 282] on input "2 keienj bọc pe+1 kiện bọc xốp nổ" at bounding box center [250, 283] width 85 height 16
type input "2 kiện bọc pe+1 kiện bọc xốp nổ"
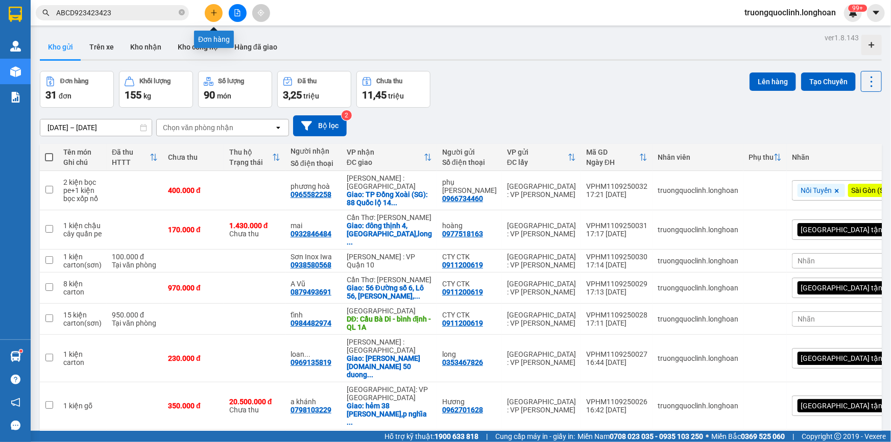
click at [208, 11] on button at bounding box center [214, 13] width 18 height 18
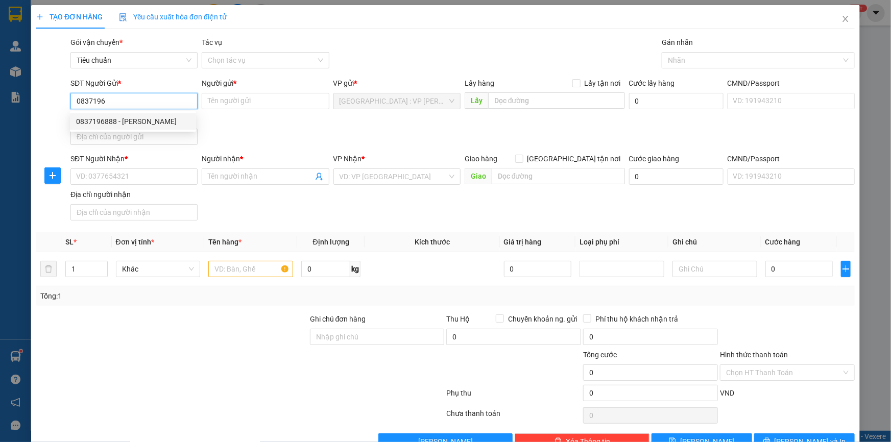
click at [127, 117] on div "0837196888 - CTY Hoa Hồng" at bounding box center [133, 121] width 114 height 11
type input "0837196888"
type input "CTY [PERSON_NAME]"
type input "0837196888"
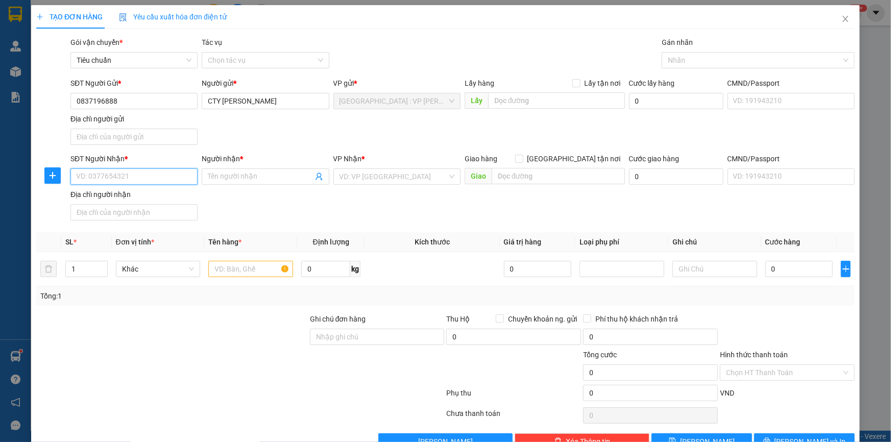
click at [163, 178] on input "SĐT Người Nhận *" at bounding box center [133, 177] width 127 height 16
click at [98, 174] on input "0979759543" at bounding box center [133, 177] width 127 height 16
type input "0979789543"
click at [146, 192] on div "0979789543 - Duy Chấn" at bounding box center [133, 196] width 114 height 11
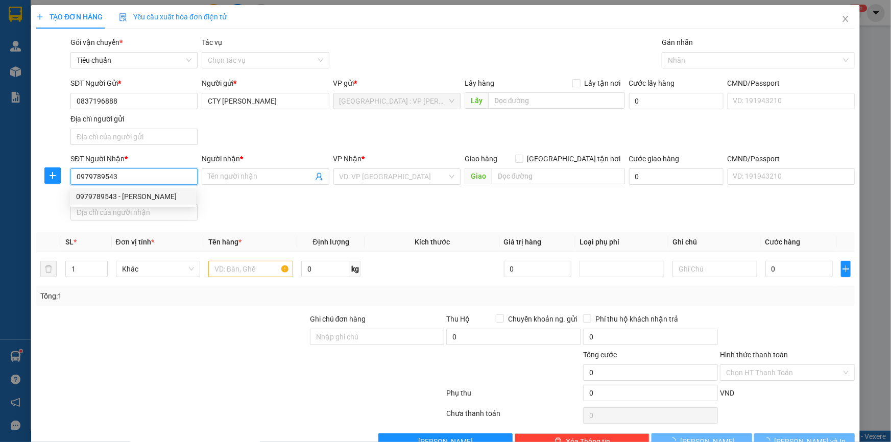
type input "[PERSON_NAME]"
checkbox input "true"
type input "Khu Du Lịch Vườn Xoài, Phước Tân Biên Hoà Đồng Nai"
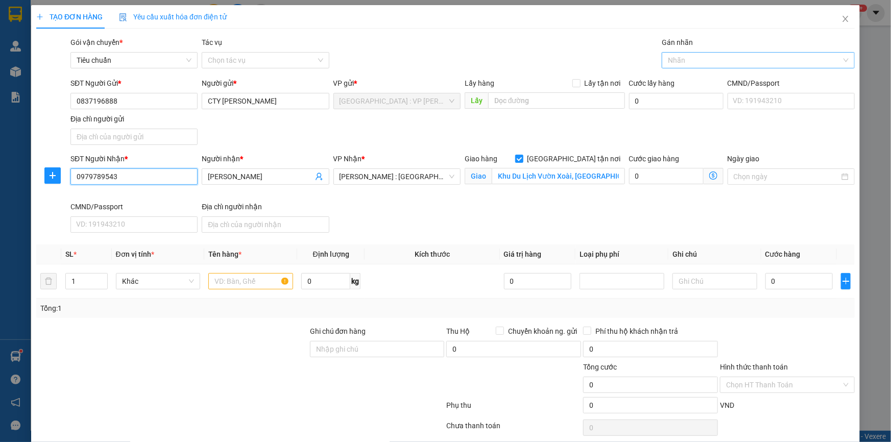
click at [690, 63] on div at bounding box center [754, 60] width 178 height 12
type input "0979789543"
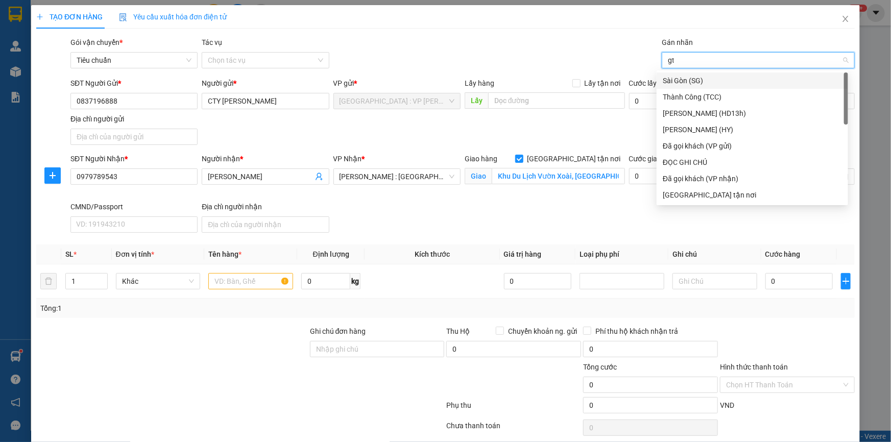
type input "gtn"
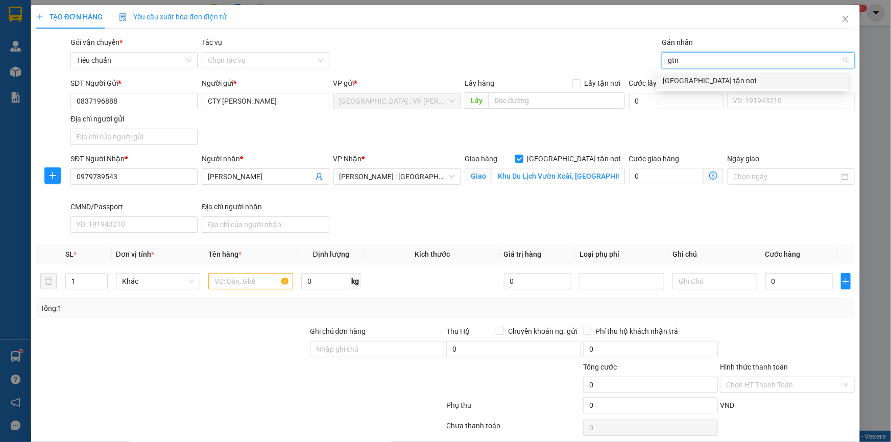
click at [670, 82] on div "[GEOGRAPHIC_DATA] tận nơi" at bounding box center [752, 80] width 179 height 11
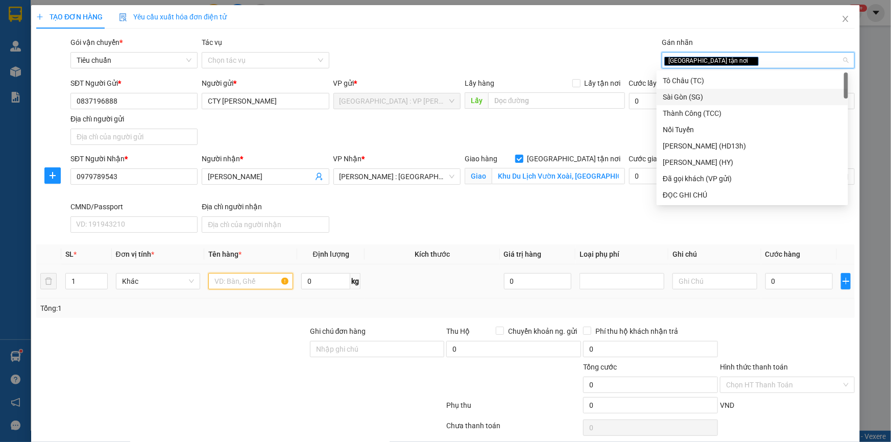
click at [224, 280] on input "text" at bounding box center [250, 281] width 85 height 16
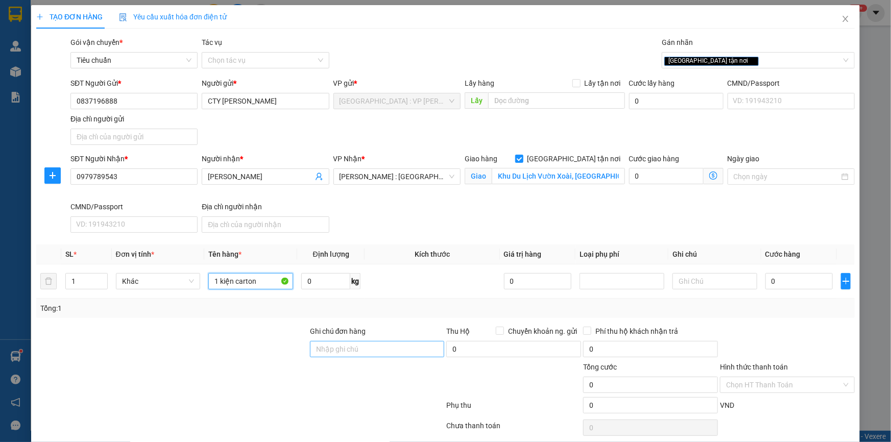
type input "1 kiện carton"
click at [333, 344] on input "Ghi chú đơn hàng" at bounding box center [377, 349] width 135 height 16
type input "nhận nguyên kiện,giao nguyên kiện,bể vỡ k đền"
click at [396, 231] on div "SĐT Người Nhận * 0979789543 Người nhận * Duy Chấn VP Nhận * Hồ Chí Minh : Kho Q…" at bounding box center [462, 195] width 789 height 84
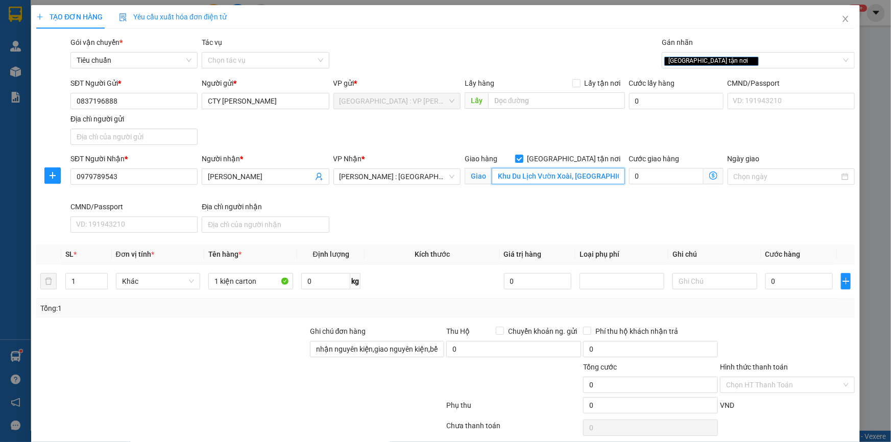
click at [526, 174] on input "Khu Du Lịch Vườn Xoài, Phước Tân Biên Hoà Đồng Nai" at bounding box center [558, 176] width 133 height 16
click at [799, 280] on input "0" at bounding box center [800, 281] width 68 height 16
type input "10"
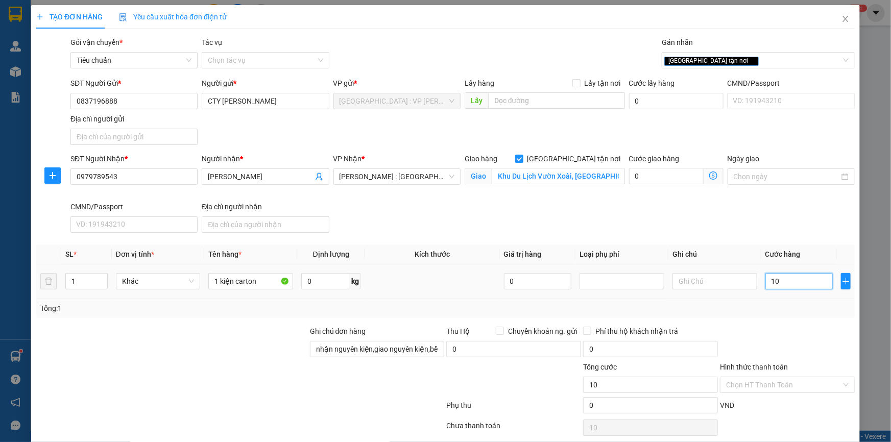
type input "100"
type input "1.000"
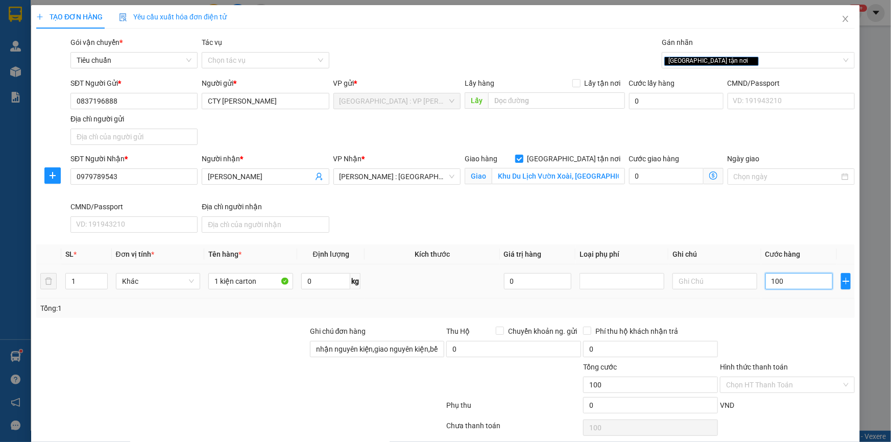
type input "1.000"
type input "10.000"
type input "100.000"
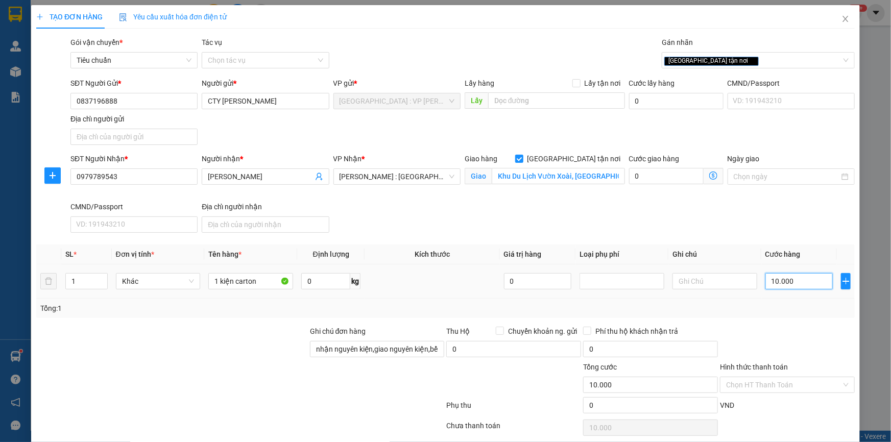
type input "100.000"
drag, startPoint x: 797, startPoint y: 418, endPoint x: 772, endPoint y: 395, distance: 34.4
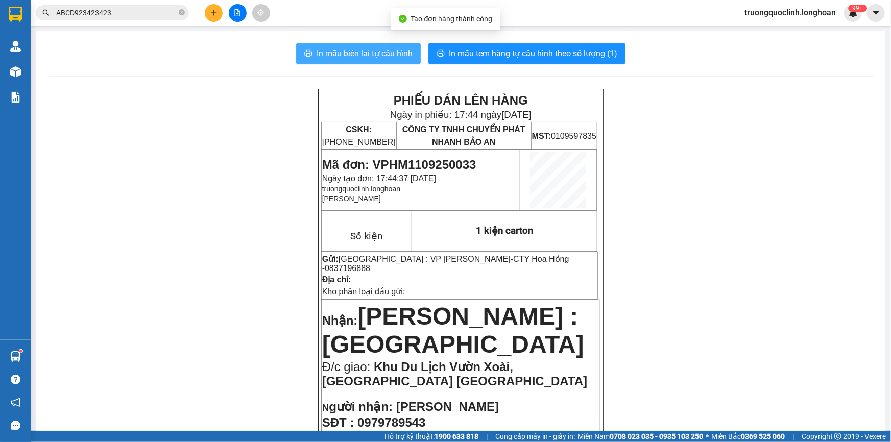
click at [381, 53] on span "In mẫu biên lai tự cấu hình" at bounding box center [365, 53] width 96 height 13
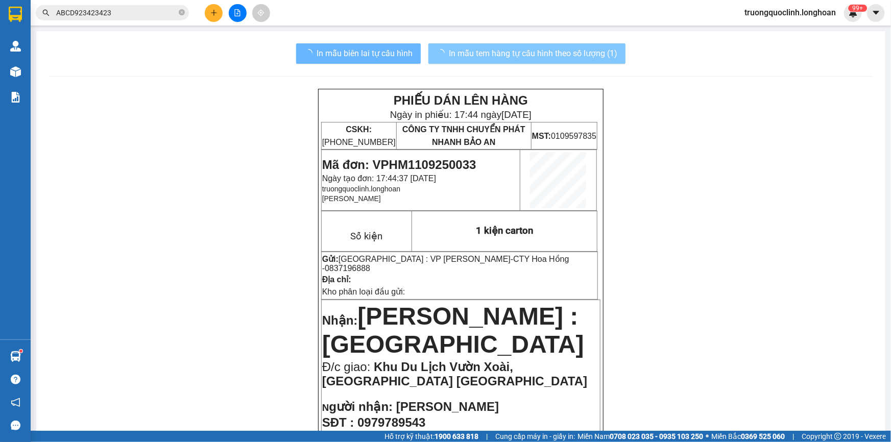
click at [527, 52] on span "In mẫu tem hàng tự cấu hình theo số lượng (1)" at bounding box center [533, 53] width 169 height 13
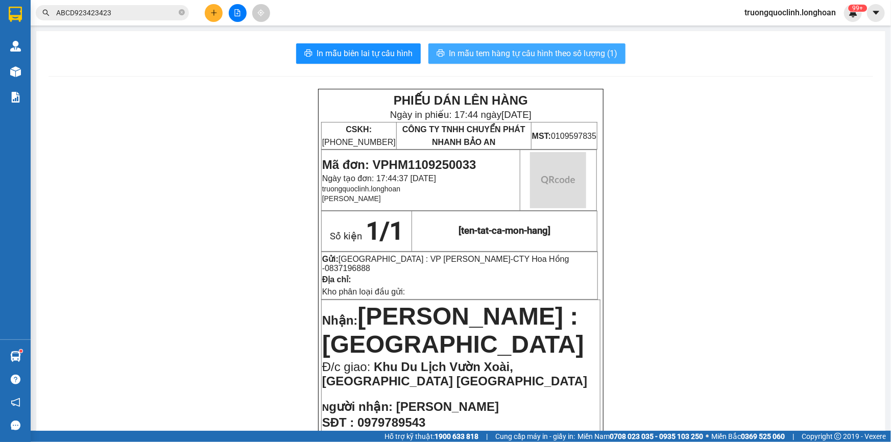
click at [527, 52] on span "In mẫu tem hàng tự cấu hình theo số lượng (1)" at bounding box center [533, 53] width 169 height 13
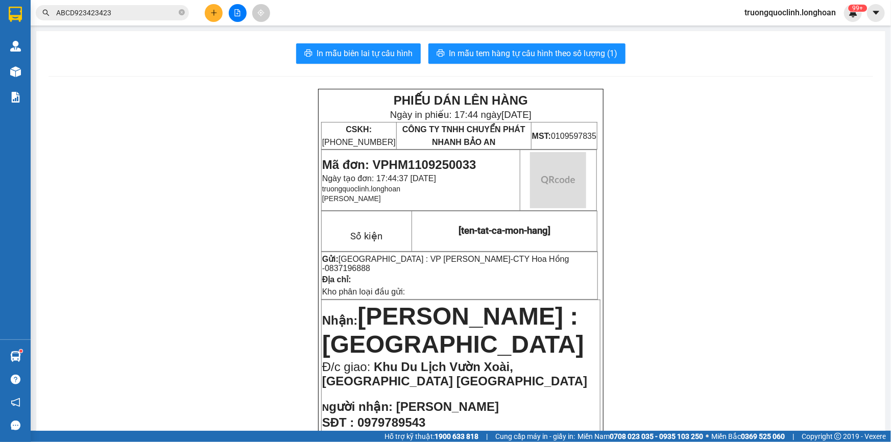
click at [219, 15] on button at bounding box center [214, 13] width 18 height 18
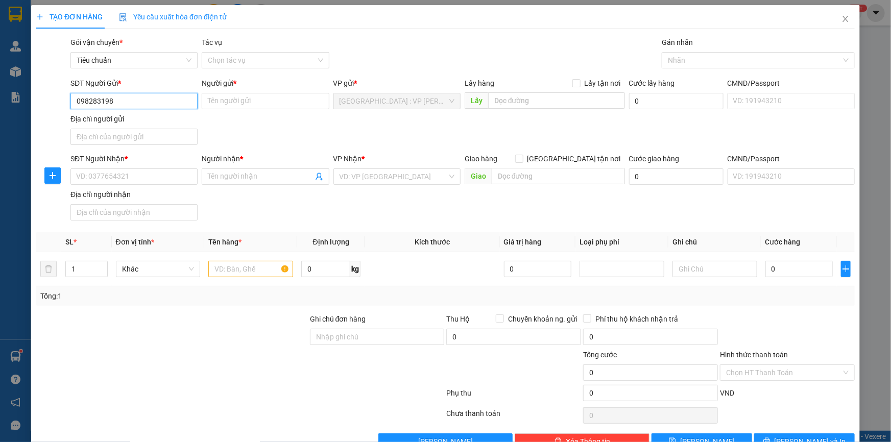
type input "0982831985"
click at [151, 121] on div "0982831985 - anh Thắng" at bounding box center [133, 121] width 114 height 11
type input "anh Thắng"
type input "0982831985"
click at [163, 178] on input "SĐT Người Nhận *" at bounding box center [133, 177] width 127 height 16
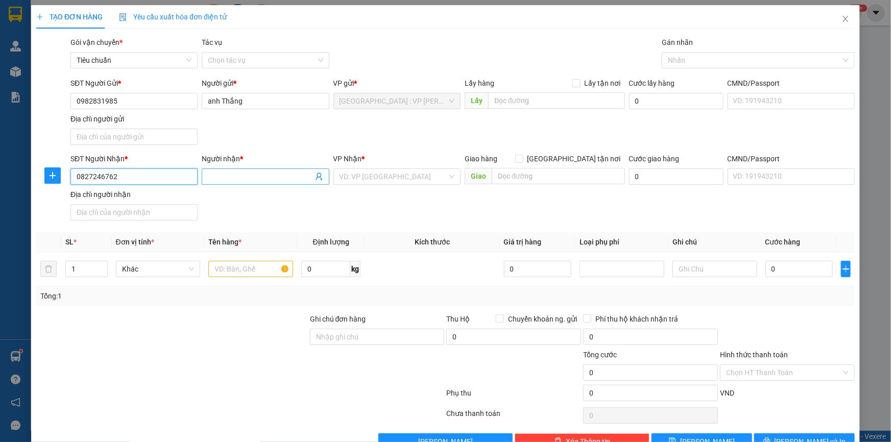
type input "0827246762"
click at [275, 181] on input "Người nhận *" at bounding box center [260, 176] width 105 height 11
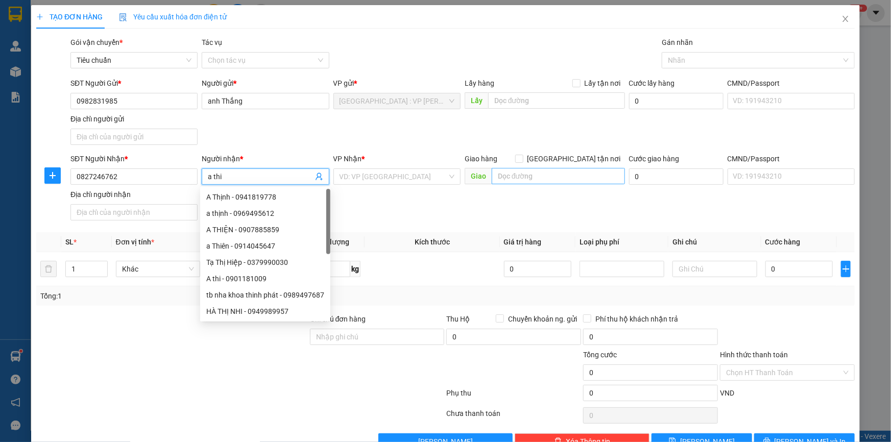
type input "a thi"
click at [513, 182] on input "text" at bounding box center [558, 176] width 133 height 16
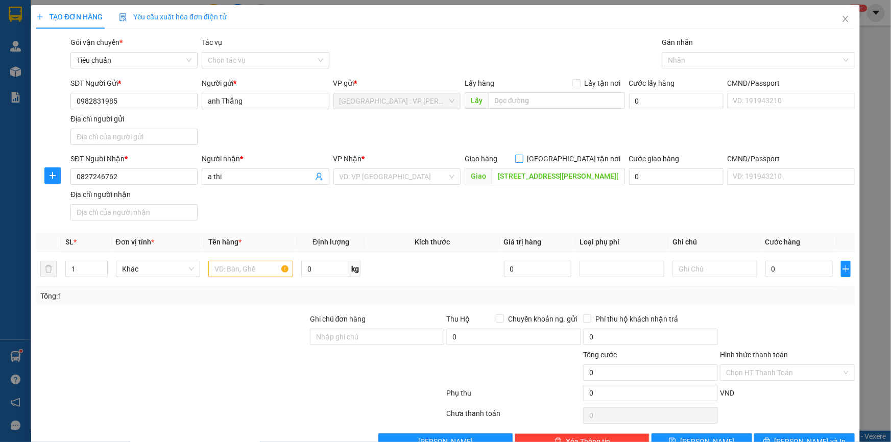
click at [524, 162] on span at bounding box center [519, 159] width 8 height 8
click at [523, 162] on input "[GEOGRAPHIC_DATA] tận nơi" at bounding box center [518, 158] width 7 height 7
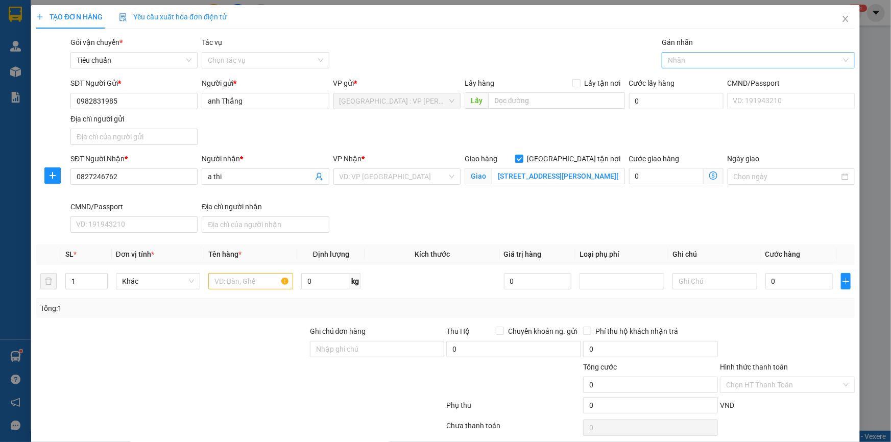
click at [686, 58] on div at bounding box center [754, 60] width 178 height 12
click at [687, 78] on div "[GEOGRAPHIC_DATA] tận nơi" at bounding box center [752, 80] width 179 height 11
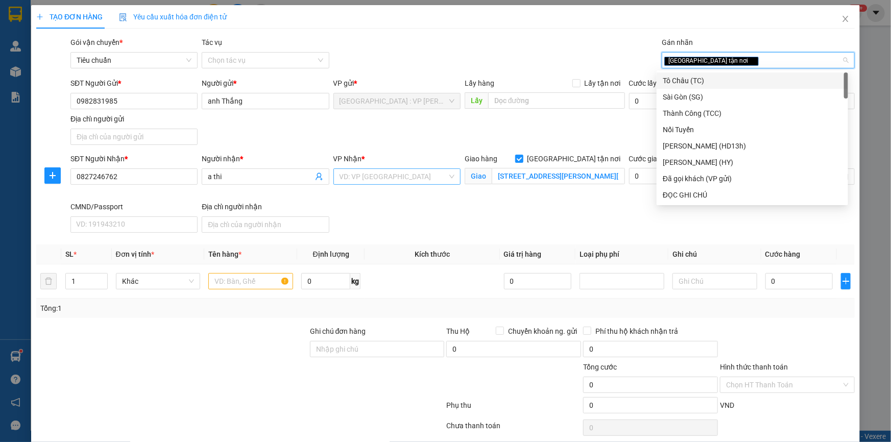
drag, startPoint x: 428, startPoint y: 172, endPoint x: 420, endPoint y: 168, distance: 8.5
click at [424, 172] on input "search" at bounding box center [394, 176] width 108 height 15
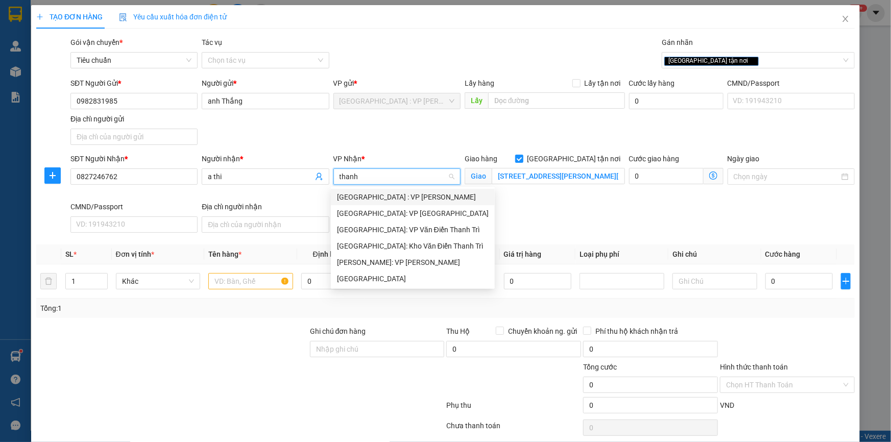
click at [398, 200] on div "[GEOGRAPHIC_DATA] : VP [PERSON_NAME]" at bounding box center [413, 197] width 152 height 11
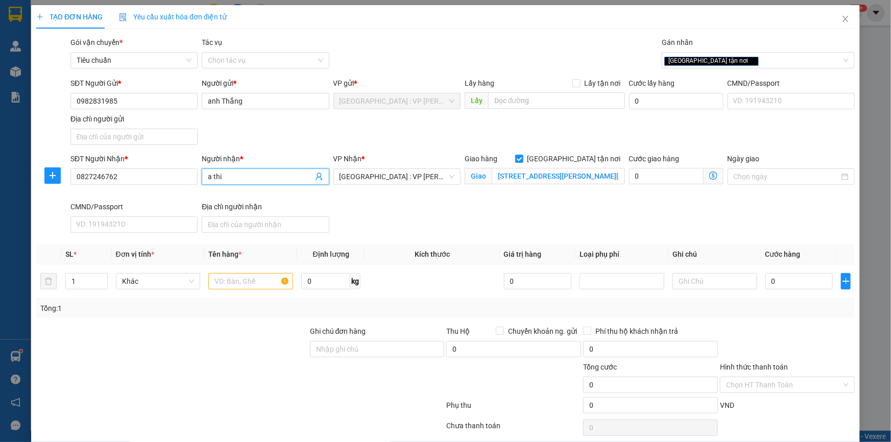
click at [230, 176] on input "a thi" at bounding box center [260, 176] width 105 height 11
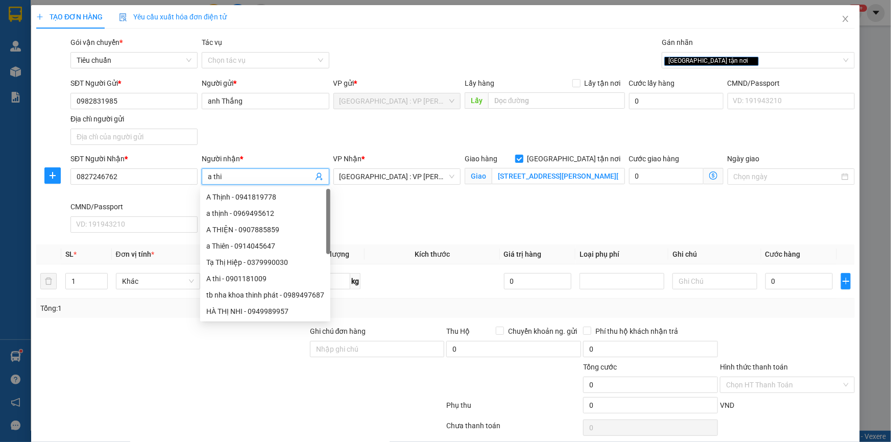
drag, startPoint x: 230, startPoint y: 176, endPoint x: 212, endPoint y: 175, distance: 17.4
click at [212, 175] on input "a thi" at bounding box center [260, 176] width 105 height 11
click at [114, 192] on div "SĐT Người Nhận * 0827246762" at bounding box center [133, 177] width 131 height 48
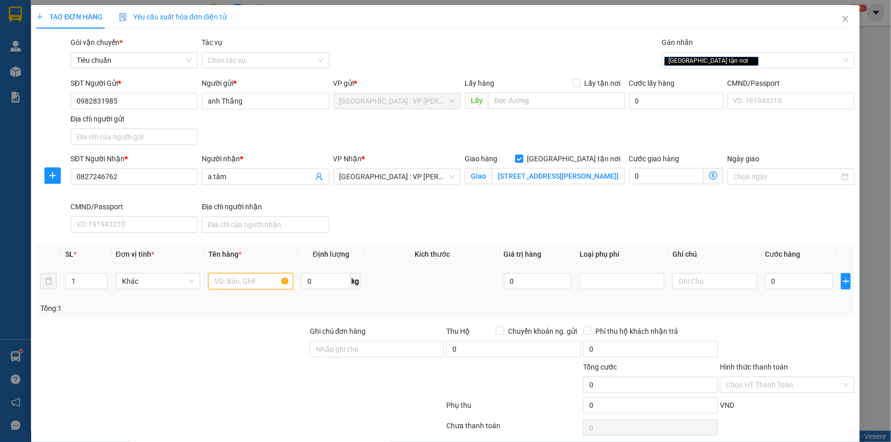
click at [240, 285] on input "text" at bounding box center [250, 281] width 85 height 16
click at [561, 176] on input "231 đường nguyễn văn linh,thạc gián,thanh khê,đà nẵng" at bounding box center [558, 176] width 133 height 16
click at [797, 285] on div "0" at bounding box center [800, 281] width 68 height 20
click at [797, 285] on input "0" at bounding box center [800, 281] width 68 height 16
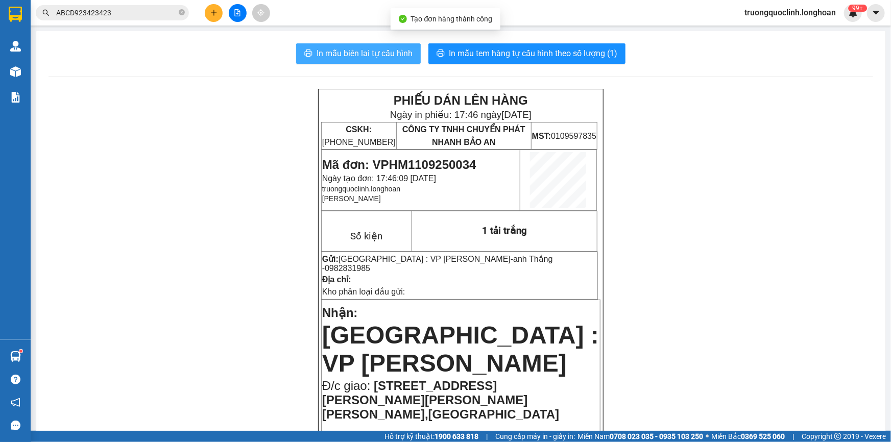
click at [329, 57] on span "In mẫu biên lai tự cấu hình" at bounding box center [365, 53] width 96 height 13
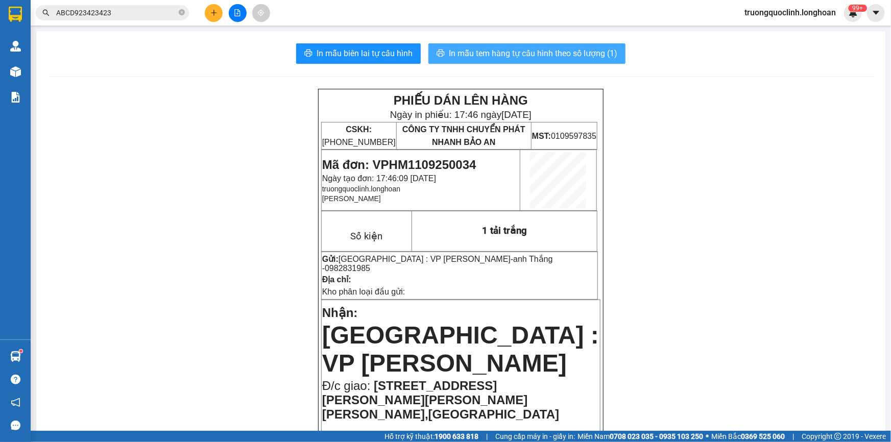
click at [469, 53] on span "In mẫu tem hàng tự cấu hình theo số lượng (1)" at bounding box center [533, 53] width 169 height 13
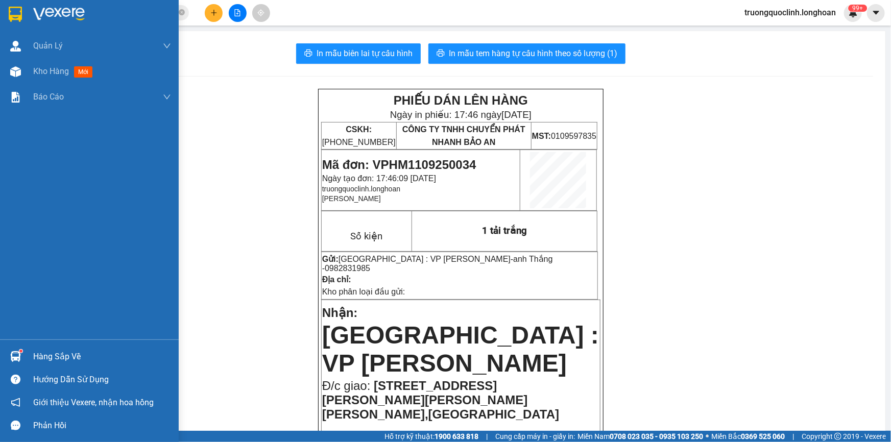
click at [16, 12] on img at bounding box center [15, 14] width 13 height 15
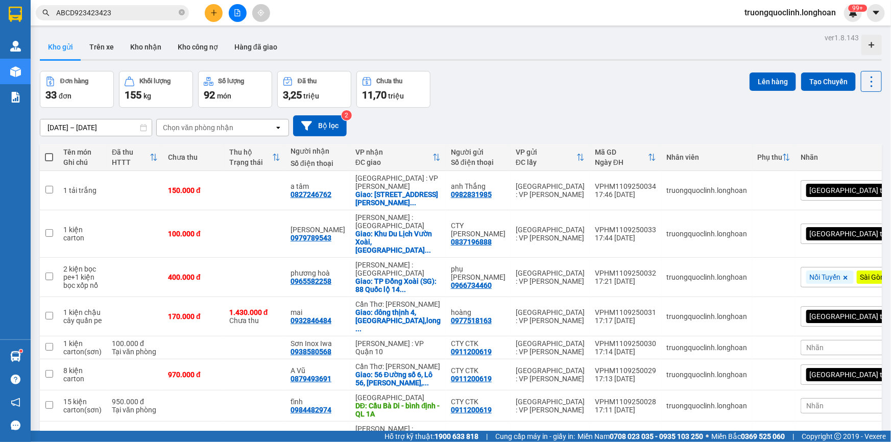
click at [208, 11] on button at bounding box center [214, 13] width 18 height 18
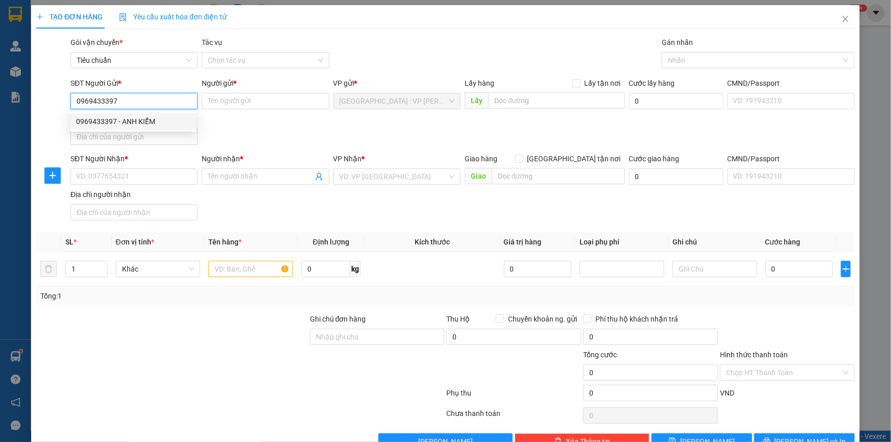
click at [173, 124] on div "0969433397 - ANH KIỂM" at bounding box center [133, 121] width 114 height 11
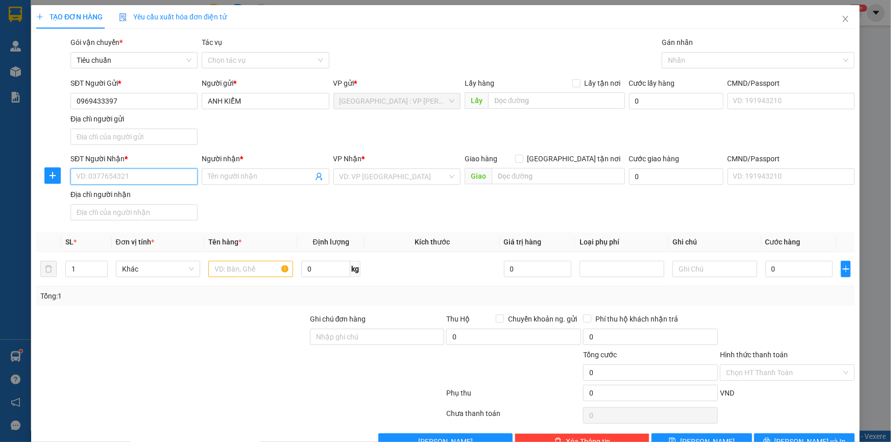
click at [170, 171] on input "SĐT Người Nhận *" at bounding box center [133, 177] width 127 height 16
click at [157, 198] on div "0388418750 - Toàn" at bounding box center [133, 196] width 114 height 11
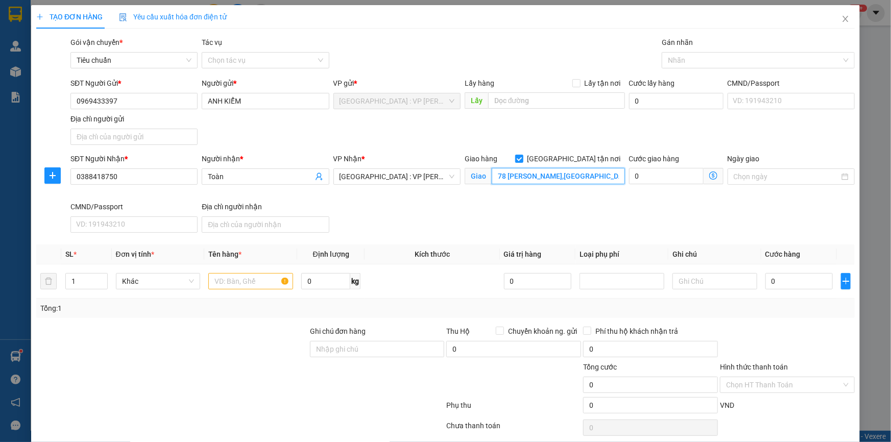
click at [511, 174] on input "78 hồ xuân hương,p khuê mỹ,ngũ hành sơn,đà nẵng" at bounding box center [558, 176] width 133 height 16
click at [676, 61] on div at bounding box center [754, 60] width 178 height 12
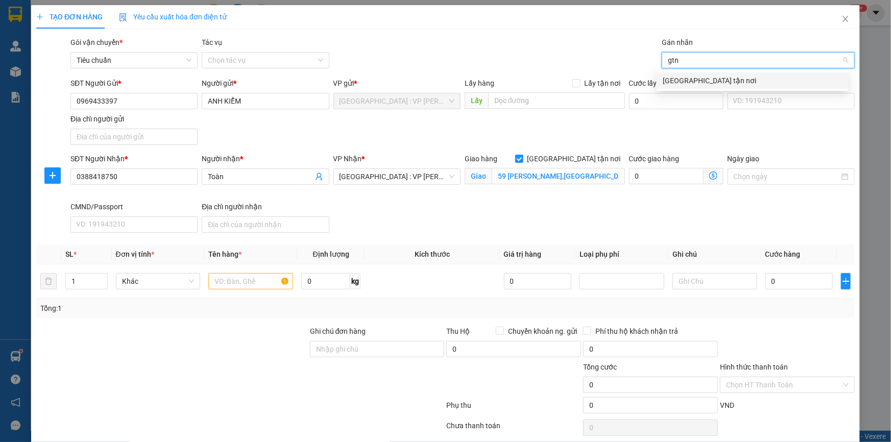
click at [673, 82] on div "[GEOGRAPHIC_DATA] tận nơi" at bounding box center [752, 80] width 179 height 11
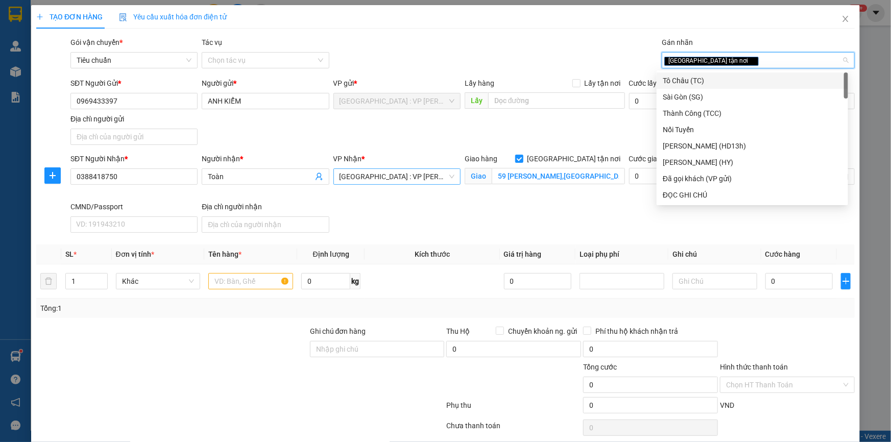
click at [407, 170] on span "[GEOGRAPHIC_DATA] : VP [PERSON_NAME]" at bounding box center [397, 176] width 115 height 15
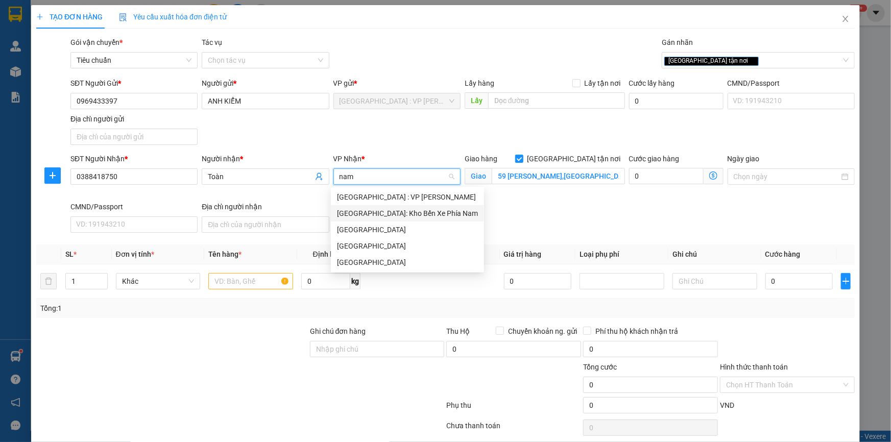
click at [398, 210] on div "[GEOGRAPHIC_DATA]: Kho Bến Xe Phía Nam" at bounding box center [407, 213] width 141 height 11
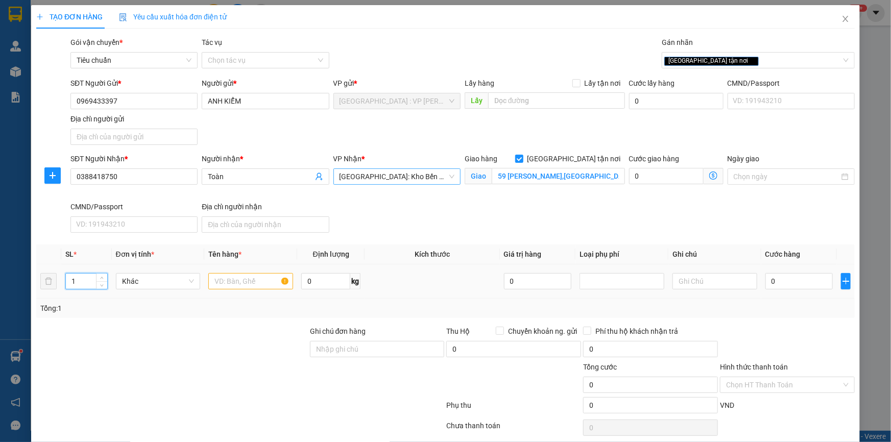
drag, startPoint x: 77, startPoint y: 279, endPoint x: 61, endPoint y: 279, distance: 15.8
click at [62, 278] on td "1" at bounding box center [86, 282] width 51 height 34
click at [230, 287] on input "text" at bounding box center [250, 281] width 85 height 16
click at [254, 308] on div "Tổng: 8" at bounding box center [192, 308] width 304 height 11
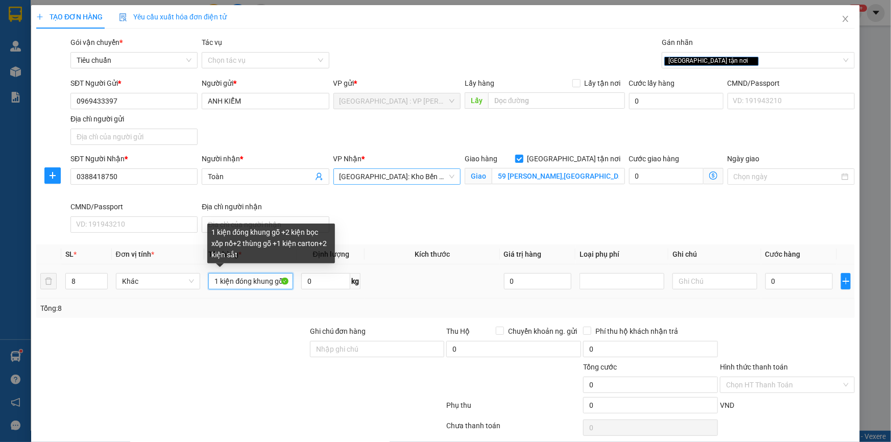
click at [283, 277] on input "1 kiện đóng khung gỗ +2 kiện bọc xốp nổ+2 thùng gỗ +1 kiện carton+2 kiện sắt" at bounding box center [250, 281] width 85 height 16
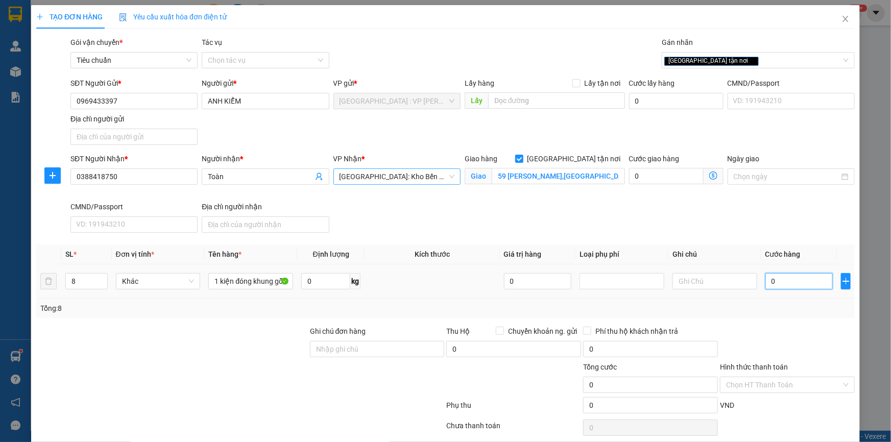
click at [795, 278] on input "0" at bounding box center [800, 281] width 68 height 16
click at [800, 279] on input "1.200.000" at bounding box center [800, 281] width 68 height 16
click at [792, 326] on div at bounding box center [787, 344] width 137 height 36
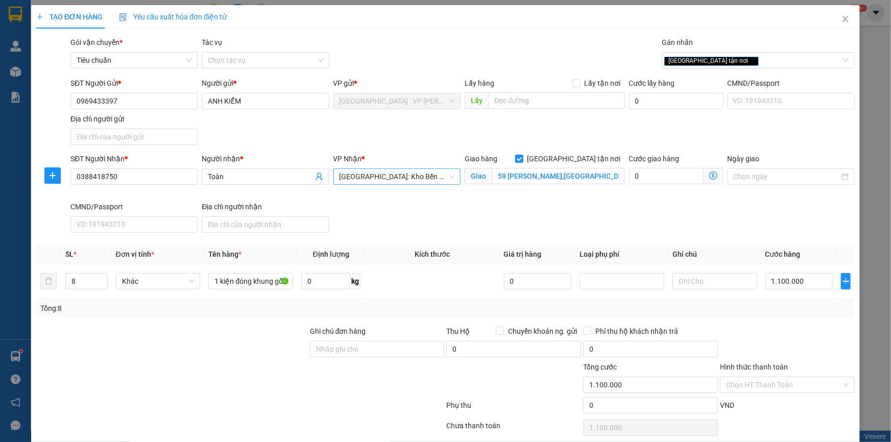
drag, startPoint x: 789, startPoint y: 409, endPoint x: 778, endPoint y: 394, distance: 18.7
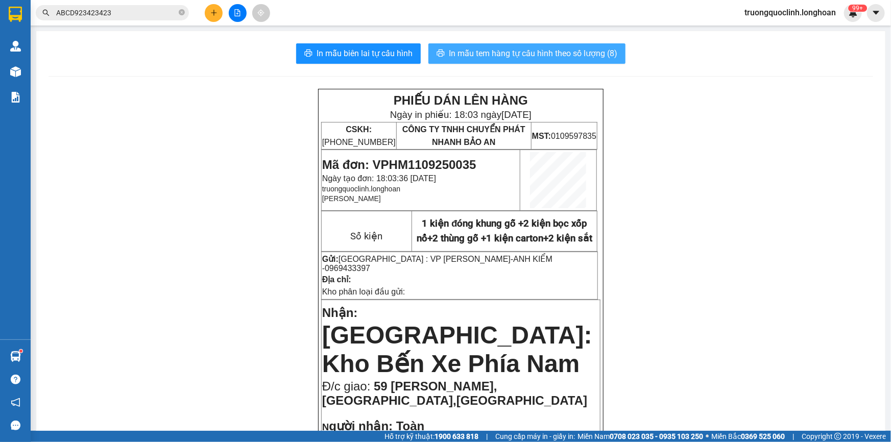
click at [504, 54] on span "In mẫu tem hàng tự cấu hình theo số lượng (8)" at bounding box center [533, 53] width 169 height 13
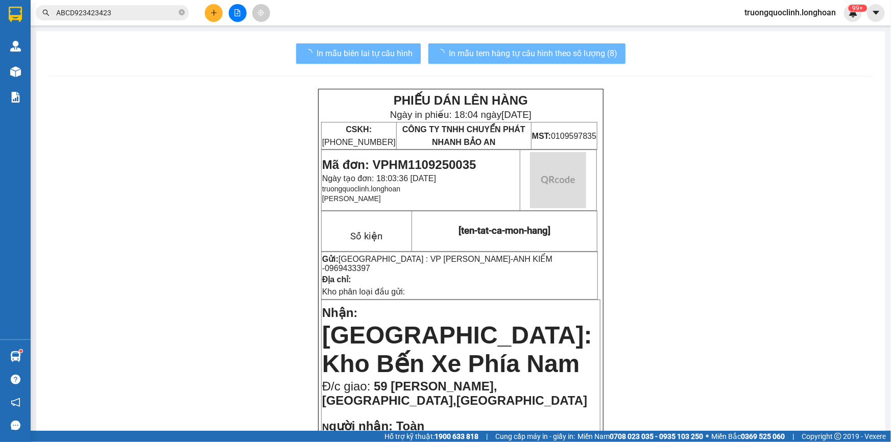
click at [428, 158] on span "Mã đơn: VPHM1109250035" at bounding box center [399, 165] width 154 height 14
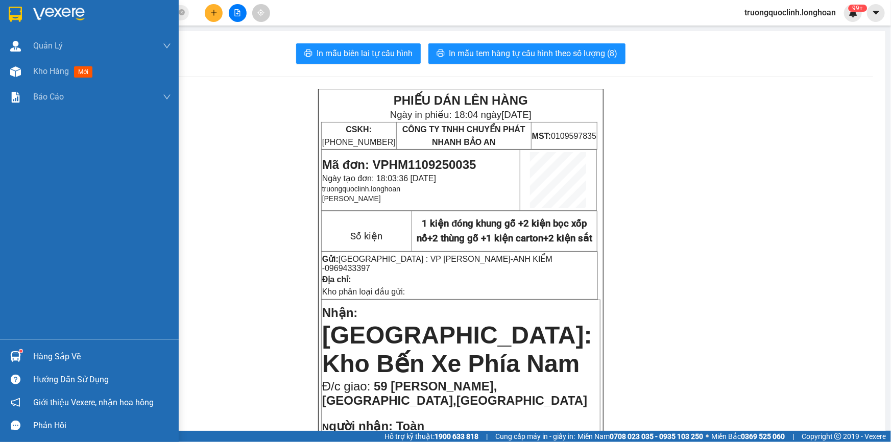
click at [14, 15] on img at bounding box center [15, 14] width 13 height 15
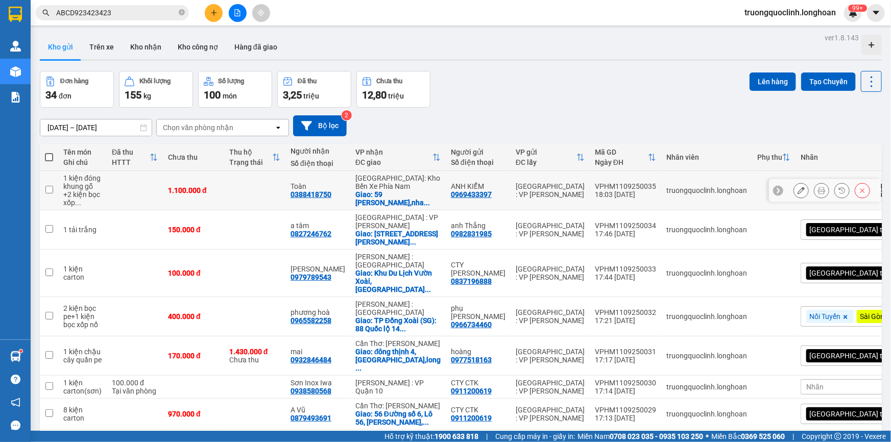
click at [794, 188] on button at bounding box center [801, 191] width 14 height 18
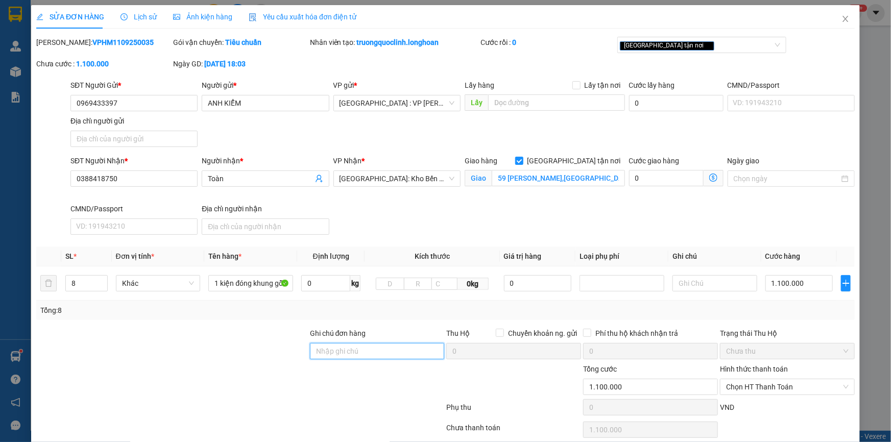
click at [329, 352] on input "Ghi chú đơn hàng" at bounding box center [377, 351] width 135 height 16
click at [702, 42] on div "[GEOGRAPHIC_DATA] tận nơi" at bounding box center [697, 45] width 154 height 12
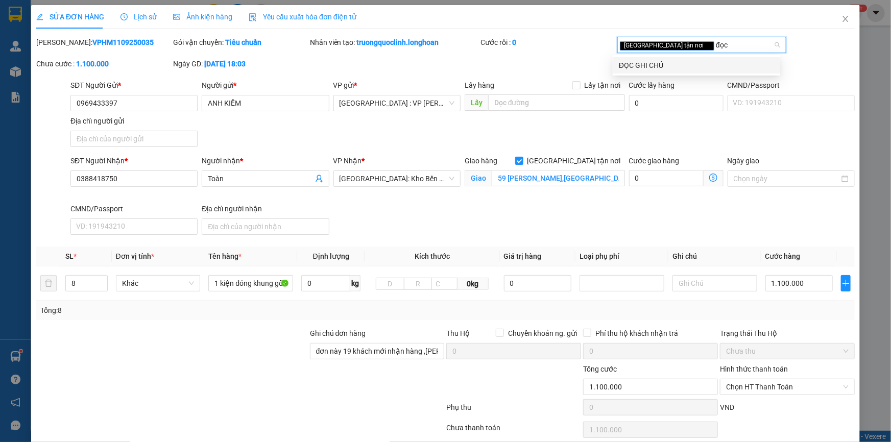
click at [679, 61] on div "ĐỌC GHI CHÚ" at bounding box center [696, 65] width 155 height 11
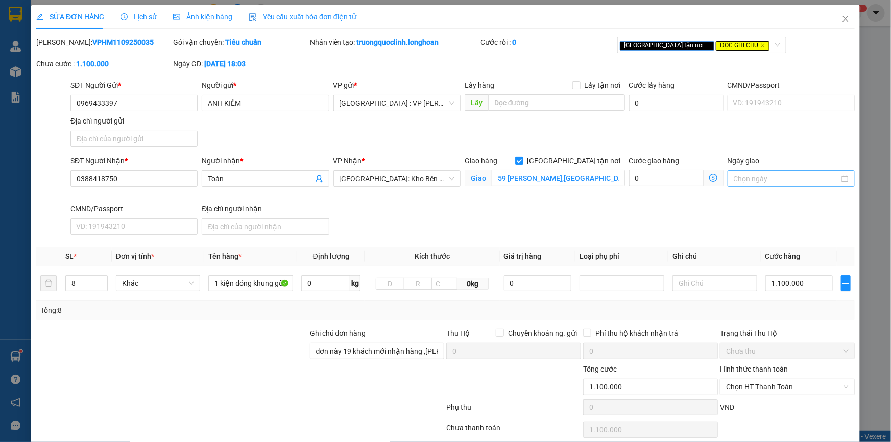
drag, startPoint x: 806, startPoint y: 61, endPoint x: 737, endPoint y: 184, distance: 140.9
click at [807, 61] on div "Mã ĐH: VPHM1109250035 Gói vận chuyển: Tiêu chuẩn Nhân viên tạo: truongquoclinh.…" at bounding box center [445, 58] width 821 height 43
drag, startPoint x: 716, startPoint y: 409, endPoint x: 695, endPoint y: 367, distance: 46.8
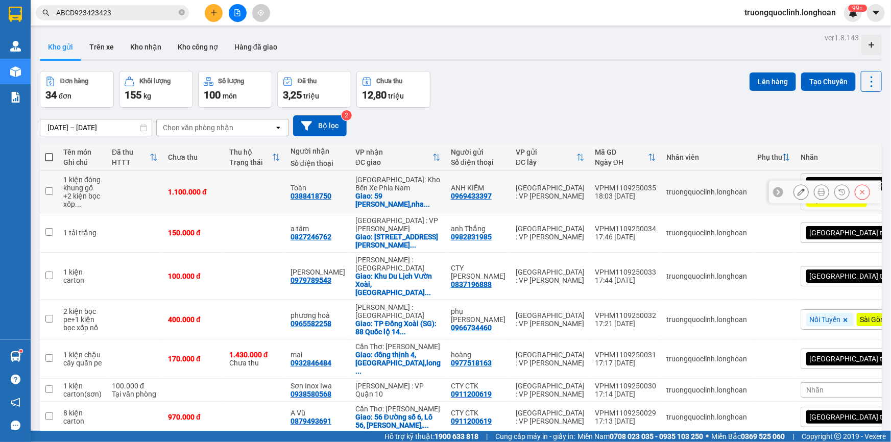
drag, startPoint x: 498, startPoint y: 193, endPoint x: 454, endPoint y: 194, distance: 43.9
click at [454, 194] on td "ANH KIỂM 0969433397" at bounding box center [478, 192] width 65 height 42
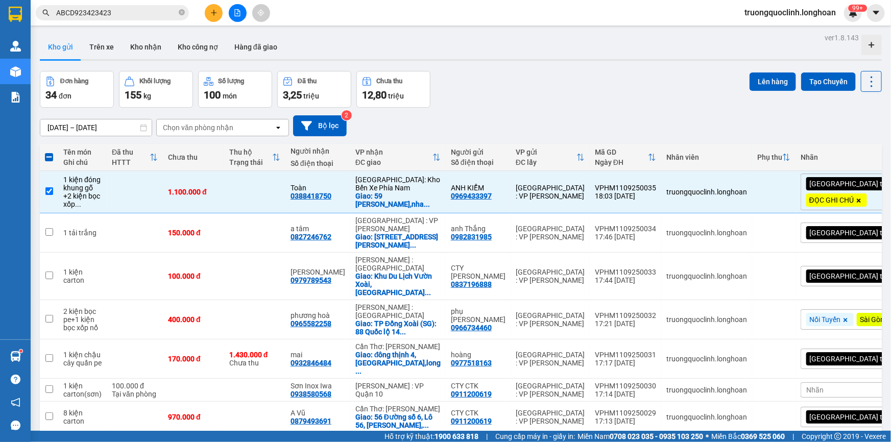
click at [212, 10] on icon "plus" at bounding box center [213, 12] width 7 height 7
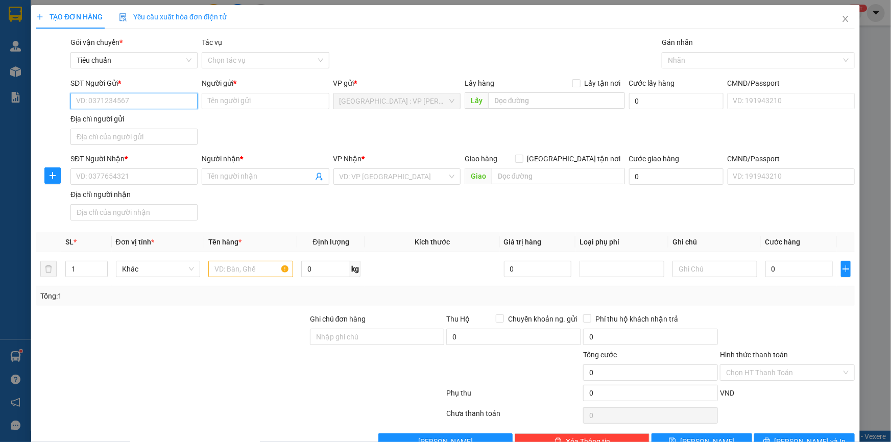
paste input "0969433397"
click at [115, 116] on div "0969433397 - ANH KIỂM" at bounding box center [133, 121] width 114 height 11
click at [155, 179] on input "SĐT Người Nhận *" at bounding box center [133, 177] width 127 height 16
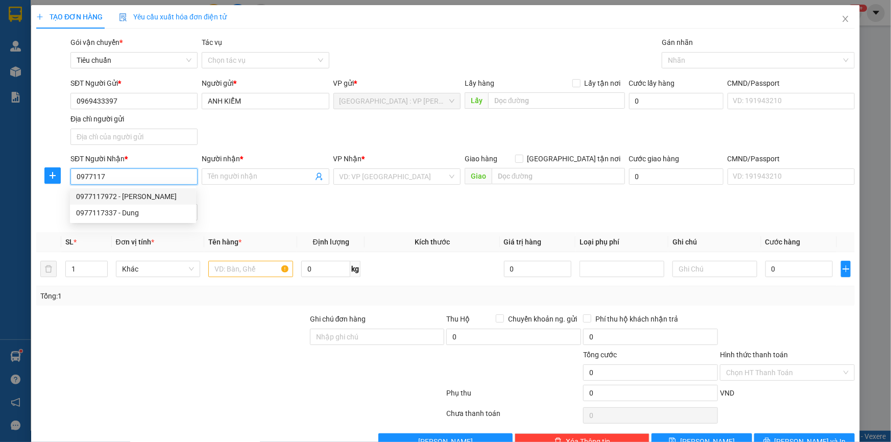
drag, startPoint x: 127, startPoint y: 198, endPoint x: 171, endPoint y: 189, distance: 44.4
click at [127, 198] on div "0977117972 - vũ" at bounding box center [133, 196] width 114 height 11
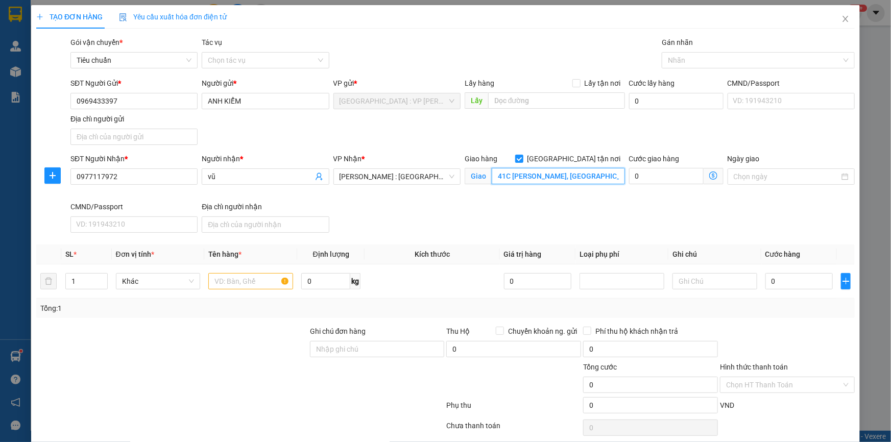
click at [509, 175] on input "41C Phan Huy Ích, Phường Tân Sơn,quận tân bình Thành Phố Hồ Chí Minh" at bounding box center [558, 176] width 133 height 16
click at [565, 178] on input "270 lý thái tổ,p bàn cờ" at bounding box center [558, 176] width 133 height 16
click at [578, 178] on input "270 lý thái tổ,p bàn cờ" at bounding box center [558, 176] width 133 height 16
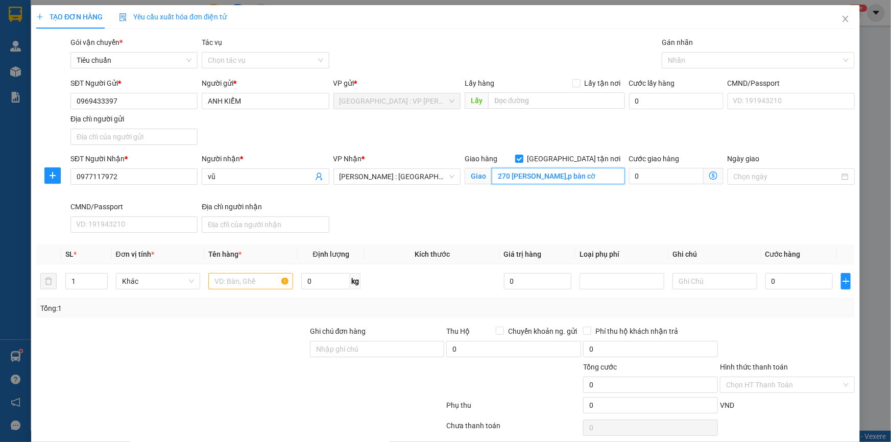
click at [578, 178] on input "270 lý thái tổ,p bàn cờ" at bounding box center [558, 176] width 133 height 16
paste input "270 Lý Thái Tổ, Phường 1, Quận 3, Hồ Chí Minh"
click at [690, 54] on div "Nhãn" at bounding box center [758, 60] width 193 height 16
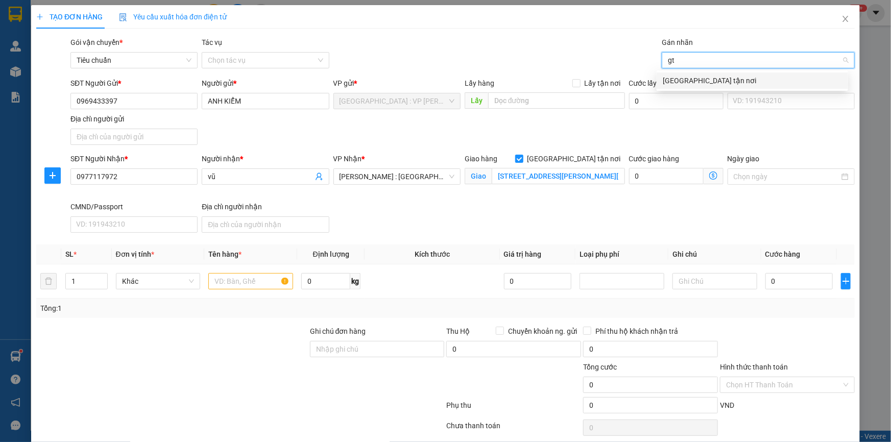
drag, startPoint x: 686, startPoint y: 78, endPoint x: 597, endPoint y: 115, distance: 96.2
click at [686, 79] on div "[GEOGRAPHIC_DATA] tận nơi" at bounding box center [752, 80] width 179 height 11
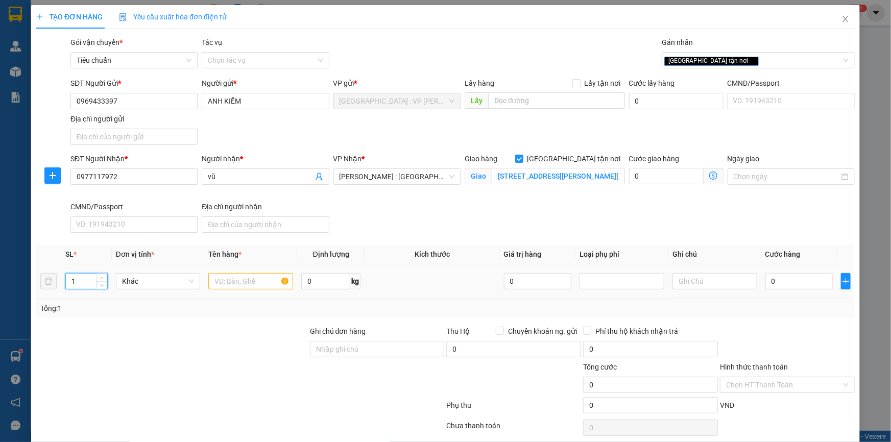
drag, startPoint x: 82, startPoint y: 283, endPoint x: 66, endPoint y: 281, distance: 16.0
click at [66, 281] on input "1" at bounding box center [86, 281] width 41 height 15
click at [252, 285] on input "text" at bounding box center [250, 281] width 85 height 16
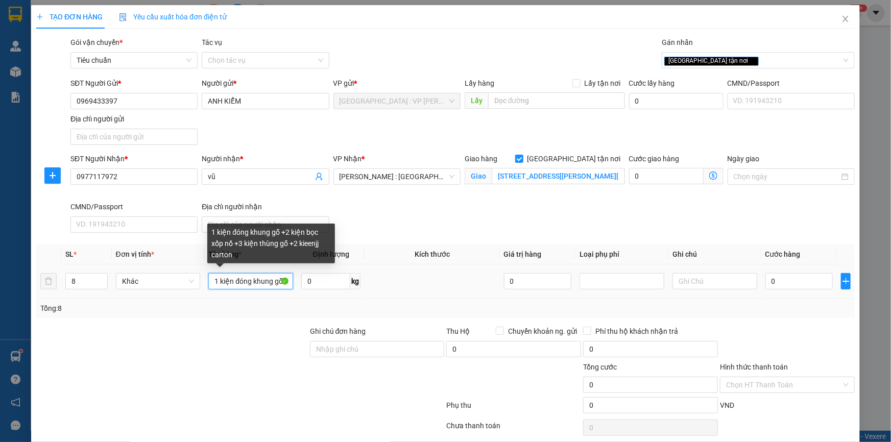
click at [263, 281] on input "1 kiện đóng khung gỗ +2 kiện bọc xốp nổ +3 kiện thùng gỗ +2 kieenjj carton" at bounding box center [250, 281] width 85 height 16
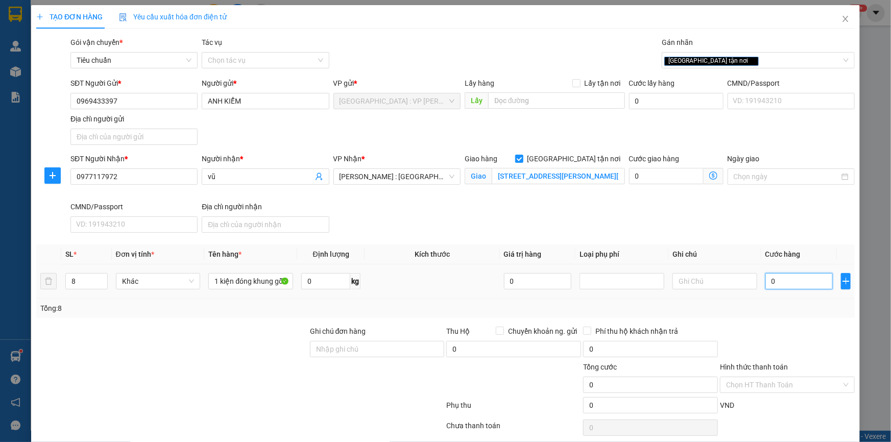
click at [796, 281] on input "0" at bounding box center [800, 281] width 68 height 16
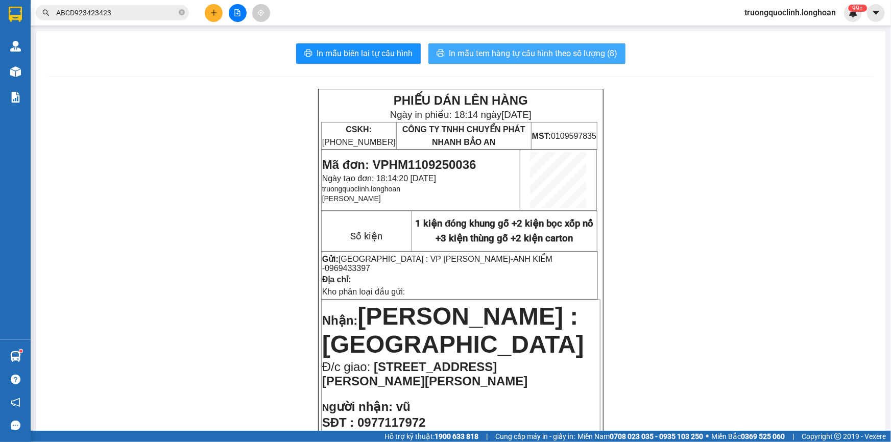
click at [537, 57] on span "In mẫu tem hàng tự cấu hình theo số lượng (8)" at bounding box center [533, 53] width 169 height 13
click at [439, 165] on span "Mã đơn: VPHM1109250036" at bounding box center [399, 165] width 154 height 14
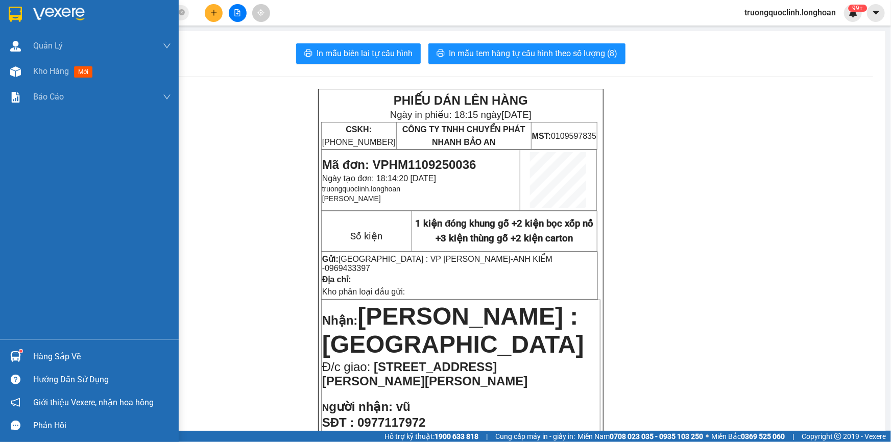
click at [18, 10] on img at bounding box center [15, 14] width 13 height 15
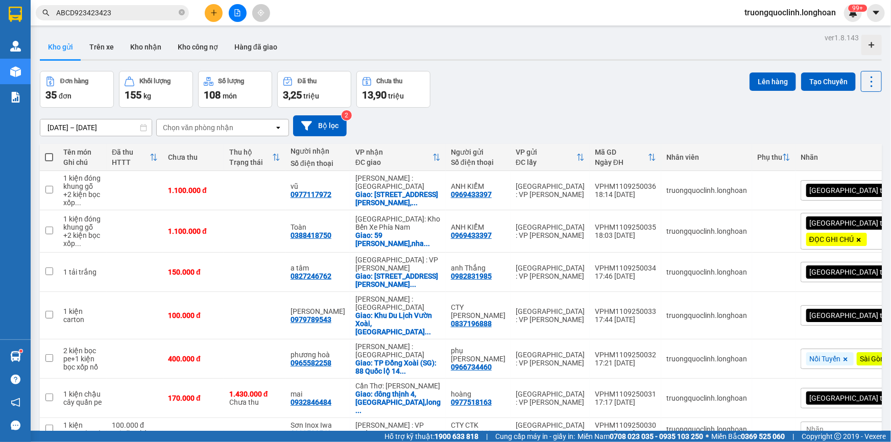
click at [765, 14] on span "truongquoclinh.longhoan" at bounding box center [791, 12] width 108 height 13
click at [759, 32] on span "Đăng xuất" at bounding box center [794, 31] width 89 height 11
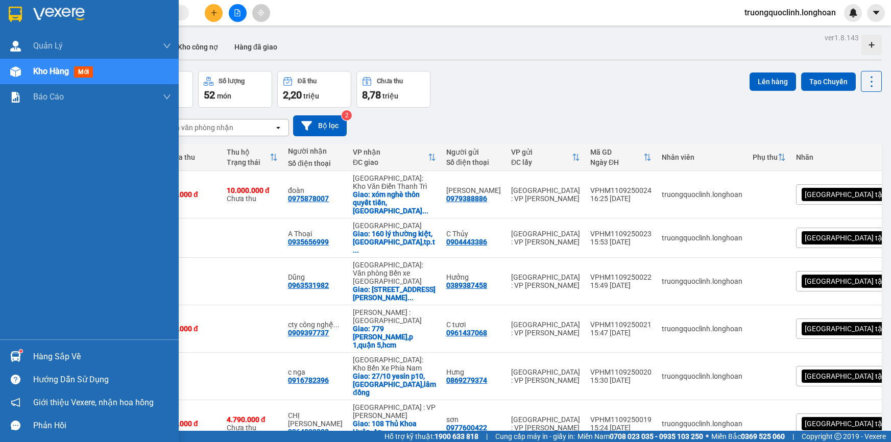
click at [9, 10] on img at bounding box center [15, 14] width 13 height 15
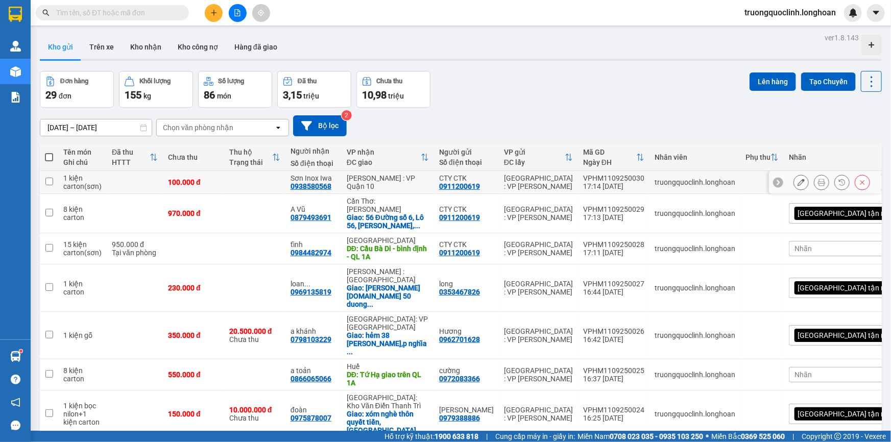
click at [794, 184] on button at bounding box center [801, 183] width 14 height 18
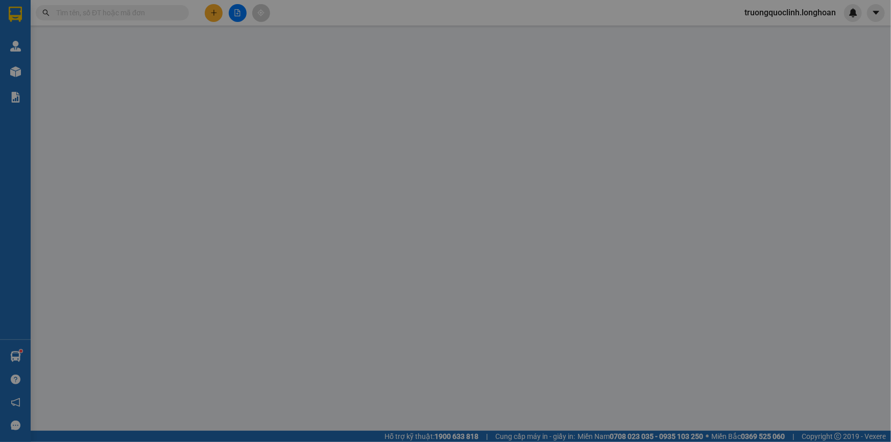
type input "0911200619"
type input "CTY CTK"
type input "0938580568"
type input "Sơn Inox Iwa"
type input "nhận nguyên kiện,giao nguyên kiện,bể vỡ k đền"
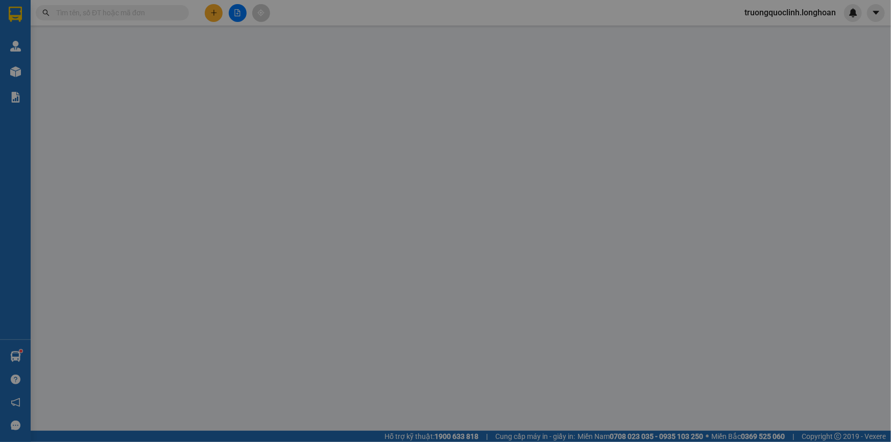
type input "100.000"
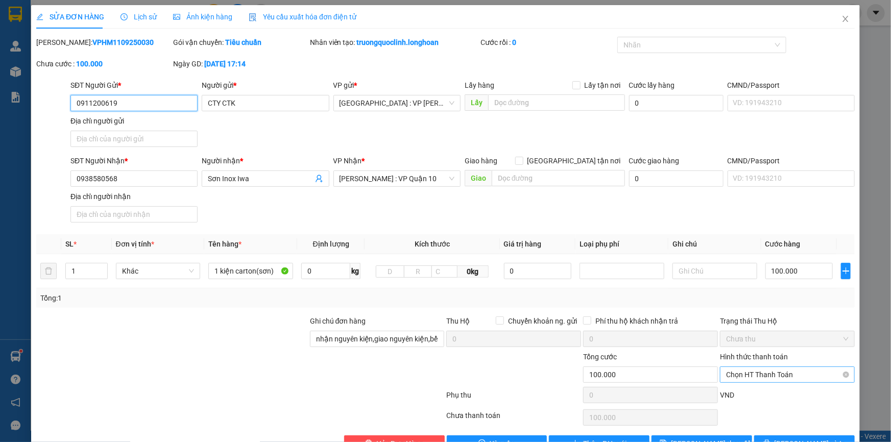
click at [765, 373] on span "Chọn HT Thanh Toán" at bounding box center [787, 374] width 123 height 15
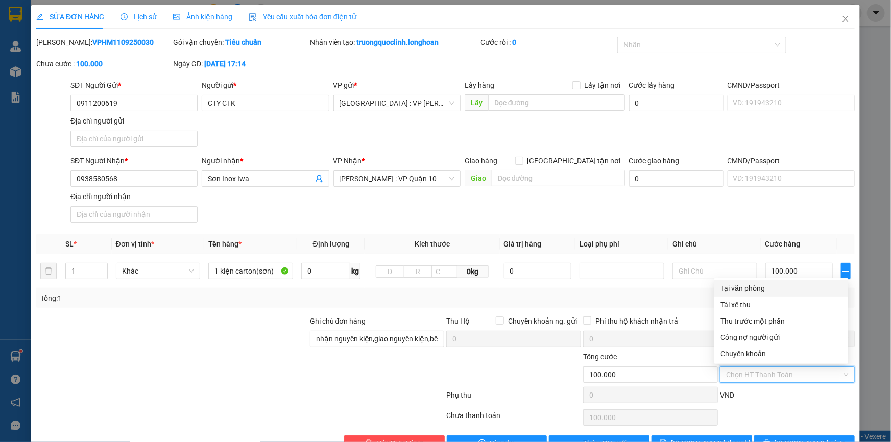
click at [745, 289] on div "Tại văn phòng" at bounding box center [782, 288] width 122 height 11
type input "0"
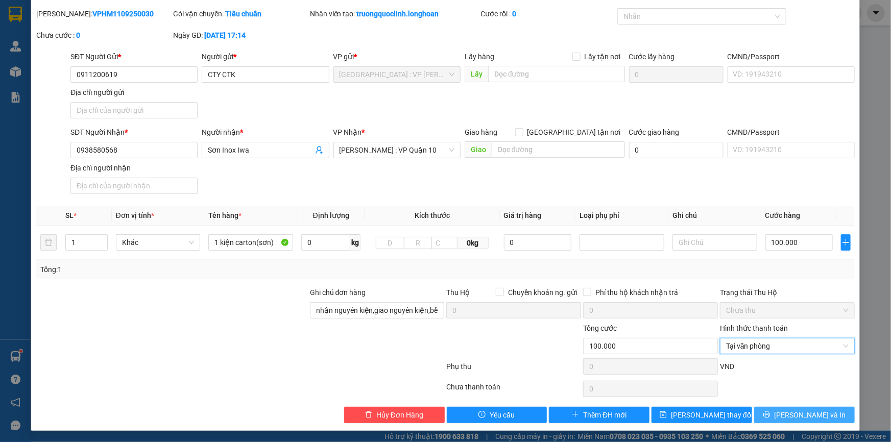
click at [795, 413] on span "[PERSON_NAME] và In" at bounding box center [811, 415] width 72 height 11
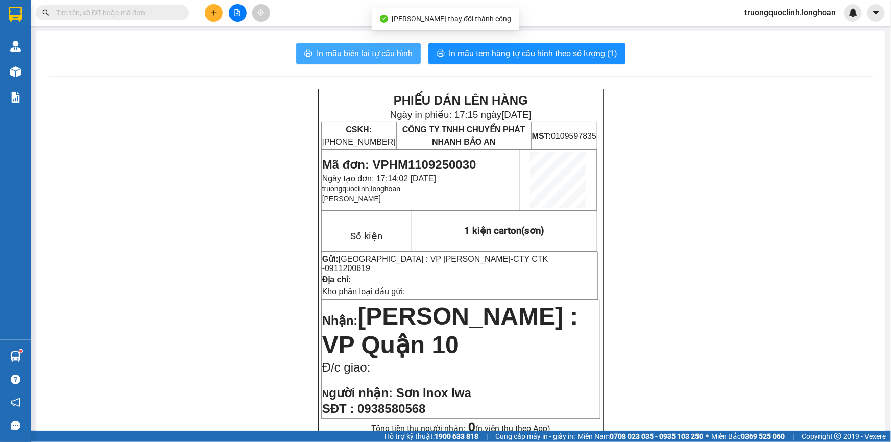
click at [382, 53] on span "In mẫu biên lai tự cấu hình" at bounding box center [365, 53] width 96 height 13
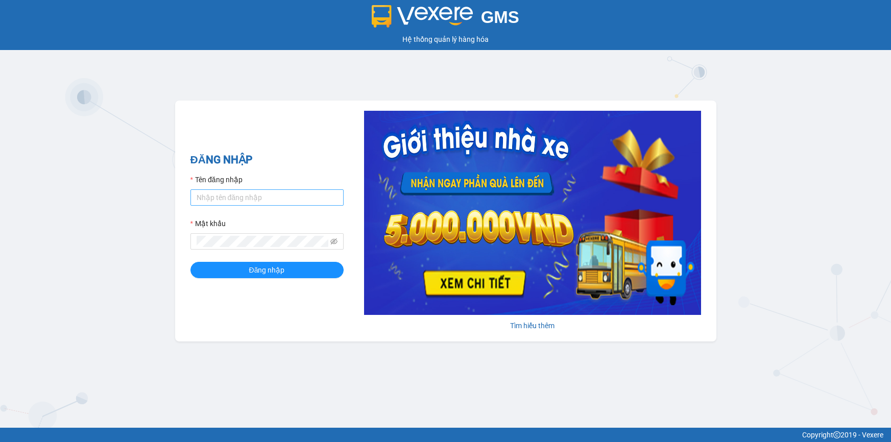
click at [283, 196] on input "Tên đăng nhập" at bounding box center [267, 198] width 153 height 16
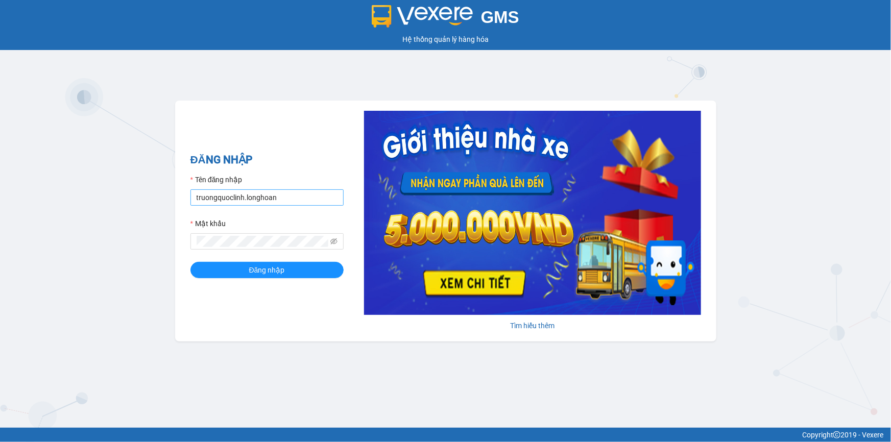
drag, startPoint x: 304, startPoint y: 194, endPoint x: 308, endPoint y: 201, distance: 7.5
click at [306, 194] on input "truongquoclinh.longhoan" at bounding box center [267, 198] width 153 height 16
type input "phanchuminhquang.longhoan"
click at [266, 269] on span "Đăng nhập" at bounding box center [267, 270] width 36 height 11
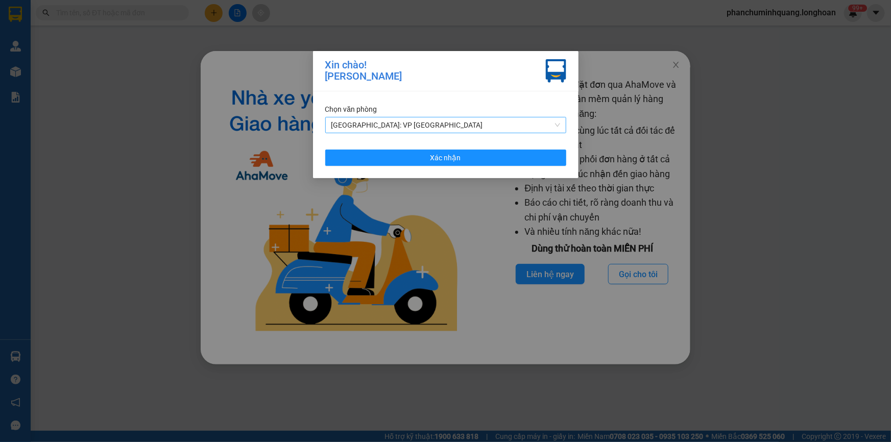
click at [373, 125] on span "[GEOGRAPHIC_DATA]: VP [GEOGRAPHIC_DATA]" at bounding box center [446, 124] width 229 height 15
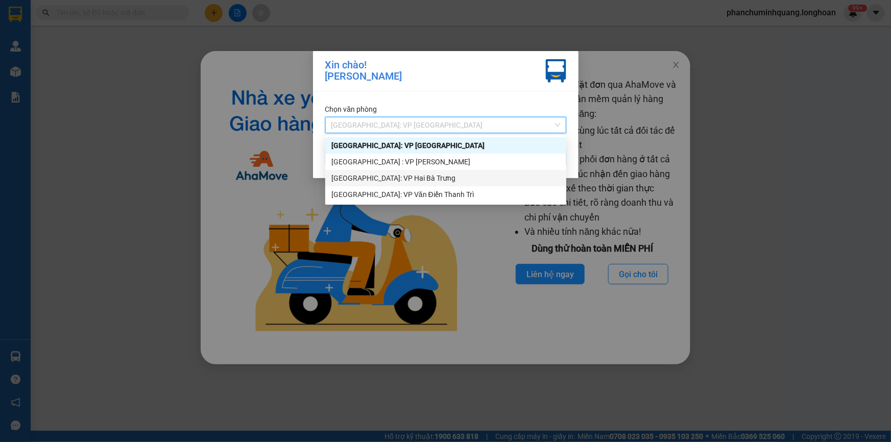
click at [385, 176] on div "[GEOGRAPHIC_DATA]: VP Hai Bà Trưng" at bounding box center [446, 178] width 229 height 11
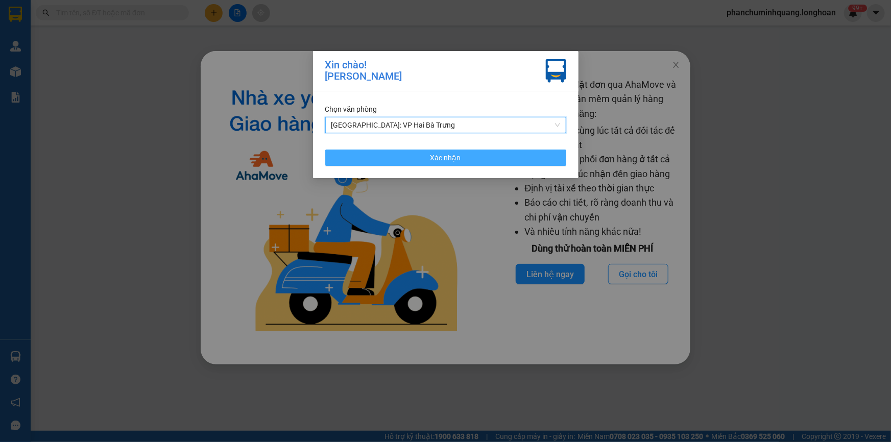
click at [390, 152] on button "Xác nhận" at bounding box center [445, 158] width 241 height 16
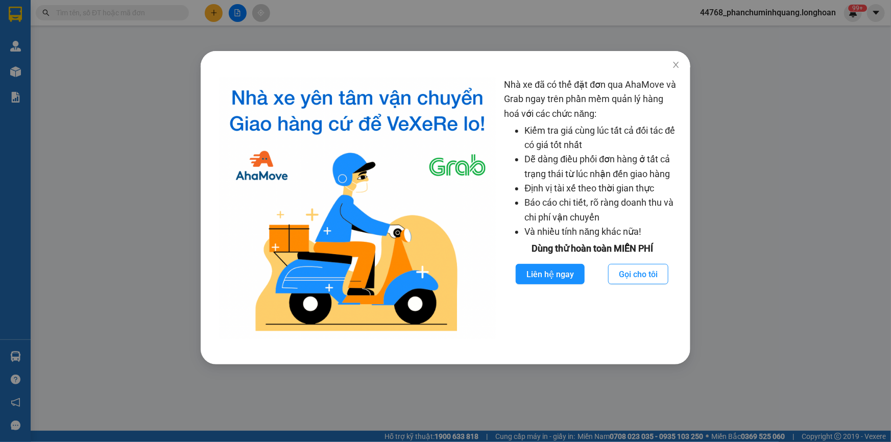
click at [120, 144] on div "Nhà xe đã có thể đặt đơn qua AhaMove và Grab ngay trên phần mềm quản lý hàng ho…" at bounding box center [445, 221] width 891 height 442
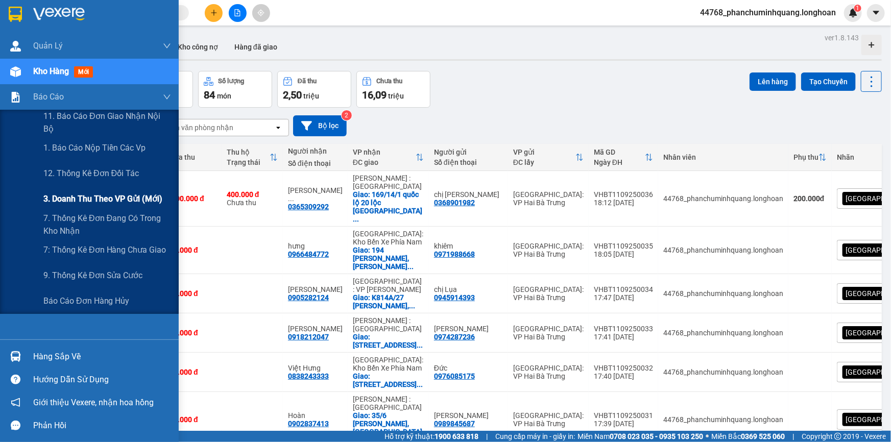
click at [75, 197] on span "3. Doanh Thu theo VP Gửi (mới)" at bounding box center [102, 199] width 119 height 13
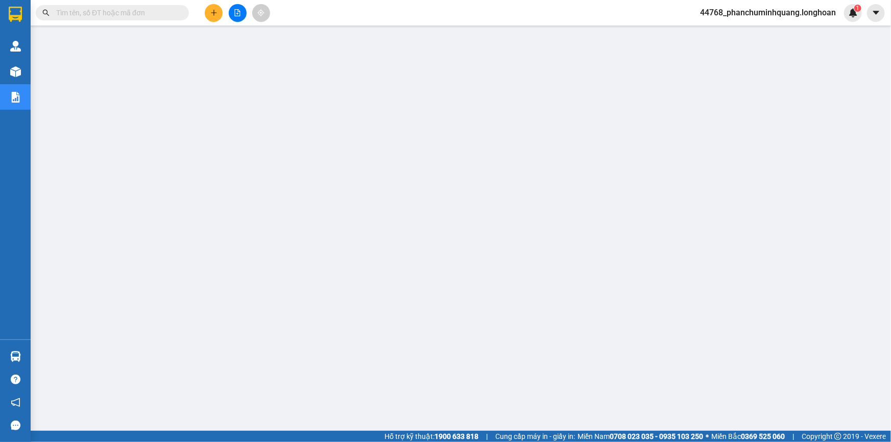
click at [760, 16] on span "44768_phanchuminhquang.longhoan" at bounding box center [768, 12] width 152 height 13
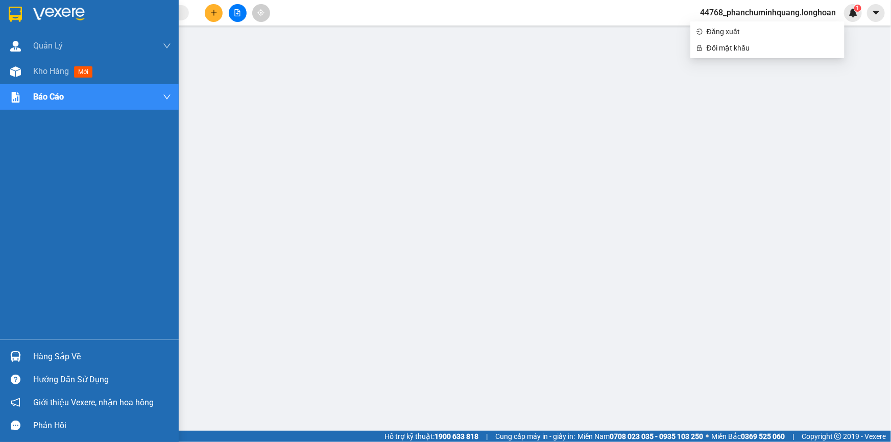
click at [16, 10] on img at bounding box center [15, 14] width 13 height 15
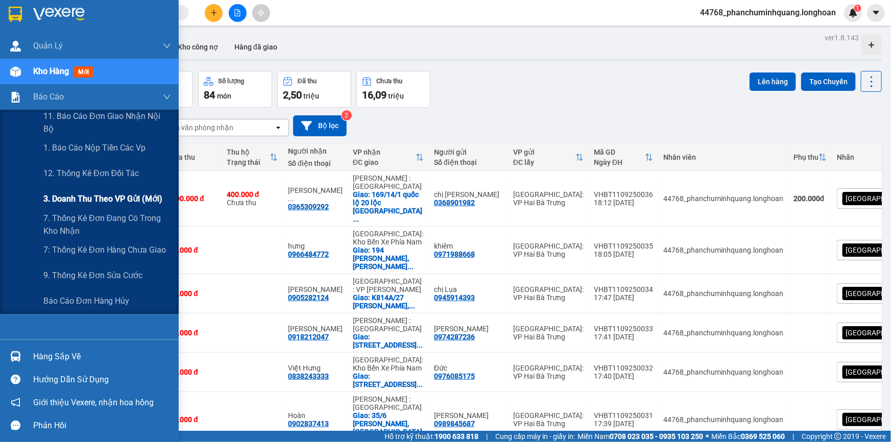
drag, startPoint x: 79, startPoint y: 199, endPoint x: 86, endPoint y: 186, distance: 14.4
click at [77, 196] on span "3. Doanh Thu theo VP Gửi (mới)" at bounding box center [102, 199] width 119 height 13
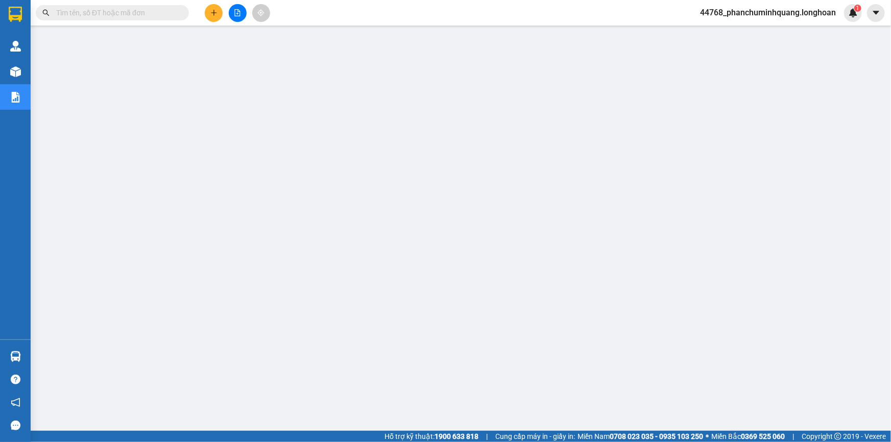
click at [735, 10] on span "44768_phanchuminhquang.longhoan" at bounding box center [768, 12] width 152 height 13
click at [715, 30] on span "Đăng xuất" at bounding box center [773, 31] width 132 height 11
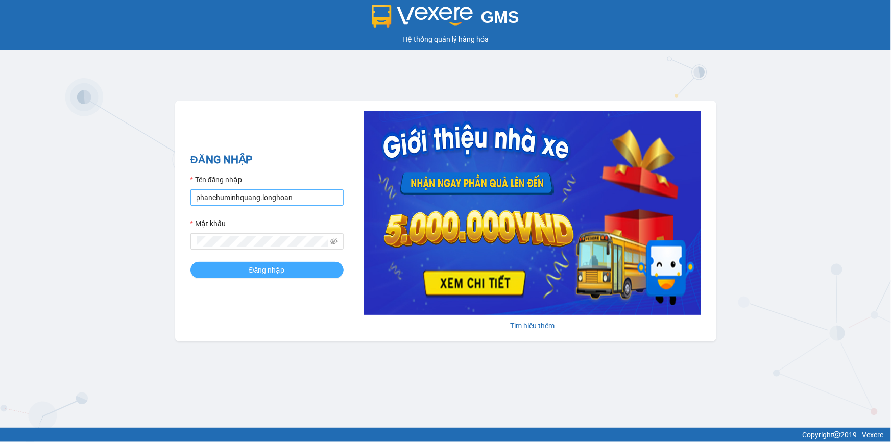
drag, startPoint x: 218, startPoint y: 271, endPoint x: 250, endPoint y: 197, distance: 80.8
click at [250, 197] on form "Tên đăng nhập phanchuminhquang.longhoan Mật khẩu Đăng nhập" at bounding box center [267, 226] width 153 height 104
click at [255, 198] on input "phanchuminhquang.longhoan" at bounding box center [267, 198] width 153 height 16
type input "truongquoclinh.longhoan"
click at [245, 269] on button "Đăng nhập" at bounding box center [267, 270] width 153 height 16
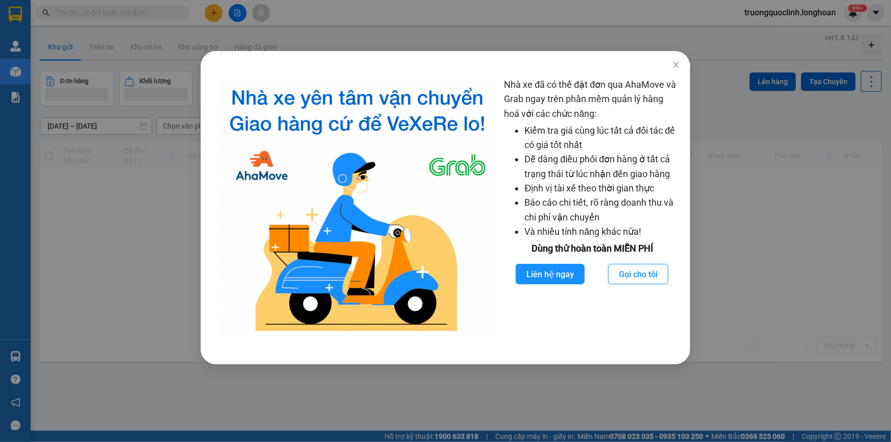
drag, startPoint x: 156, startPoint y: 180, endPoint x: 37, endPoint y: 27, distance: 194.3
click at [155, 180] on div "Nhà xe đã có thể đặt đơn qua AhaMove và Grab ngay trên phần mềm quản lý hàng ho…" at bounding box center [445, 221] width 891 height 442
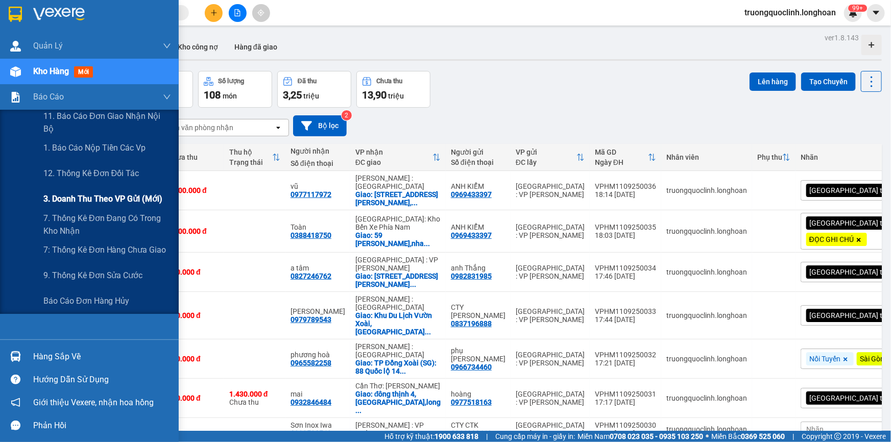
click at [78, 195] on span "3. Doanh Thu theo VP Gửi (mới)" at bounding box center [102, 199] width 119 height 13
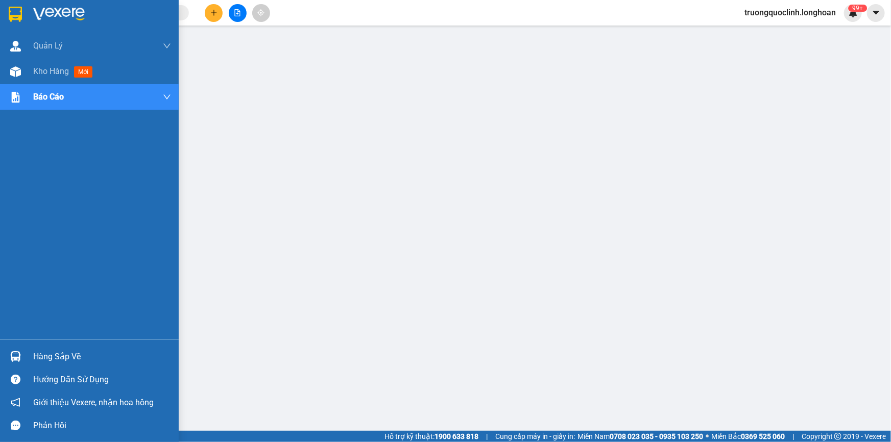
click at [15, 9] on img at bounding box center [15, 14] width 13 height 15
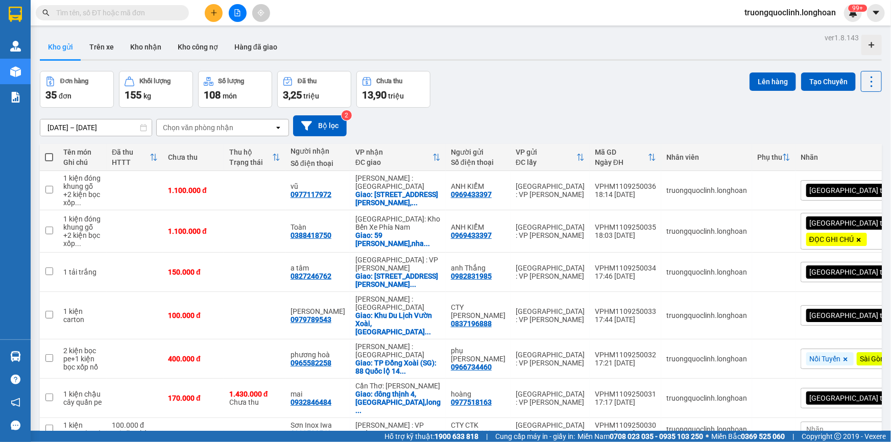
click at [137, 9] on input "text" at bounding box center [116, 12] width 121 height 11
paste input "906631039"
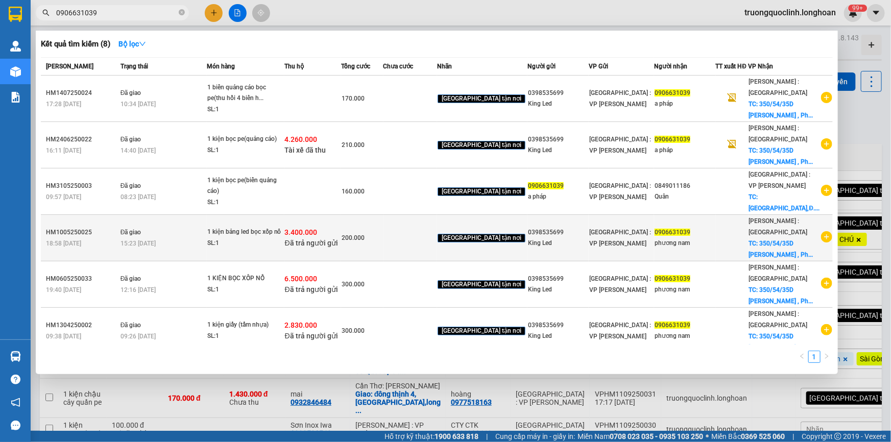
type input "0906631039"
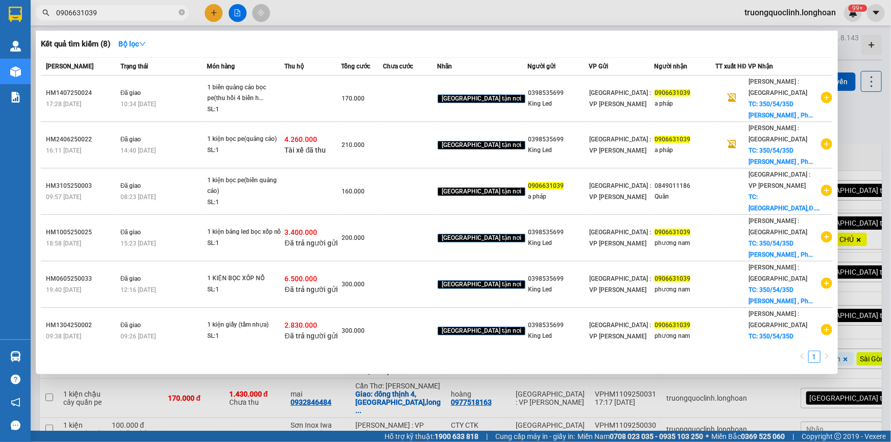
click at [358, 10] on div at bounding box center [445, 221] width 891 height 442
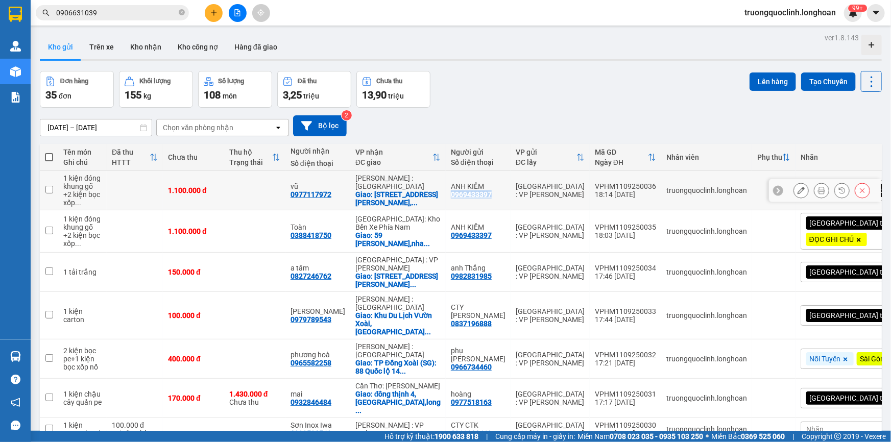
drag, startPoint x: 500, startPoint y: 196, endPoint x: 454, endPoint y: 195, distance: 46.0
click at [454, 195] on td "ANH KIỂM 0969433397" at bounding box center [478, 190] width 65 height 39
checkbox input "true"
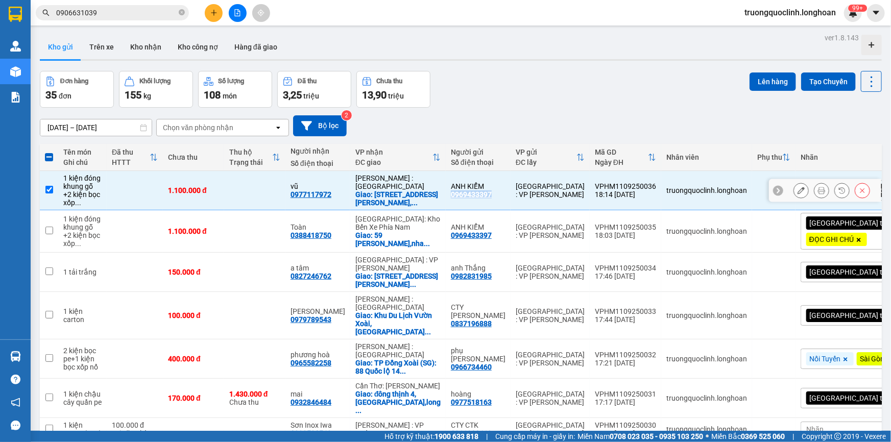
copy div "0969433397"
click at [217, 11] on button at bounding box center [214, 13] width 18 height 18
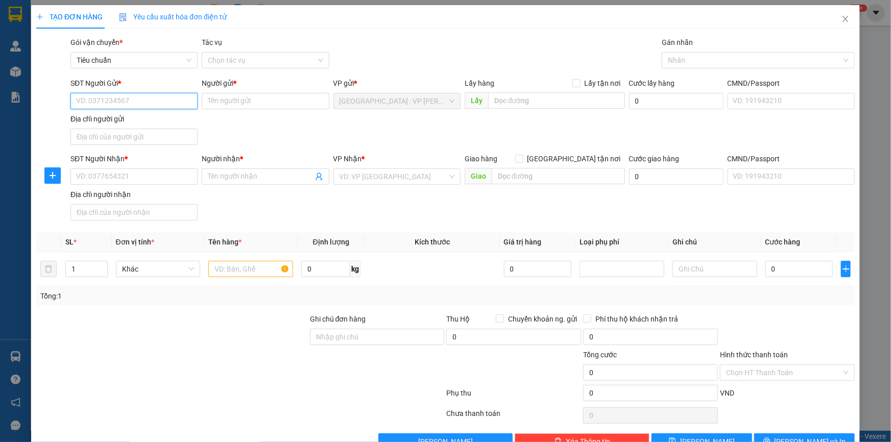
paste input "0969433397"
type input "0969433397"
click at [137, 124] on div "0969433397 - ANH KIỂM" at bounding box center [133, 121] width 114 height 11
type input "ANH KIỂM"
type input "0969433397"
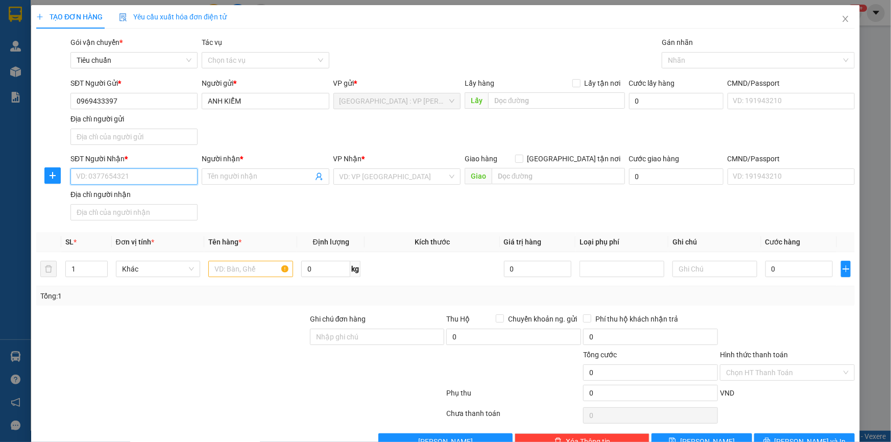
click at [153, 176] on input "SĐT Người Nhận *" at bounding box center [133, 177] width 127 height 16
click at [129, 199] on div "0977117972 - [PERSON_NAME]" at bounding box center [133, 196] width 114 height 11
type input "0977117972"
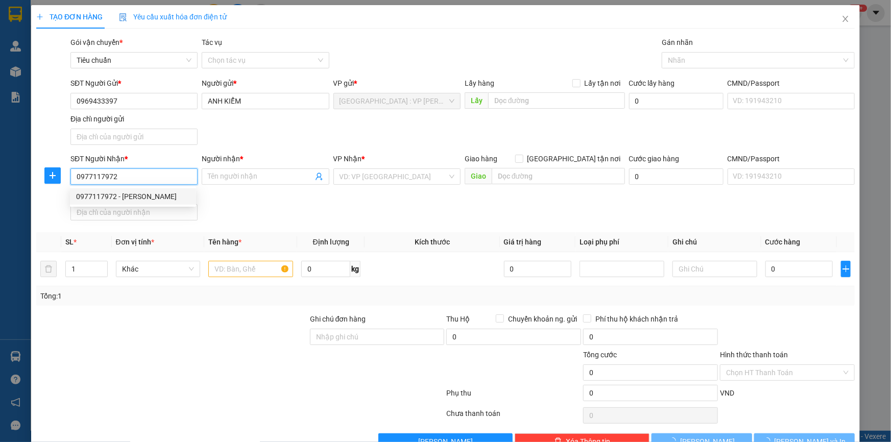
type input "vũ"
checkbox input "true"
type input "[STREET_ADDRESS][PERSON_NAME][PERSON_NAME]"
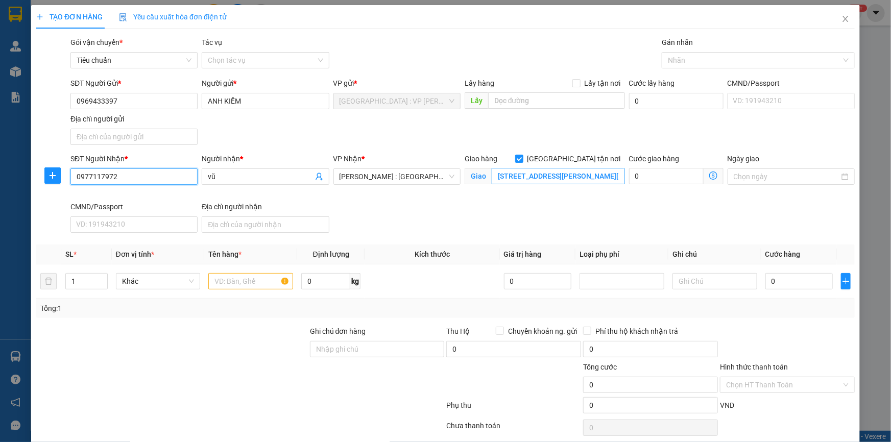
type input "0977117972"
click at [522, 179] on input "[STREET_ADDRESS][PERSON_NAME][PERSON_NAME]" at bounding box center [558, 176] width 133 height 16
click at [527, 178] on input "[DATE]-[DATE] cách mạng tháng tám" at bounding box center [558, 176] width 133 height 16
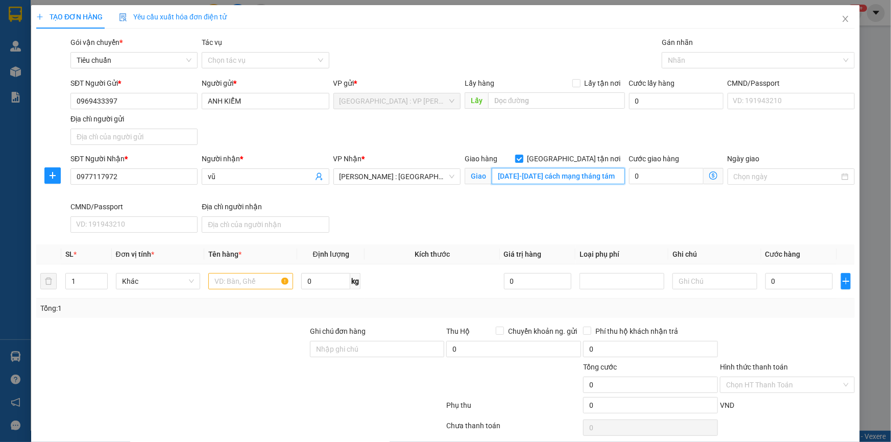
click at [606, 178] on input "[DATE]-[DATE] cách mạng tháng tám" at bounding box center [558, 176] width 133 height 16
click at [608, 177] on input "[DATE]-[DATE] cách mạng tháng tám" at bounding box center [558, 176] width 133 height 16
paste input "P. 4, Q. [GEOGRAPHIC_DATA], [GEOGRAPHIC_DATA]. [PERSON_NAME]"
click at [696, 62] on div at bounding box center [754, 60] width 178 height 12
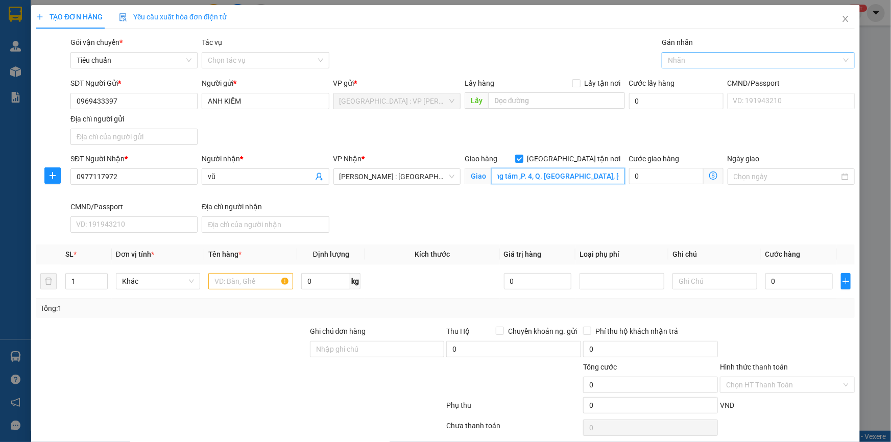
type input "[DATE]-[DATE] cách mạng tháng tám ,P. 4, Q. [GEOGRAPHIC_DATA], [GEOGRAPHIC_DATA…"
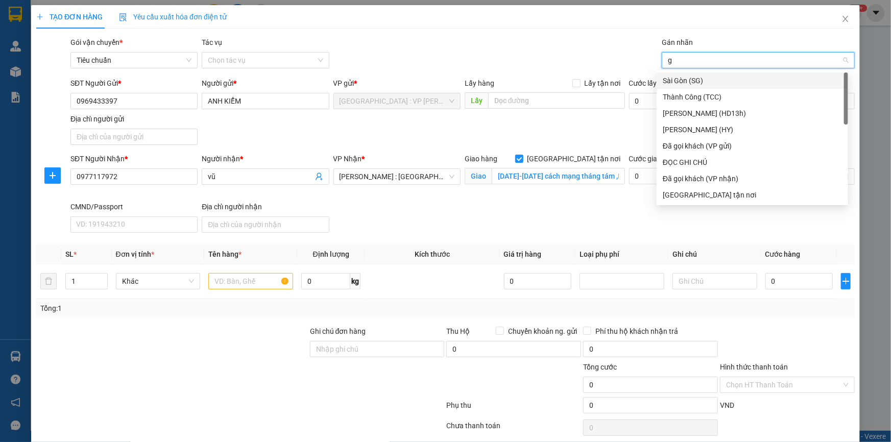
type input "gt"
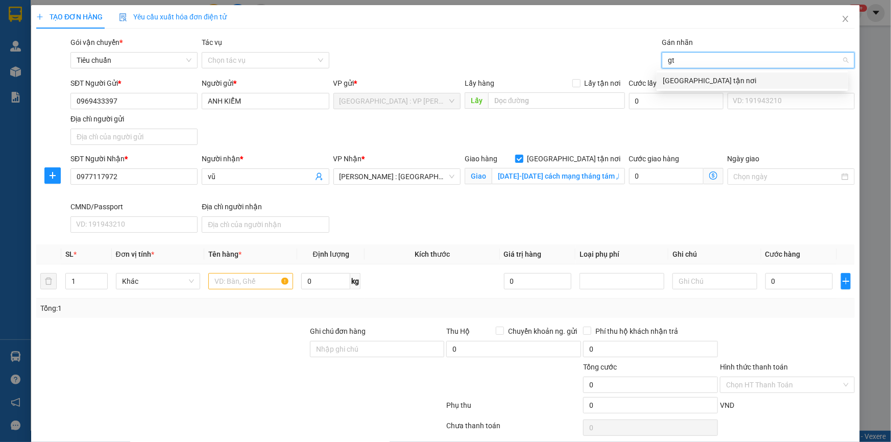
click at [697, 81] on div "[GEOGRAPHIC_DATA] tận nơi" at bounding box center [752, 80] width 179 height 11
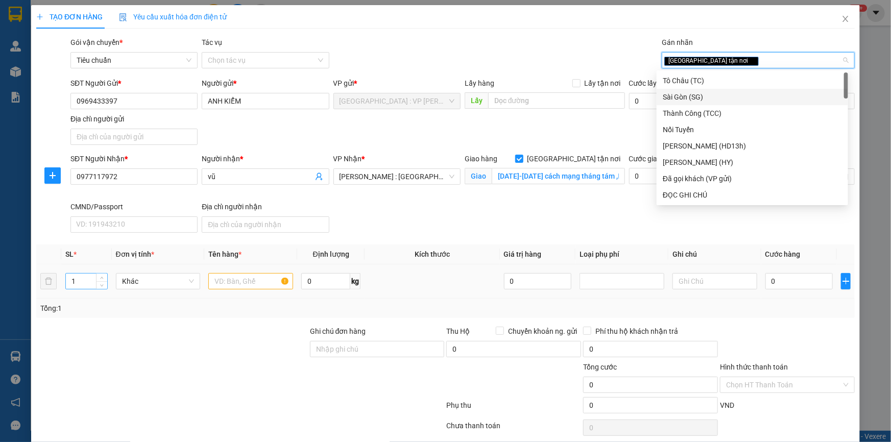
click at [94, 279] on input "1" at bounding box center [86, 281] width 41 height 15
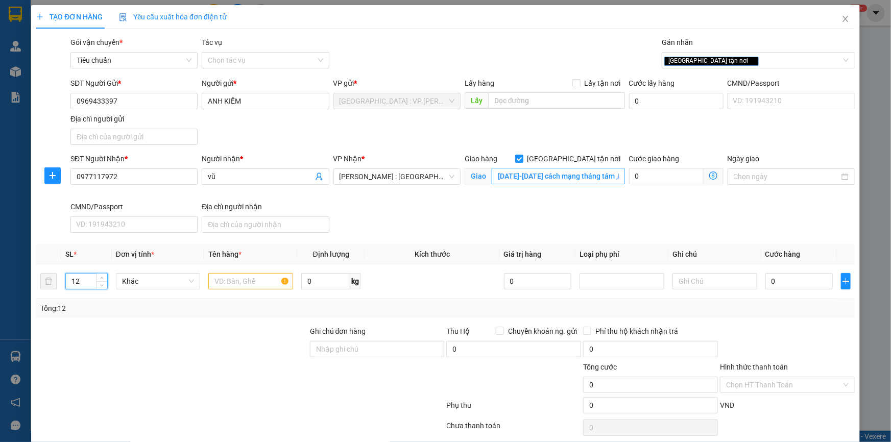
type input "12"
click at [545, 177] on input "[DATE]-[DATE] cách mạng tháng tám ,P. 4, Q. [GEOGRAPHIC_DATA], [GEOGRAPHIC_DATA…" at bounding box center [558, 176] width 133 height 16
click at [250, 283] on input "text" at bounding box center [250, 281] width 85 height 16
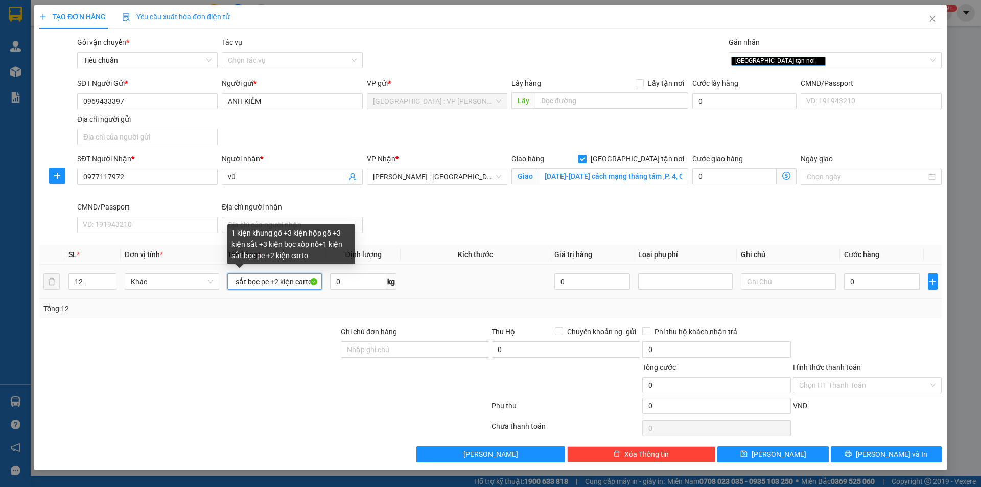
scroll to position [0, 225]
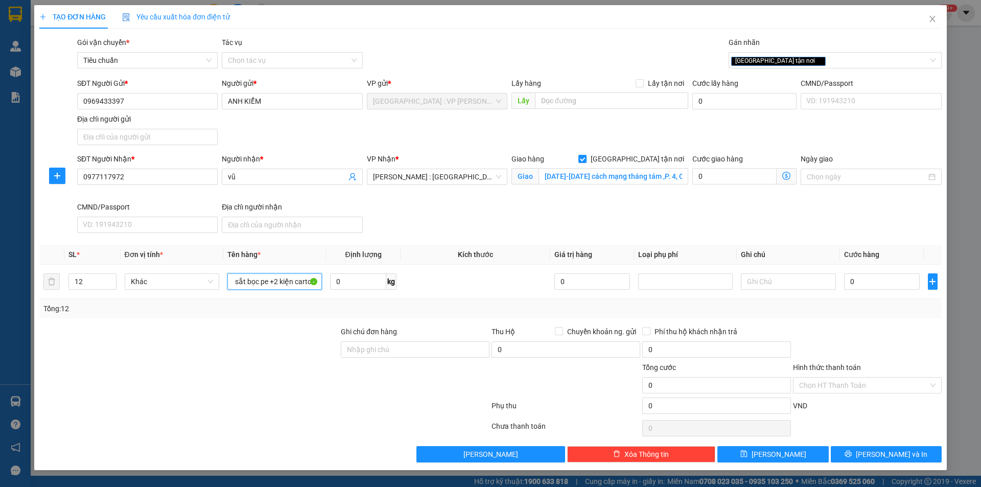
type input "1 kiện khung gỗ +3 kiện hộp gỗ +3 kiện sắt +3 kiện bọc xốp nổ+1 kiện sắt bọc pe…"
type input "13"
click at [111, 276] on span "up" at bounding box center [111, 279] width 6 height 6
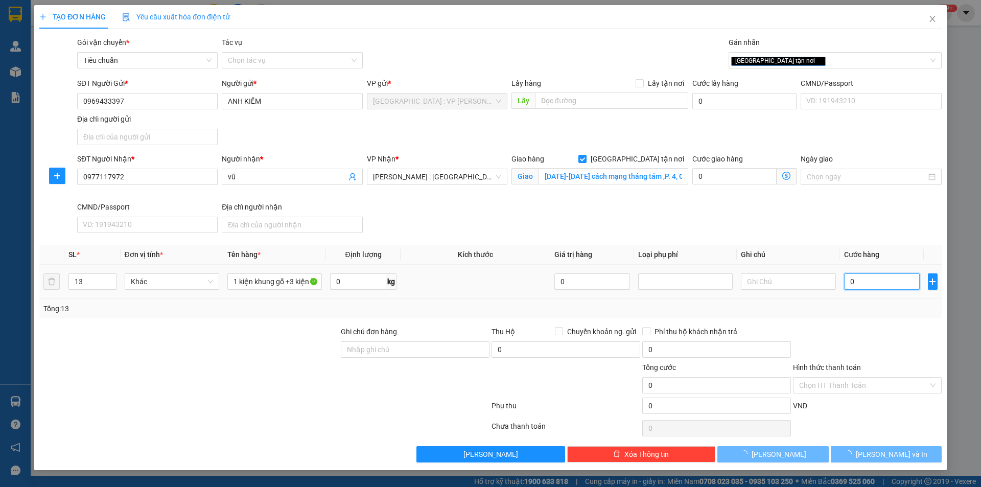
click at [857, 276] on input "0" at bounding box center [882, 281] width 76 height 16
type input "1"
type input "12"
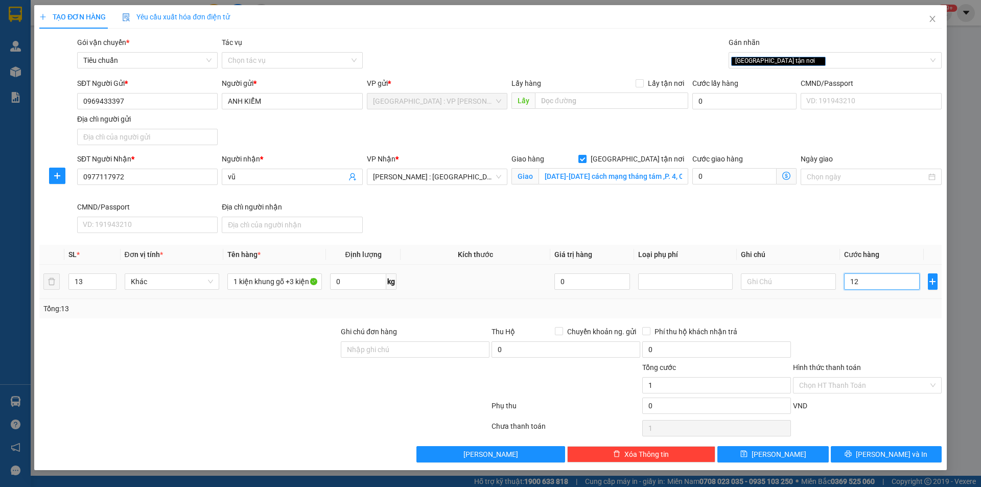
type input "12"
type input "120"
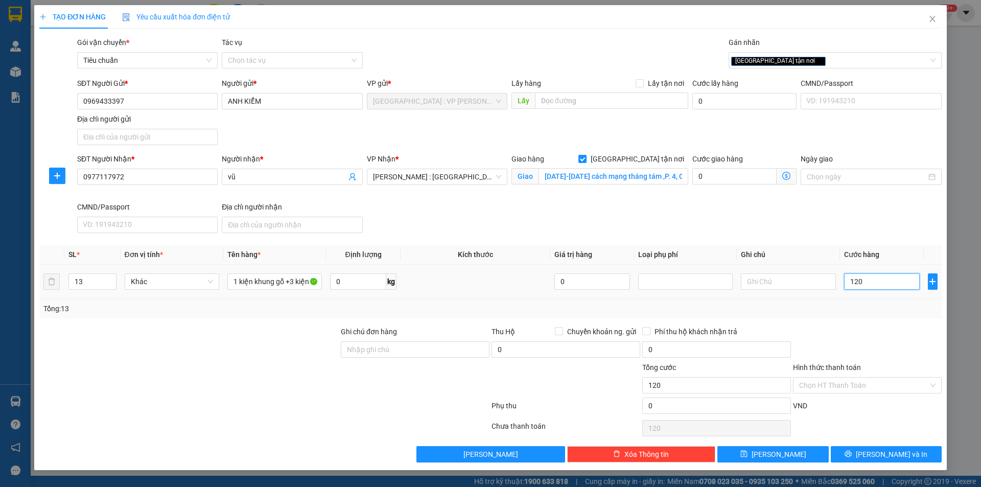
type input "1.200"
type input "12.000"
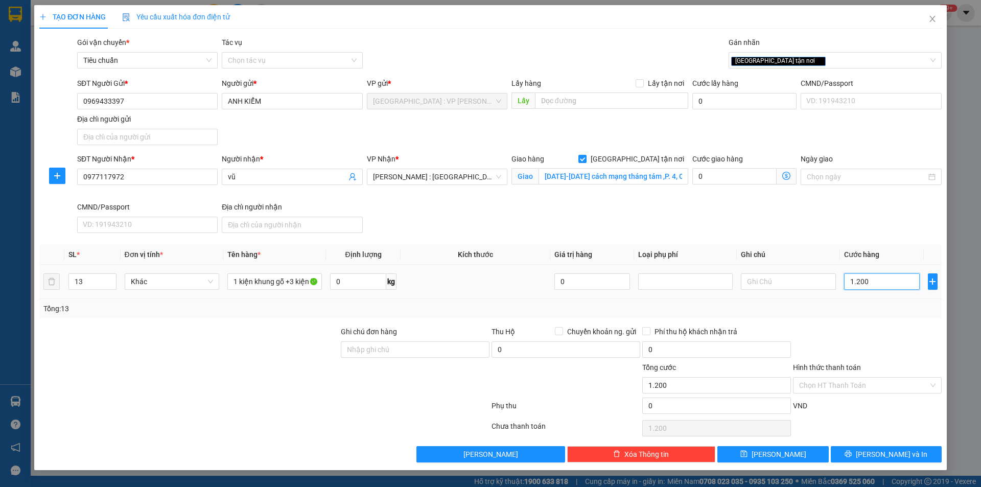
type input "12.000"
type input "120.000"
type input "1.200.000"
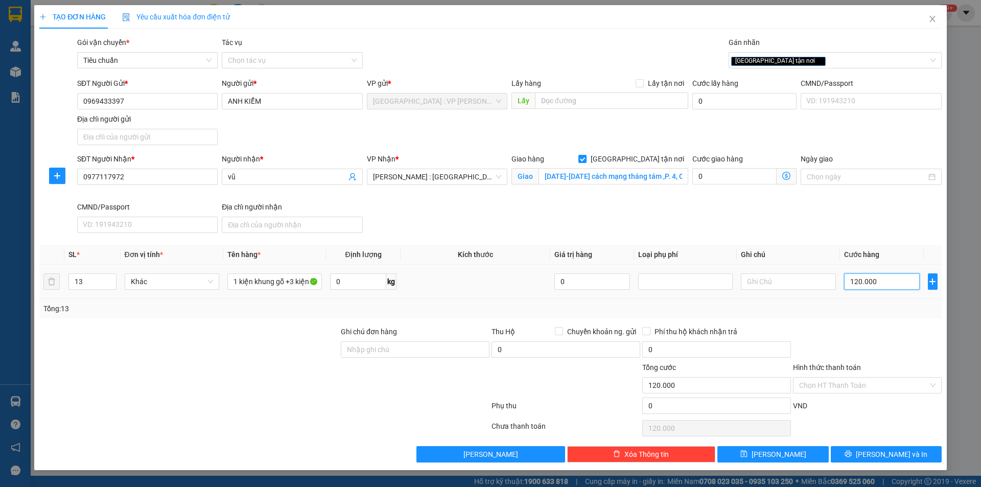
type input "1.200.000"
click at [863, 315] on div "Tổng: 13" at bounding box center [490, 308] width 902 height 19
click at [766, 223] on div "SĐT Người Nhận * 0977117972 Người nhận * vũ VP Nhận * Hồ Chí Minh : Kho Quận 12…" at bounding box center [509, 195] width 868 height 84
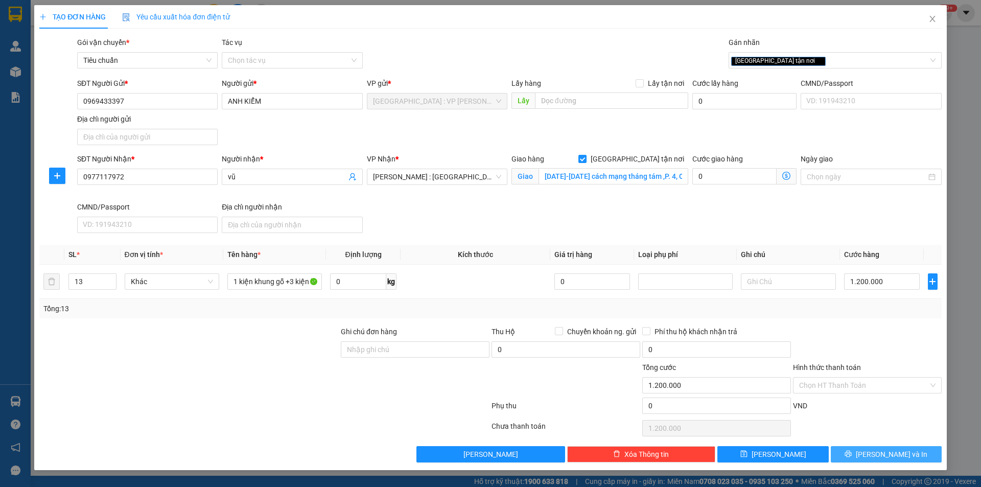
click at [891, 442] on span "[PERSON_NAME] và In" at bounding box center [892, 453] width 72 height 11
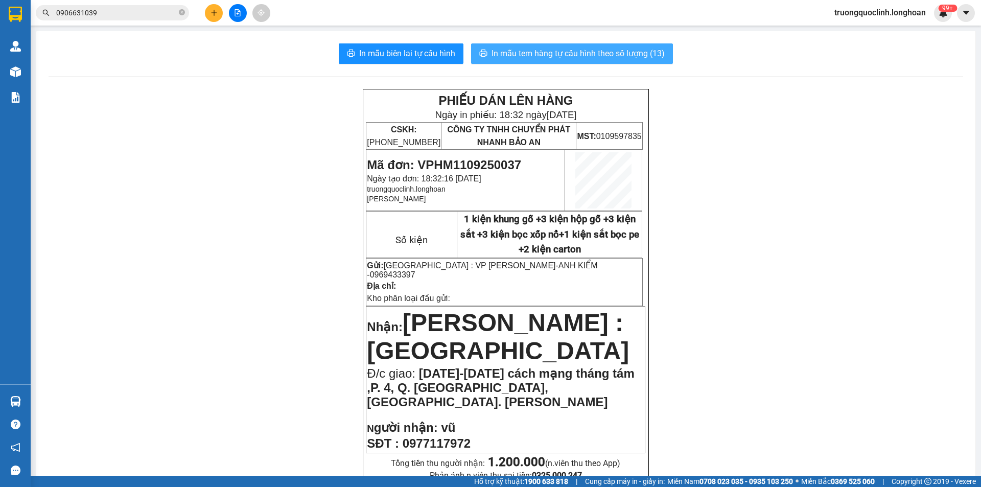
click at [546, 54] on span "In mẫu tem hàng tự cấu hình theo số lượng (13)" at bounding box center [577, 53] width 173 height 13
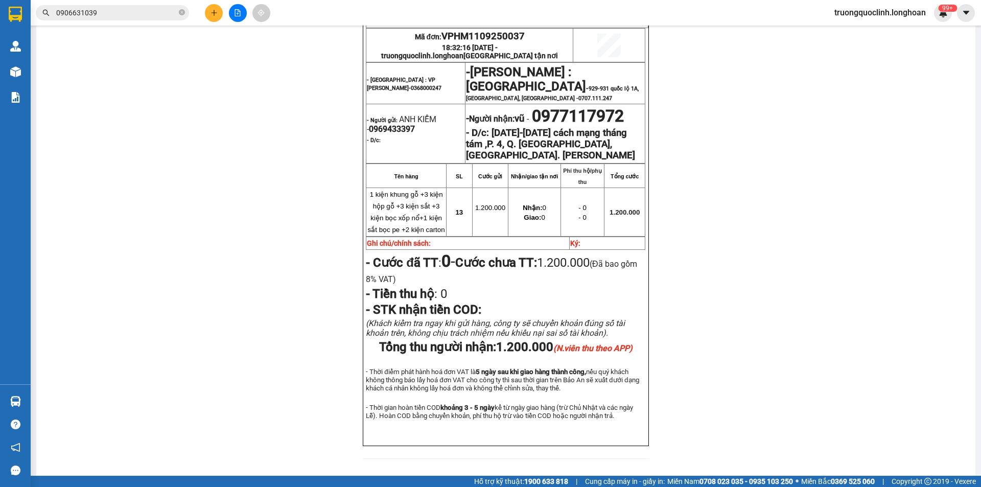
scroll to position [364, 0]
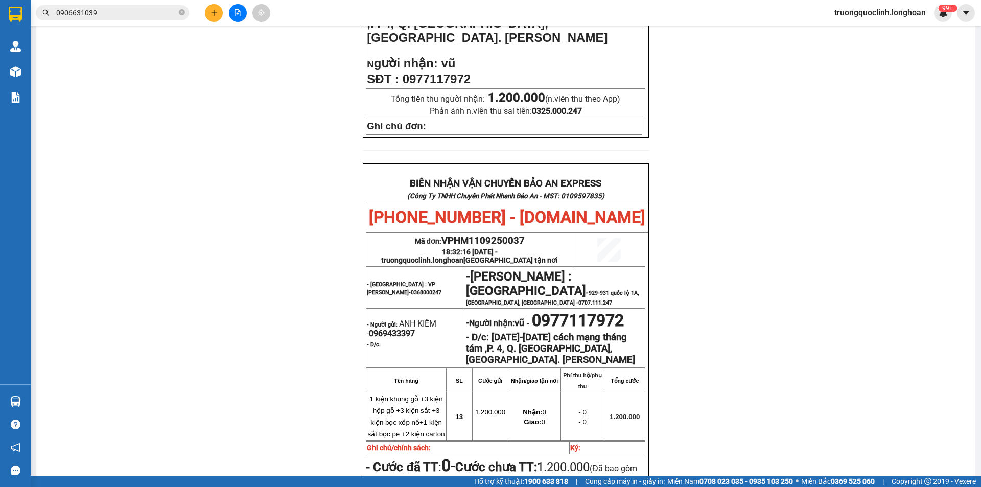
click at [479, 235] on span "VPHM1109250037" at bounding box center [482, 240] width 83 height 11
copy span "VPHM1109250037"
click at [124, 12] on input "0906631039" at bounding box center [116, 12] width 121 height 11
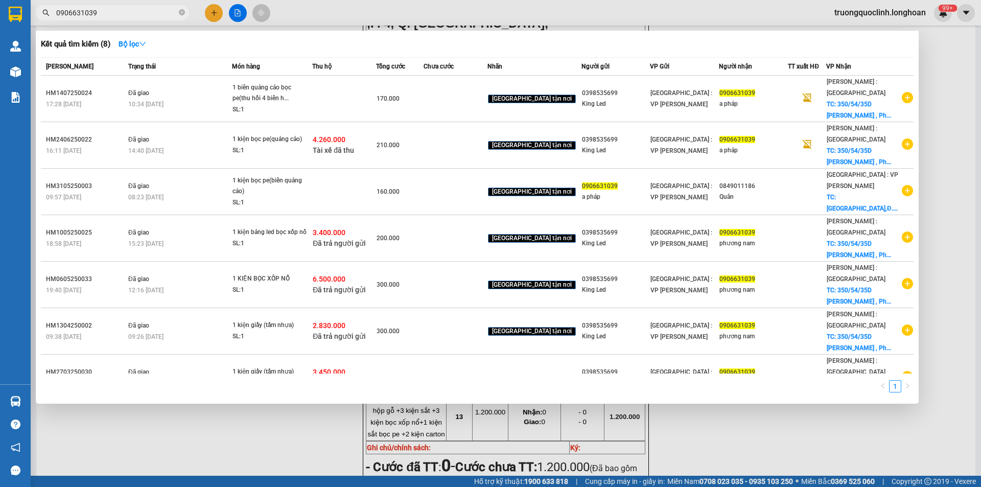
click at [124, 12] on input "0906631039" at bounding box center [116, 12] width 121 height 11
paste input "VPHM1109250037"
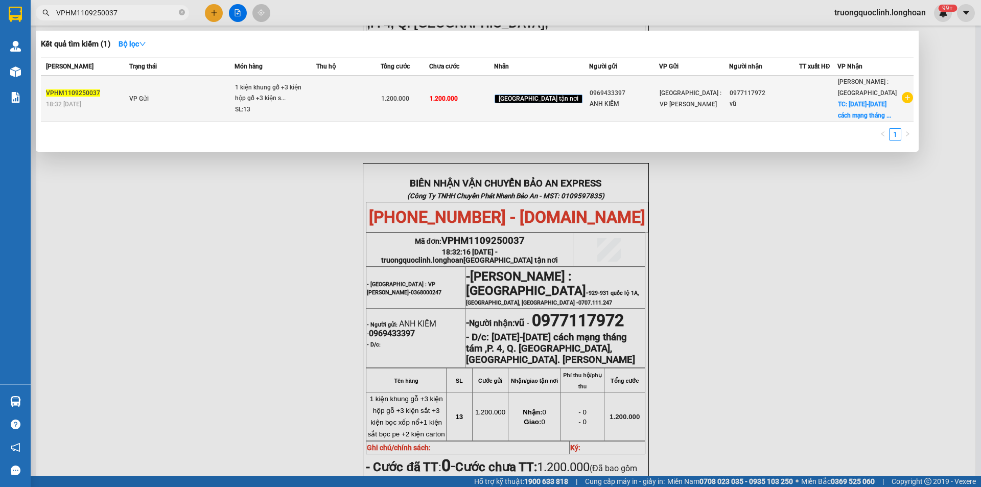
type input "VPHM1109250037"
click at [891, 97] on icon "plus-circle" at bounding box center [907, 97] width 11 height 11
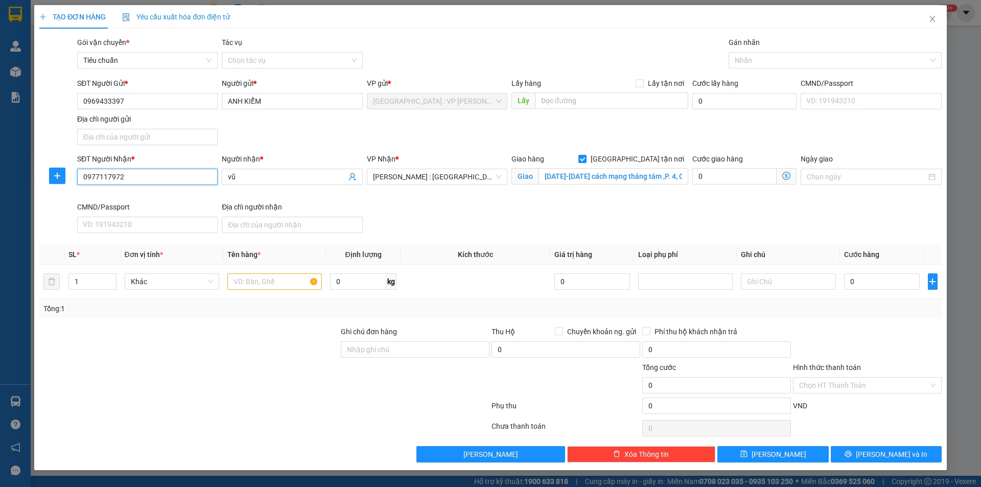
click at [170, 184] on input "0977117972" at bounding box center [147, 177] width 140 height 16
click at [638, 169] on input "[DATE]-[DATE] cách mạng tháng tám ,P. 4, Q. [GEOGRAPHIC_DATA], [GEOGRAPHIC_DATA…" at bounding box center [613, 176] width 150 height 16
click at [622, 177] on input "06 hoàng hoa thám" at bounding box center [613, 176] width 150 height 16
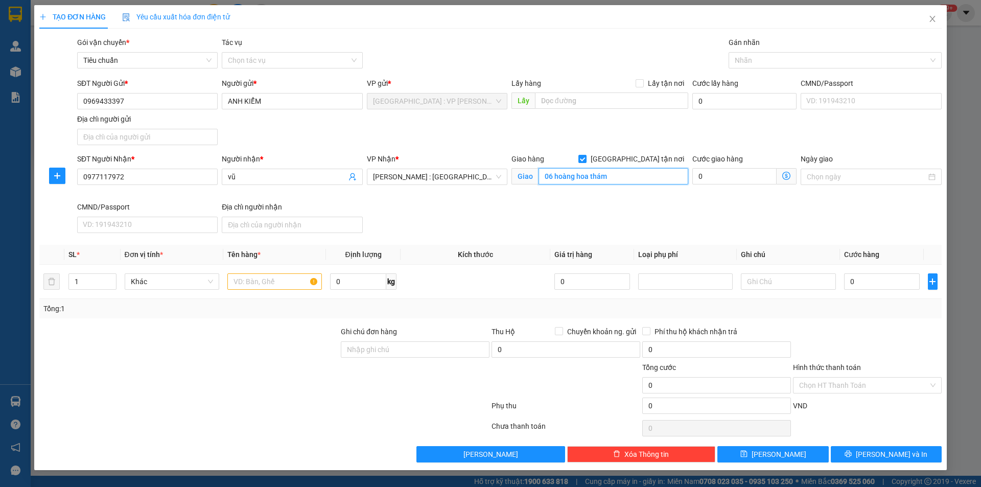
click at [625, 180] on input "06 hoàng hoa thám" at bounding box center [613, 176] width 150 height 16
click at [631, 176] on input "06 hoàng hoa thám" at bounding box center [613, 176] width 150 height 16
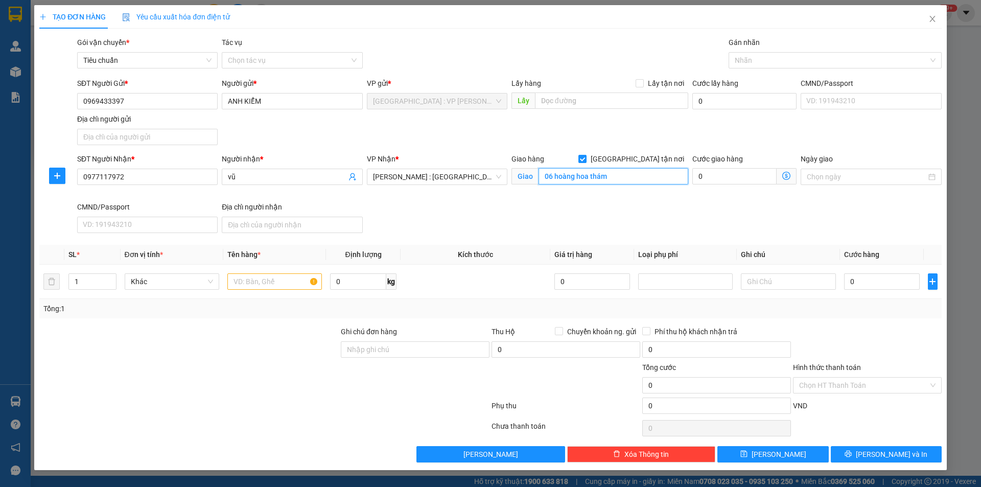
click at [631, 176] on input "06 hoàng hoa thám" at bounding box center [613, 176] width 150 height 16
paste input "Hoàng Hoa Thám, Phường 7, Quận Tân Bình, Thành phố Hồ Chí Minh."
type input "06 Hoàng Hoa Thám, Phường 7, Quận Tân Bình, Thành phố Hồ Chí Minh."
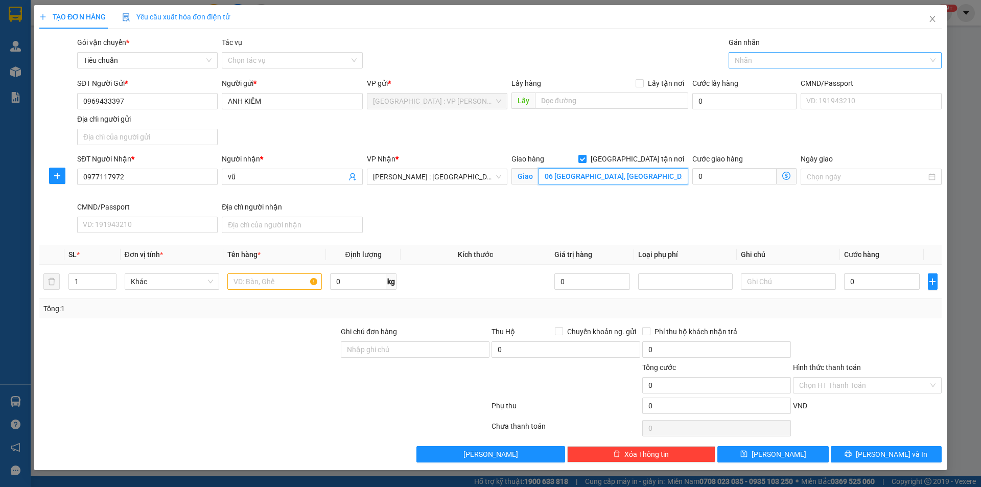
click at [748, 61] on div at bounding box center [830, 60] width 198 height 12
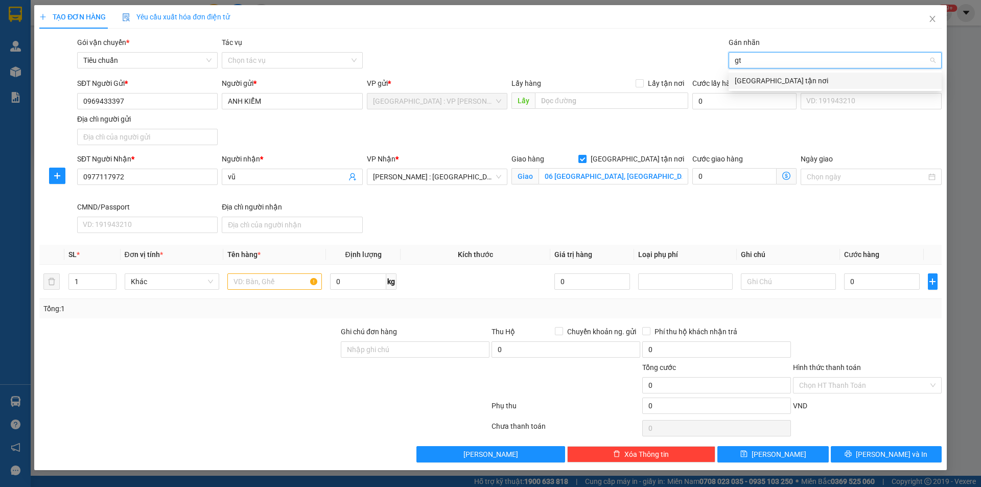
type input "gtn"
click at [740, 83] on div "[GEOGRAPHIC_DATA] tận nơi" at bounding box center [835, 80] width 201 height 11
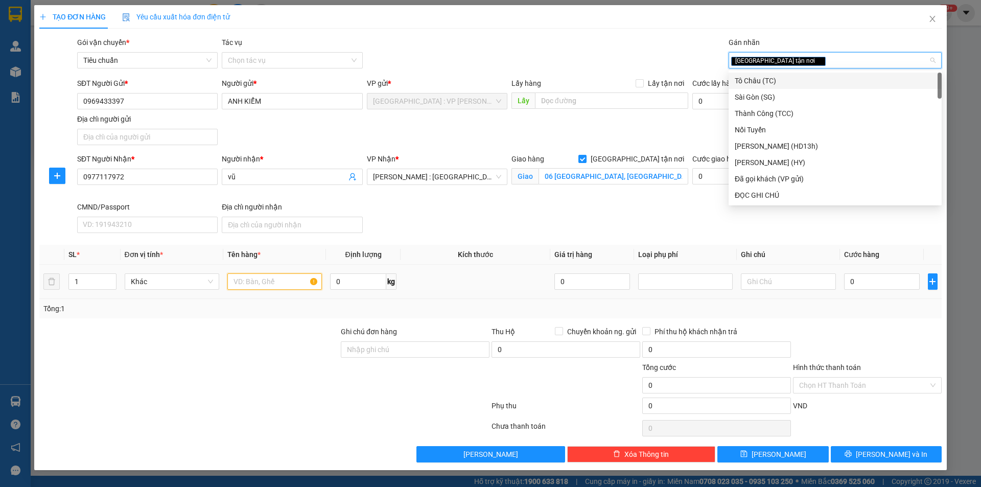
click at [254, 277] on input "text" at bounding box center [274, 281] width 94 height 16
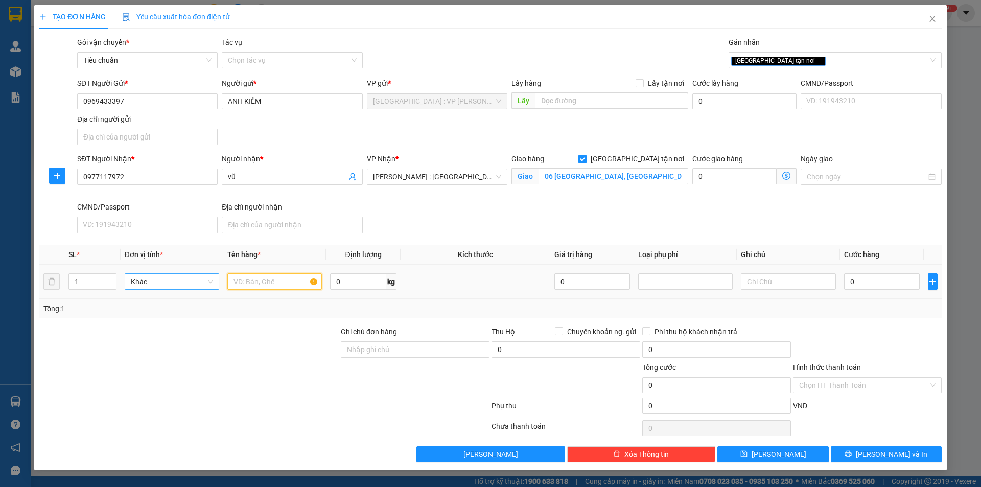
paste input "1 kiện khung gỗ +3 kiện hộp gỗ +3 kiện sắt +3 kiện bọc xốp nổ+1 kiện sắt bọc pe…"
type input "1 kiện khung gỗ +3 kiện hộp gỗ +3 kiện sắt +3 kiện bọc xốp nổ+1 kiện sắt bọc pe…"
click at [99, 282] on input "1" at bounding box center [92, 281] width 47 height 15
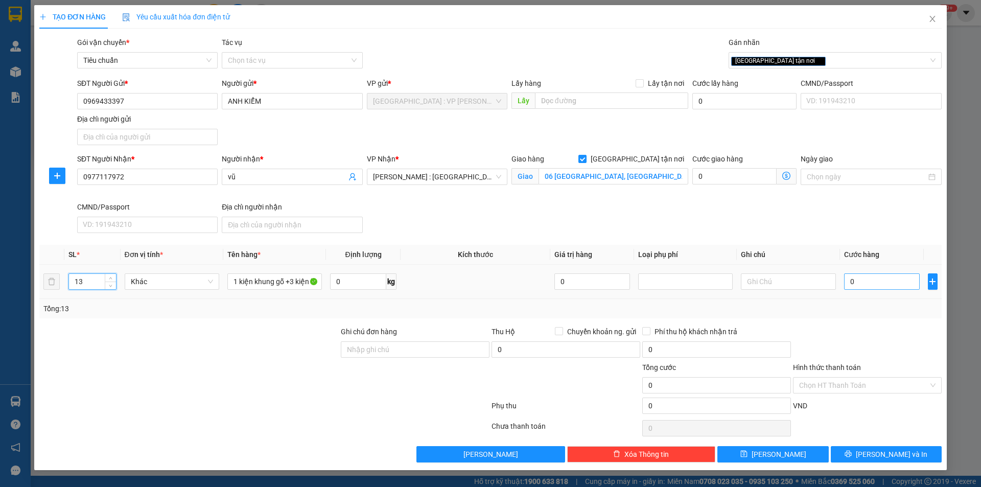
type input "13"
click at [891, 279] on input "0" at bounding box center [882, 281] width 76 height 16
type input "1"
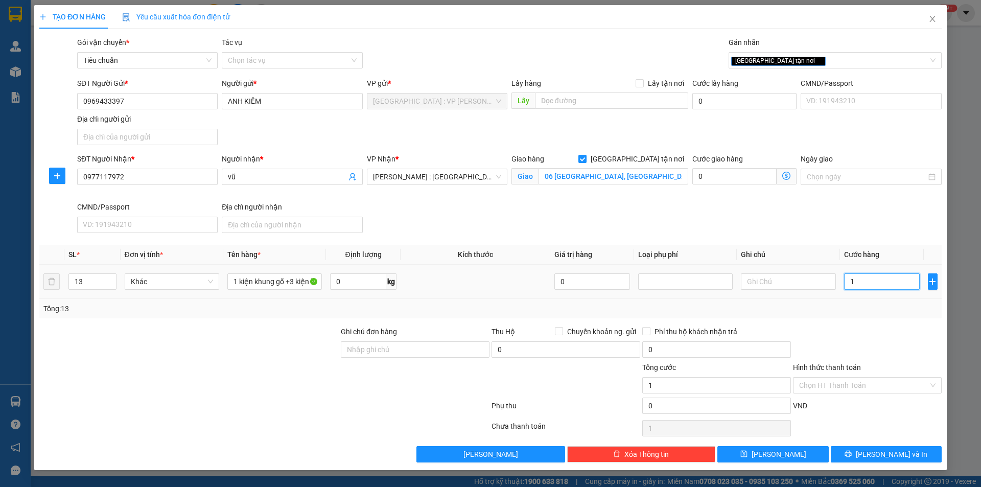
type input "12"
type input "120"
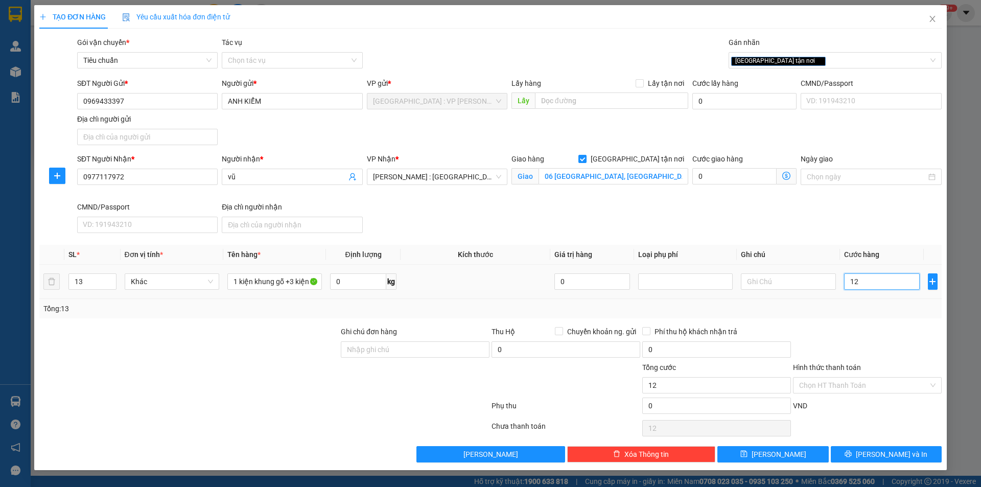
type input "120"
type input "1.200"
type input "12.000"
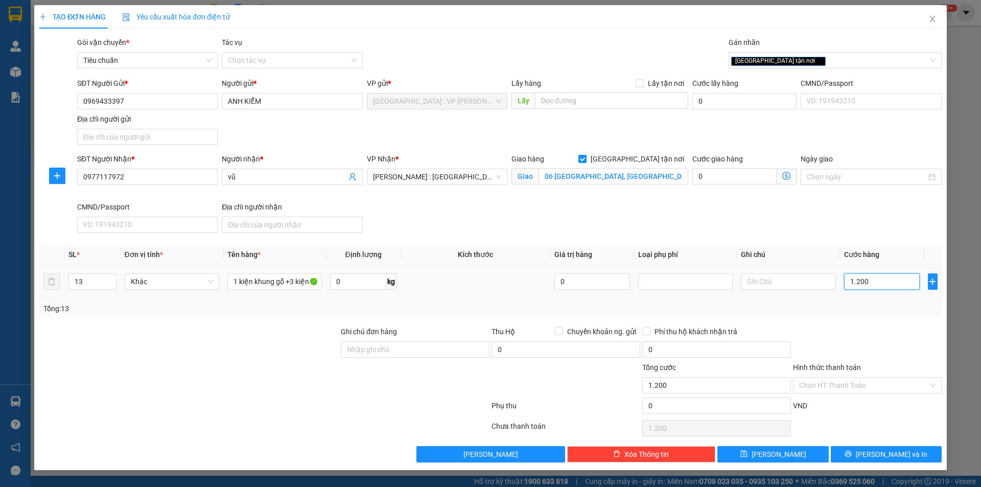
type input "12.000"
type input "120.000"
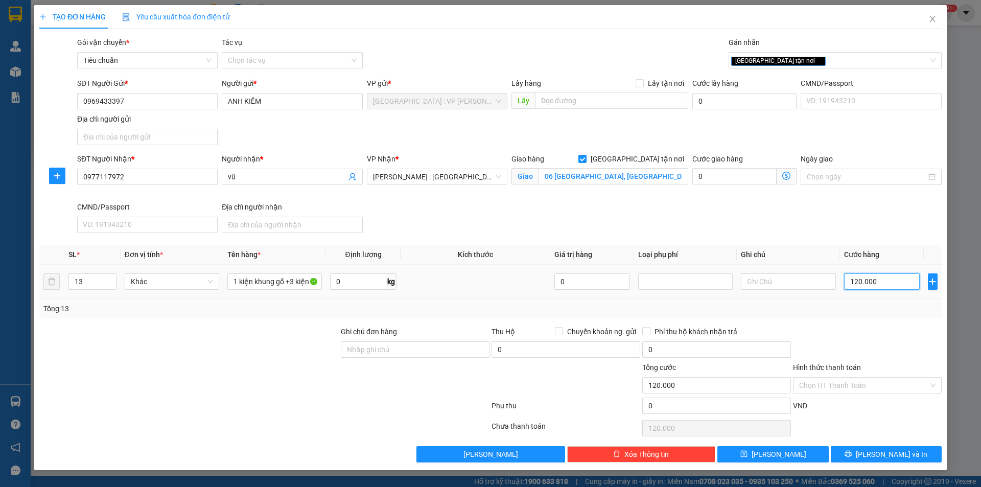
type input "1.200.000"
click at [851, 442] on icon "printer" at bounding box center [847, 453] width 7 height 7
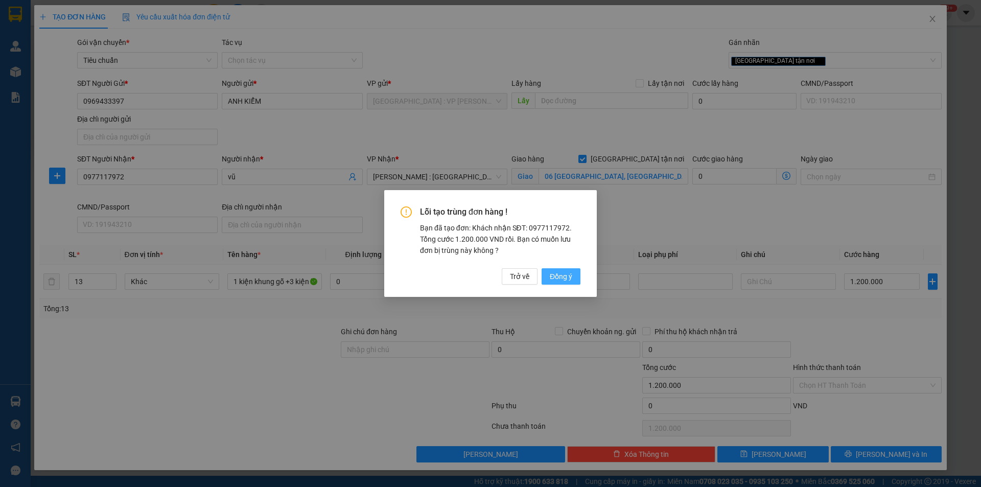
click at [563, 274] on span "Đồng ý" at bounding box center [561, 276] width 22 height 11
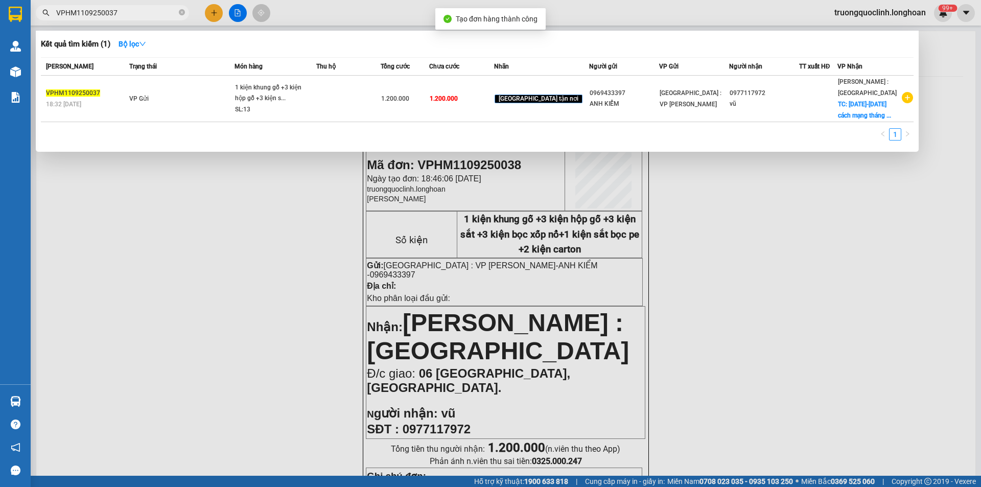
click at [740, 281] on div at bounding box center [490, 243] width 981 height 487
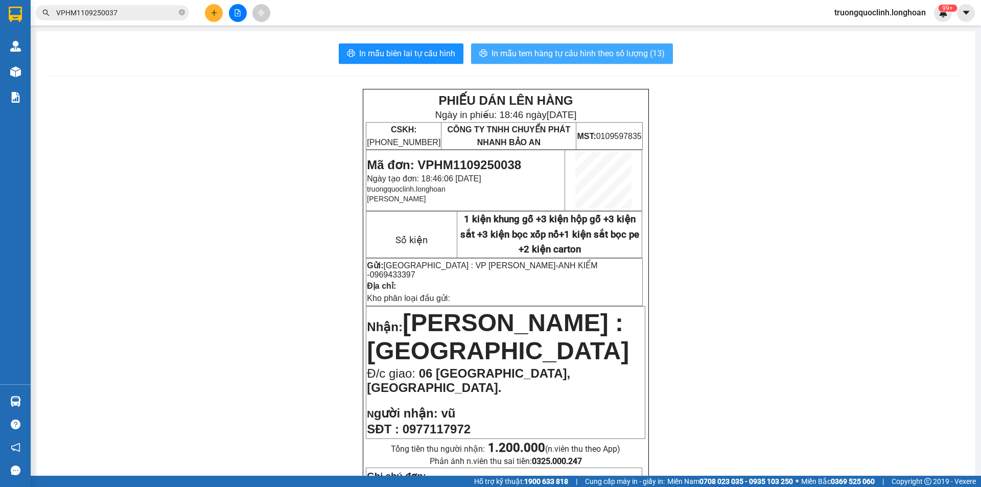
click at [558, 59] on span "In mẫu tem hàng tự cấu hình theo số lượng (13)" at bounding box center [577, 53] width 173 height 13
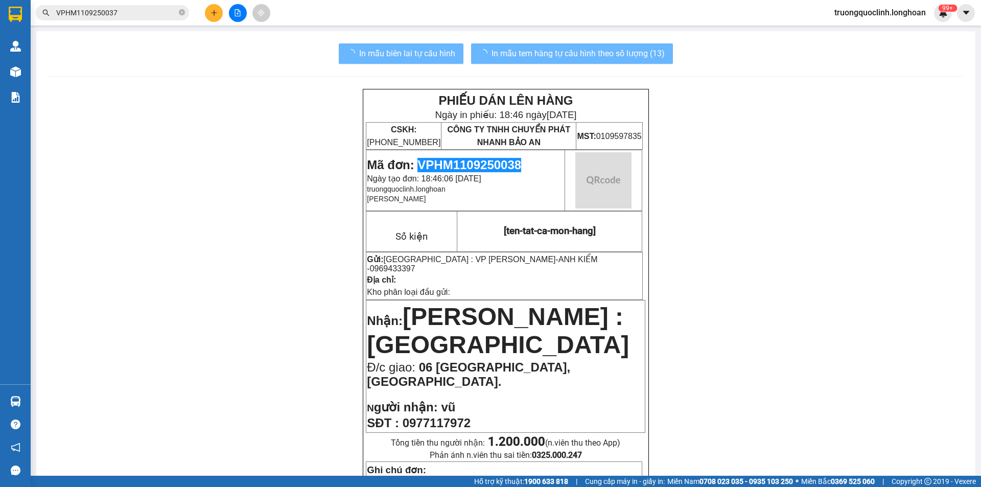
drag, startPoint x: 703, startPoint y: 291, endPoint x: 462, endPoint y: 160, distance: 274.5
click at [462, 160] on span "Mã đơn: VPHM1109250038" at bounding box center [444, 165] width 154 height 14
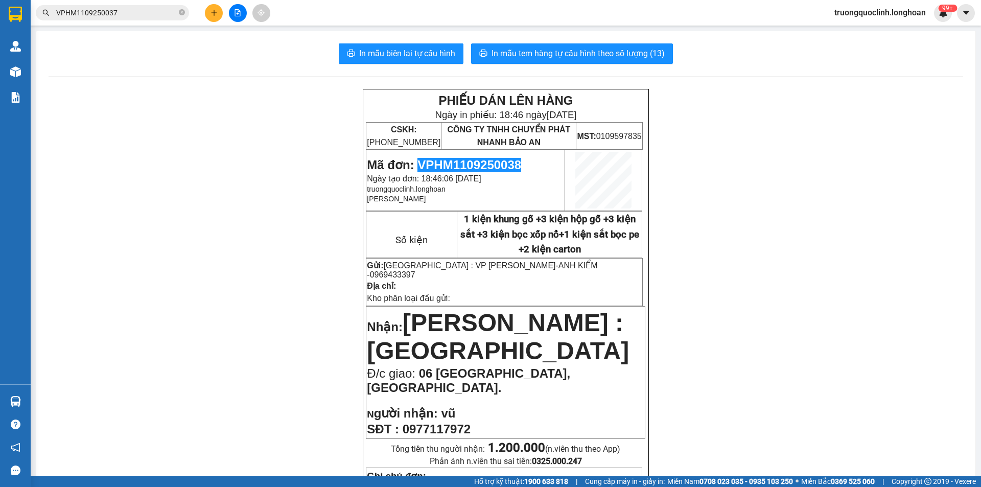
copy span "VPHM1109250038"
click at [415, 270] on span "0969433397" at bounding box center [392, 274] width 45 height 9
copy span "0969433397"
click at [214, 15] on icon "plus" at bounding box center [214, 13] width 1 height 6
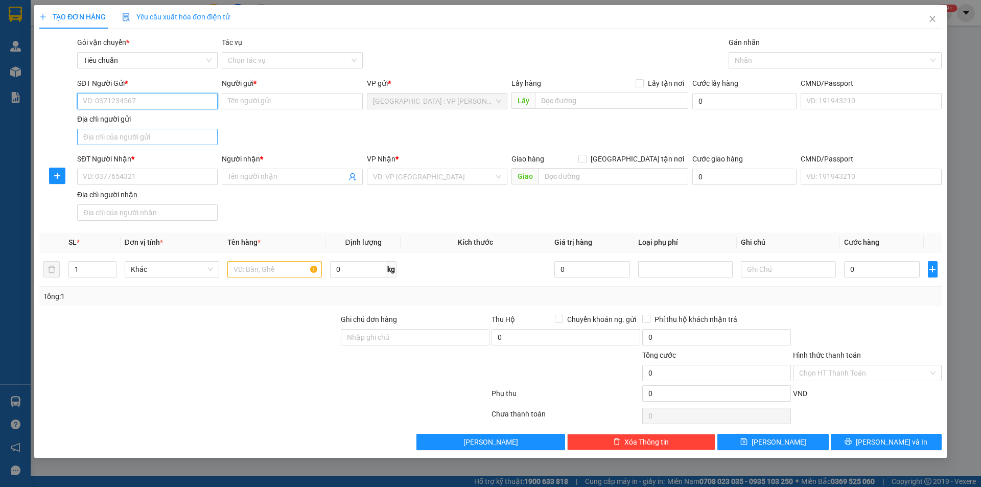
paste input "0969433397"
type input "0969433397"
drag, startPoint x: 137, startPoint y: 117, endPoint x: 153, endPoint y: 167, distance: 52.0
click at [137, 121] on div "0969433397 - ANH KIỂM" at bounding box center [147, 121] width 128 height 11
type input "ANH KIỂM"
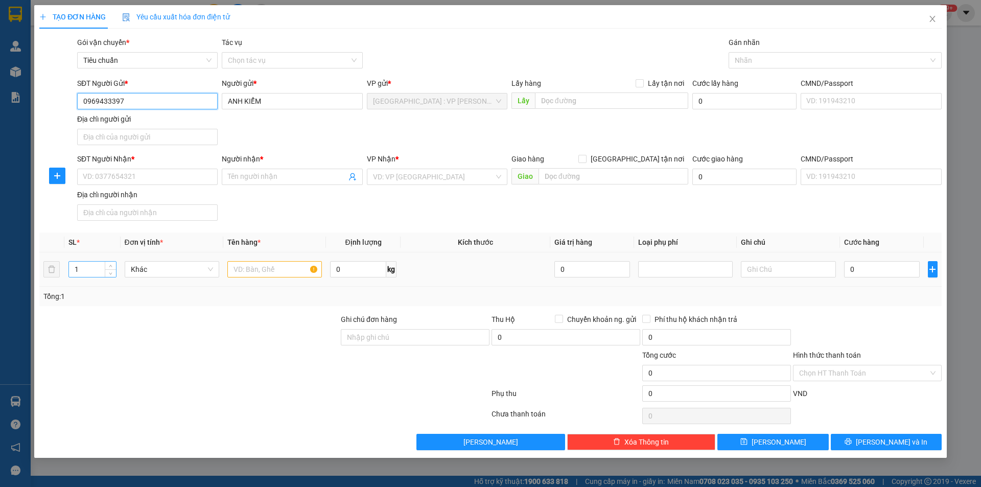
type input "0969433397"
click at [86, 265] on input "1" at bounding box center [92, 269] width 47 height 15
type input "11"
click at [246, 269] on input "text" at bounding box center [274, 269] width 94 height 16
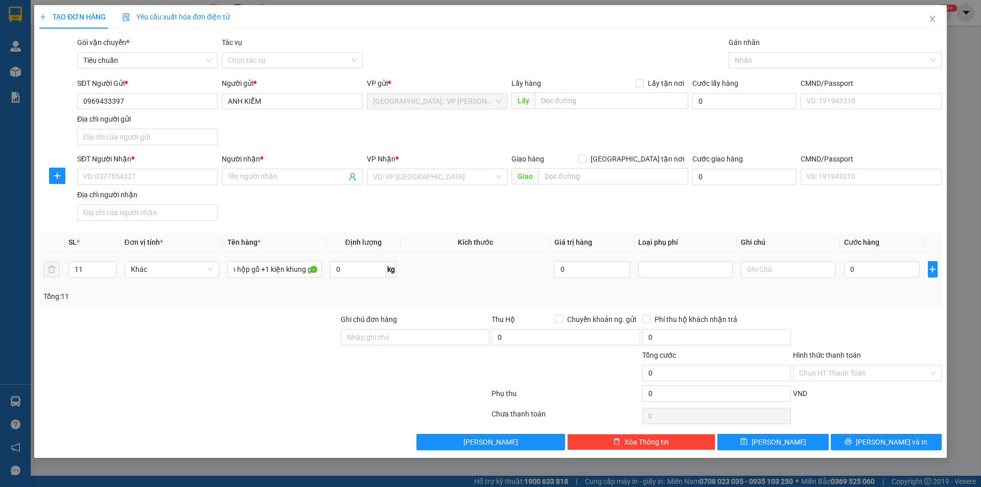
click at [279, 309] on div "Transit Pickup Surcharge Ids Transit Deliver Surcharge Ids Transit Deliver Surc…" at bounding box center [490, 243] width 902 height 413
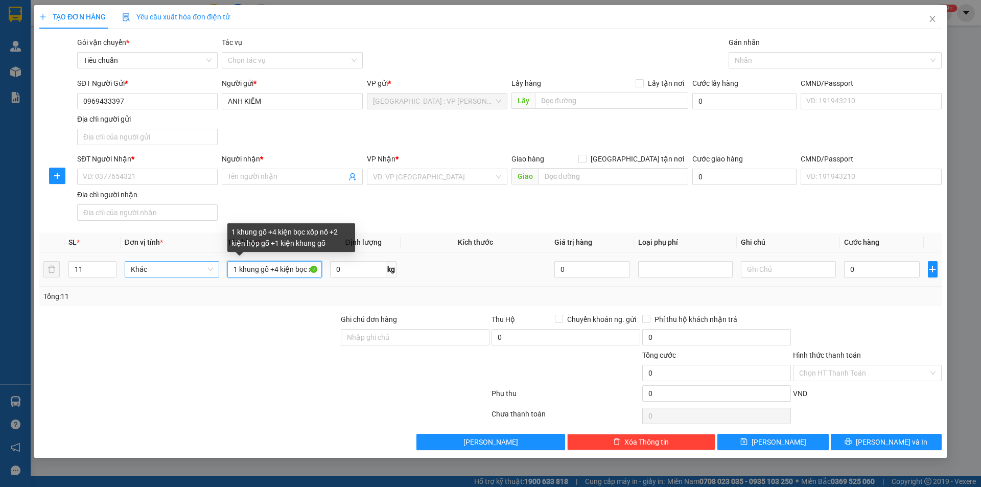
drag, startPoint x: 275, startPoint y: 270, endPoint x: 215, endPoint y: 266, distance: 60.9
click at [215, 266] on tr "11 Khác 1 khung gỗ +4 kiện bọc xốp nổ +2 kiện hộp gỗ +1 kiện khung gỗ 0 kg 0 0" at bounding box center [490, 269] width 902 height 34
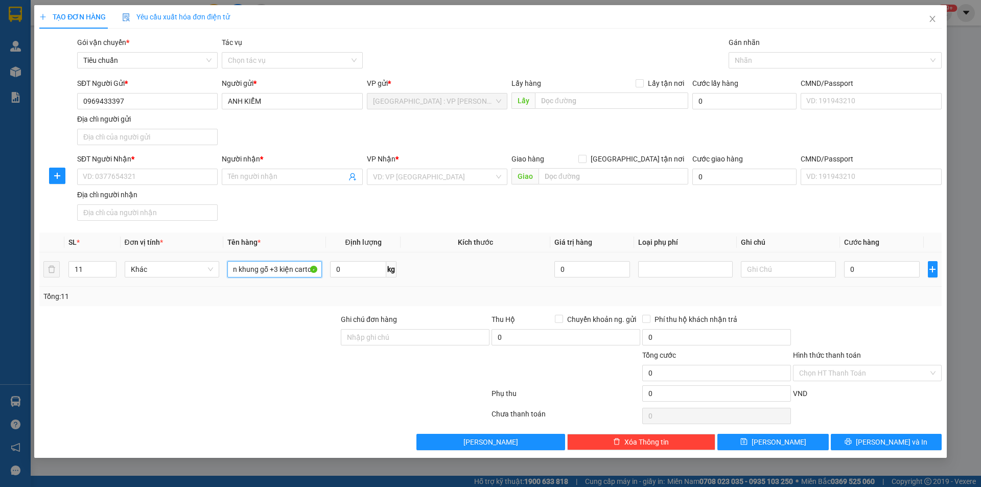
scroll to position [0, 132]
drag, startPoint x: 194, startPoint y: 353, endPoint x: 244, endPoint y: 328, distance: 55.5
click at [197, 353] on div at bounding box center [188, 367] width 301 height 36
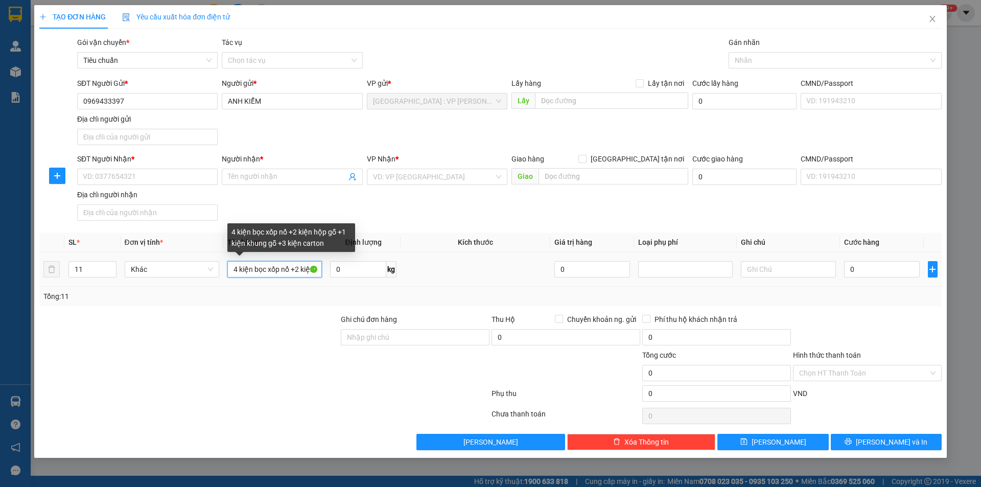
click at [300, 264] on input "4 kiện bọc xốp nổ +2 kiện hộp gỗ +1 kiện khung gỗ +3 kiện carton" at bounding box center [274, 269] width 94 height 16
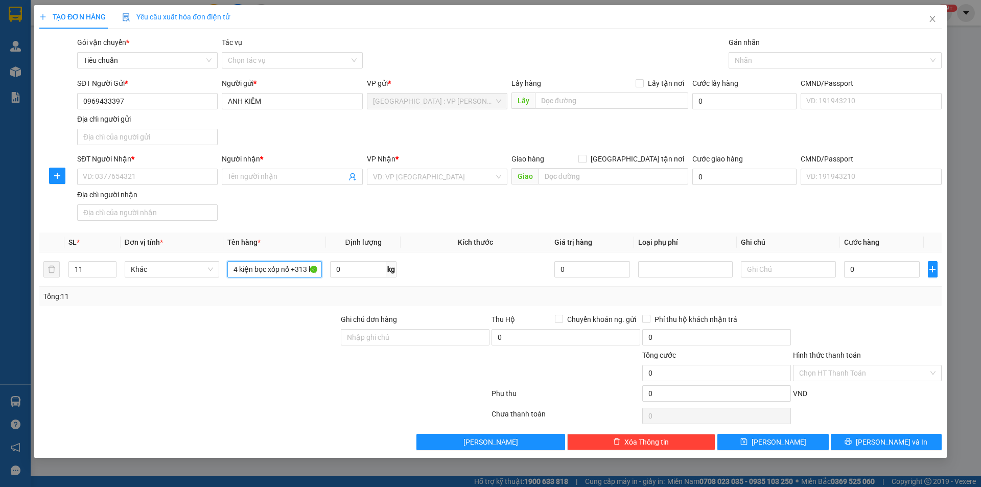
type input "4 kiện bọc xốp nổ +2 kiện hộp gỗ +1 kiện khung gỗ +3 kiện carton"
click at [553, 178] on input "text" at bounding box center [613, 176] width 150 height 16
click at [570, 171] on input "137 bình long,p bình trị đông" at bounding box center [613, 176] width 150 height 16
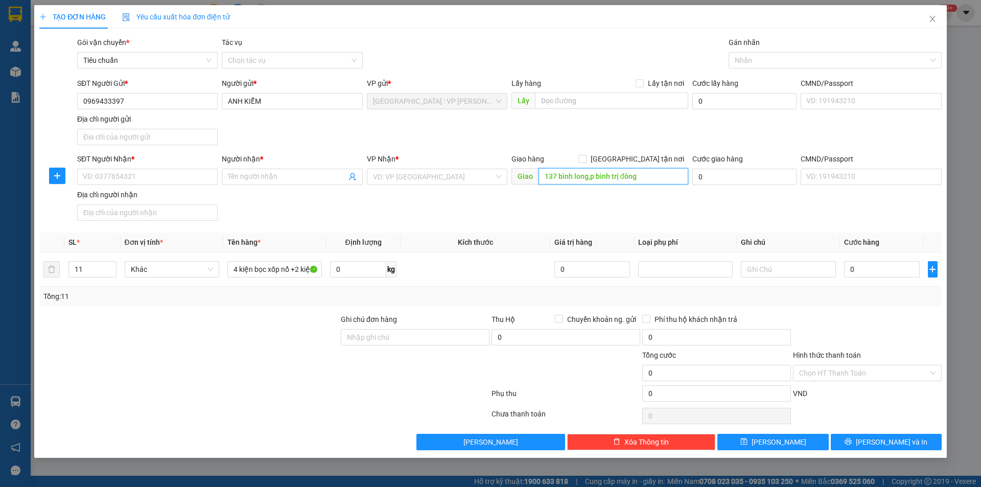
click at [650, 177] on input "137 bình long,p bình trị đông" at bounding box center [613, 176] width 150 height 16
paste input "Bình Long, Phường Bình Hưng Hòa A, quận Bình Tân"
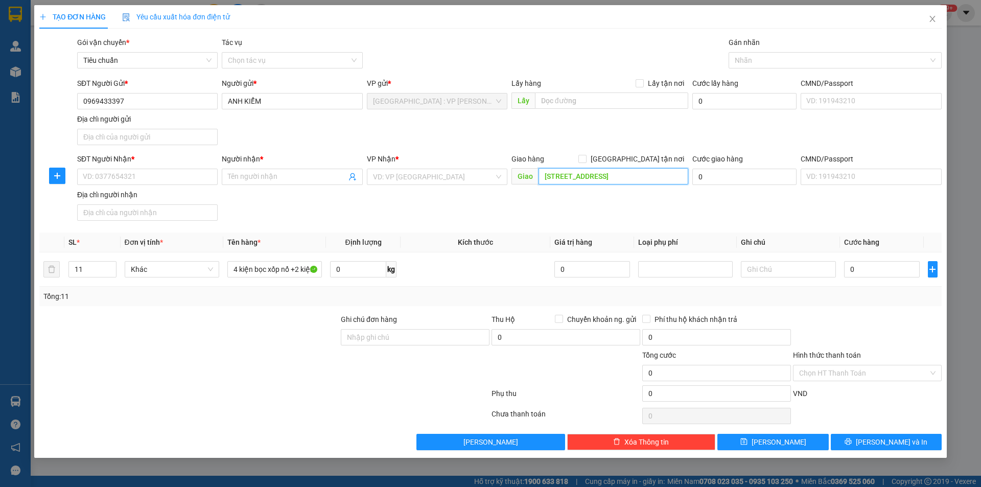
type input "137 Bình Long, Phường Bình Hưng Hòa A, quận Bình Tân"
click at [612, 205] on div "SĐT Người Nhận * VD: 0377654321 Người nhận * Tên người nhận VP Nhận * VD: VP Sà…" at bounding box center [509, 189] width 868 height 72
click at [642, 154] on span "[GEOGRAPHIC_DATA] tận nơi" at bounding box center [637, 158] width 102 height 11
click at [585, 155] on input "[GEOGRAPHIC_DATA] tận nơi" at bounding box center [581, 158] width 7 height 7
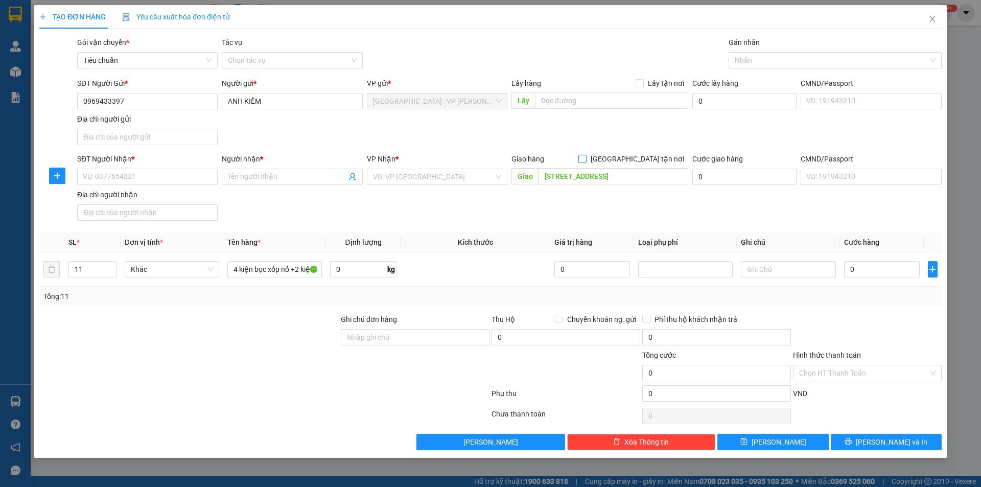
checkbox input "true"
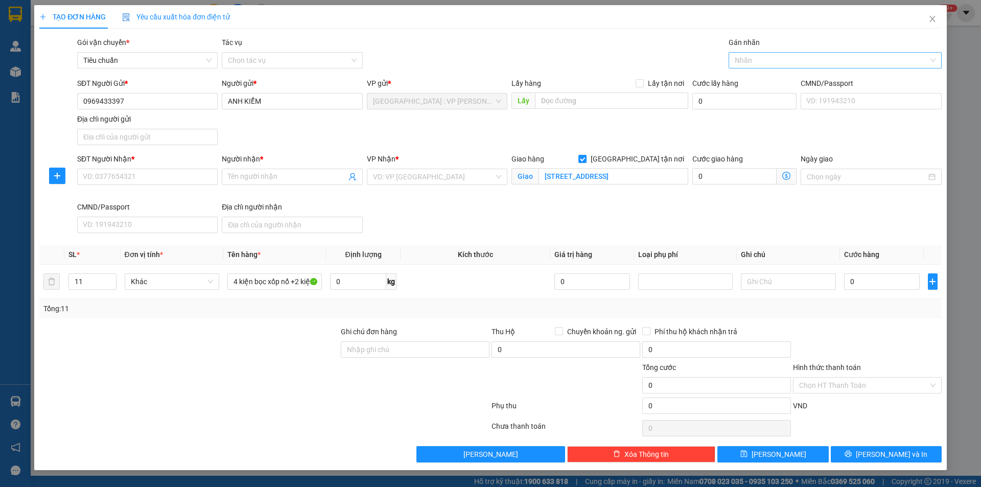
click at [751, 61] on div at bounding box center [830, 60] width 198 height 12
type input "gtn"
click at [750, 79] on div "[GEOGRAPHIC_DATA] tận nơi" at bounding box center [835, 80] width 201 height 11
click at [673, 171] on input "137 Bình Long, Phường Bình Hưng Hòa A, quận Bình Tân" at bounding box center [613, 176] width 150 height 16
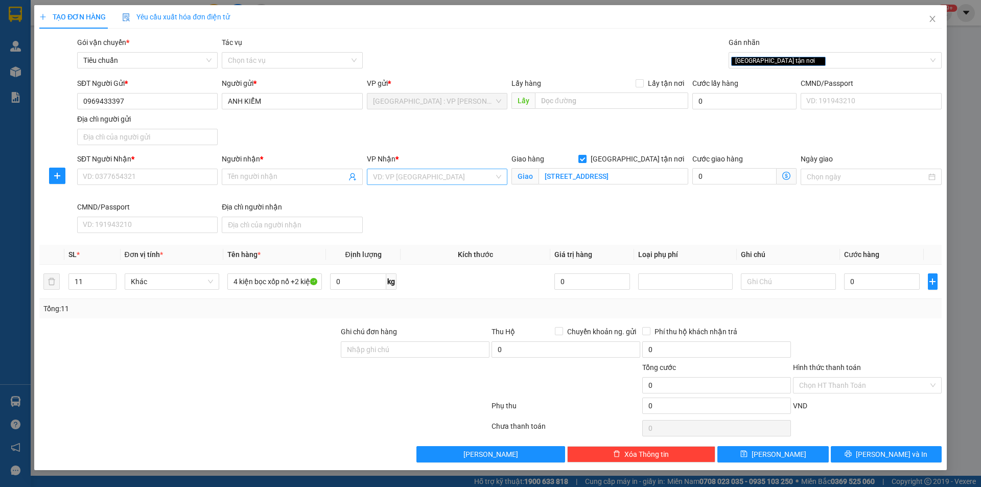
click at [487, 179] on input "search" at bounding box center [433, 176] width 121 height 15
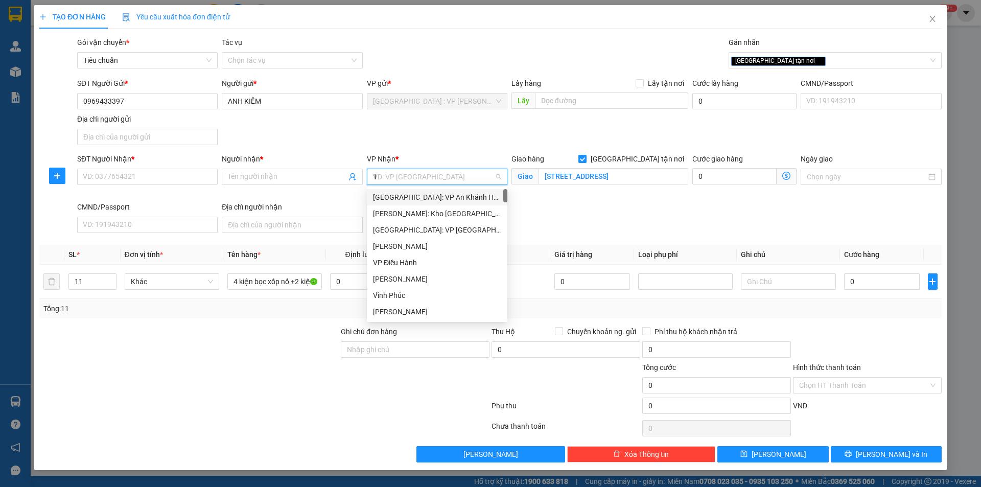
type input "12"
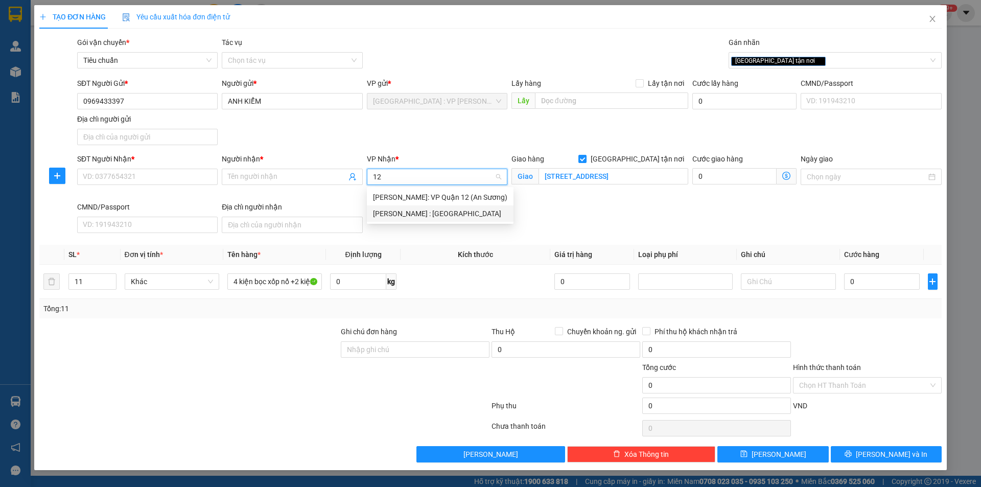
click at [463, 219] on div "[PERSON_NAME] : [GEOGRAPHIC_DATA]" at bounding box center [440, 213] width 147 height 16
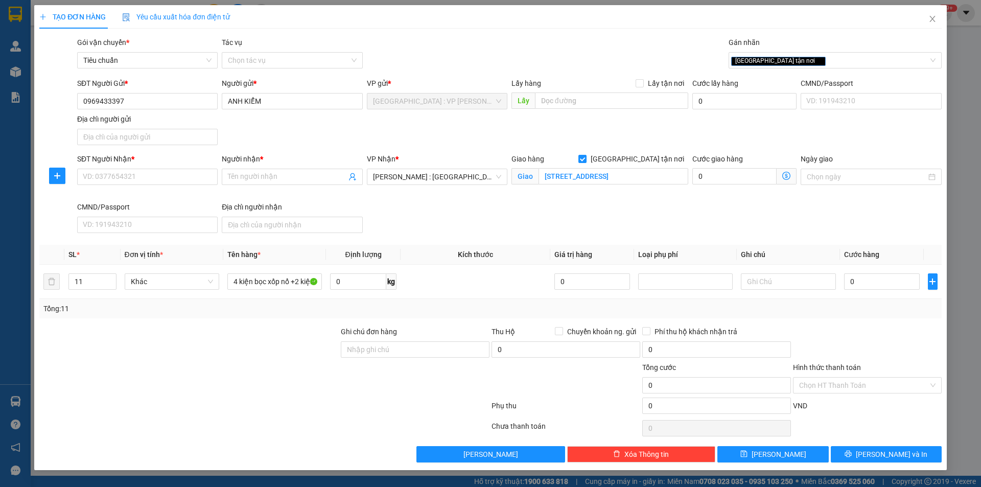
scroll to position [253, 0]
click at [226, 330] on div at bounding box center [188, 344] width 301 height 36
click at [891, 280] on input "0" at bounding box center [882, 281] width 76 height 16
type input "1"
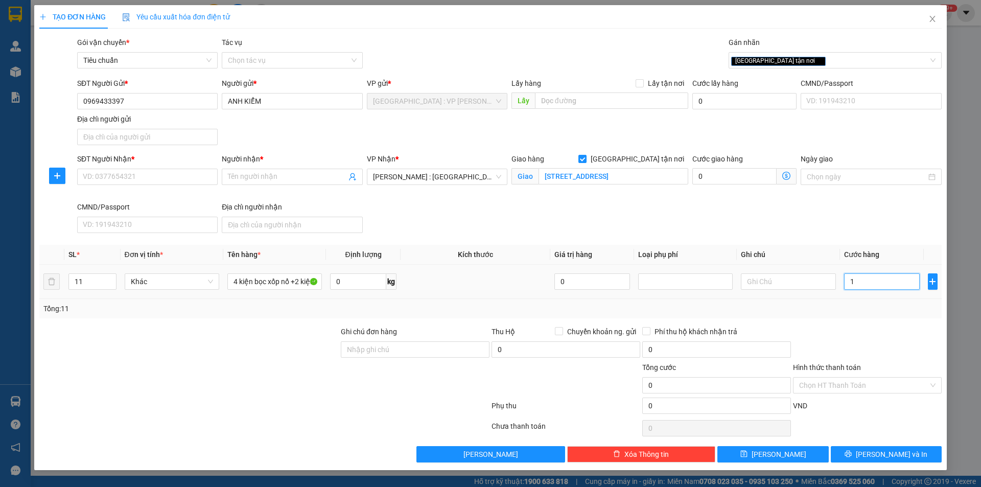
type input "1"
type input "11"
type input "110"
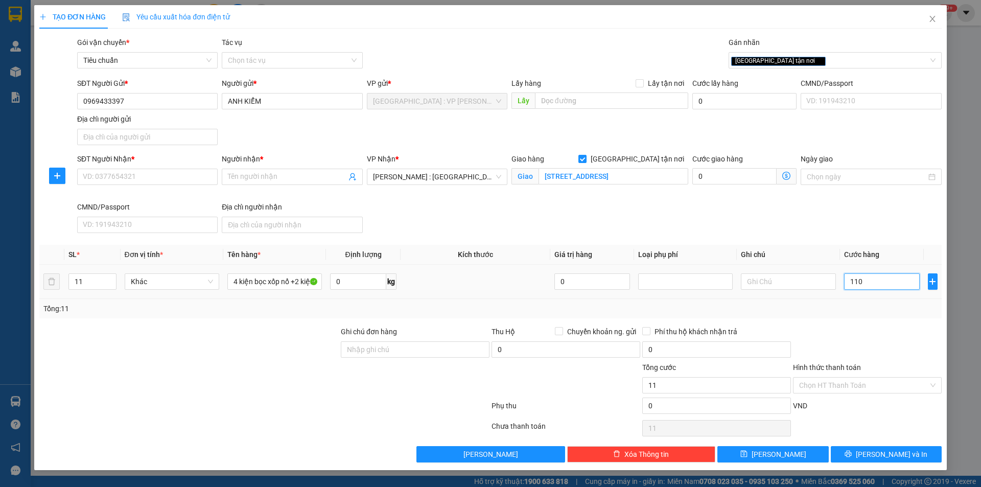
type input "110"
type input "1.100"
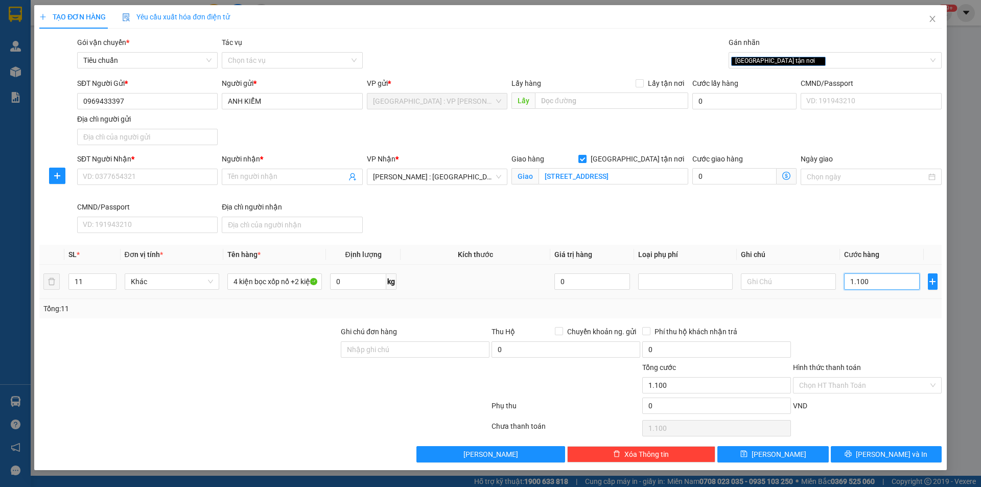
type input "11.000"
type input "110.000"
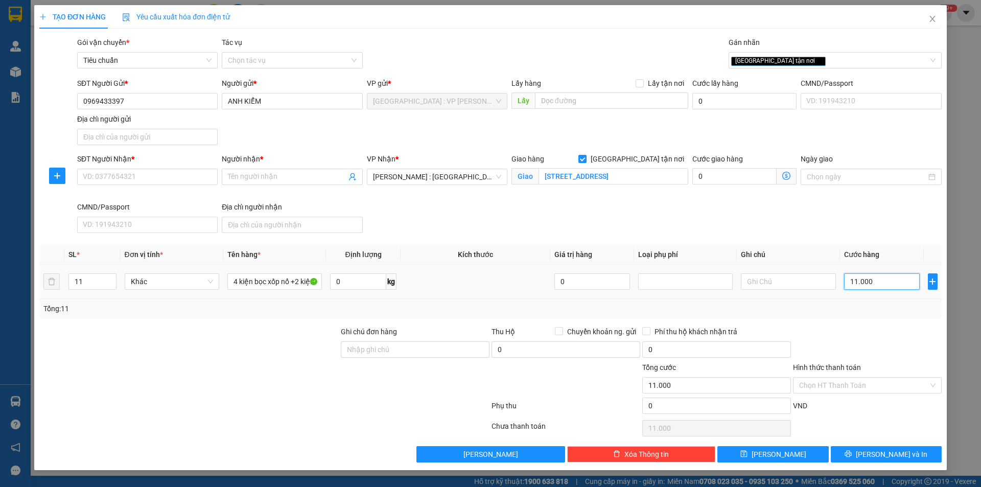
type input "110.000"
type input "1.100.000"
type input "11.000.000"
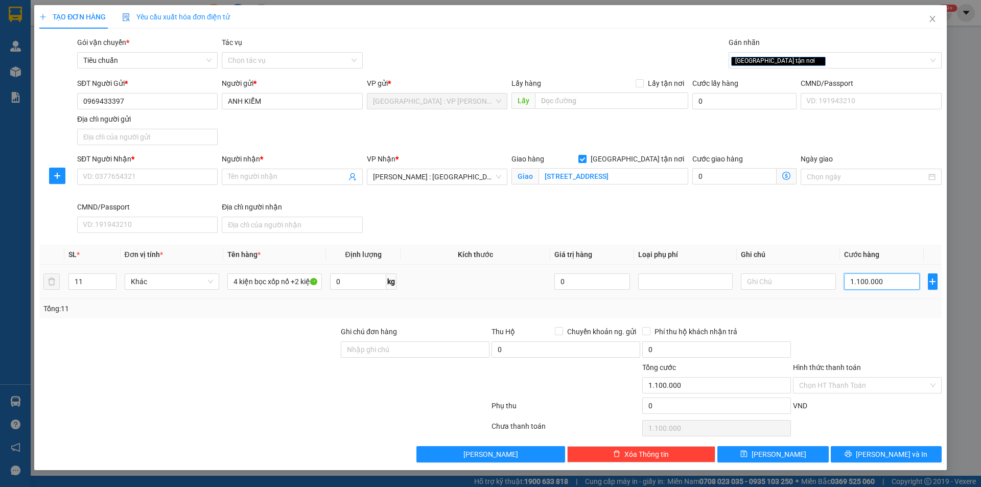
type input "11.000.000"
type input "1.100.000"
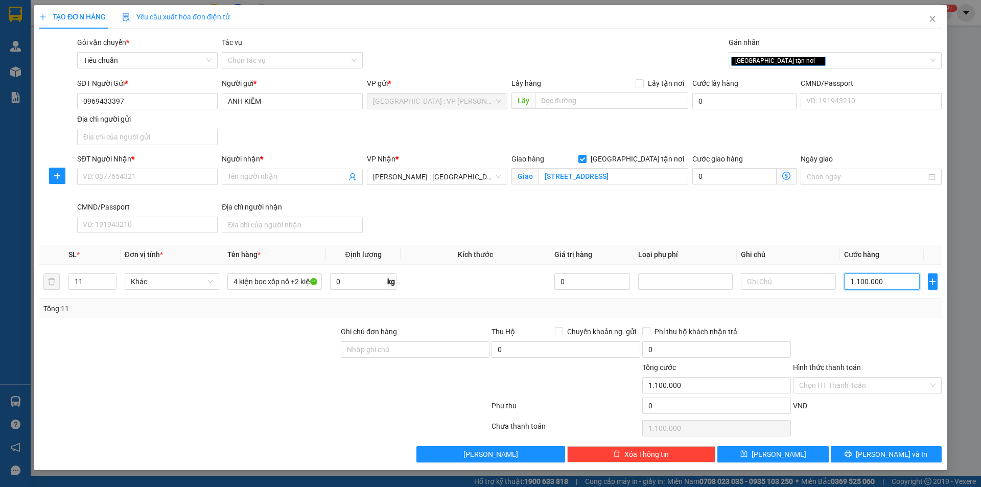
type input "1.100.000"
click at [885, 321] on div "Transit Pickup Surcharge Ids Transit Deliver Surcharge Ids Transit Deliver Surc…" at bounding box center [490, 249] width 902 height 425
drag, startPoint x: 909, startPoint y: 454, endPoint x: 870, endPoint y: 423, distance: 48.7
click at [891, 442] on button "[PERSON_NAME] và In" at bounding box center [886, 454] width 111 height 16
click at [156, 173] on input "SĐT Người Nhận *" at bounding box center [147, 177] width 140 height 16
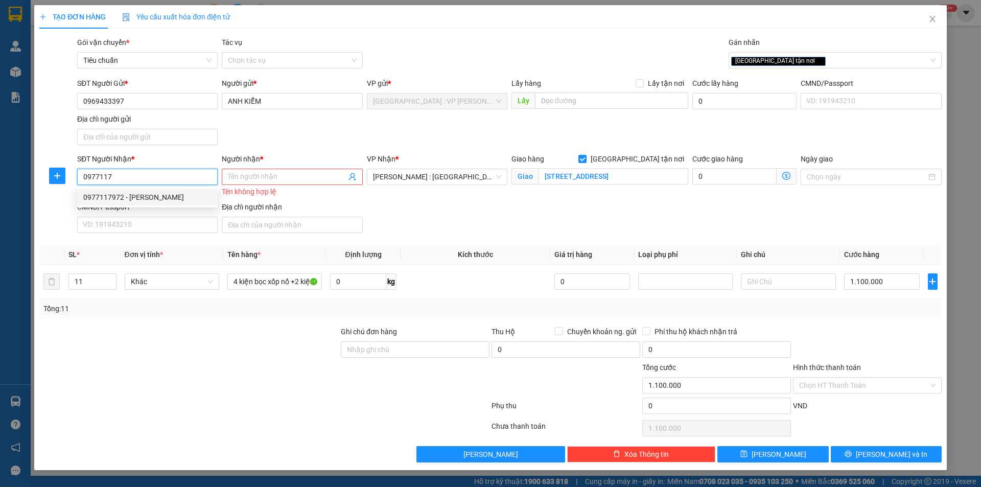
click at [156, 174] on input "0977117" at bounding box center [147, 177] width 140 height 16
type input "0977117972"
click at [275, 179] on input "Người nhận *" at bounding box center [287, 176] width 118 height 11
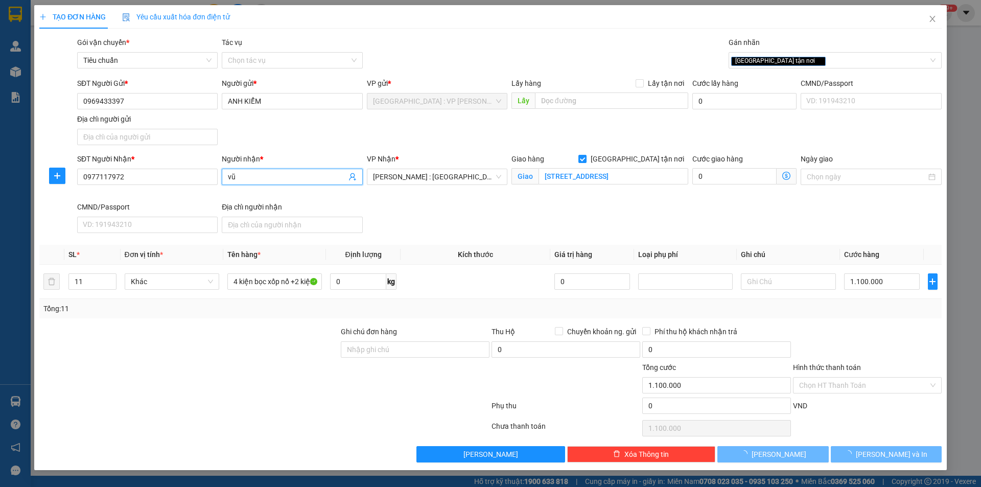
type input "vũ"
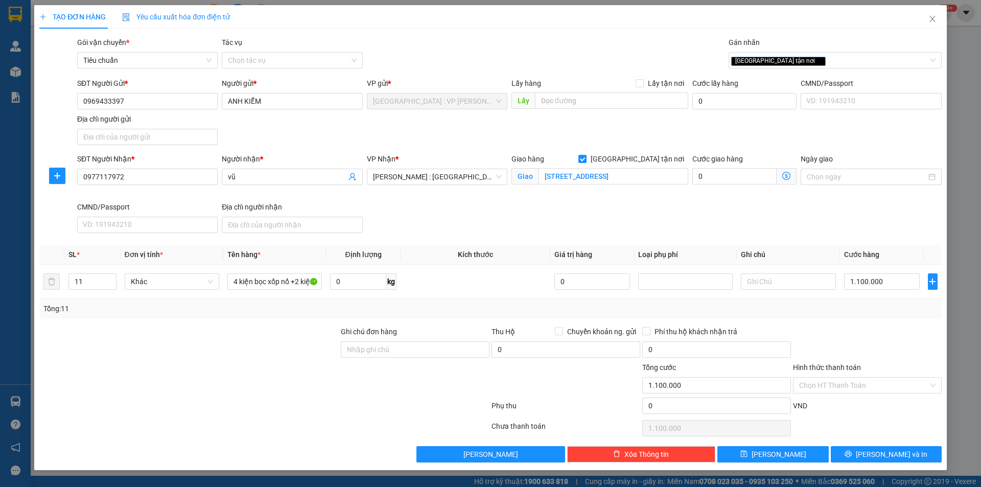
click at [418, 202] on div "SĐT Người Nhận * 0977117972 Người nhận * vũ VP Nhận * Hồ Chí Minh : Kho Quận 12…" at bounding box center [509, 195] width 868 height 84
click at [891, 442] on span "[PERSON_NAME] và In" at bounding box center [892, 453] width 72 height 11
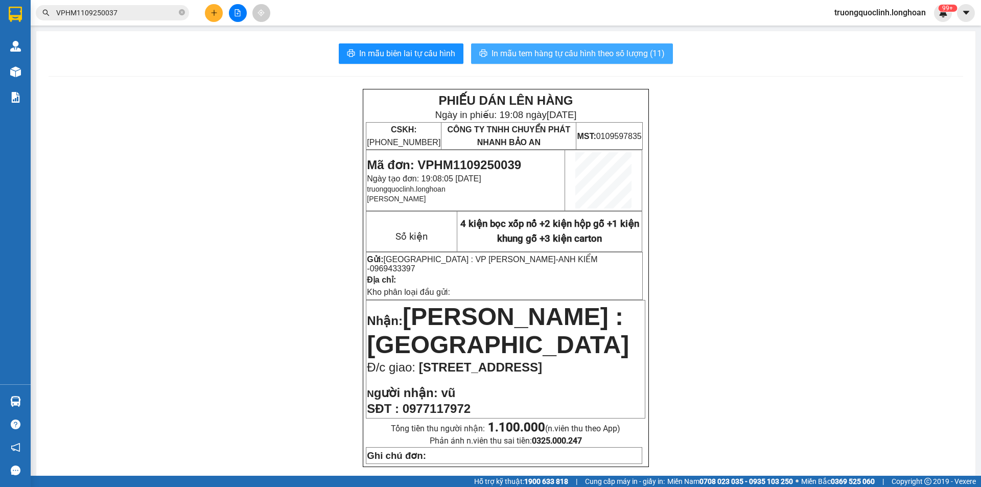
click at [622, 56] on span "In mẫu tem hàng tự cấu hình theo số lượng (11)" at bounding box center [577, 53] width 173 height 13
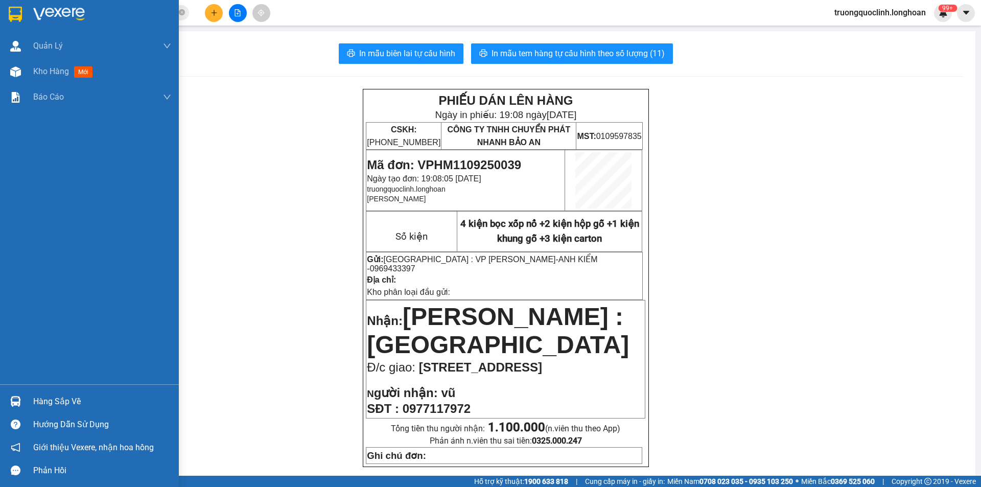
click at [16, 10] on img at bounding box center [15, 14] width 13 height 15
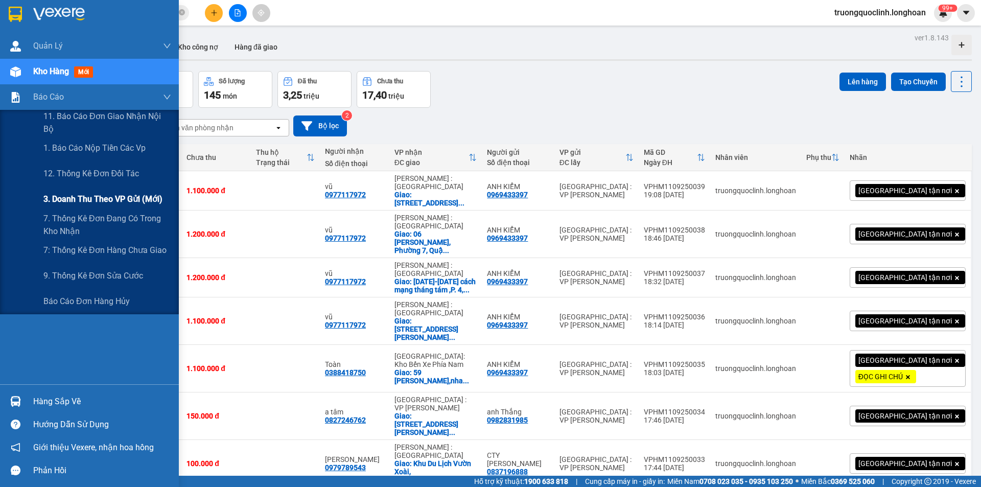
click at [88, 197] on span "3. Doanh Thu theo VP Gửi (mới)" at bounding box center [102, 199] width 119 height 13
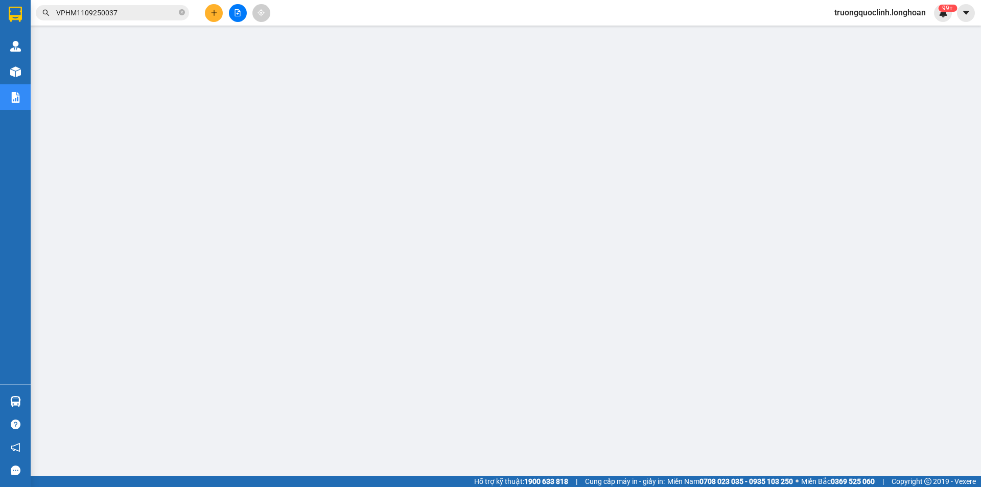
click at [207, 13] on button at bounding box center [214, 13] width 18 height 18
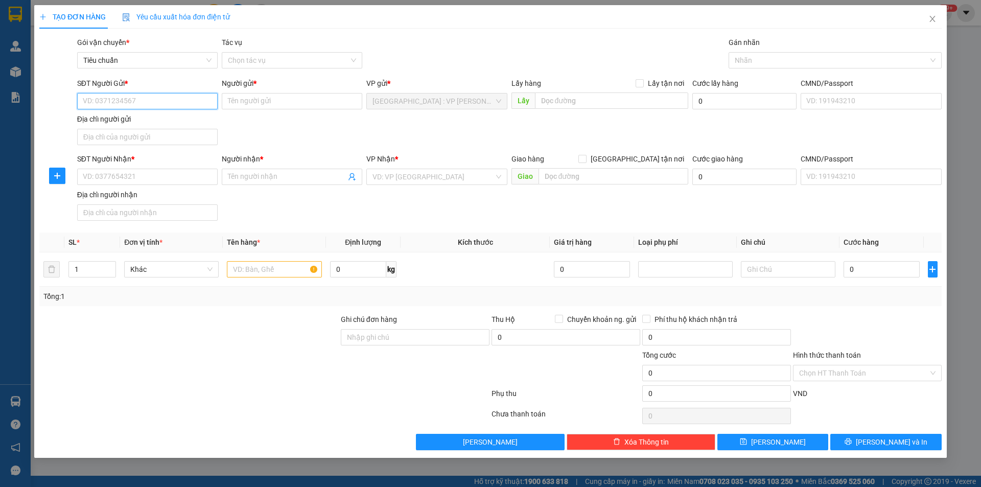
paste input "0338838562"
type input "0338838562"
click at [119, 122] on div "0338838562 - hằng" at bounding box center [147, 121] width 128 height 11
type input "hằng"
type input "0338838562"
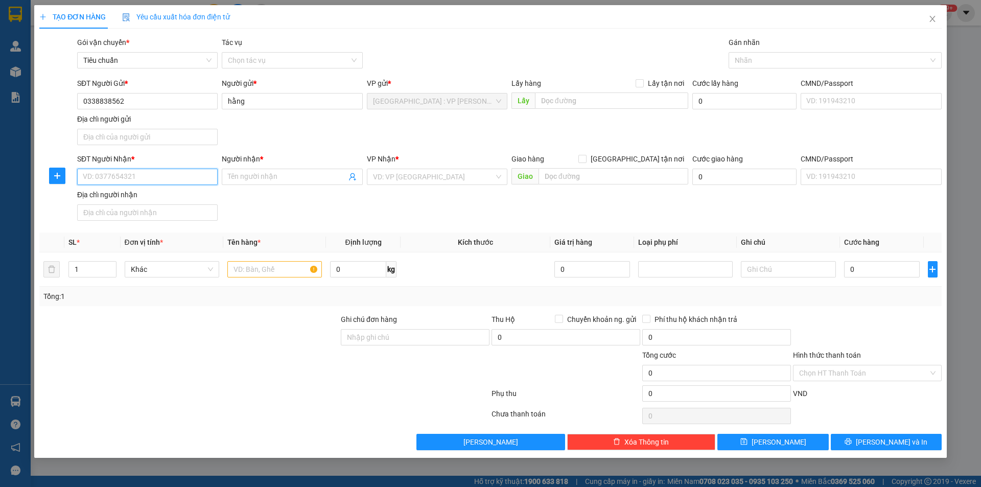
click at [136, 175] on input "SĐT Người Nhận *" at bounding box center [147, 177] width 140 height 16
paste input "0987924045"
type input "0987924045"
click at [265, 179] on input "Người nhận *" at bounding box center [287, 176] width 118 height 11
click at [278, 180] on input "Người nhận *" at bounding box center [287, 176] width 118 height 11
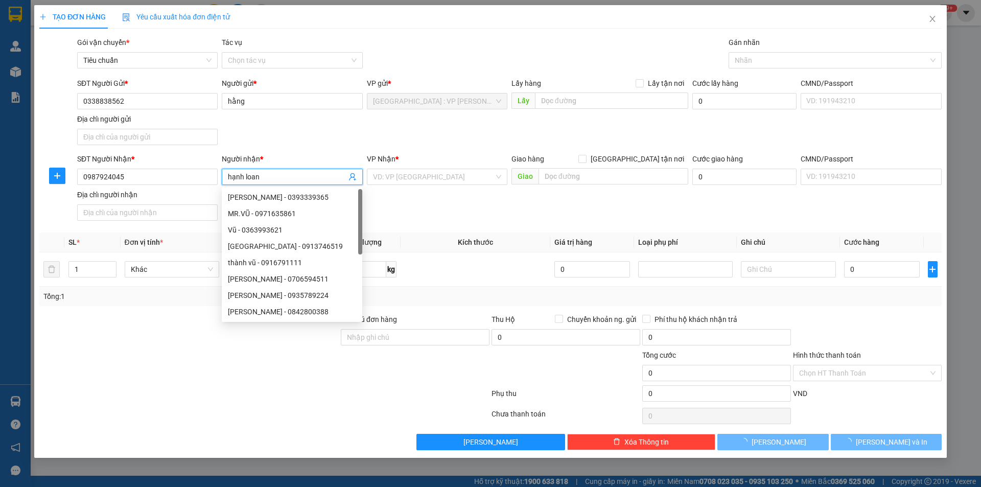
type input "hạnh loan"
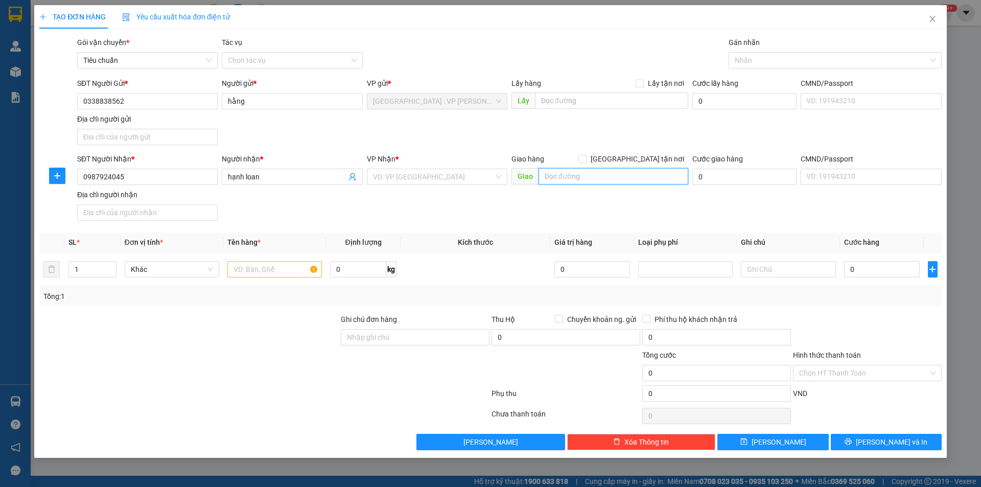
click at [601, 182] on input "text" at bounding box center [613, 176] width 150 height 16
paste input "Chín tám đào Tấn Hội hợp, Vĩnh Yên, Vĩnh Phú"
click at [587, 204] on div "SĐT Người Nhận * 0987924045 Người nhận * hạnh loan VP Nhận * VD: VP Sài Gòn Gia…" at bounding box center [509, 189] width 868 height 72
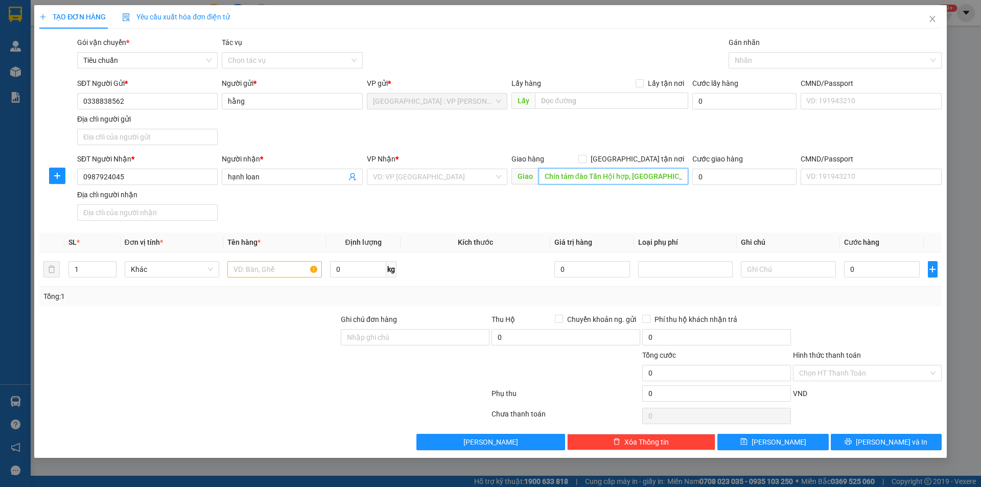
click at [559, 177] on input "Chín tám đào Tấn Hội hợp, Vĩnh Yên, Vĩnh Phú" at bounding box center [613, 176] width 150 height 16
drag, startPoint x: 575, startPoint y: 174, endPoint x: 540, endPoint y: 174, distance: 34.7
click at [540, 174] on input "Chín tám đào Tấn Hội hợp, Vĩnh Yên, Vĩnh Phú" at bounding box center [613, 176] width 150 height 16
type input "98 đào Tấn Hội hợp, Vĩnh Yên, Vĩnh Phú"
drag, startPoint x: 643, startPoint y: 159, endPoint x: 660, endPoint y: 142, distance: 24.2
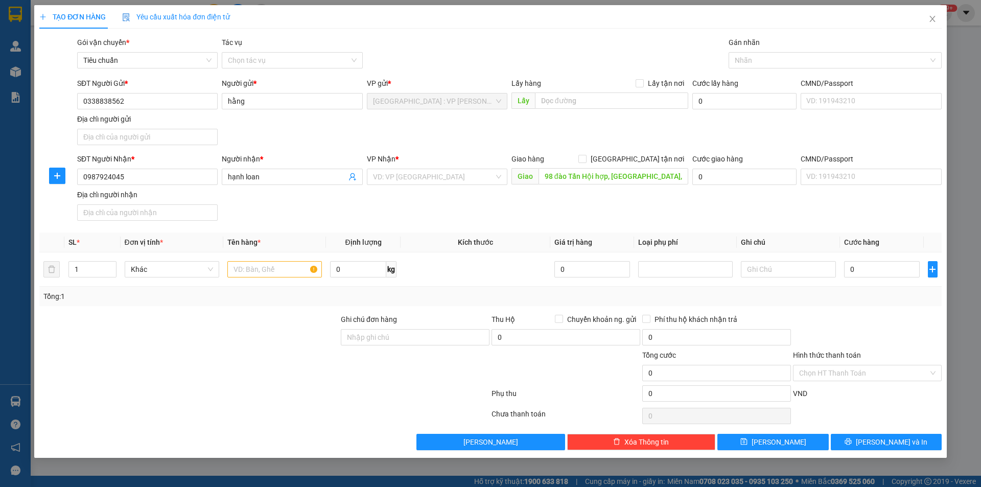
click at [642, 159] on span "[GEOGRAPHIC_DATA] tận nơi" at bounding box center [637, 158] width 102 height 11
click at [585, 159] on input "[GEOGRAPHIC_DATA] tận nơi" at bounding box center [581, 158] width 7 height 7
checkbox input "true"
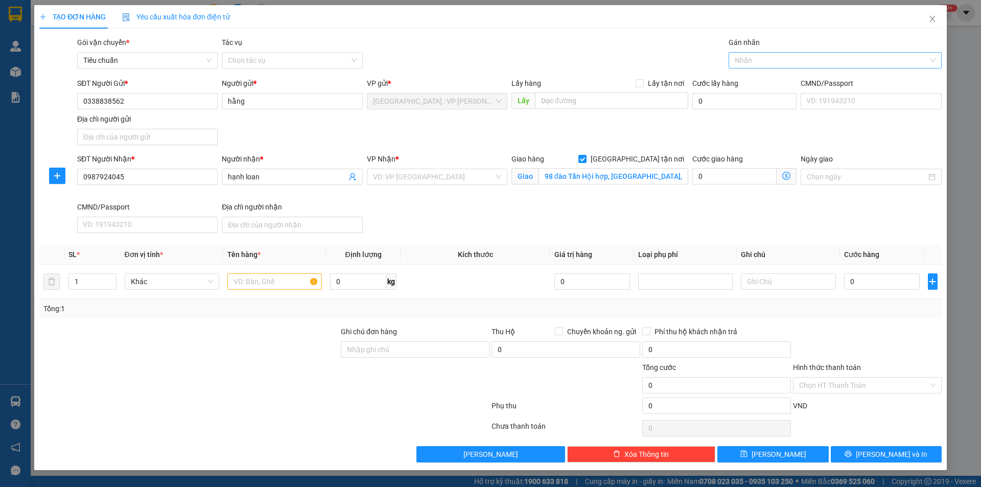
click at [764, 60] on div at bounding box center [830, 60] width 198 height 12
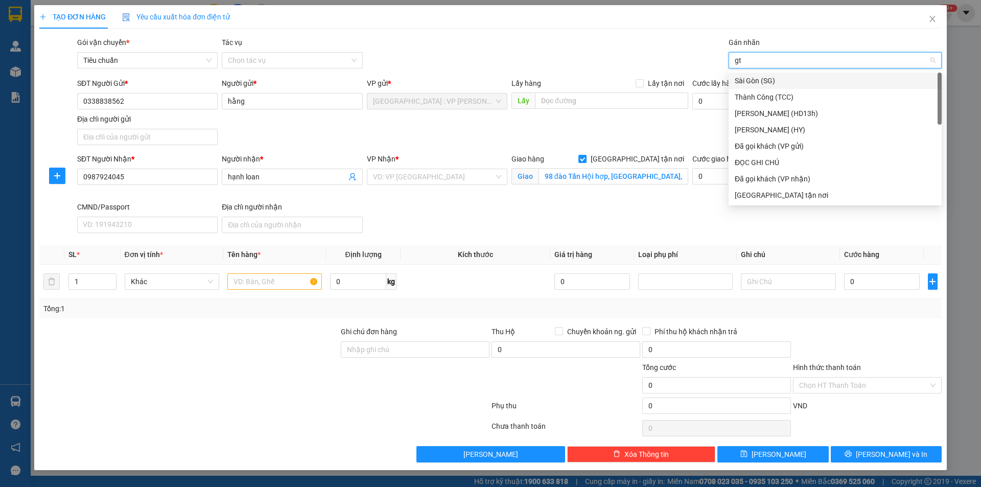
type input "gtn"
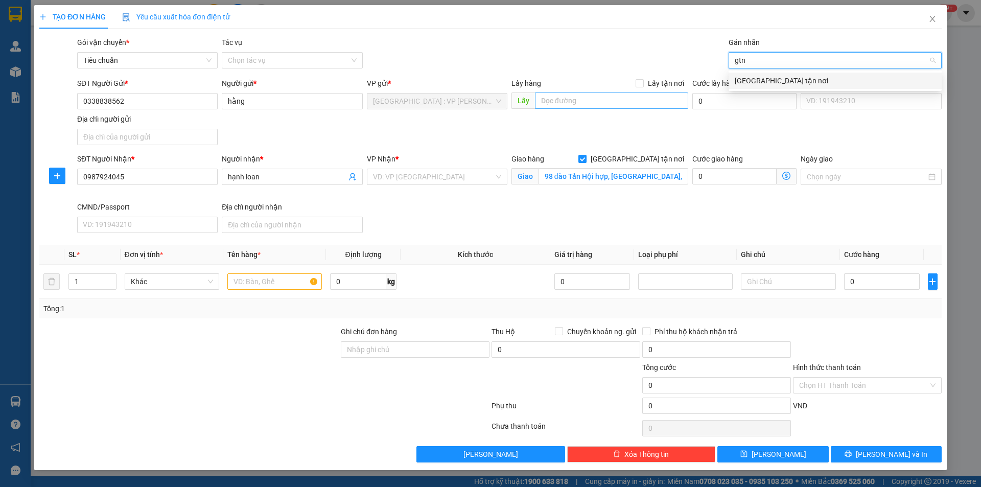
drag, startPoint x: 748, startPoint y: 80, endPoint x: 637, endPoint y: 104, distance: 113.4
click at [747, 80] on div "[GEOGRAPHIC_DATA] tận nơi" at bounding box center [835, 80] width 201 height 11
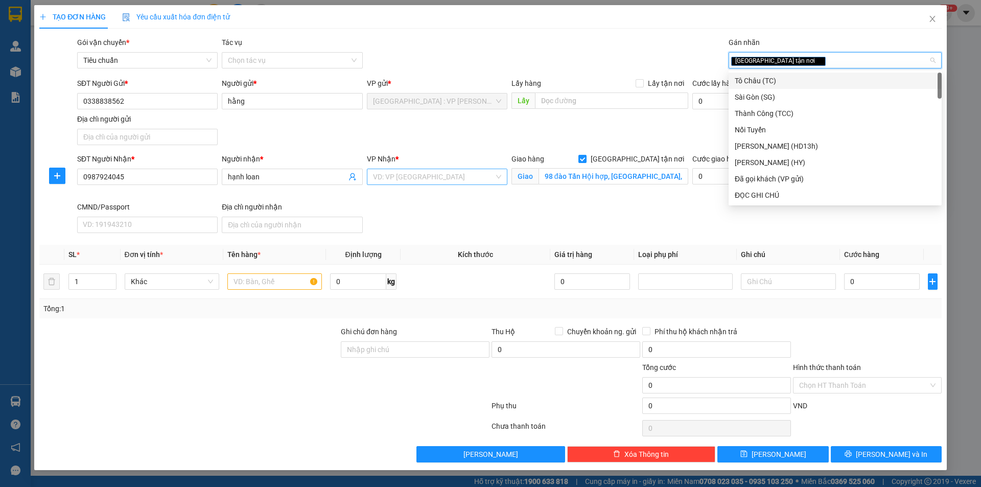
click at [469, 177] on input "search" at bounding box center [433, 176] width 121 height 15
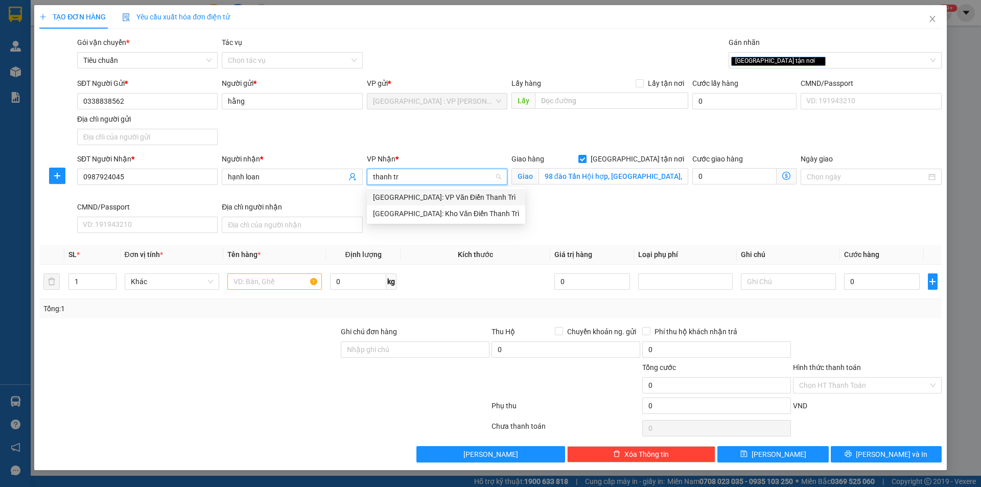
type input "thanh tri"
click at [468, 205] on div "Hà Nội: VP Văn Điển Thanh Trì" at bounding box center [446, 197] width 158 height 16
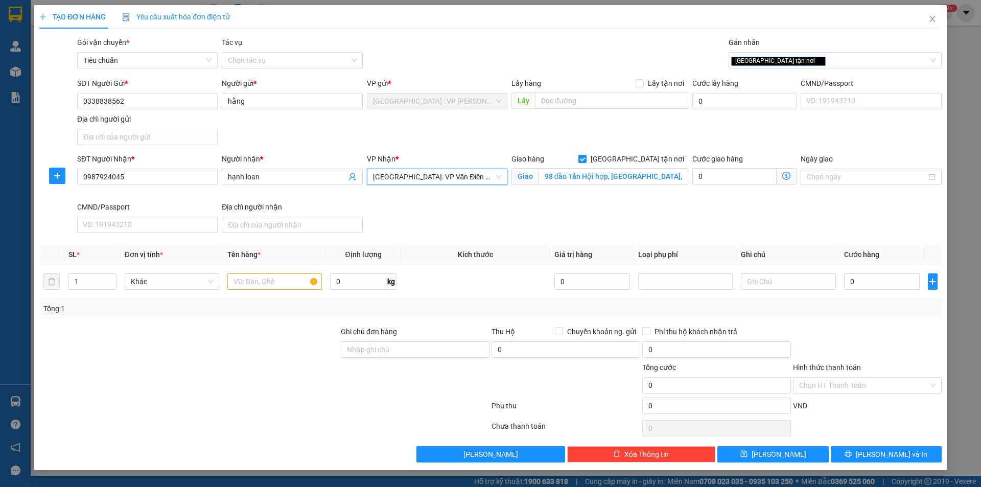
click at [417, 177] on span "Hà Nội: VP Văn Điển Thanh Trì" at bounding box center [437, 176] width 128 height 15
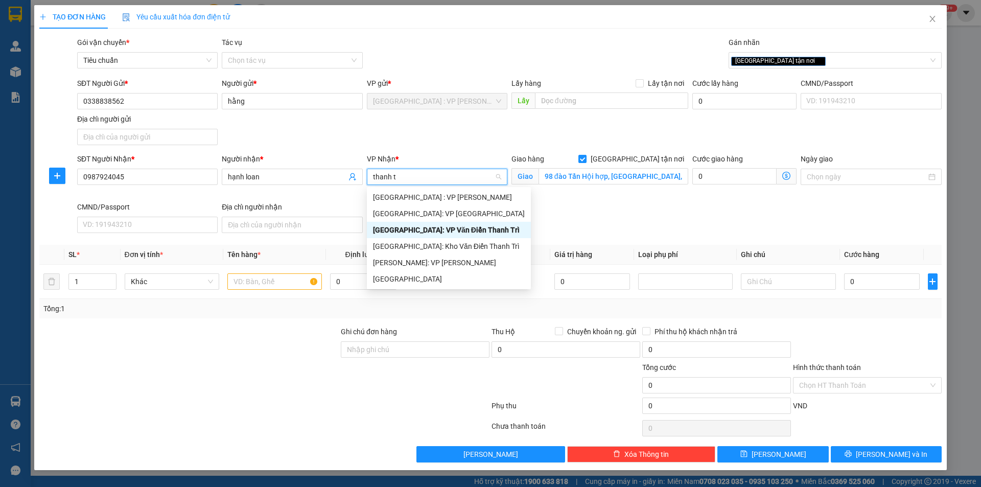
type input "thanh tr"
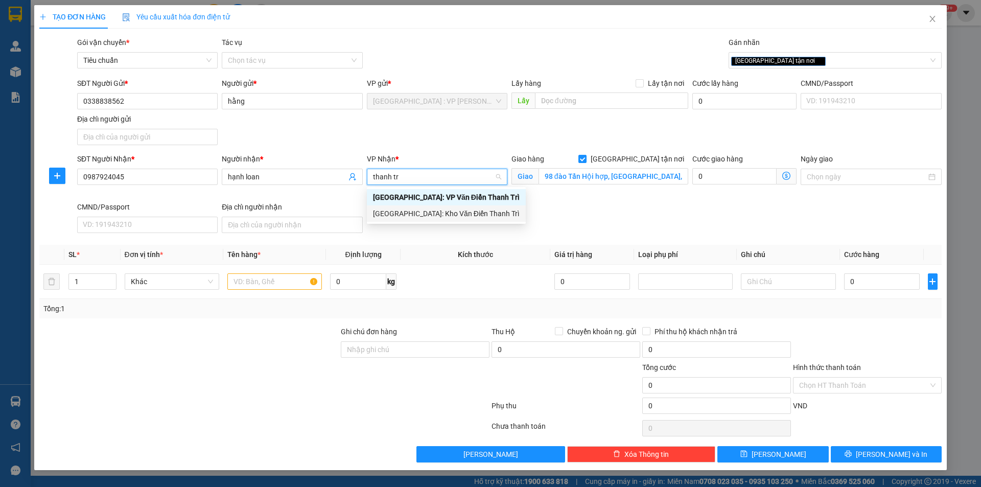
drag, startPoint x: 407, startPoint y: 214, endPoint x: 398, endPoint y: 223, distance: 12.7
click at [406, 215] on div "[GEOGRAPHIC_DATA]: Kho Văn Điển Thanh Trì" at bounding box center [446, 213] width 147 height 11
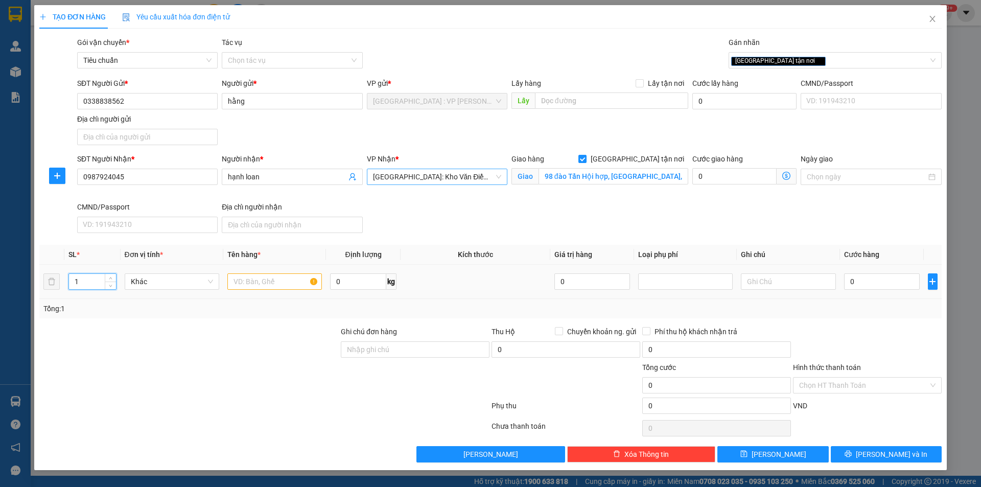
drag, startPoint x: 78, startPoint y: 282, endPoint x: 68, endPoint y: 282, distance: 9.2
click at [70, 282] on input "1" at bounding box center [92, 281] width 47 height 15
type input "5"
click at [259, 288] on input "text" at bounding box center [274, 281] width 94 height 16
click at [275, 282] on input "text" at bounding box center [274, 281] width 94 height 16
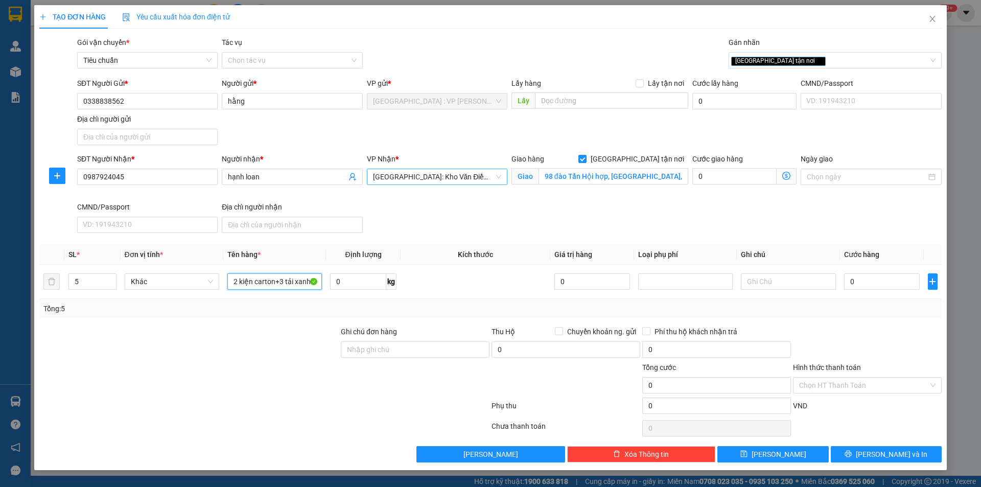
type input "2 kiện carton+3 tải xanh"
click at [868, 281] on input "0" at bounding box center [882, 281] width 76 height 16
type input "2"
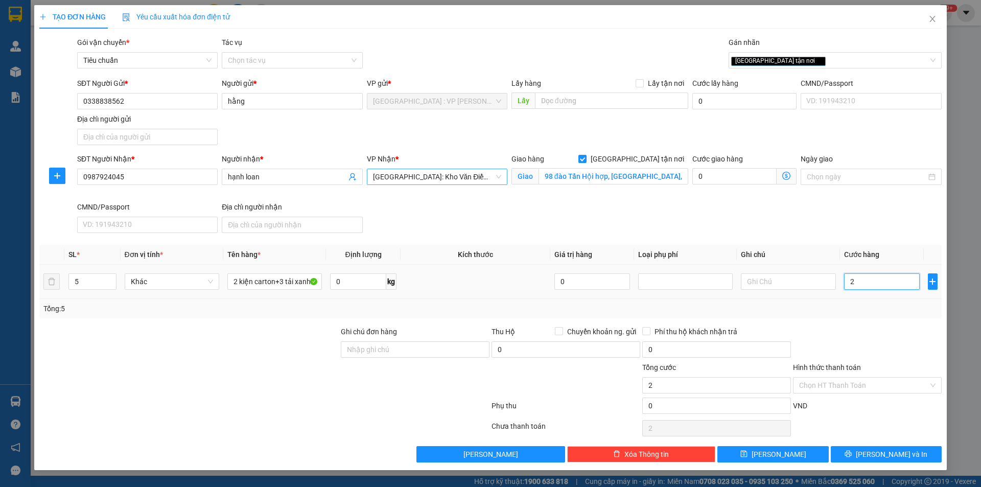
type input "22"
type input "220"
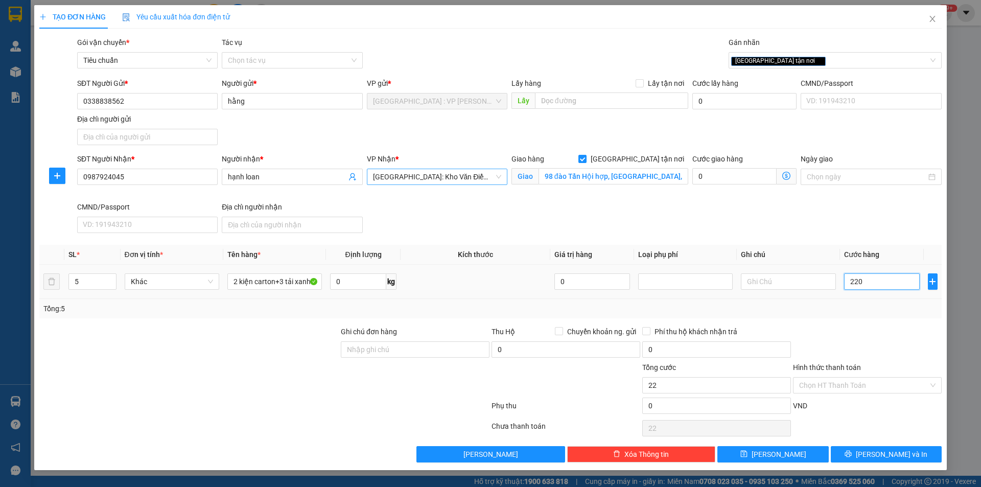
type input "220"
type input "2.200"
type input "22.000"
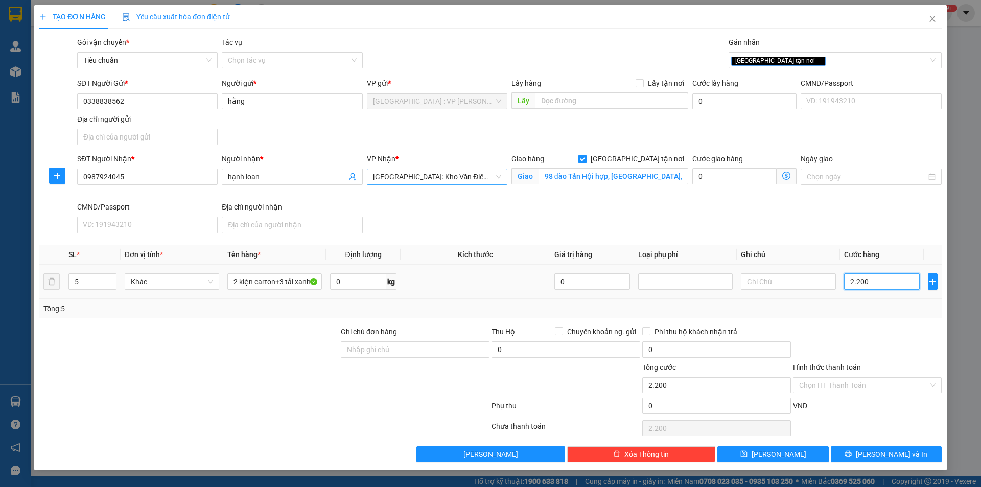
type input "22.000"
type input "220.000"
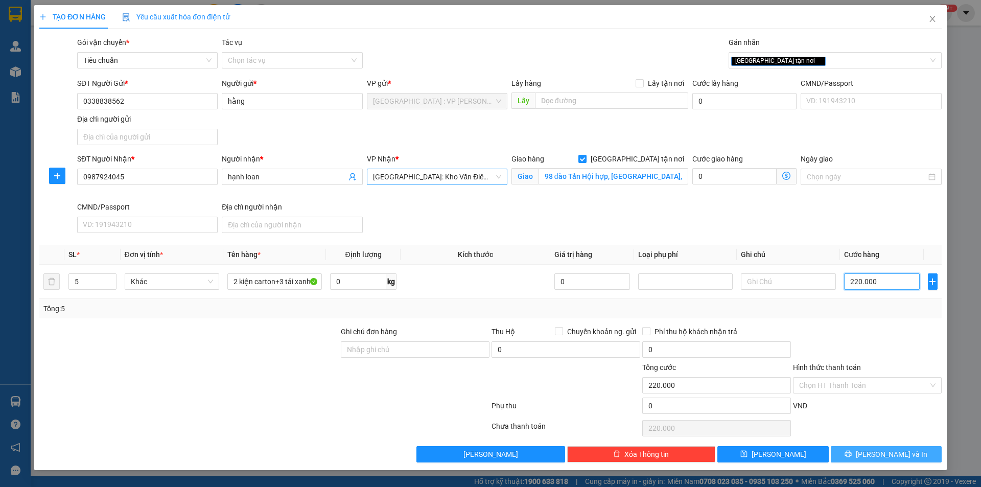
type input "220.000"
click at [891, 442] on button "[PERSON_NAME] và In" at bounding box center [886, 454] width 111 height 16
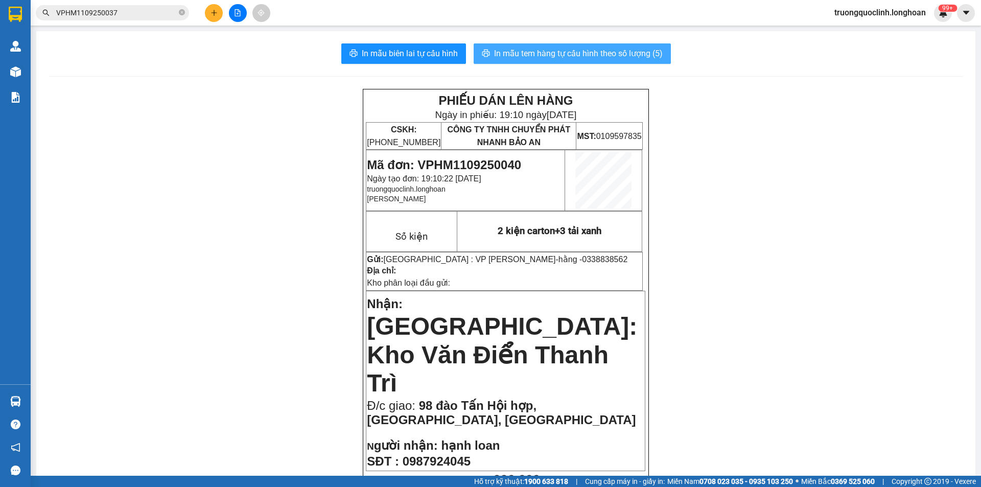
click at [548, 53] on span "In mẫu tem hàng tự cấu hình theo số lượng (5)" at bounding box center [578, 53] width 169 height 13
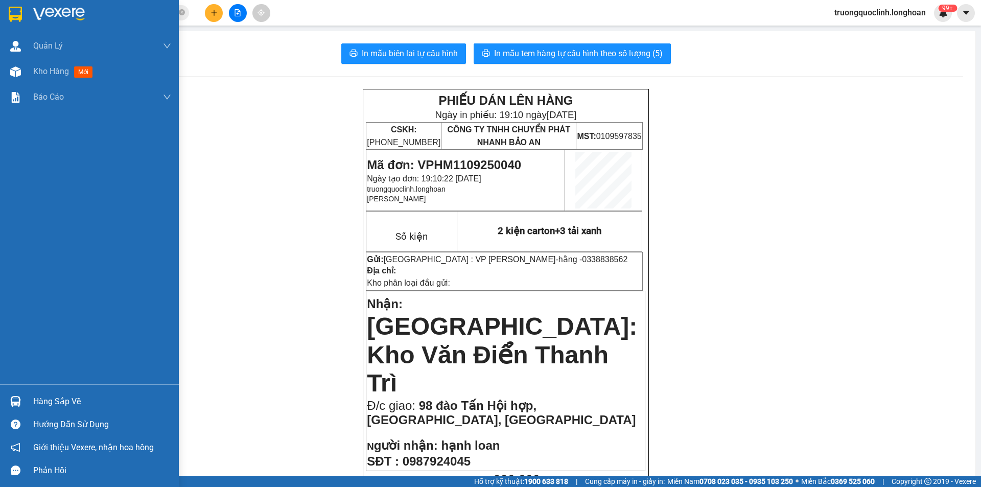
click at [19, 11] on img at bounding box center [15, 14] width 13 height 15
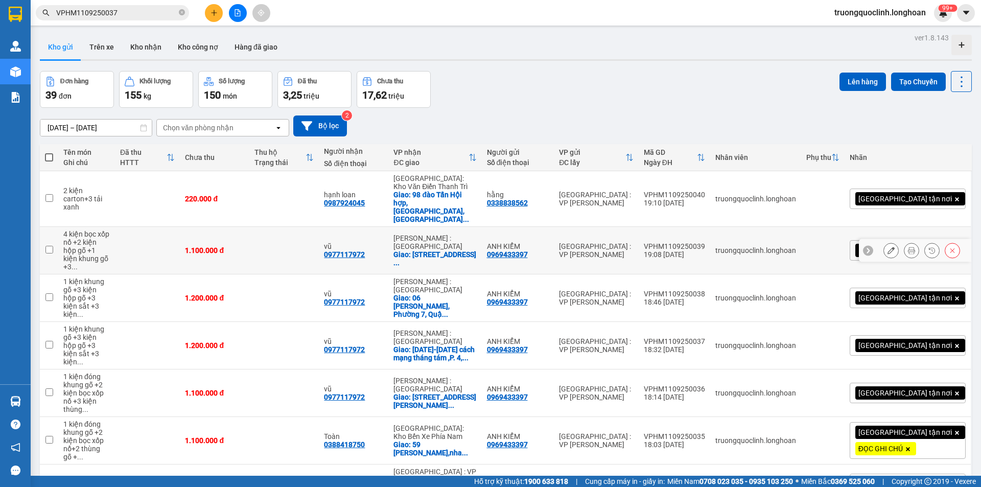
click at [887, 247] on icon at bounding box center [890, 250] width 7 height 7
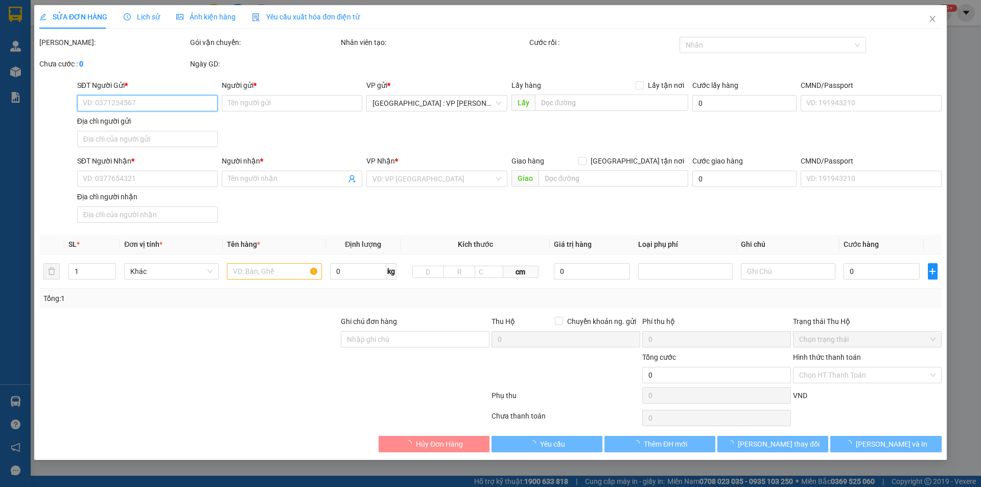
type input "0969433397"
type input "ANH KIỂM"
type input "0977117972"
type input "vũ"
checkbox input "true"
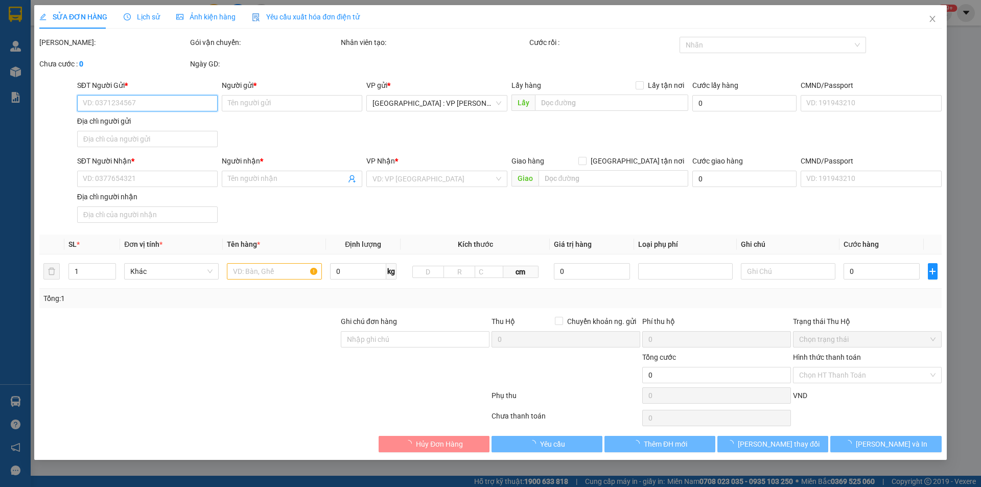
type input "137 Bình Long, Phường Bình Hưng Hòa A, quận Bình Tân"
type input "1.100.000"
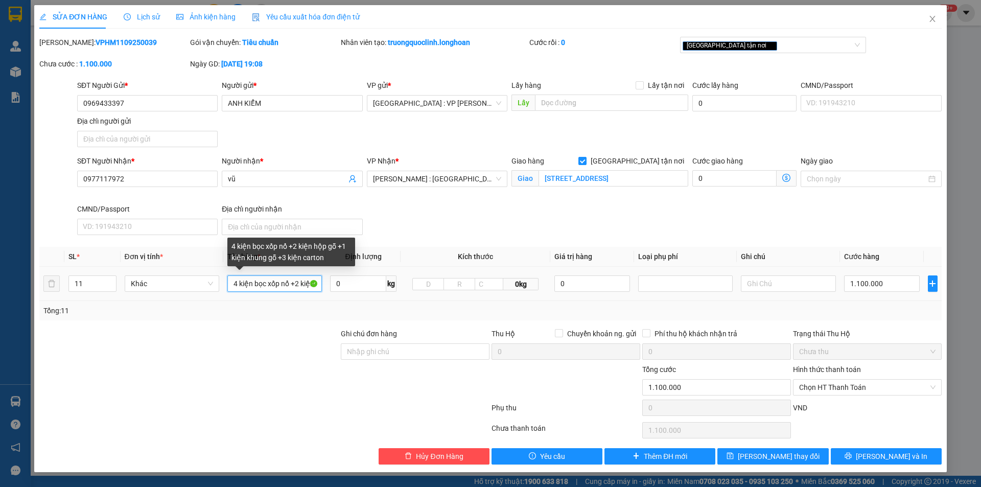
click at [301, 281] on input "4 kiện bọc xốp nổ +2 kiện hộp gỗ +1 kiện khung gỗ +3 kiện carton" at bounding box center [274, 283] width 94 height 16
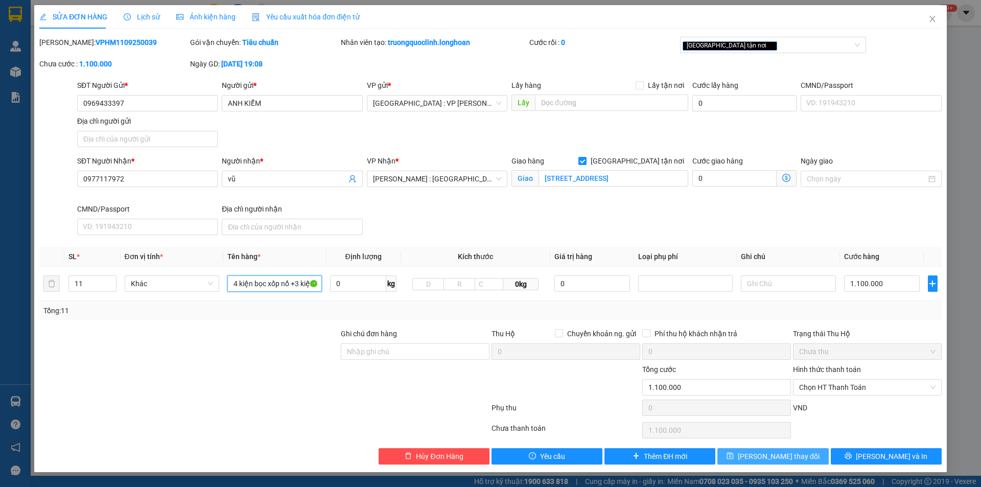
type input "4 kiện bọc xốp nổ +3 kiện hộp gỗ +1 kiện khung gỗ +3 kiện carton"
click at [785, 442] on span "[PERSON_NAME] thay đổi" at bounding box center [779, 456] width 82 height 11
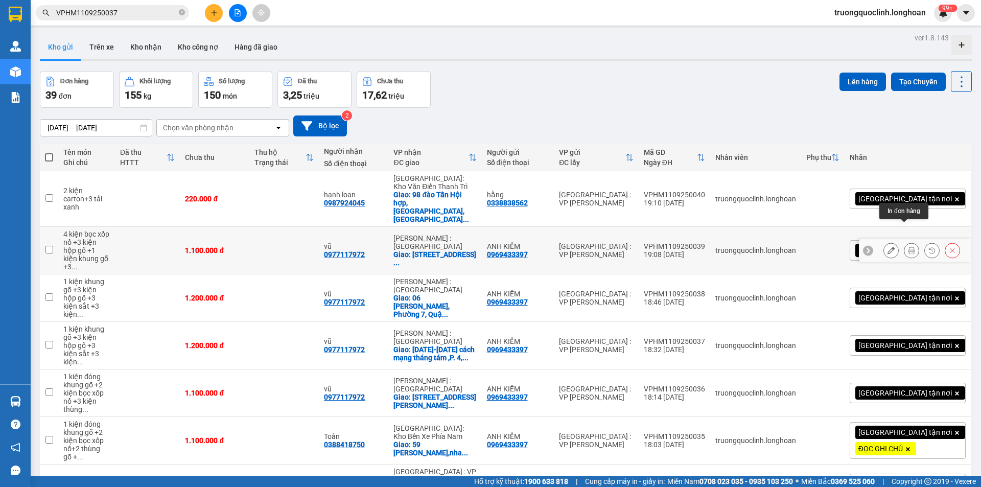
click at [891, 247] on icon at bounding box center [911, 250] width 7 height 7
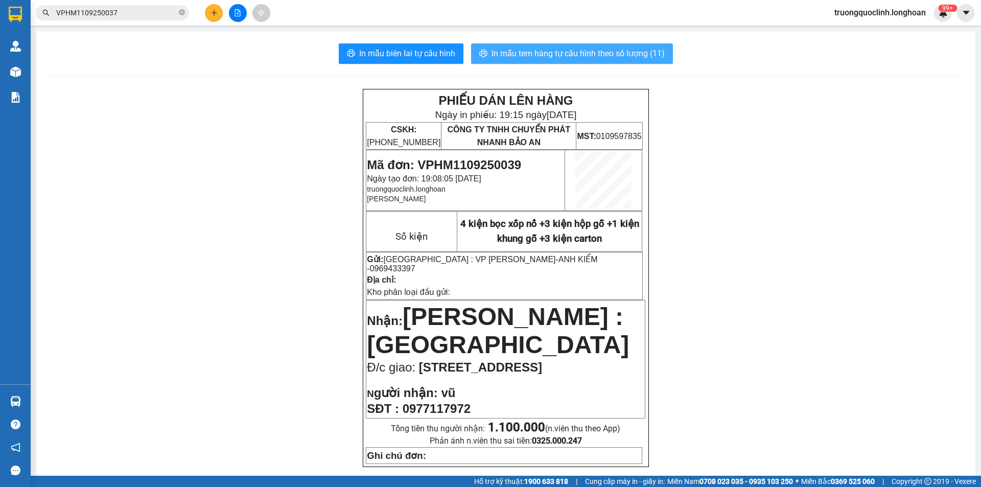
click at [633, 57] on span "In mẫu tem hàng tự cấu hình theo số lượng (11)" at bounding box center [577, 53] width 173 height 13
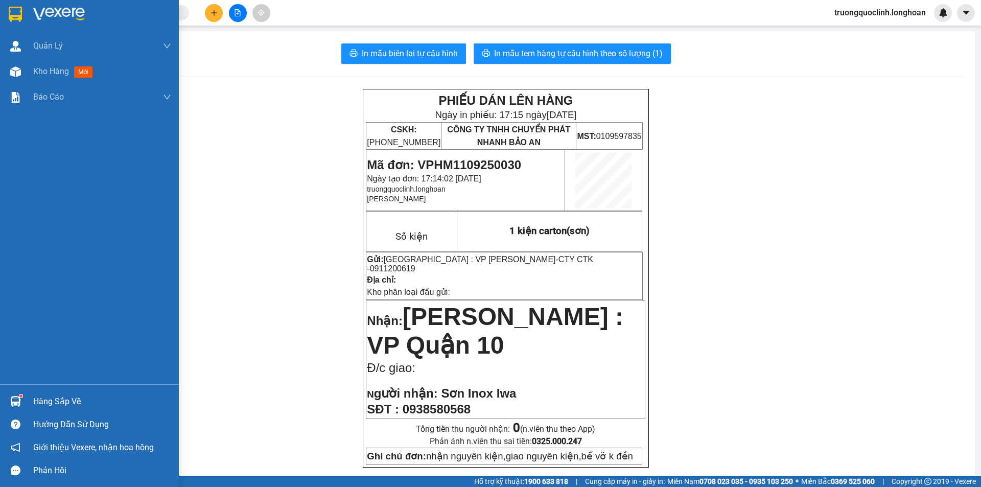
click at [9, 10] on img at bounding box center [15, 14] width 13 height 15
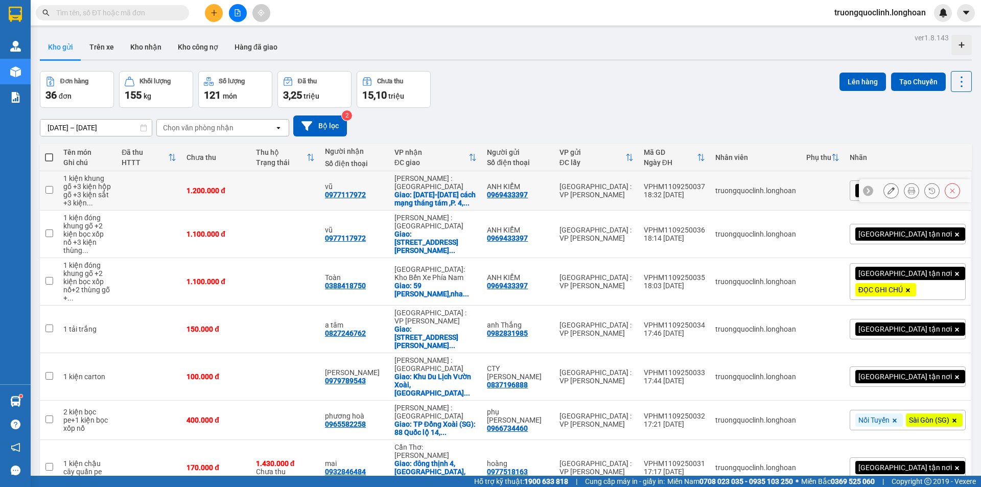
click at [887, 192] on icon at bounding box center [890, 190] width 7 height 7
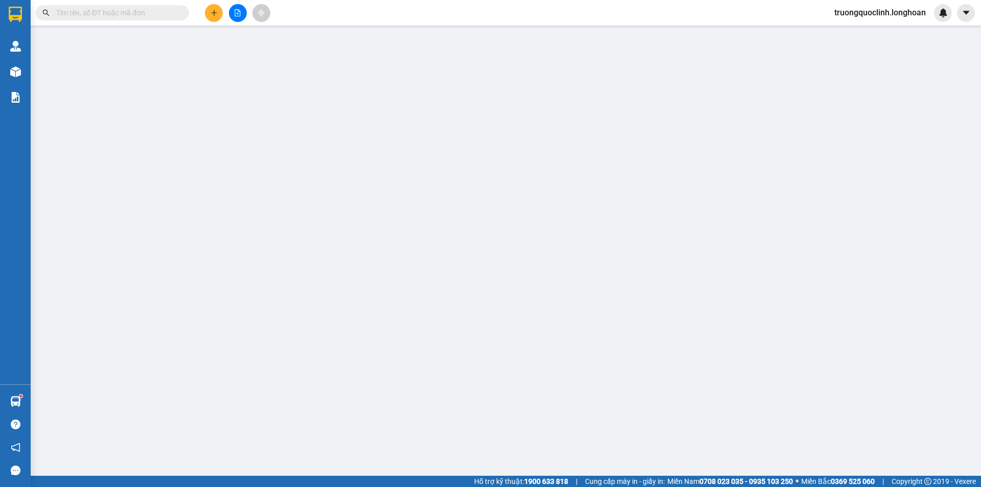
type input "0969433397"
type input "ANH KIỂM"
type input "0977117972"
type input "vũ"
checkbox input "true"
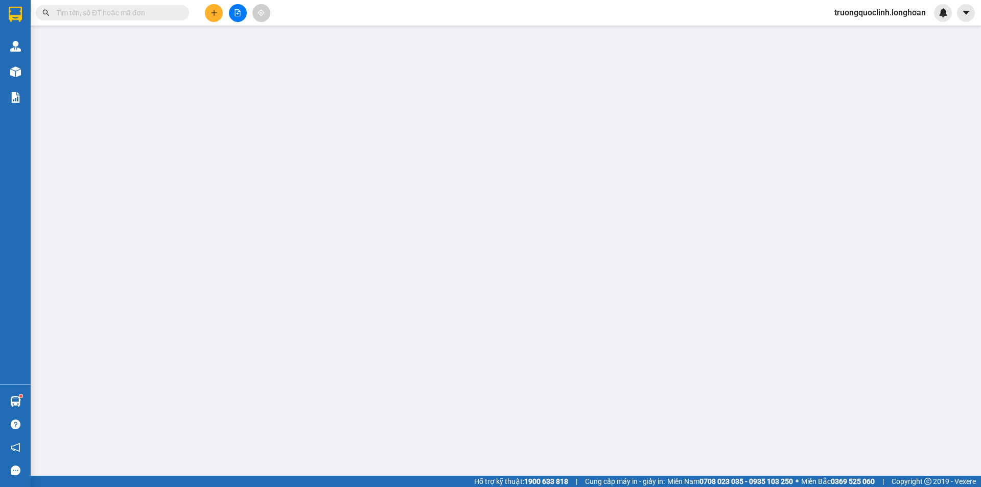
type input "[DATE]-[DATE] cách mạng tháng tám ,P. 4, Q. [GEOGRAPHIC_DATA], [GEOGRAPHIC_DATA…"
type input "1.200.000"
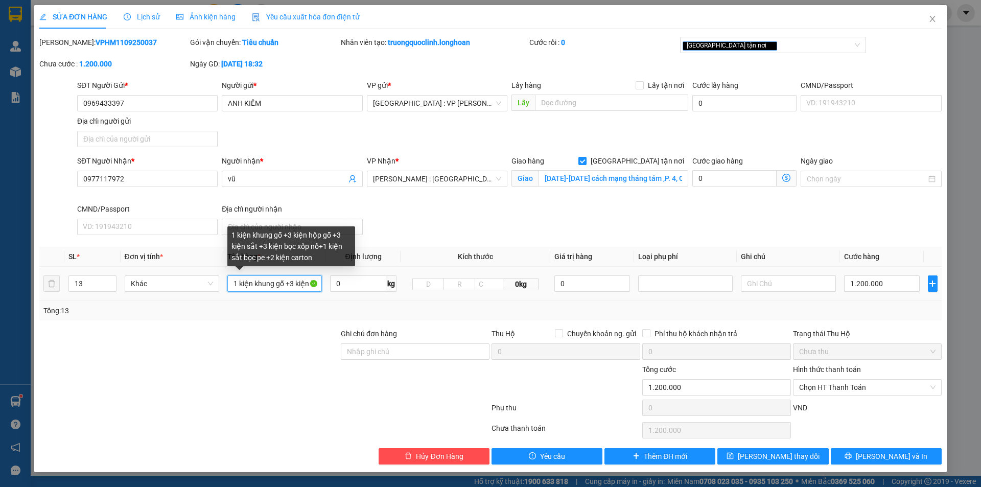
click at [294, 287] on input "1 kiện khung gỗ +3 kiện hộp gỗ +3 kiện sắt +3 kiện bọc xốp nổ+1 kiện sắt bọc pe…" at bounding box center [274, 283] width 94 height 16
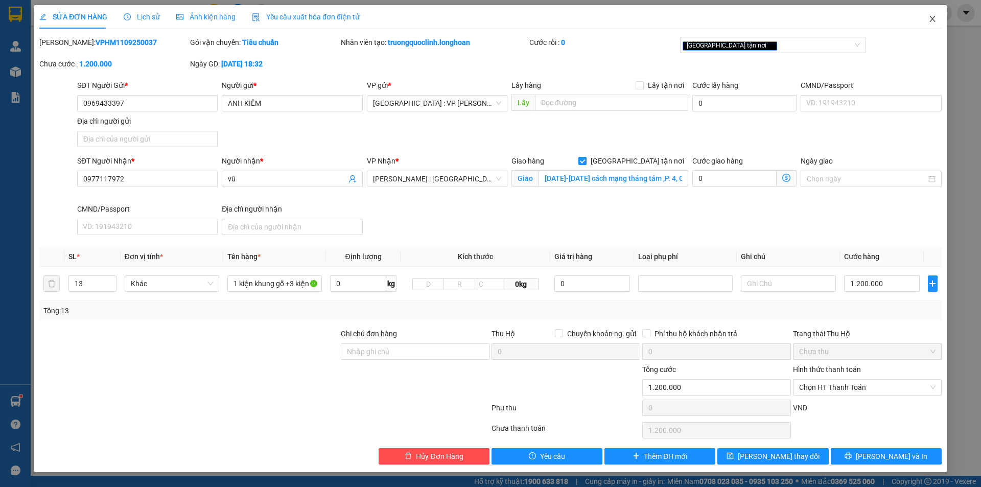
click at [936, 17] on icon "close" at bounding box center [932, 19] width 8 height 8
